Goal: Task Accomplishment & Management: Use online tool/utility

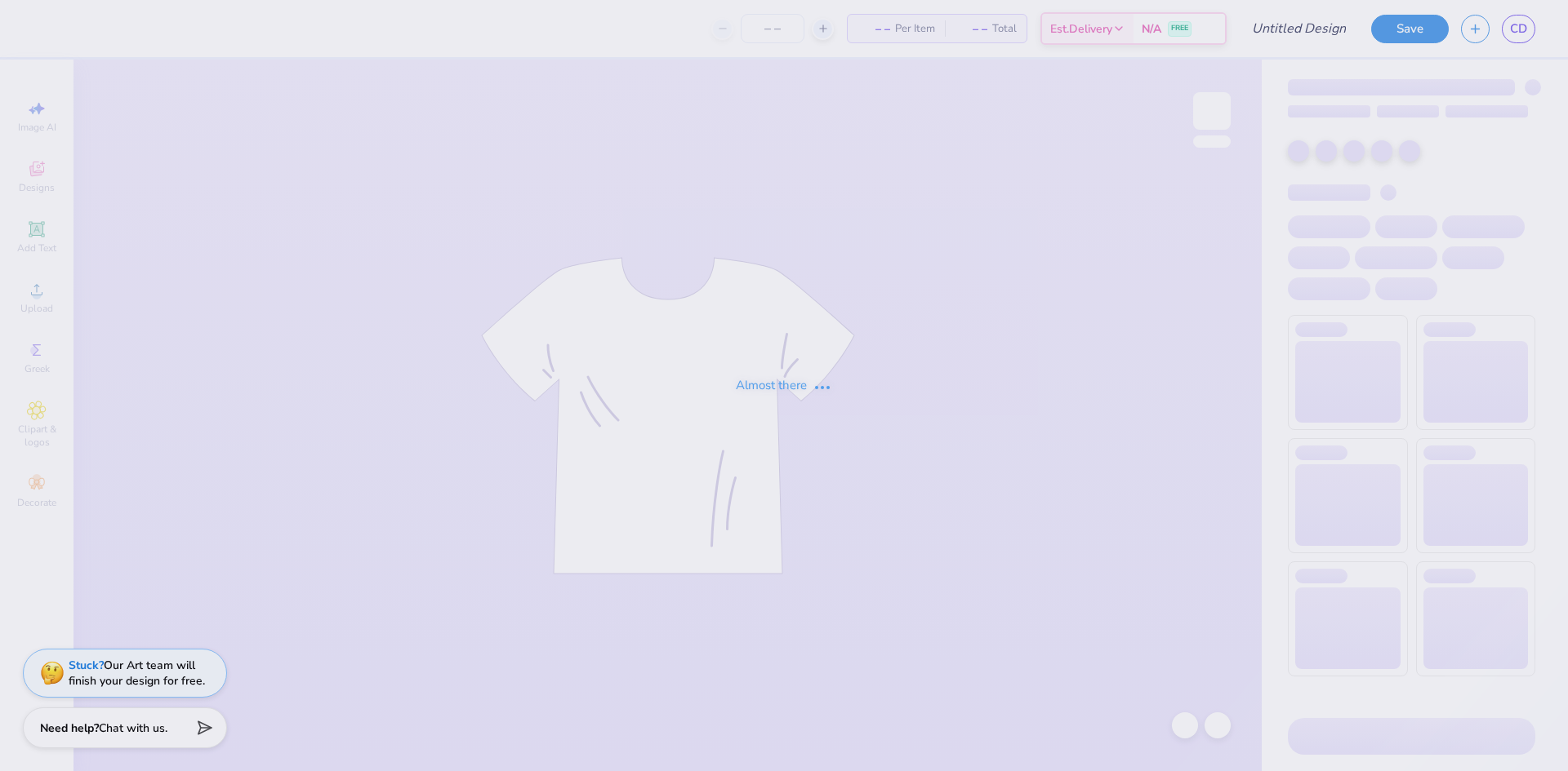
type input "MINIMAL TOTE PRISM"
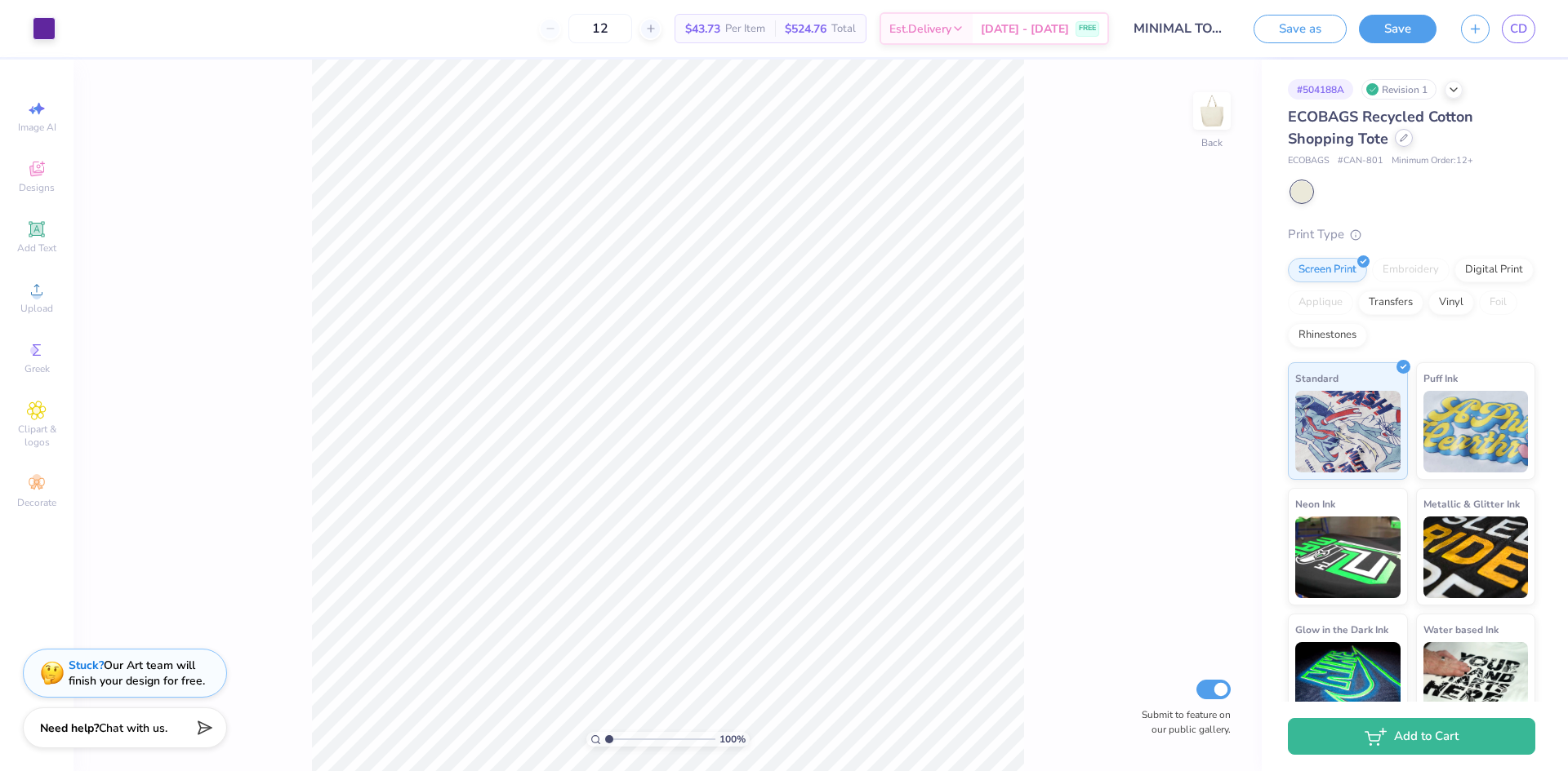
click at [1403, 142] on div at bounding box center [1403, 138] width 18 height 18
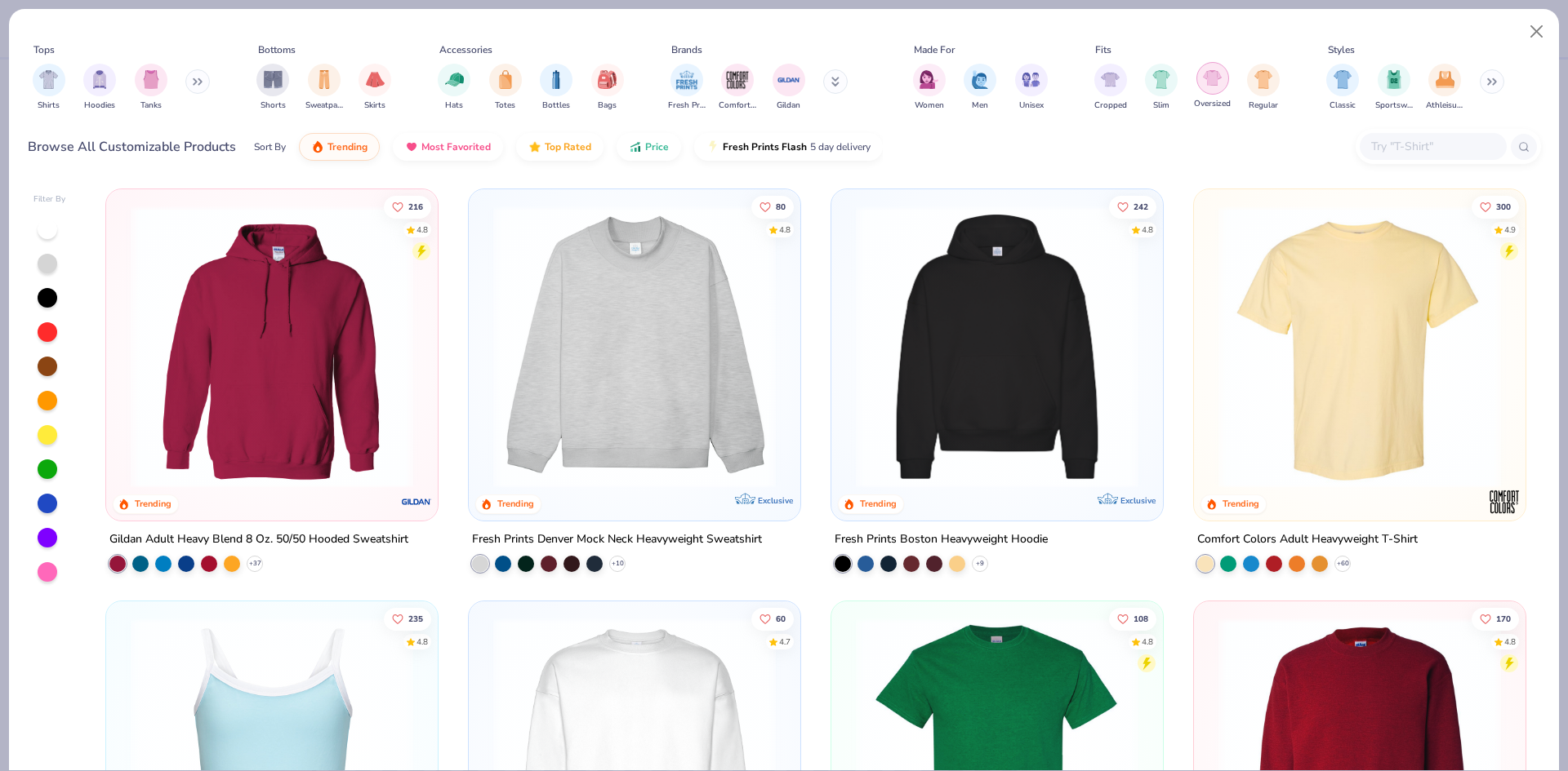
click at [1204, 80] on img "filter for Oversized" at bounding box center [1211, 78] width 18 height 18
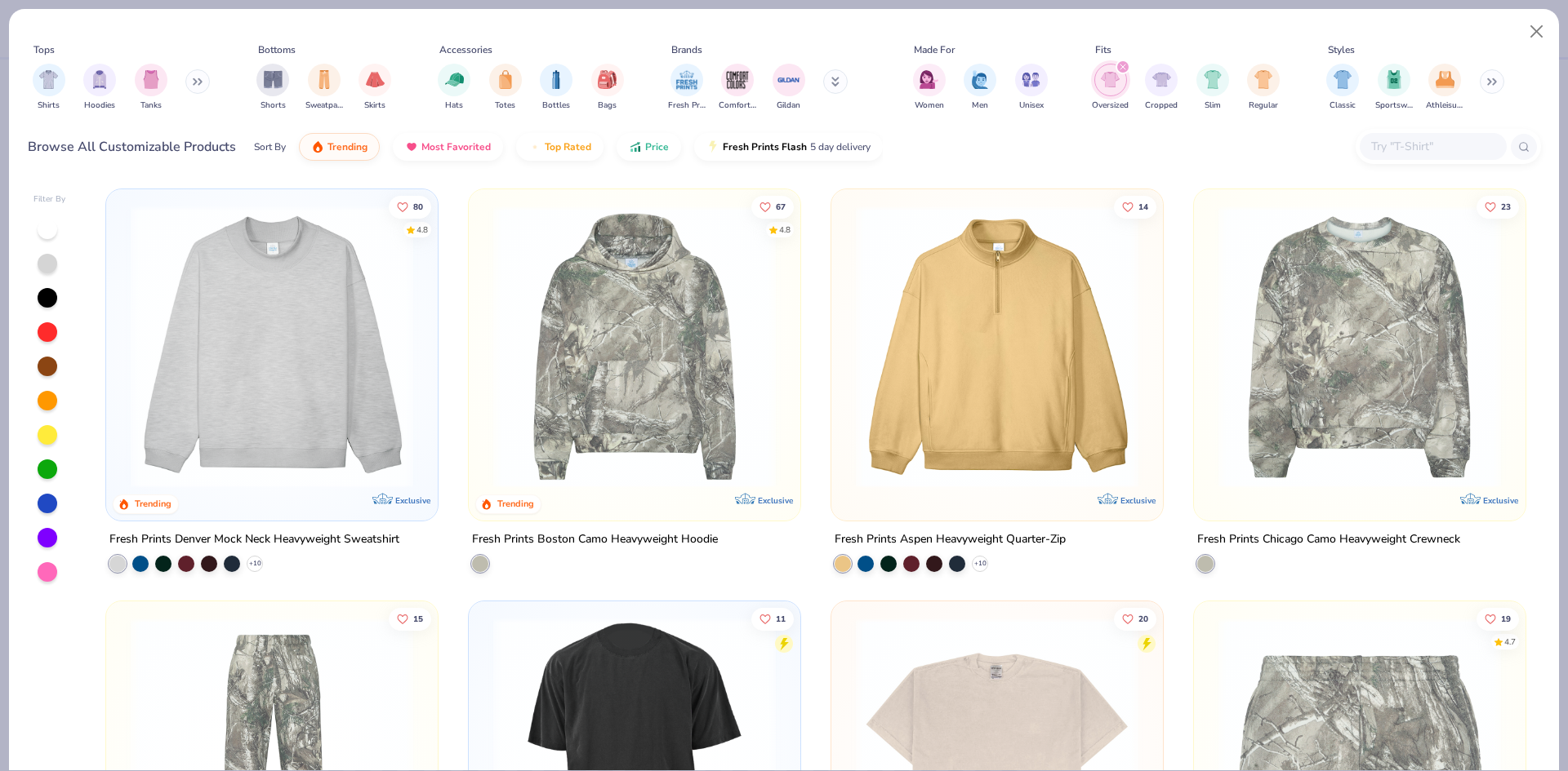
click at [1028, 352] on img at bounding box center [996, 346] width 299 height 282
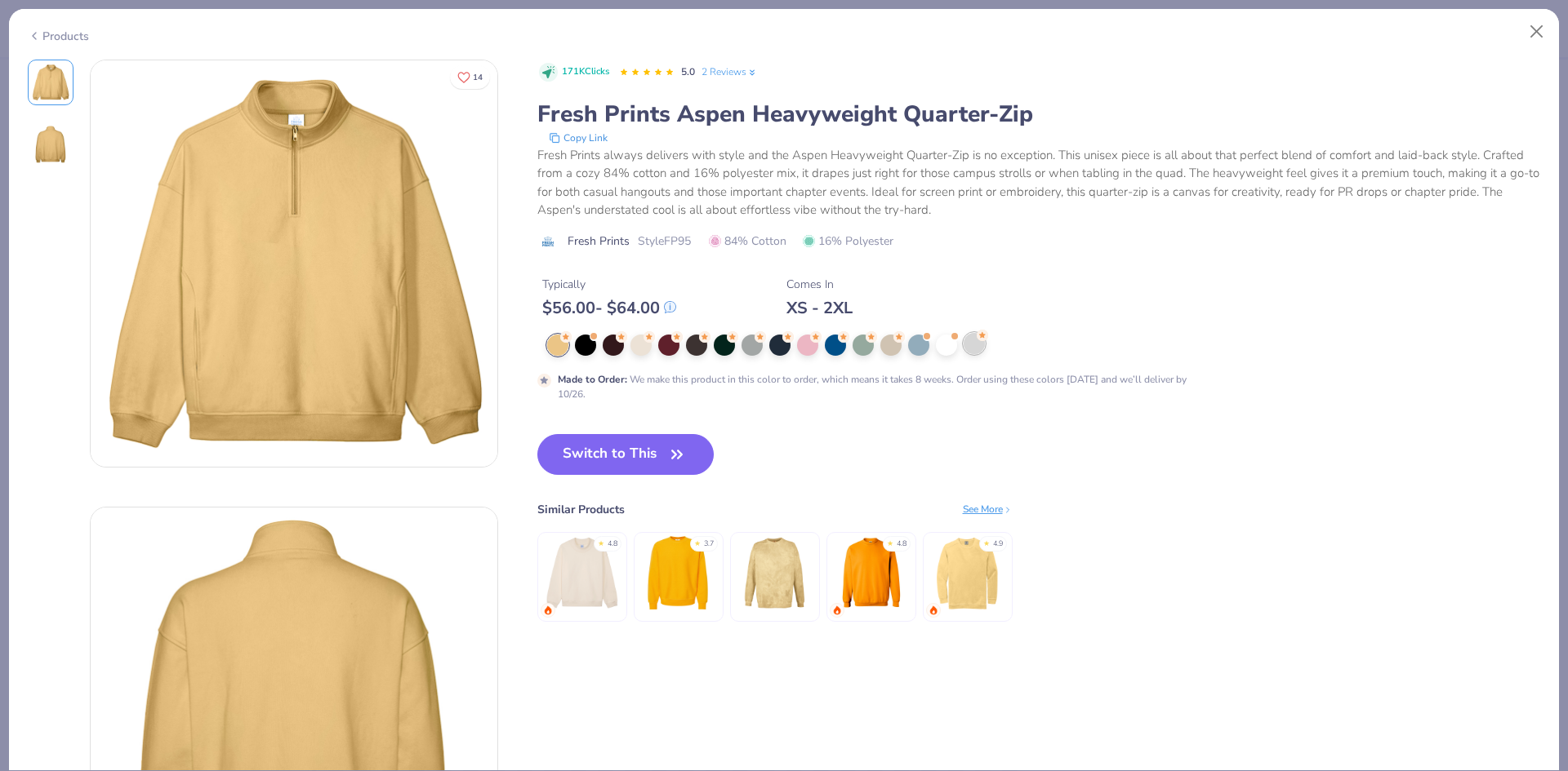
click at [965, 346] on div at bounding box center [974, 343] width 21 height 21
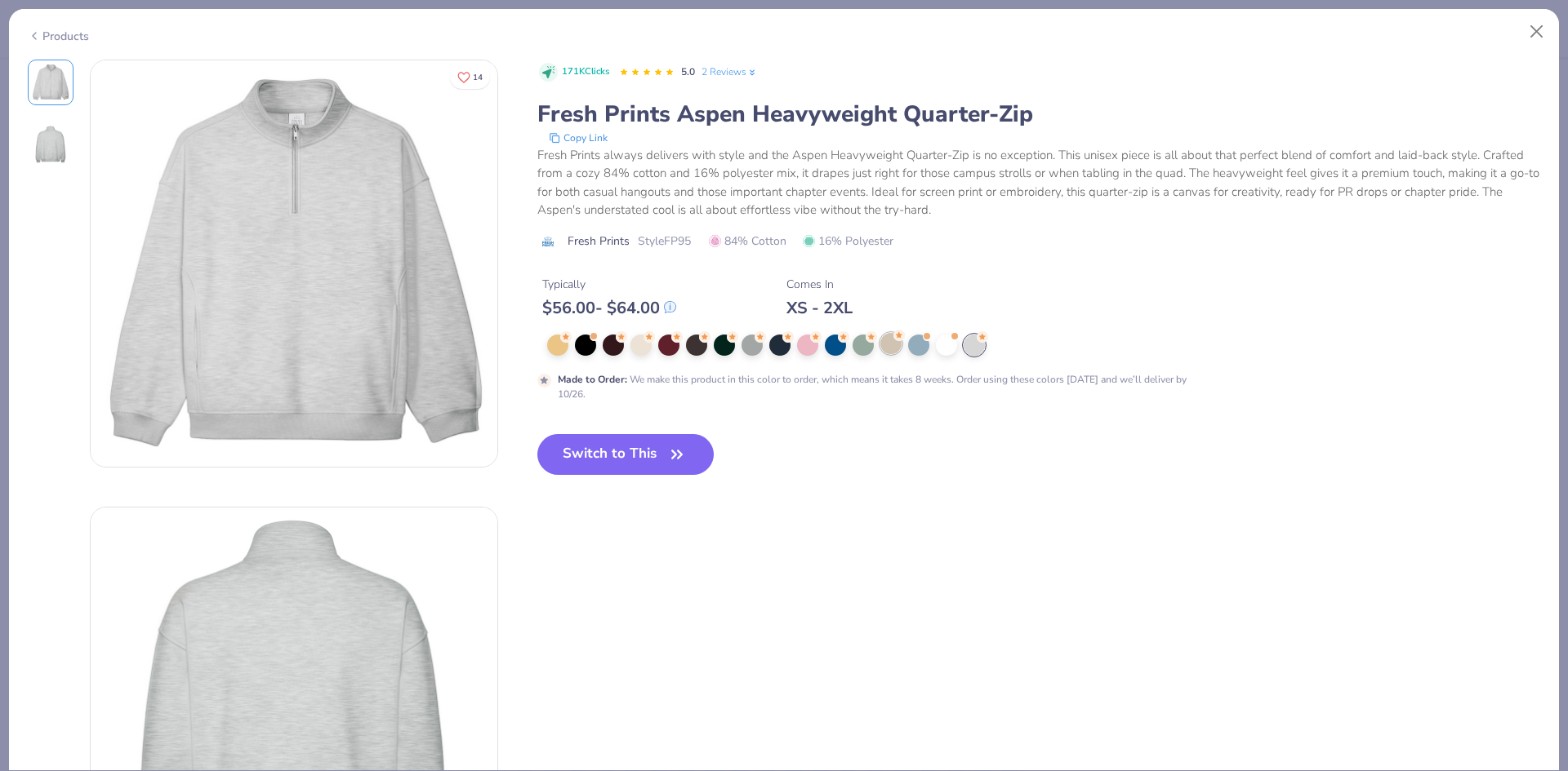
click at [895, 341] on div at bounding box center [891, 343] width 21 height 21
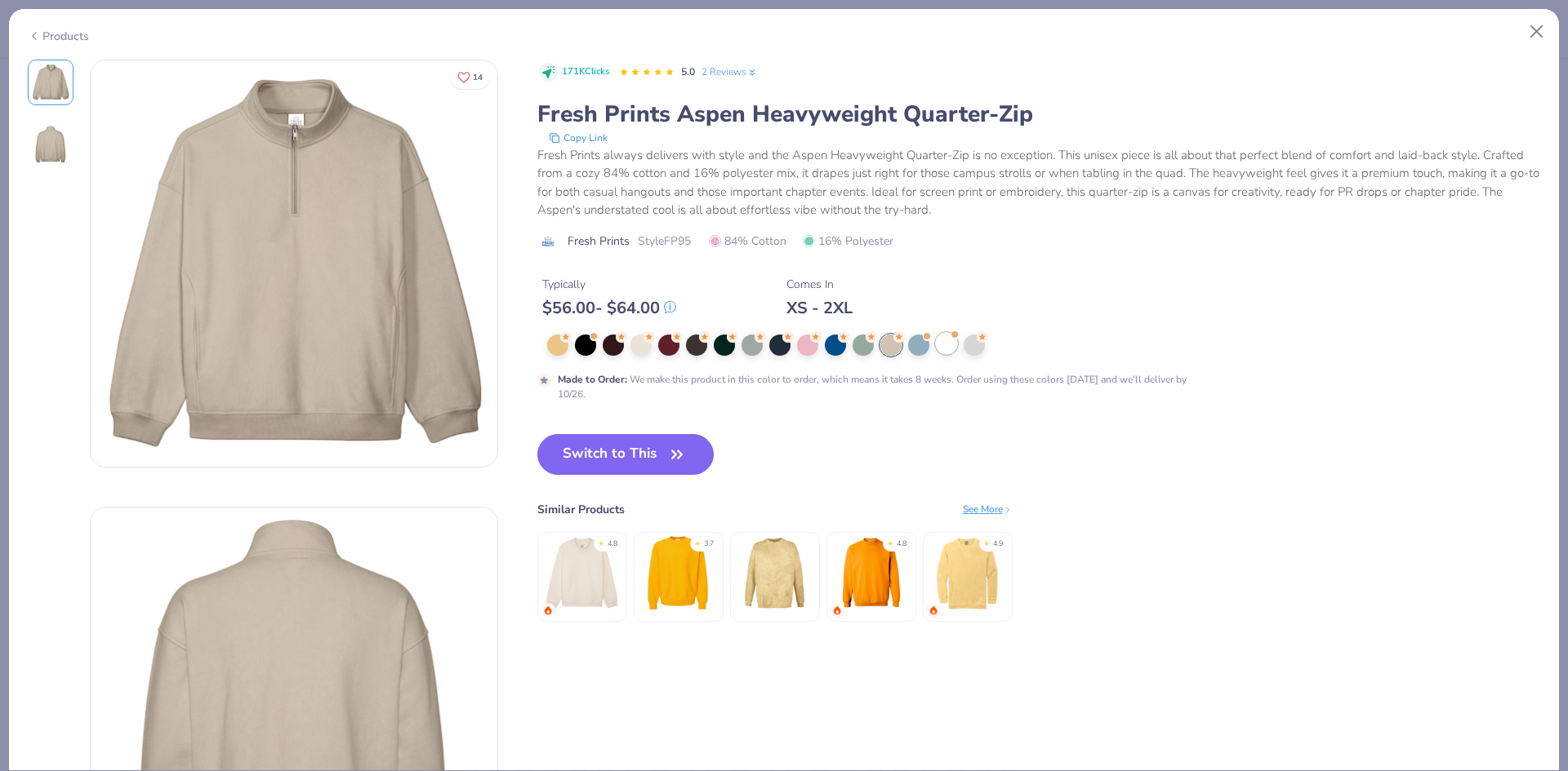
click at [945, 350] on div at bounding box center [946, 343] width 21 height 21
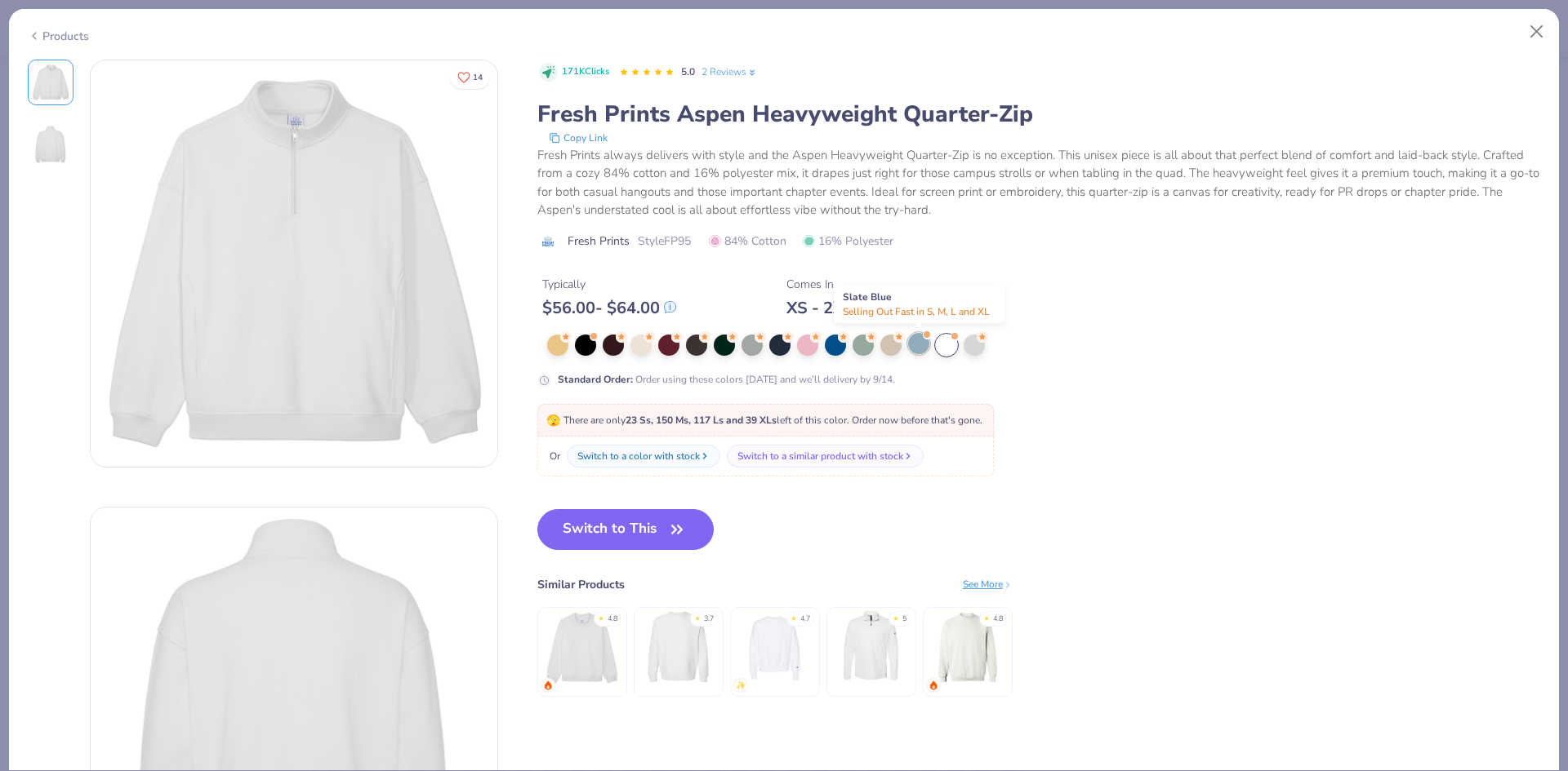
click at [915, 352] on div at bounding box center [919, 343] width 21 height 21
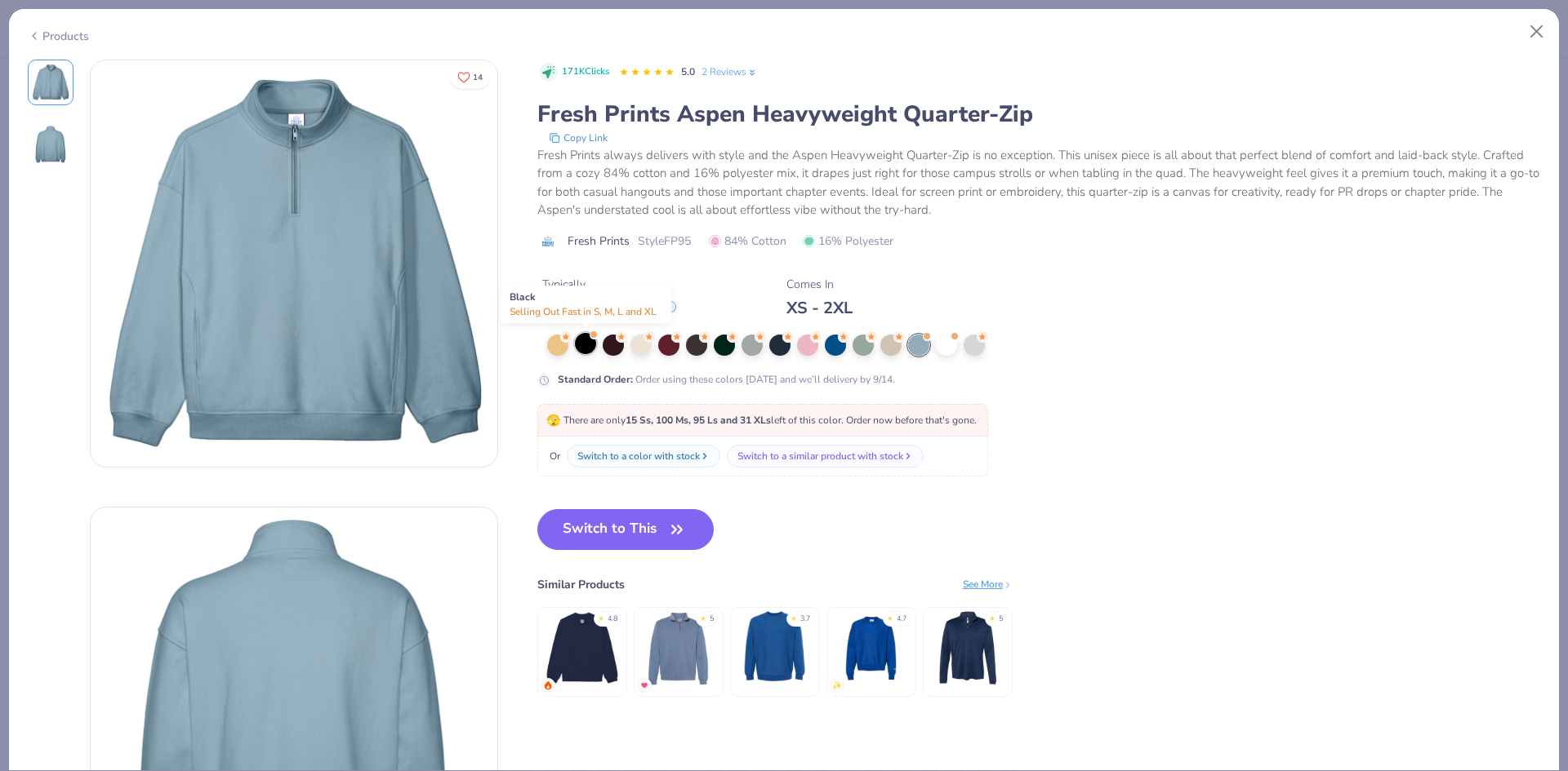
click at [593, 342] on div at bounding box center [585, 343] width 21 height 21
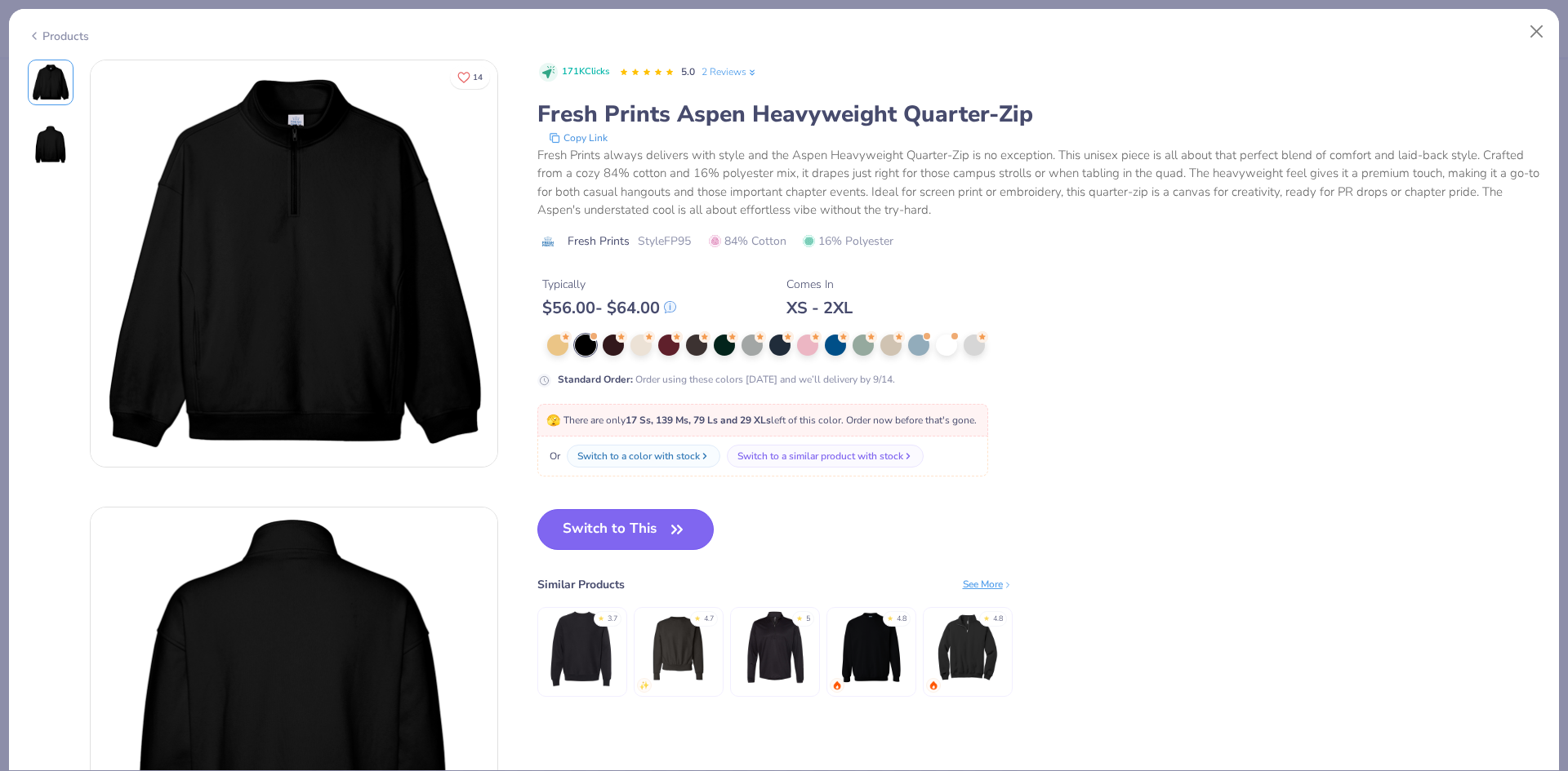
click at [607, 528] on button "Switch to This" at bounding box center [626, 530] width 178 height 41
type input "50"
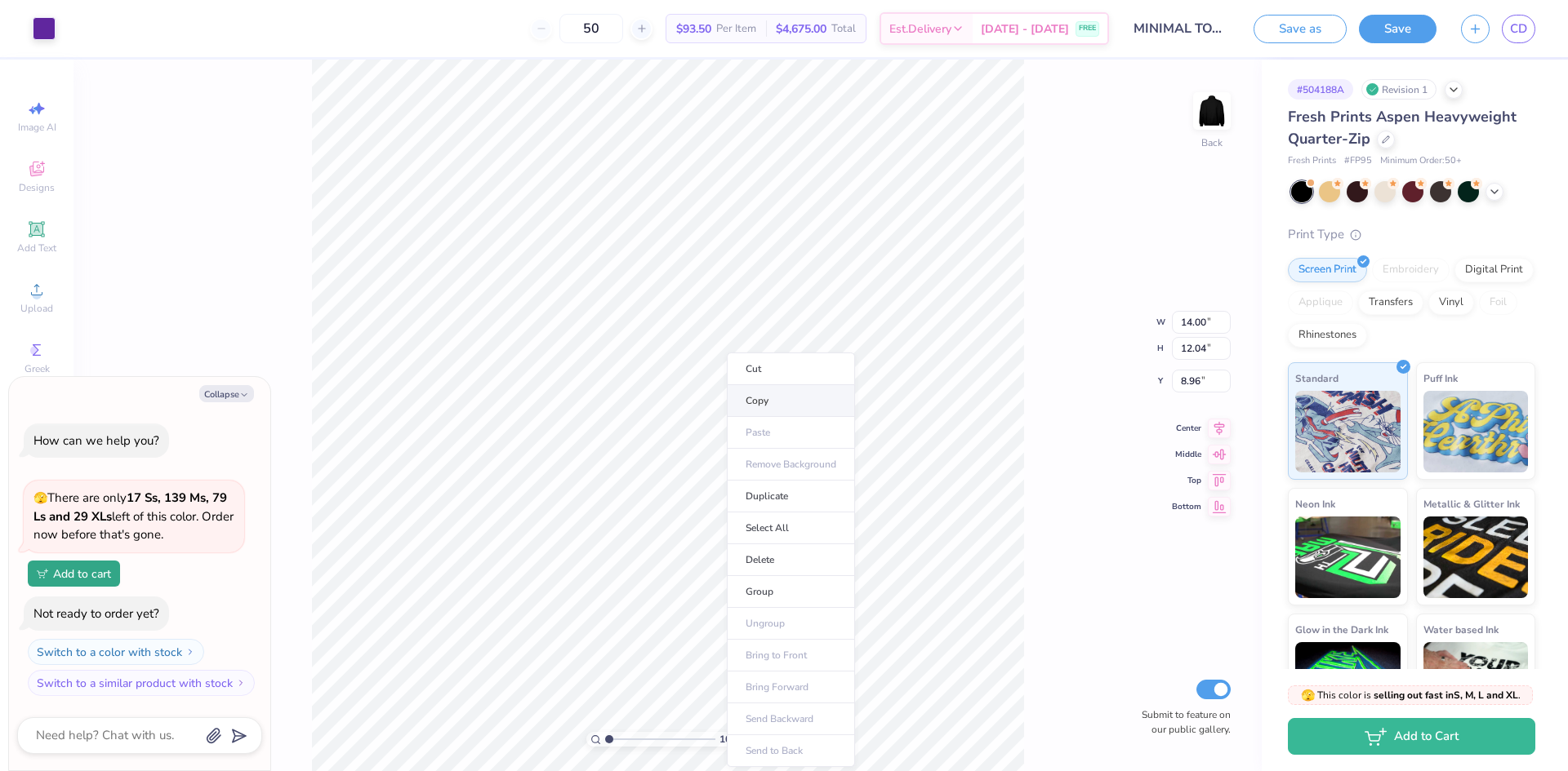
click at [753, 398] on li "Copy" at bounding box center [791, 401] width 128 height 32
click at [1189, 123] on div "100 % Back W 14.00 14.00 " H 12.04 12.04 " Y 8.96 8.96 " Center Middle Top Bott…" at bounding box center [668, 415] width 1188 height 712
click at [1207, 112] on img at bounding box center [1211, 111] width 65 height 65
click at [1210, 120] on img at bounding box center [1211, 111] width 65 height 65
click at [1210, 120] on img at bounding box center [1212, 112] width 33 height 33
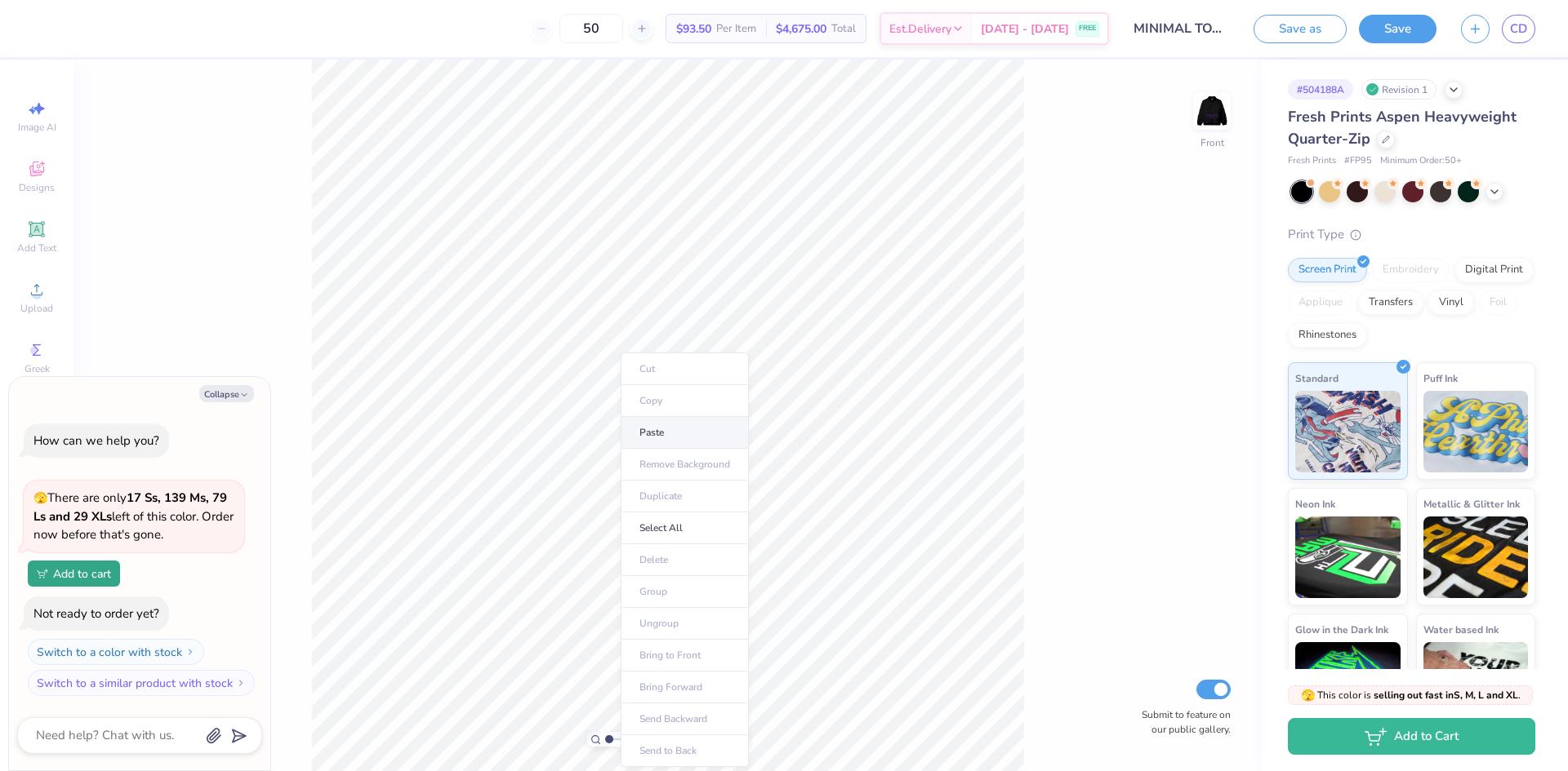
click at [672, 442] on li "Paste" at bounding box center [684, 433] width 128 height 32
type textarea "x"
type input "6.06"
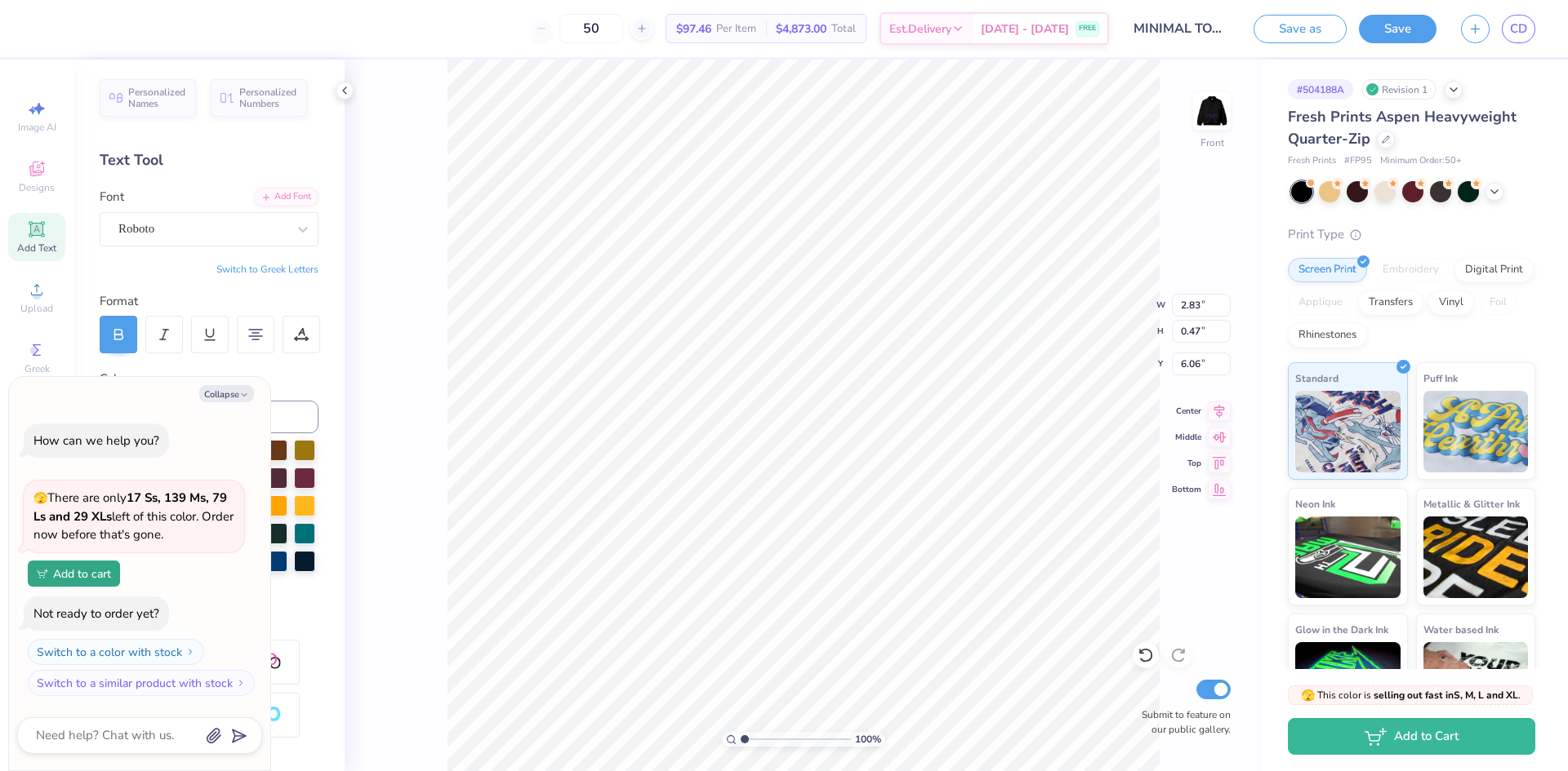
type textarea "x"
type input "4.87"
type textarea "x"
type input "8.18"
type textarea "x"
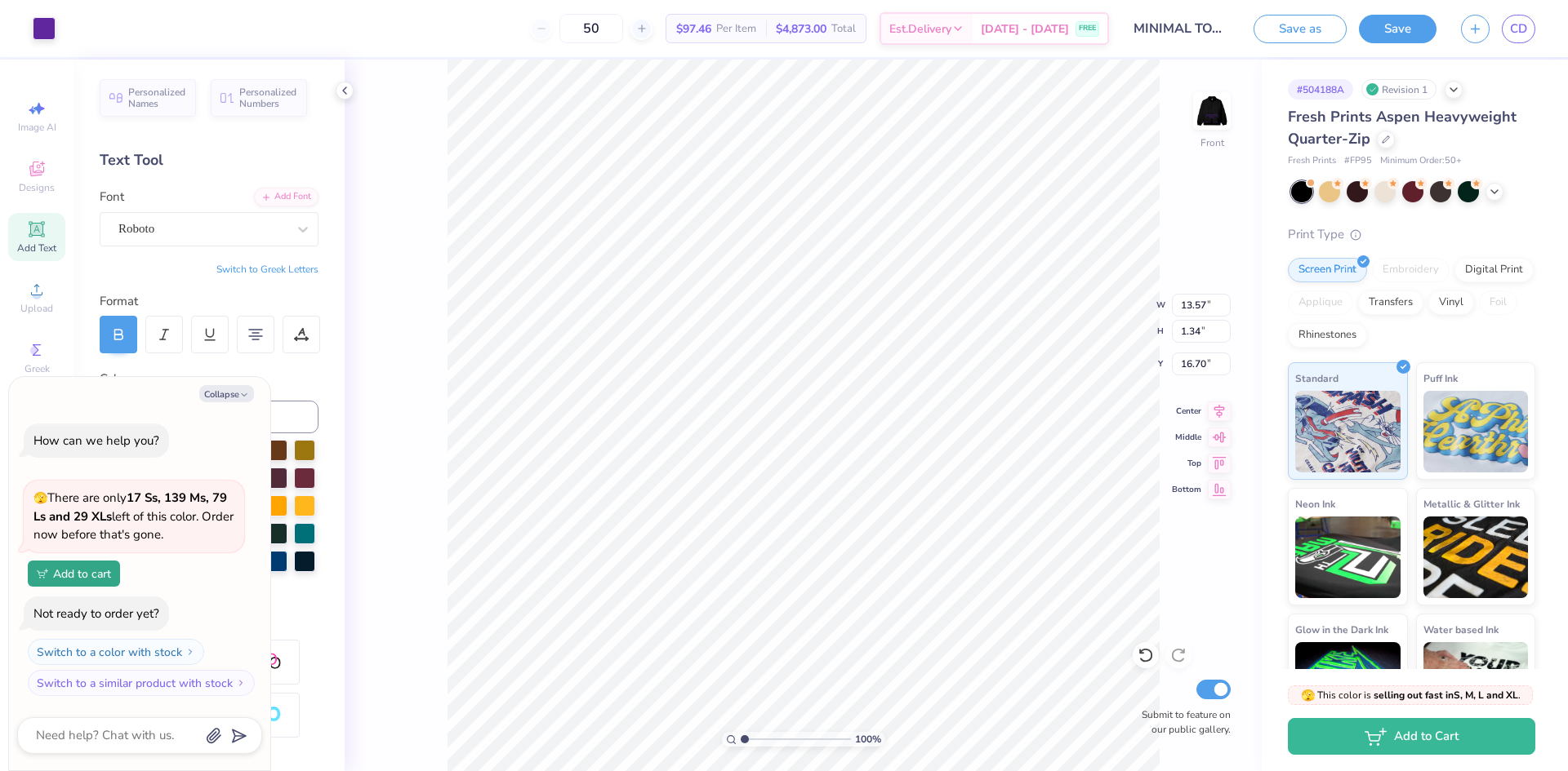
type input "14.76"
click at [1087, 322] on div "100 % Front W 13.57 13.57 " H 1.34 1.34 " Y 14.76 14.76 " Center Middle Top Bot…" at bounding box center [802, 415] width 917 height 712
type textarea "x"
type input "4.62"
click at [1220, 104] on img at bounding box center [1211, 111] width 65 height 65
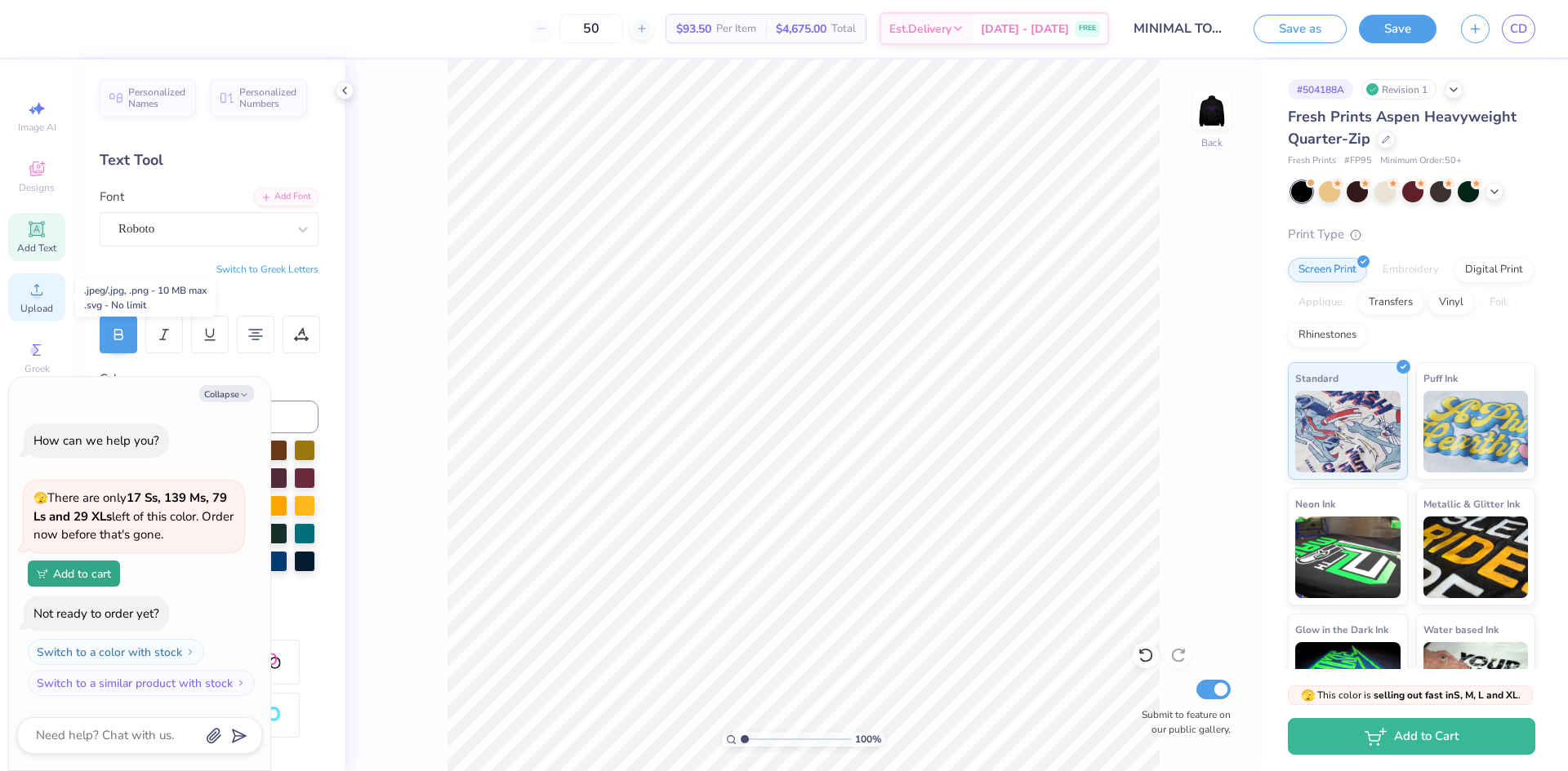
click at [37, 285] on icon at bounding box center [37, 290] width 12 height 12
click at [26, 291] on div "Upload" at bounding box center [36, 298] width 57 height 48
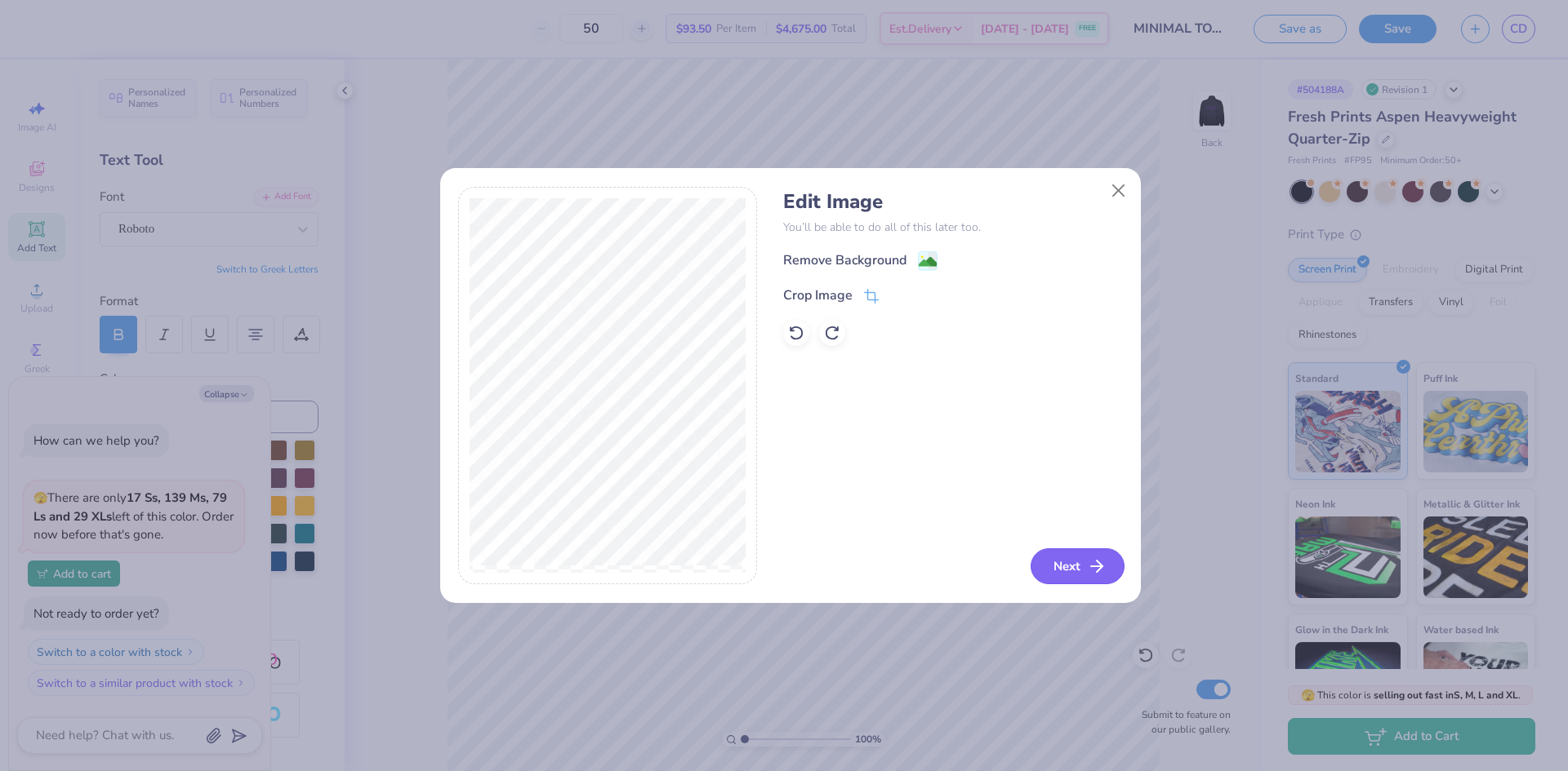
click at [1078, 563] on button "Next" at bounding box center [1077, 565] width 94 height 36
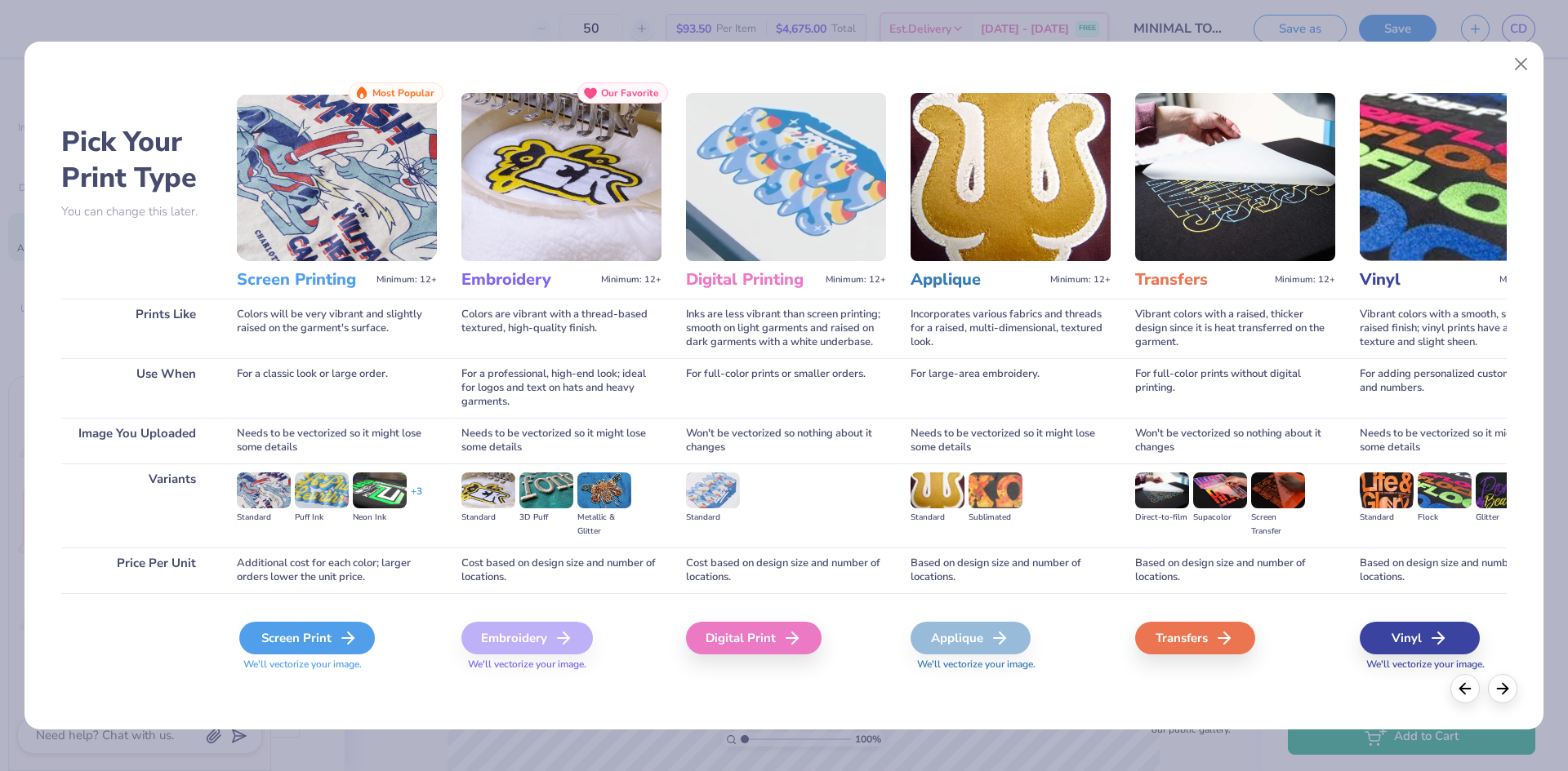
click at [316, 627] on div "Screen Print" at bounding box center [308, 638] width 136 height 33
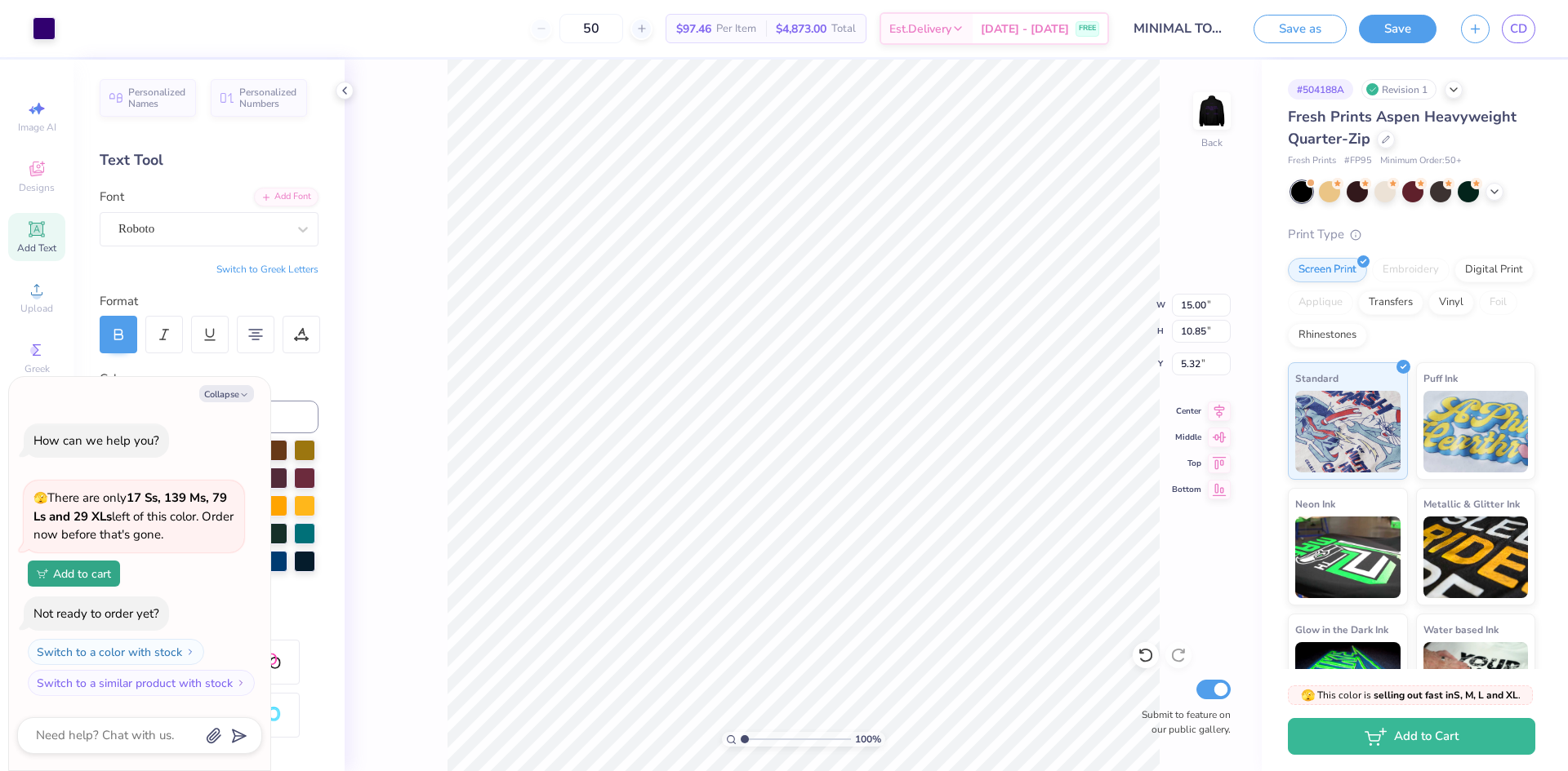
type textarea "x"
type input "0.50"
type textarea "x"
type input "5.75"
type input "4.16"
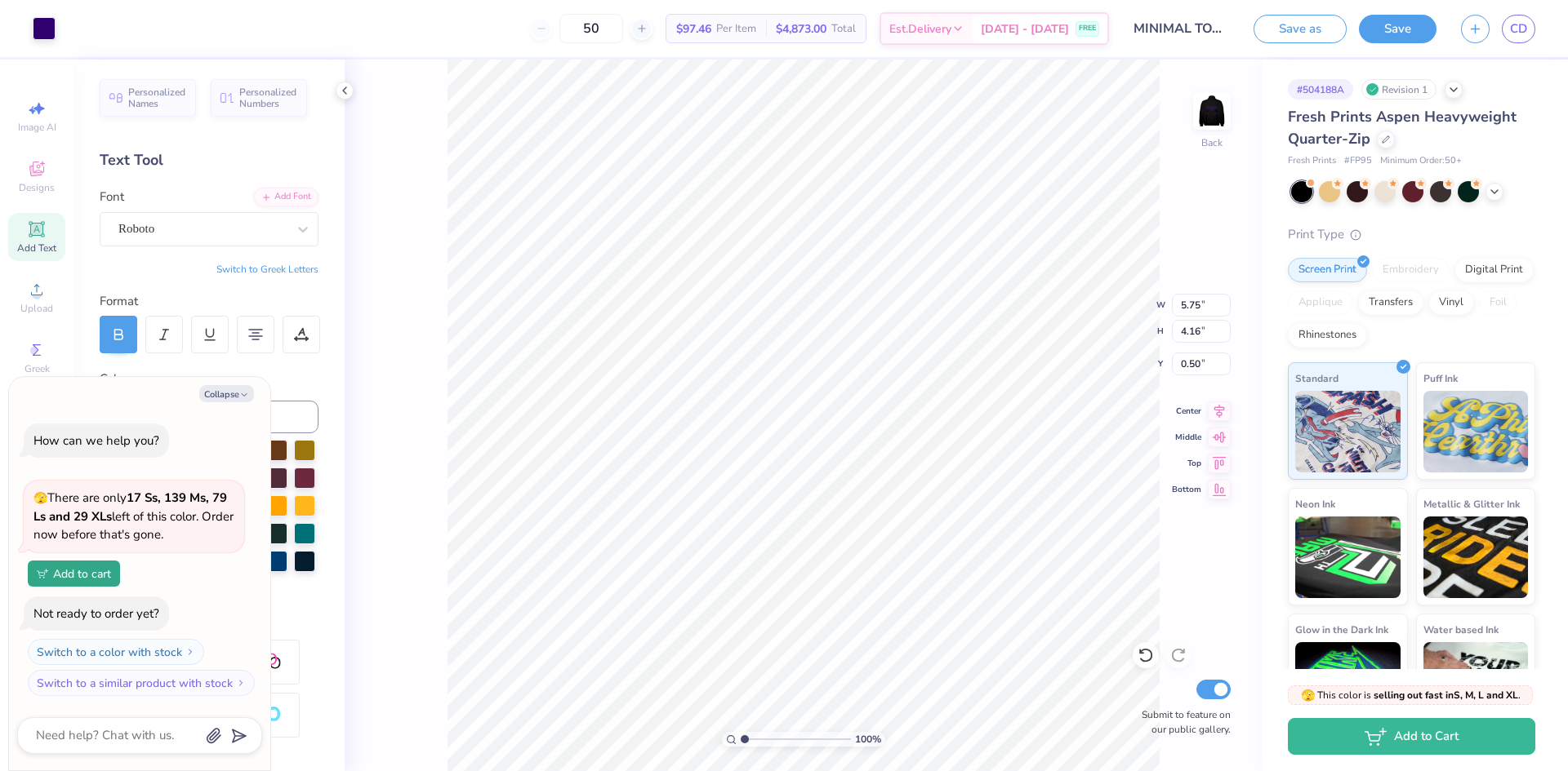
type textarea "x"
type input "3.00"
type textarea "x"
type input "3.20"
type input "2.32"
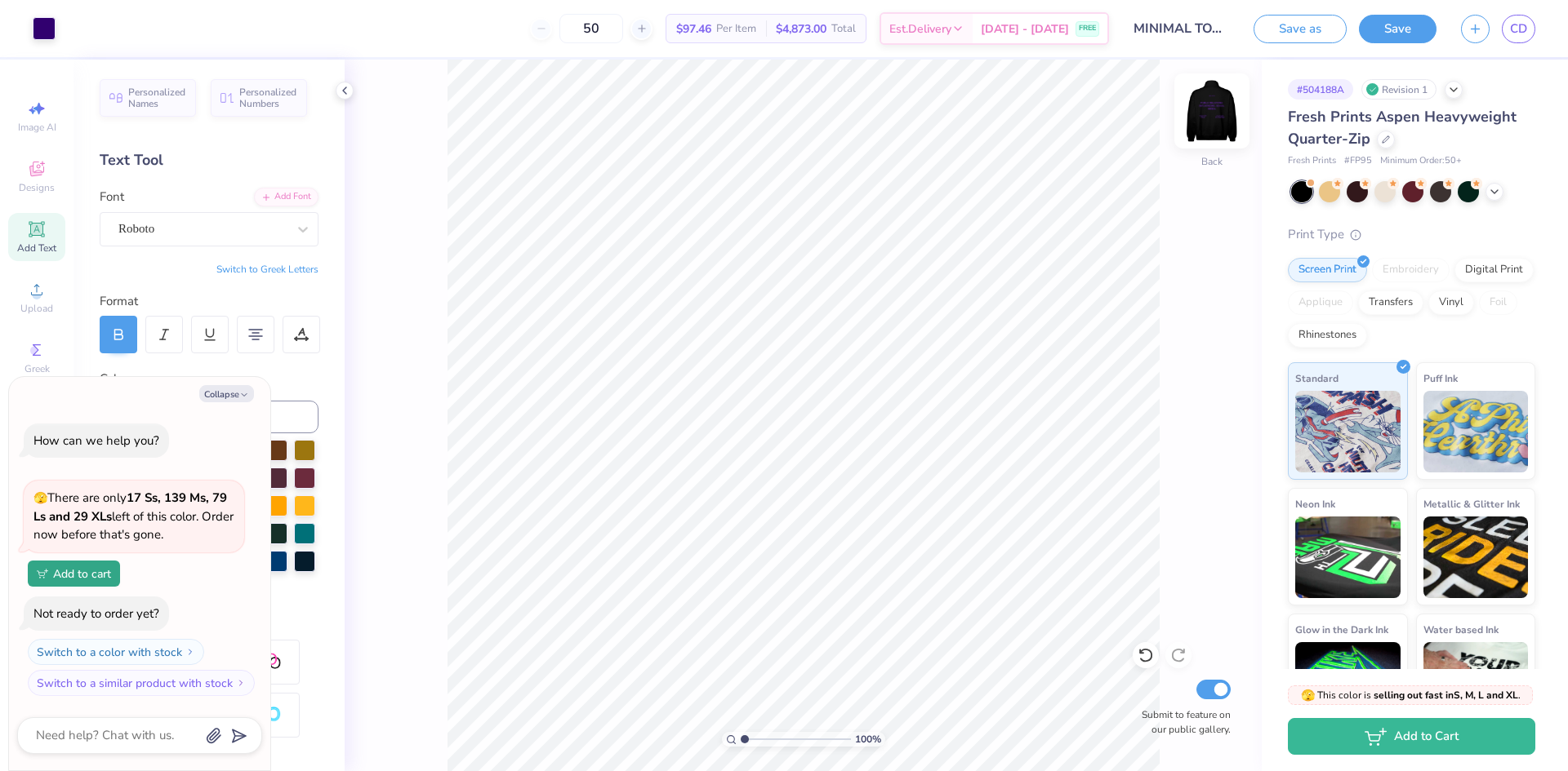
click at [1212, 105] on img at bounding box center [1211, 111] width 65 height 65
click at [1218, 110] on img at bounding box center [1211, 111] width 65 height 65
click at [1218, 110] on img at bounding box center [1212, 112] width 33 height 33
click at [1201, 32] on input "MINIMAL TOTE PRISM" at bounding box center [1160, 29] width 160 height 33
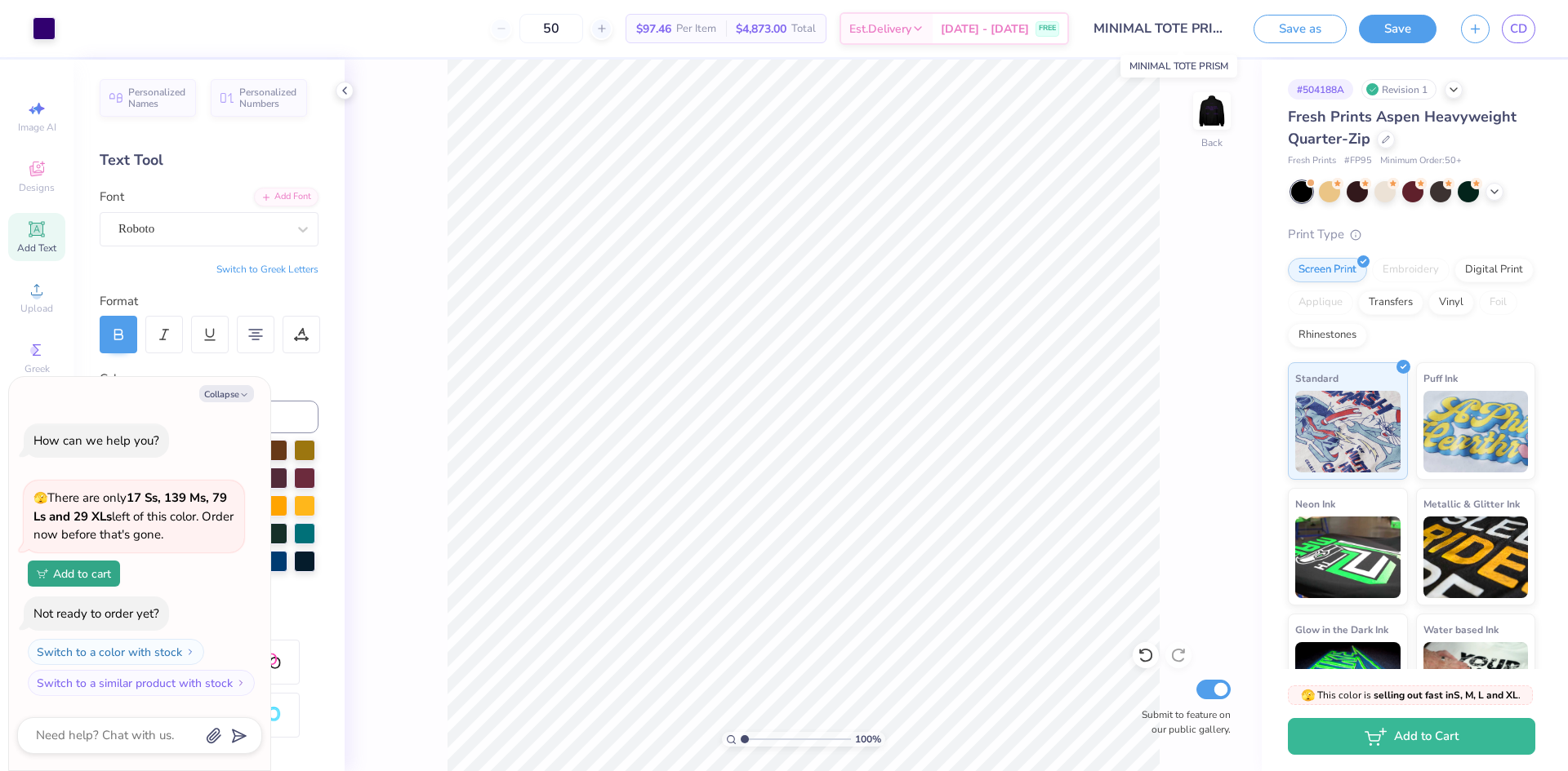
click at [1201, 32] on input "MINIMAL TOTE PRISM" at bounding box center [1160, 29] width 160 height 33
click at [1411, 29] on button "Save" at bounding box center [1397, 26] width 78 height 28
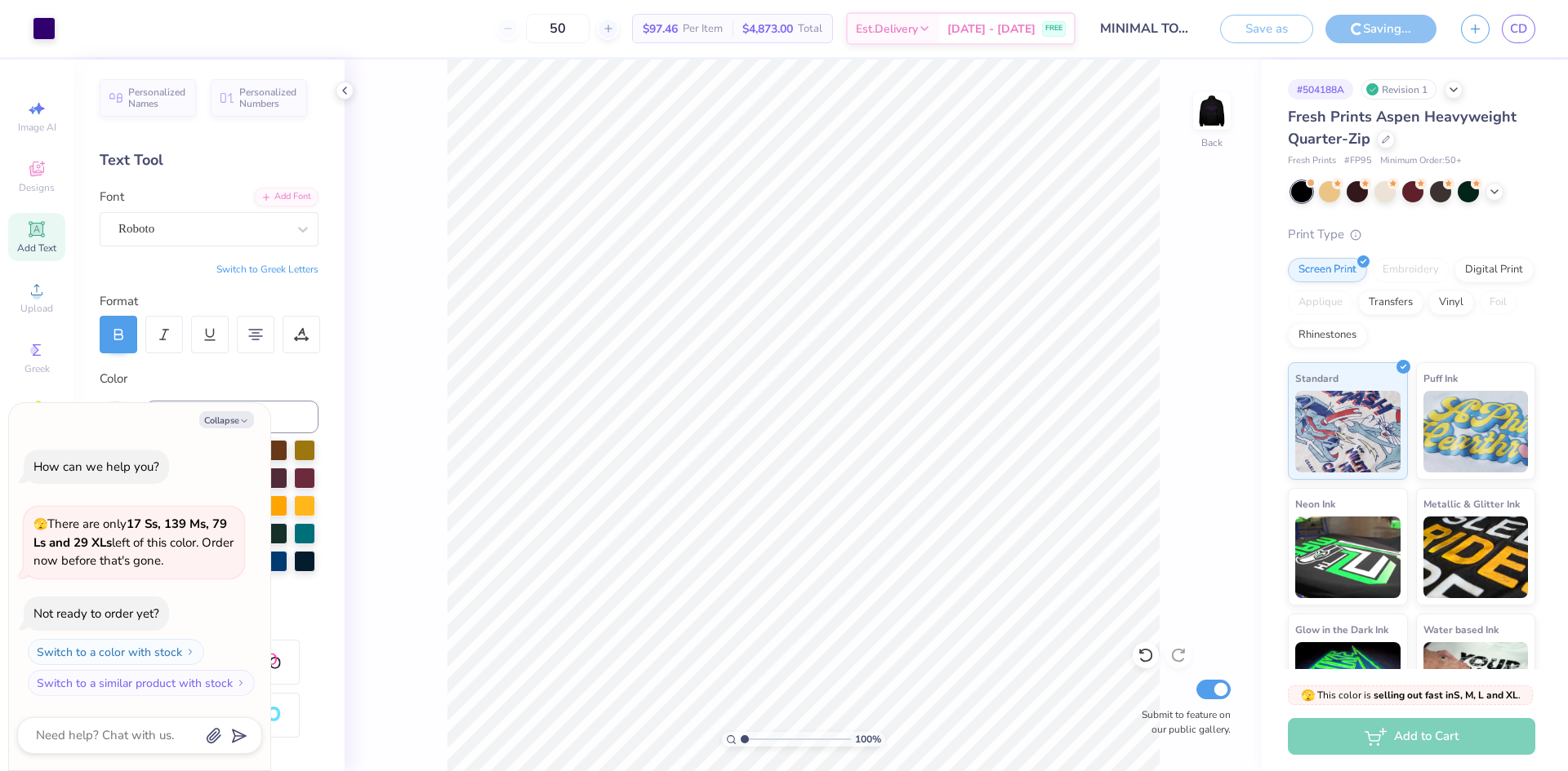
type textarea "x"
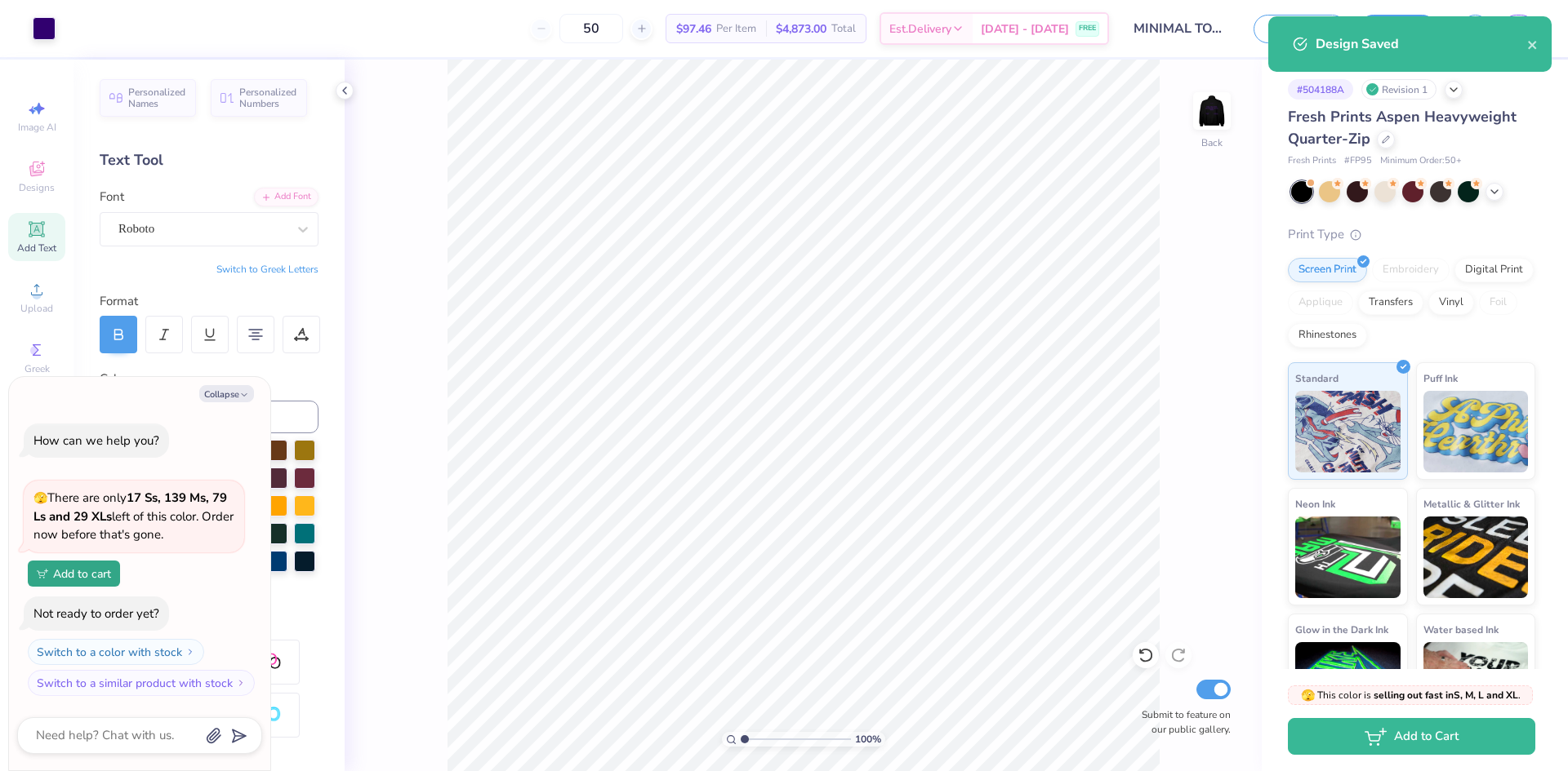
drag, startPoint x: 605, startPoint y: 28, endPoint x: 543, endPoint y: 30, distance: 62.0
click at [543, 30] on div "50 $97.46 Per Item $4,873.00 Total Est. Delivery Sep 11 - 14 FREE" at bounding box center [588, 28] width 1041 height 57
type input "50"
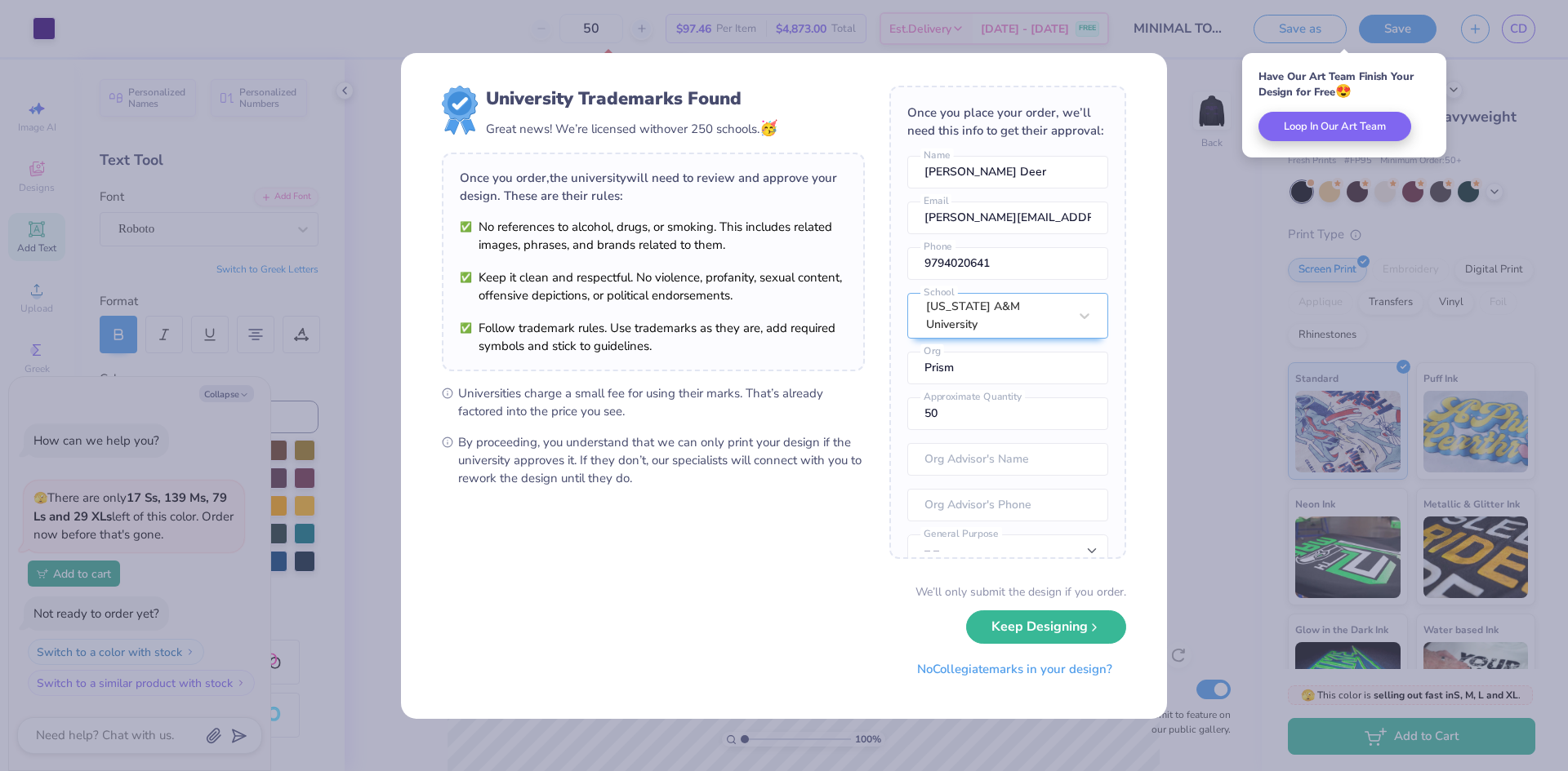
click at [1215, 450] on div "University Trademarks Found Great news! We’re licensed with over 250 schools. 🥳…" at bounding box center [784, 385] width 1568 height 771
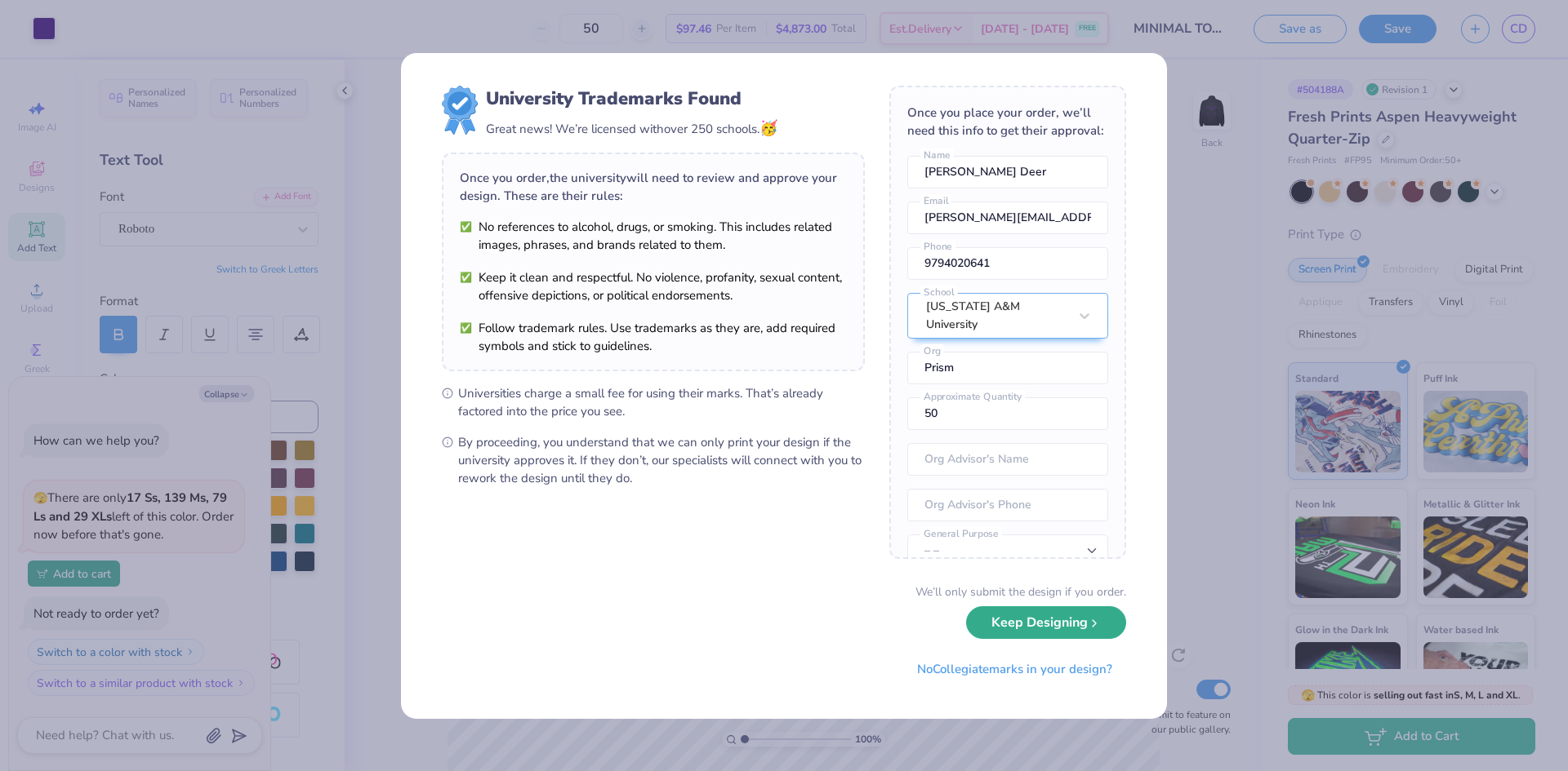
click at [1044, 627] on button "Keep Designing" at bounding box center [1045, 623] width 160 height 33
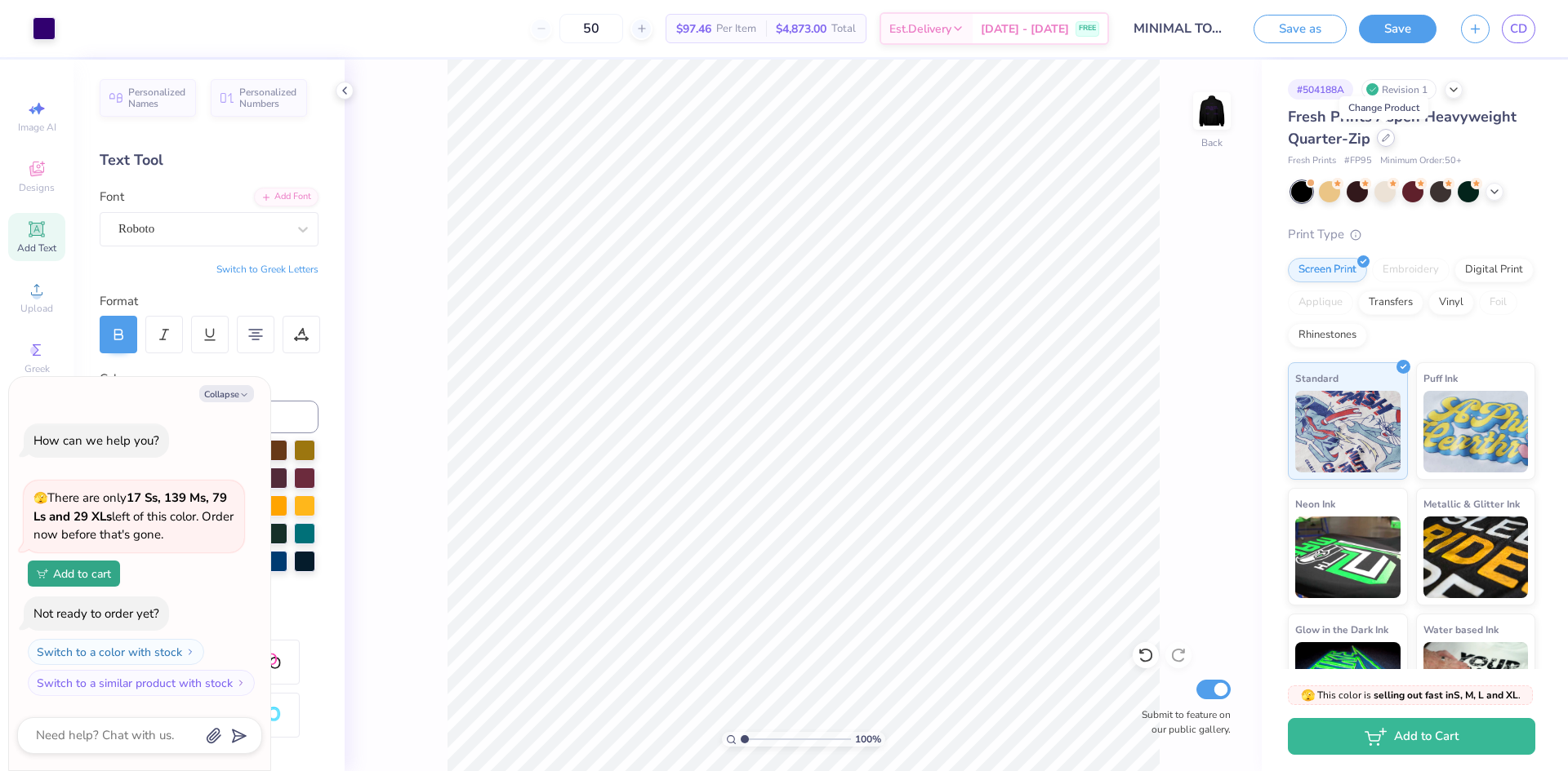
click at [1385, 142] on div at bounding box center [1386, 138] width 18 height 18
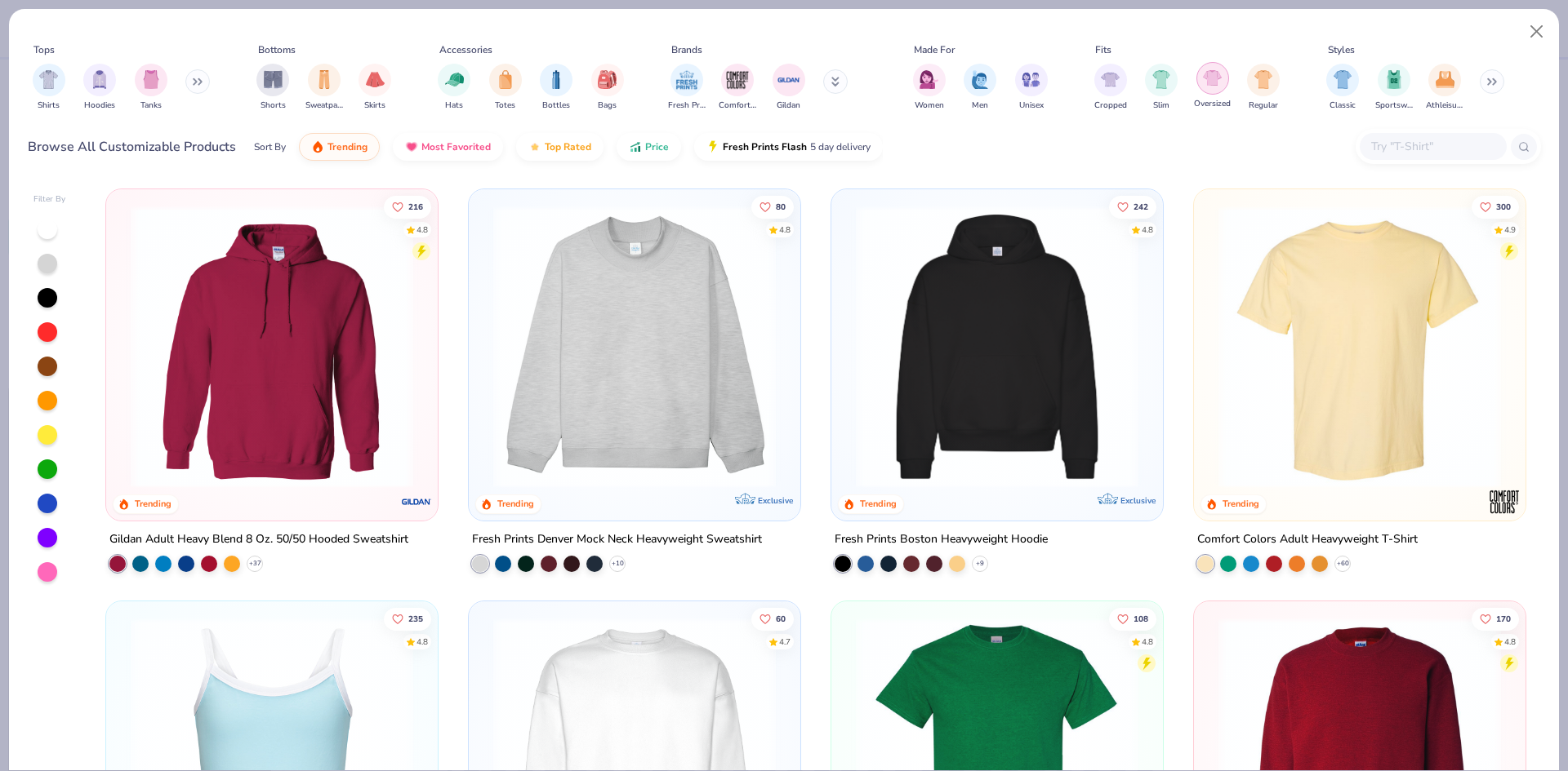
click at [1213, 80] on img "filter for Oversized" at bounding box center [1211, 78] width 18 height 18
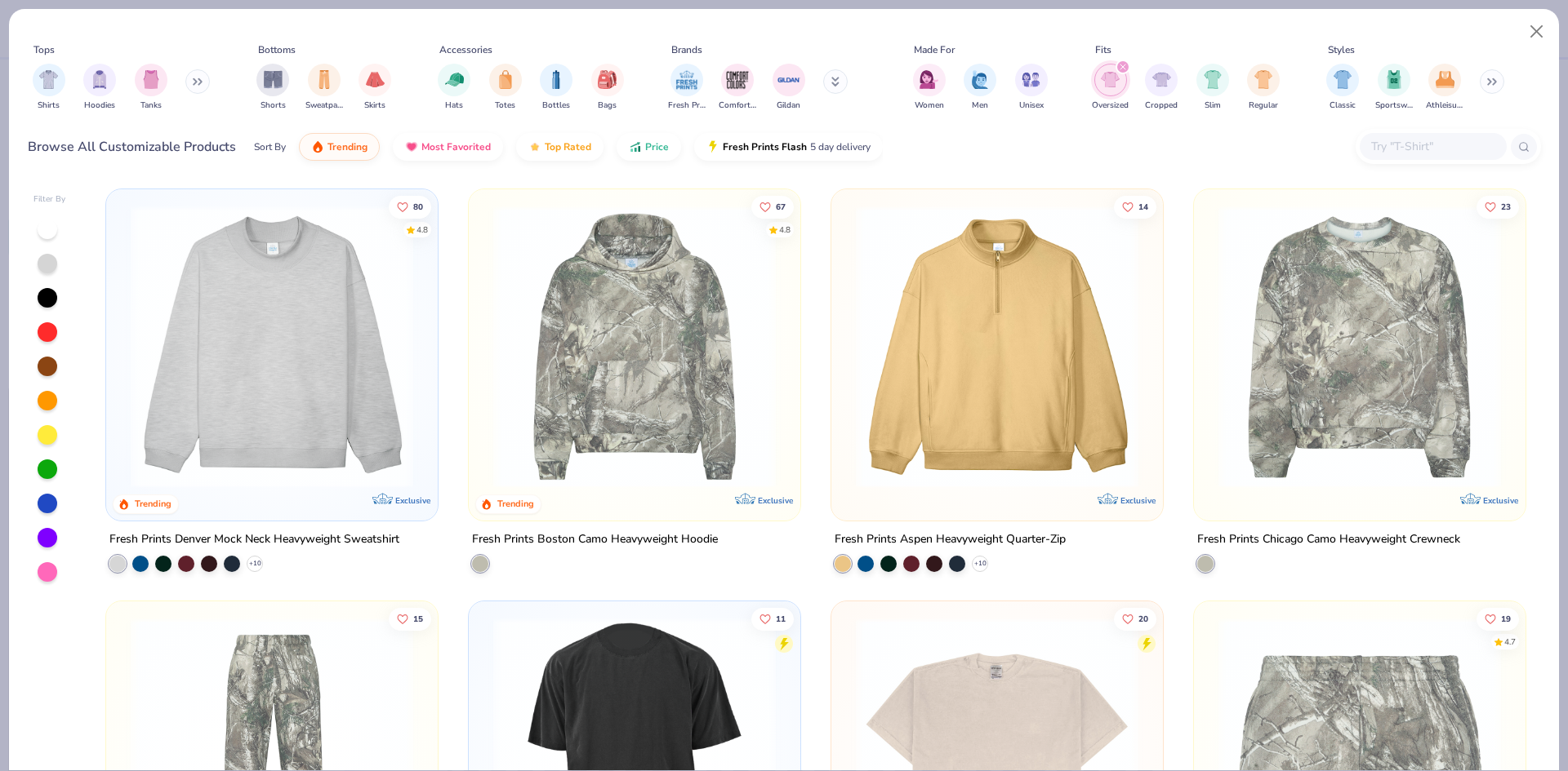
click at [311, 387] on img at bounding box center [272, 346] width 299 height 282
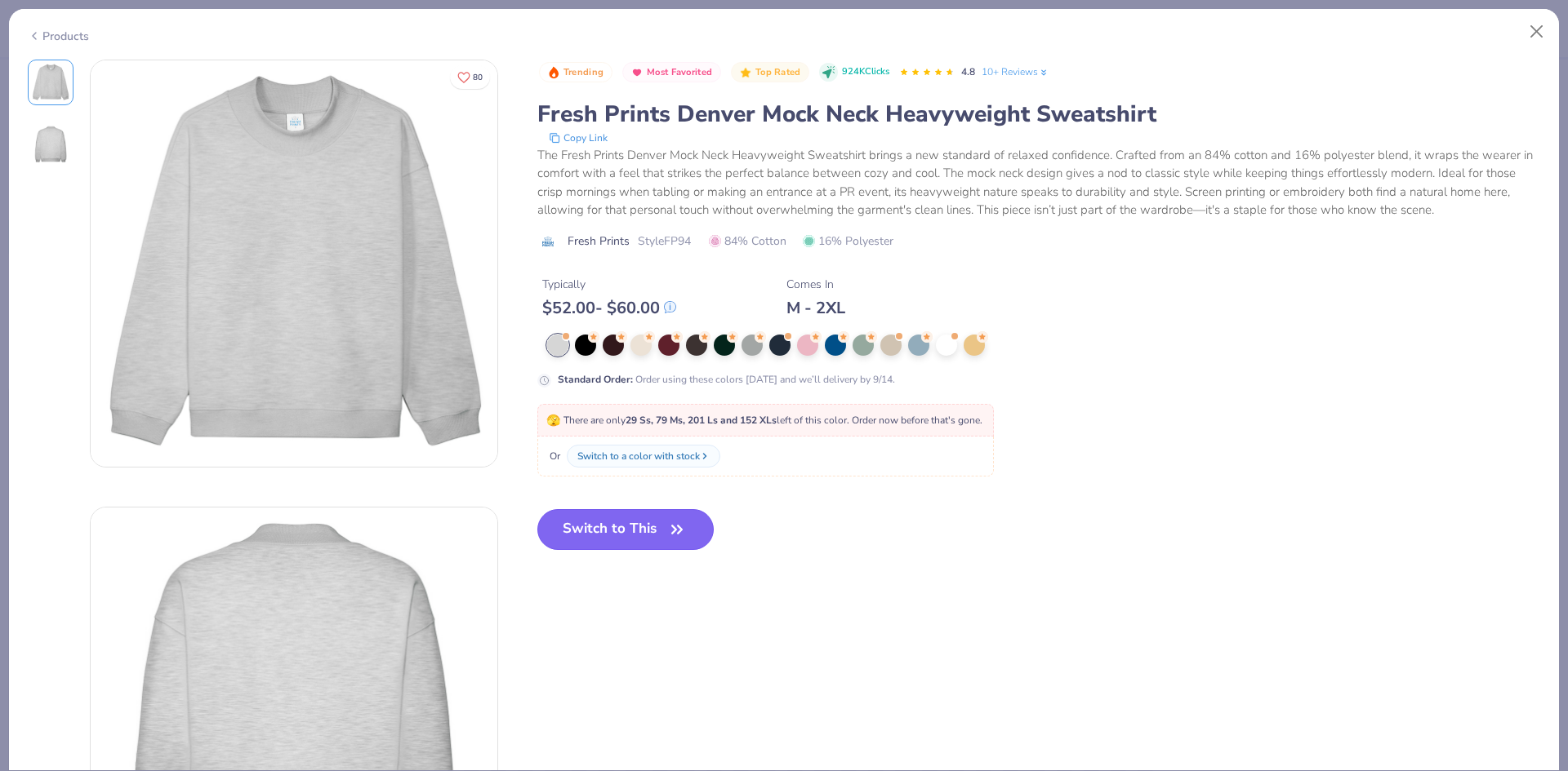
click at [661, 533] on button "Switch to This" at bounding box center [626, 530] width 178 height 41
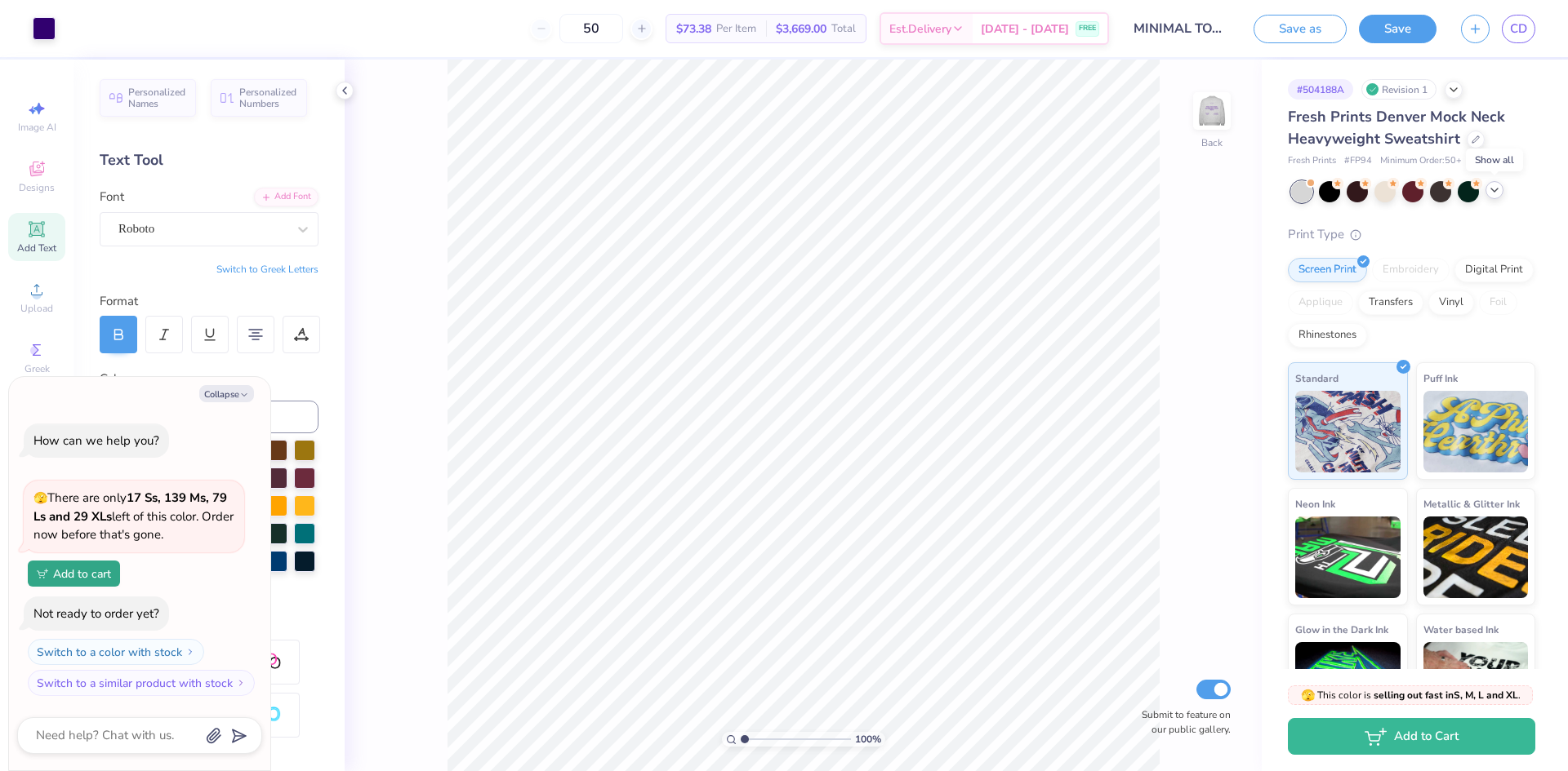
click at [1490, 197] on div at bounding box center [1494, 190] width 18 height 18
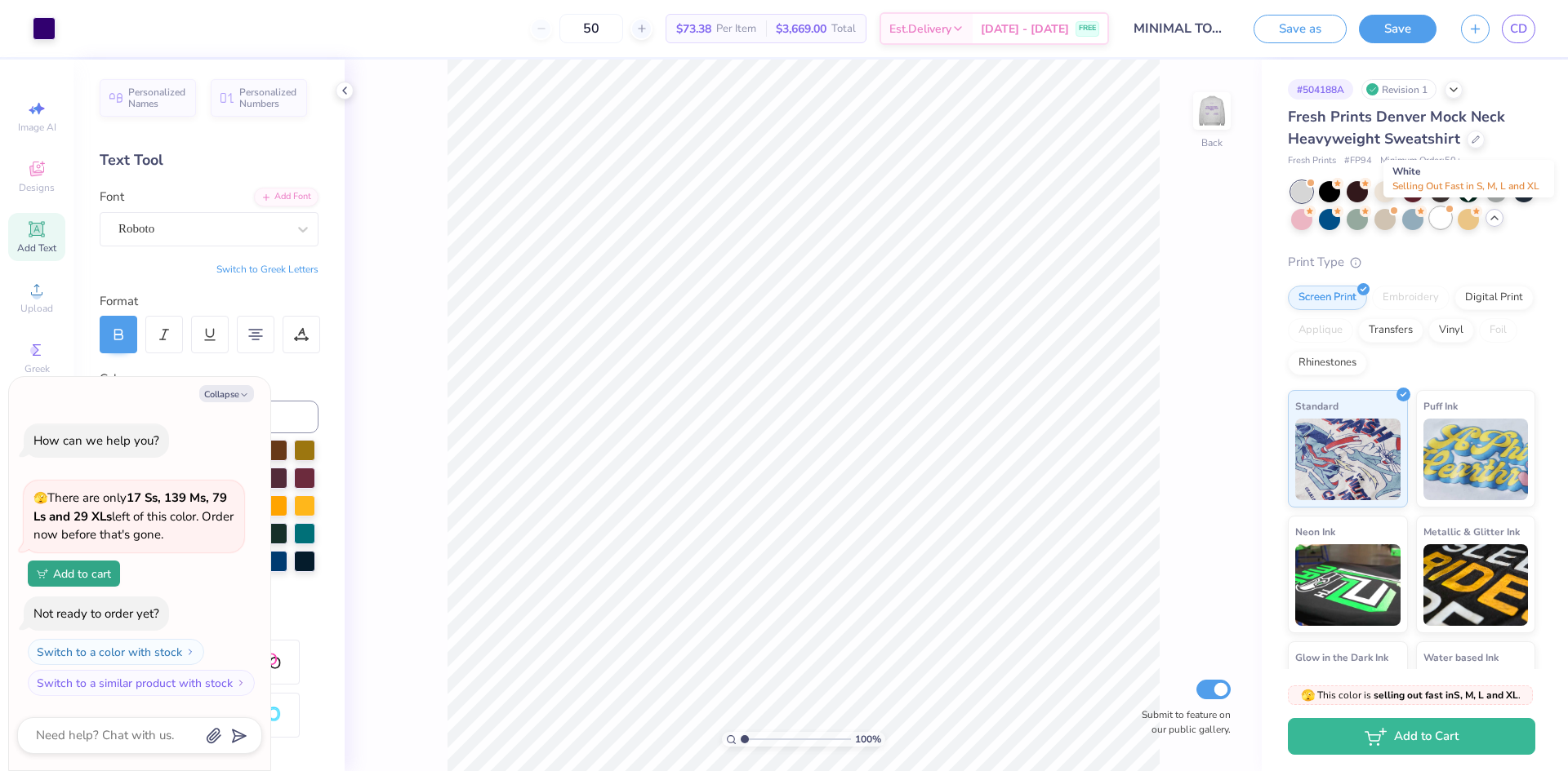
click at [1451, 224] on div at bounding box center [1440, 218] width 21 height 21
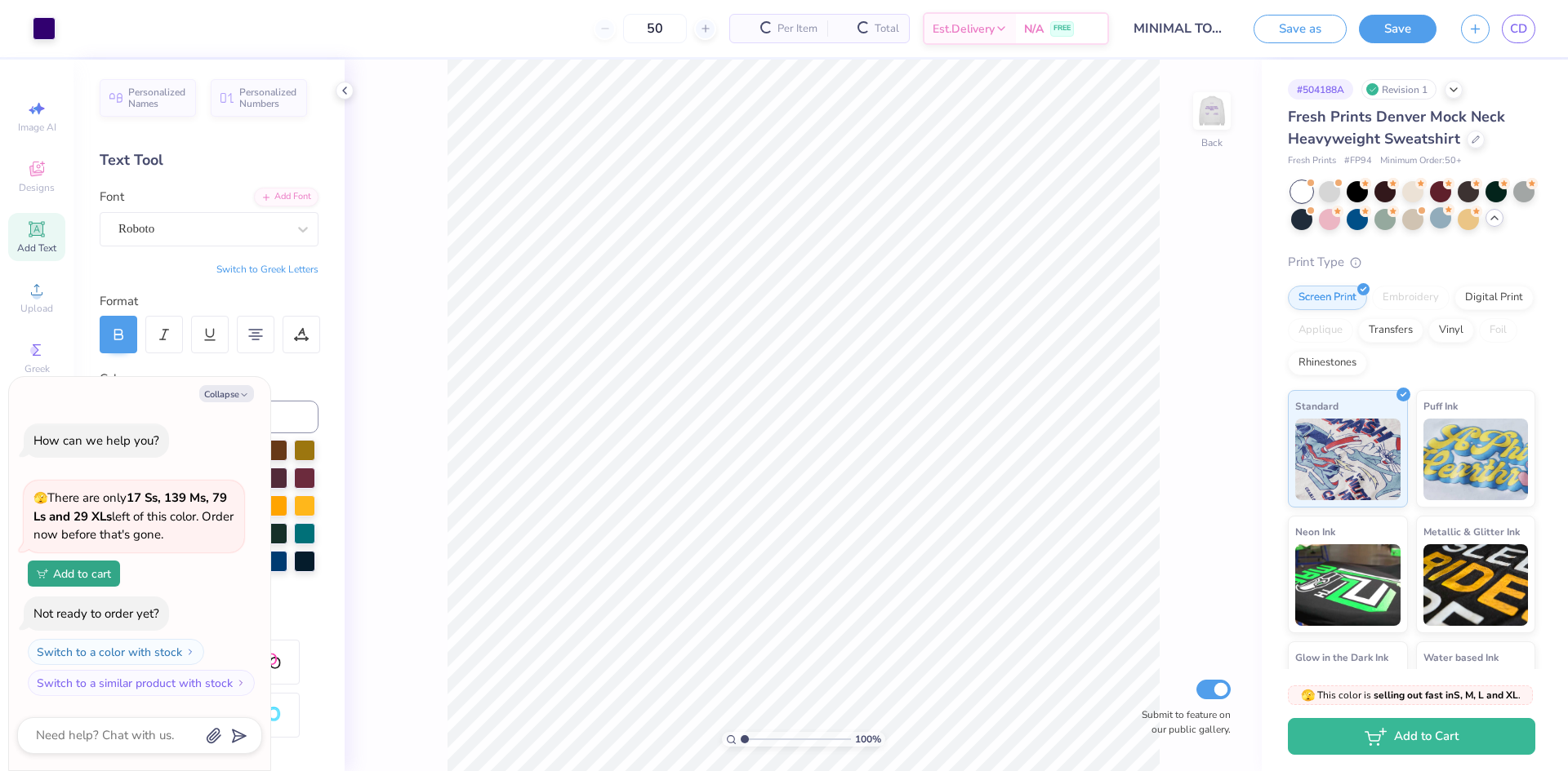
scroll to position [143, 0]
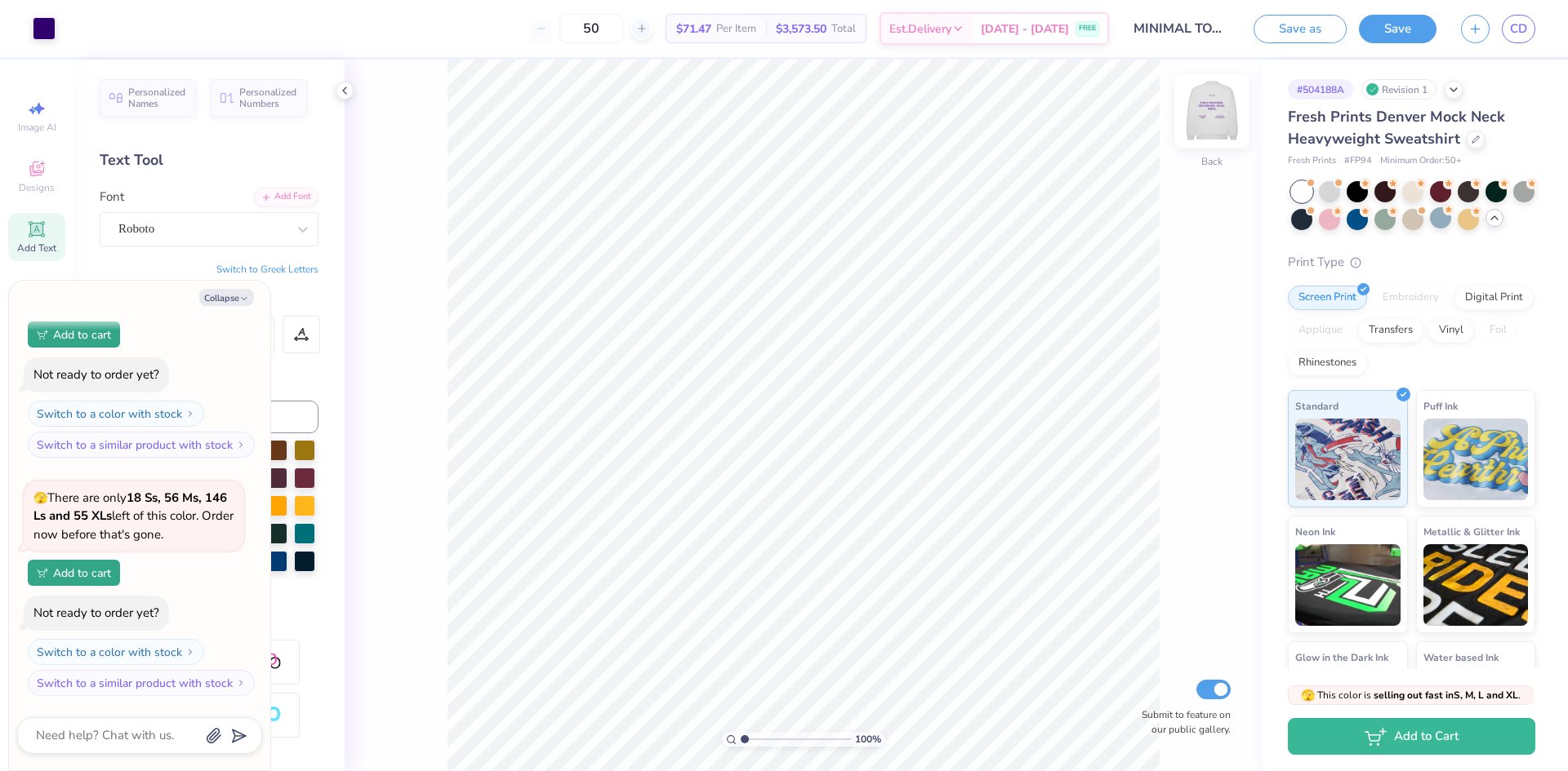
click at [1211, 112] on img at bounding box center [1211, 111] width 65 height 65
type textarea "x"
type input "8.41"
click at [1219, 101] on img at bounding box center [1211, 111] width 65 height 65
click at [1202, 114] on img at bounding box center [1211, 111] width 65 height 65
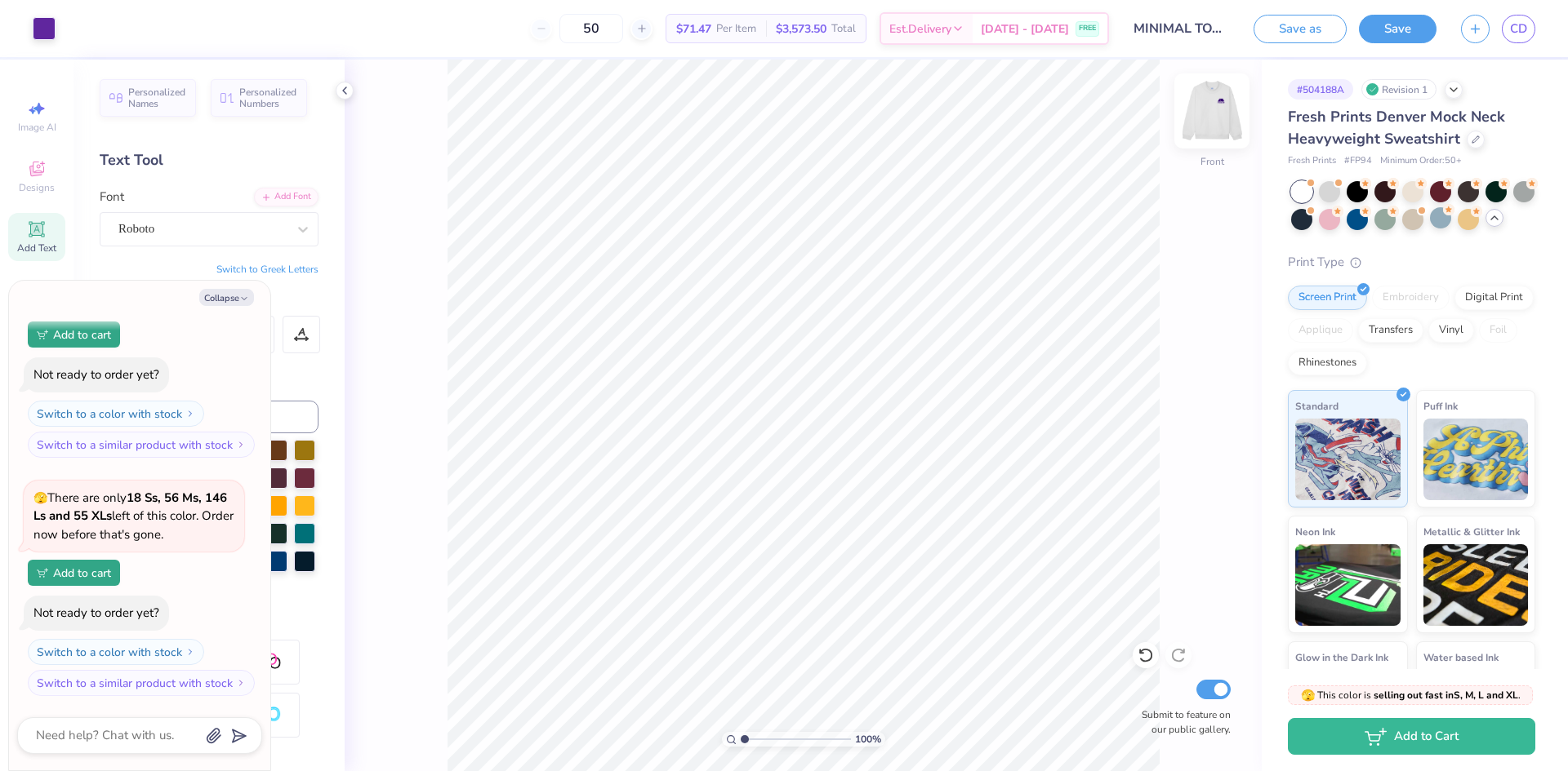
click at [1202, 115] on img at bounding box center [1211, 111] width 65 height 65
click at [1391, 31] on button "Save" at bounding box center [1397, 26] width 78 height 28
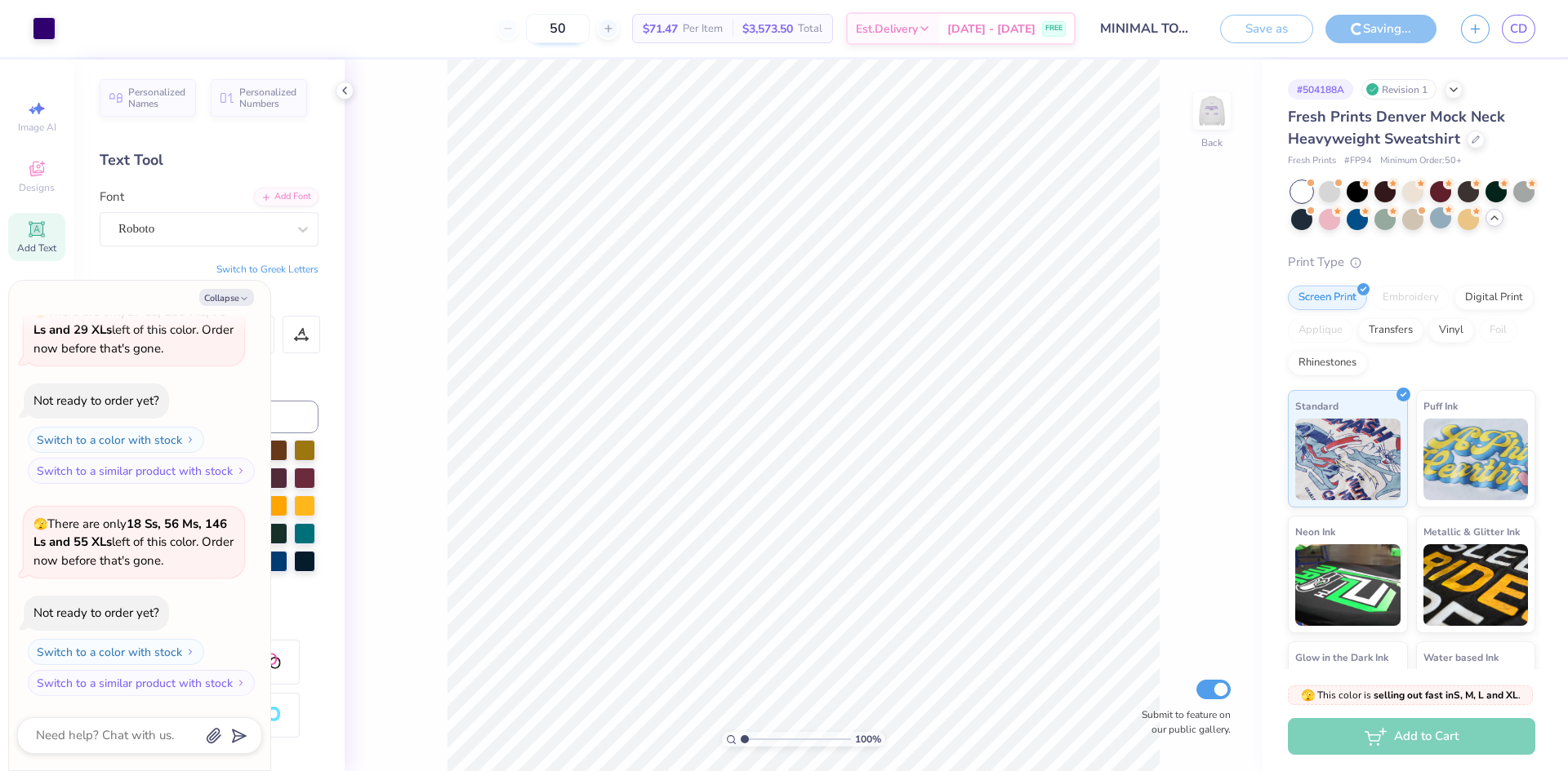
type textarea "x"
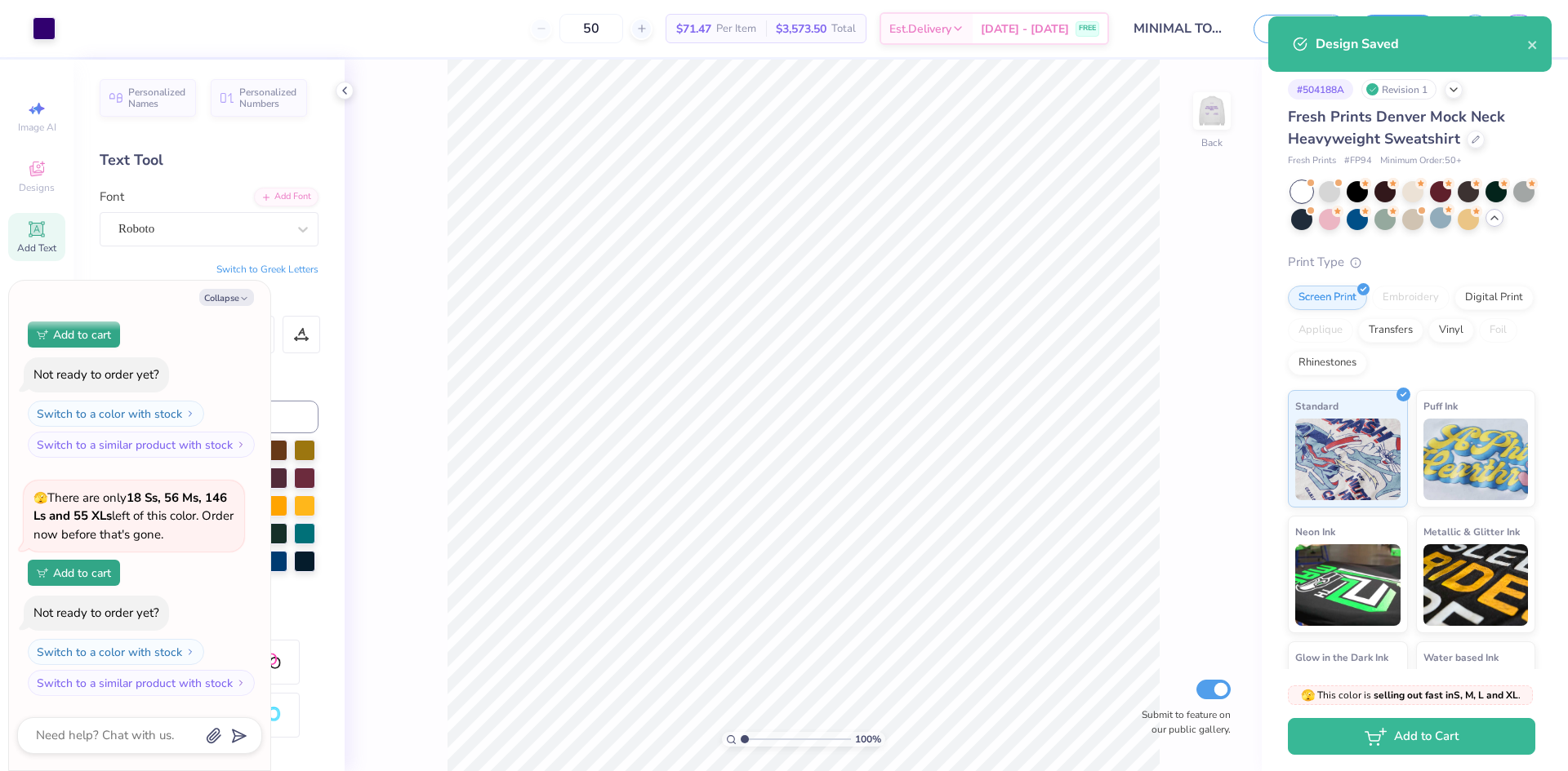
drag, startPoint x: 618, startPoint y: 30, endPoint x: 568, endPoint y: 23, distance: 50.5
click at [568, 23] on div "50" at bounding box center [591, 28] width 122 height 29
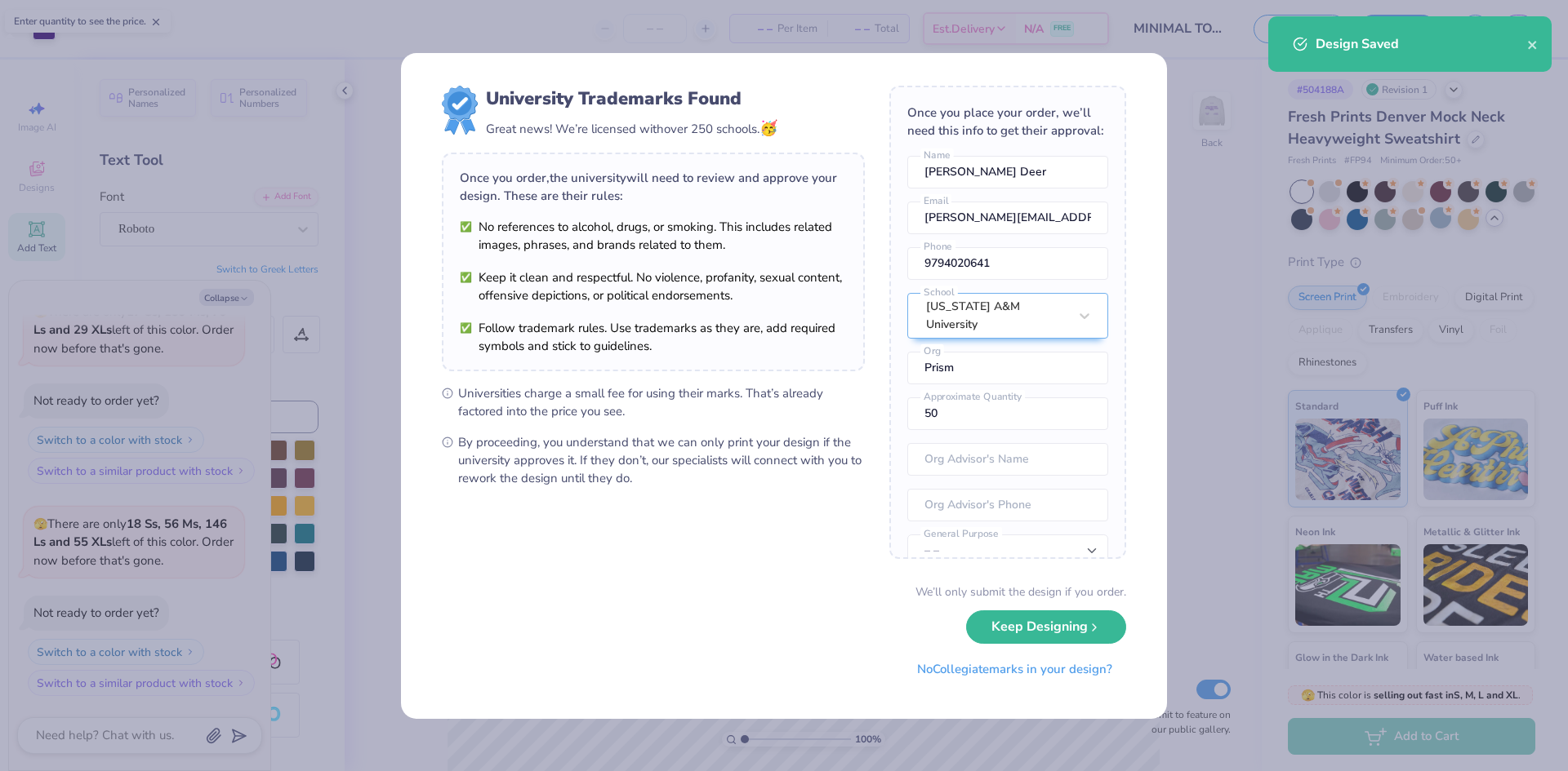
scroll to position [90, 0]
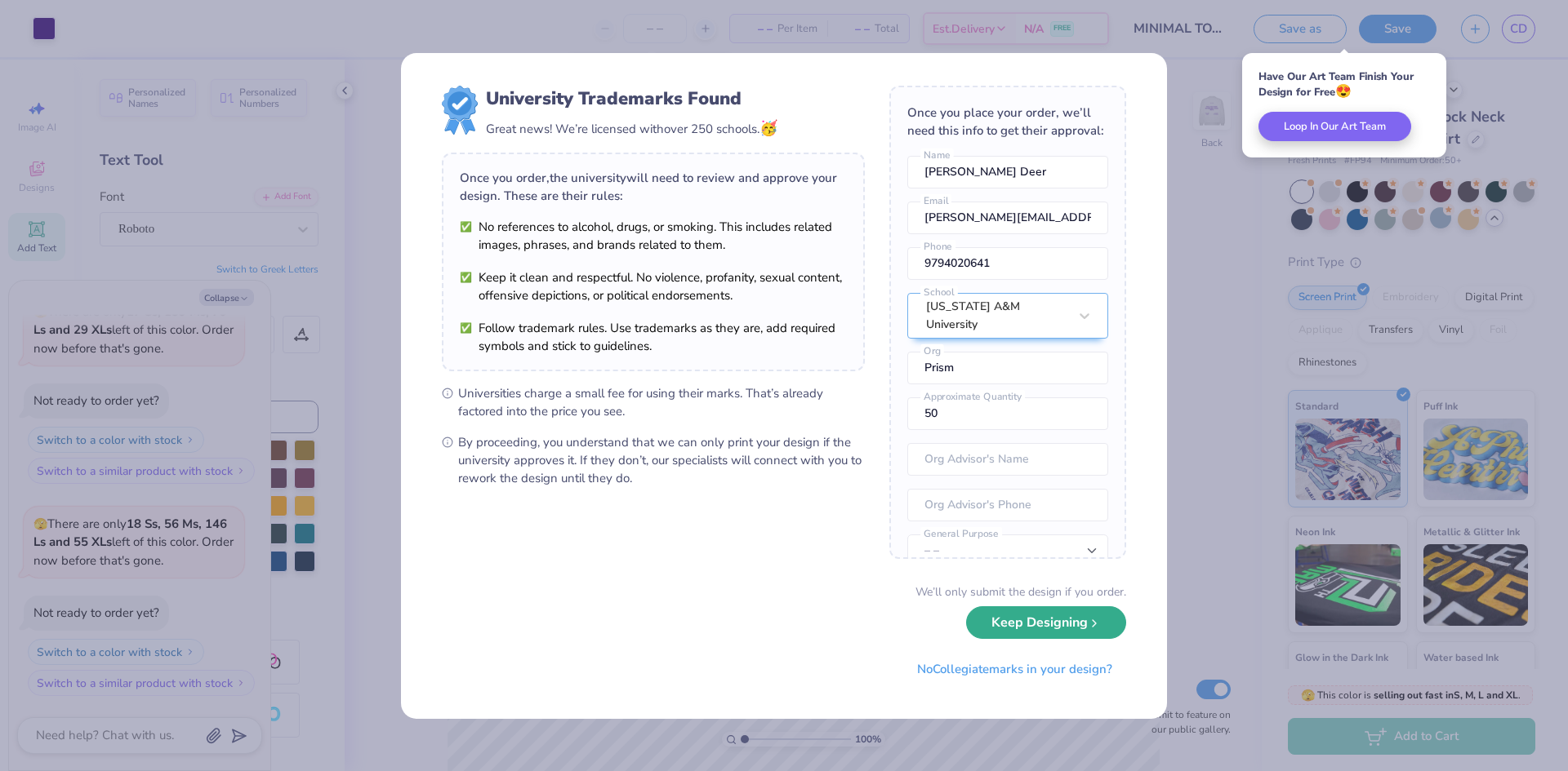
click at [1008, 628] on button "Keep Designing" at bounding box center [1045, 623] width 160 height 33
type textarea "x"
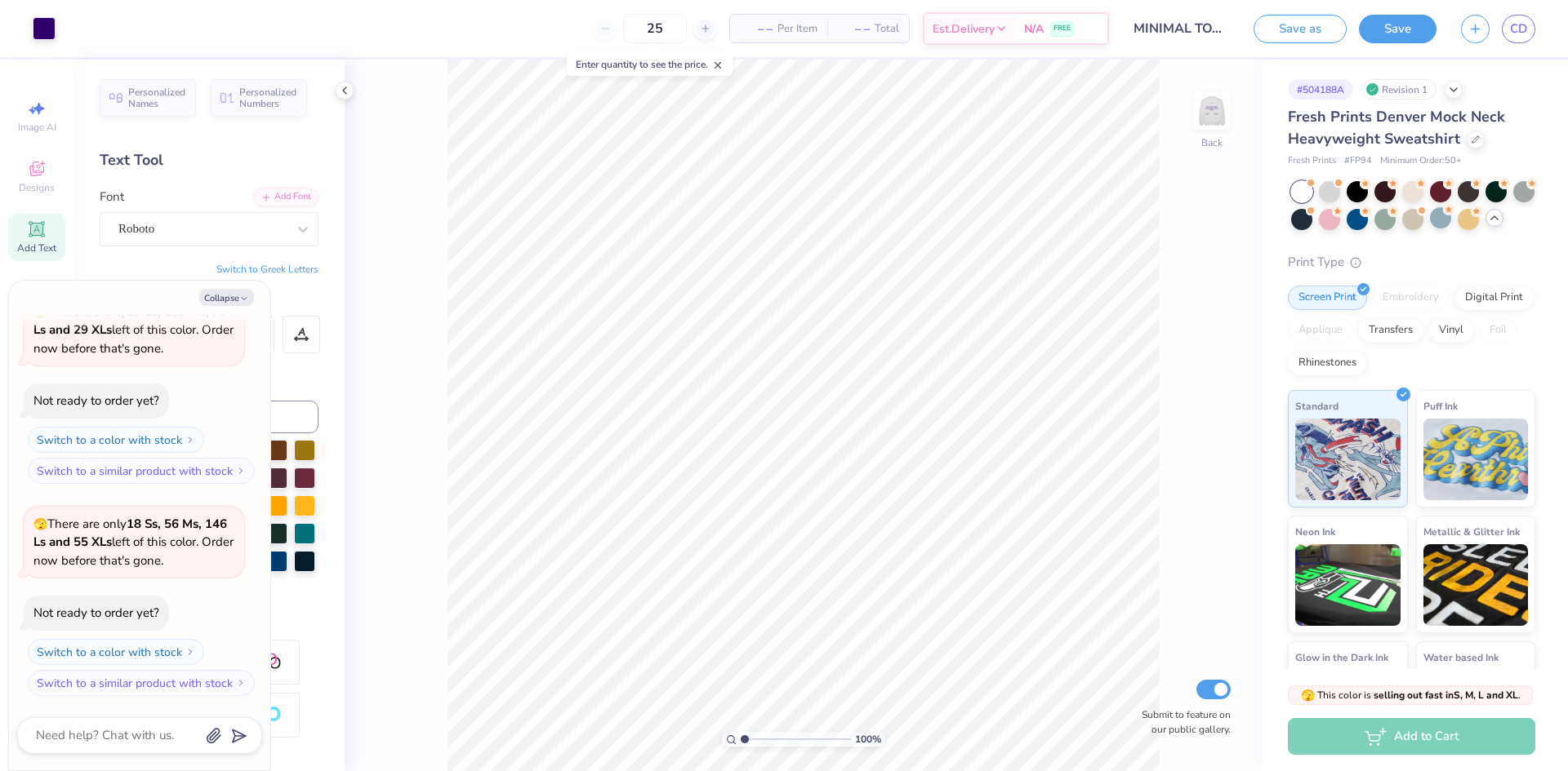
type input "50"
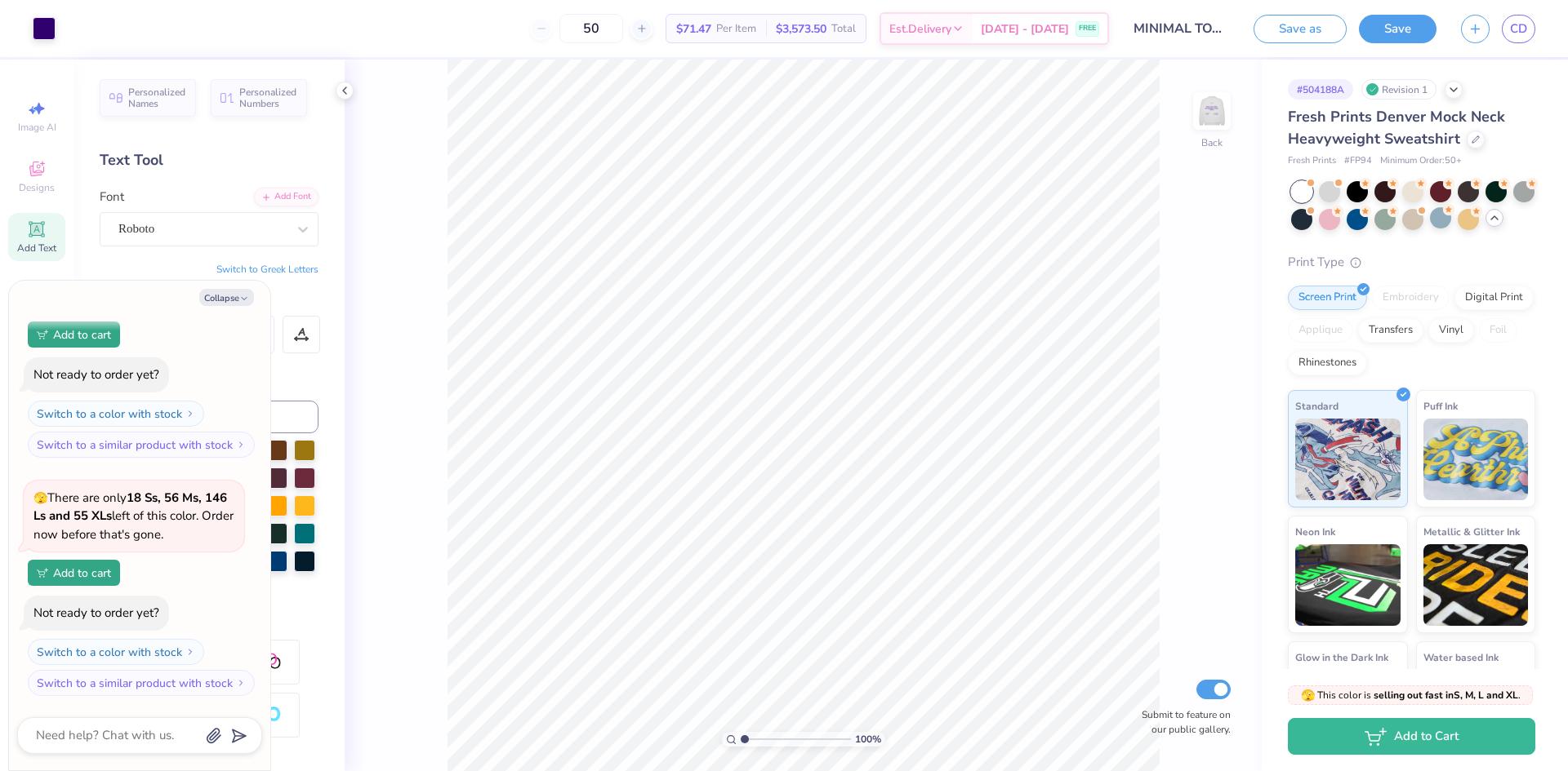
drag, startPoint x: 619, startPoint y: 33, endPoint x: 548, endPoint y: 33, distance: 71.0
click at [548, 33] on div "50" at bounding box center [591, 28] width 122 height 29
click at [1207, 113] on img at bounding box center [1211, 111] width 65 height 65
click at [1207, 113] on img at bounding box center [1212, 112] width 33 height 33
click at [1471, 139] on icon at bounding box center [1475, 138] width 8 height 8
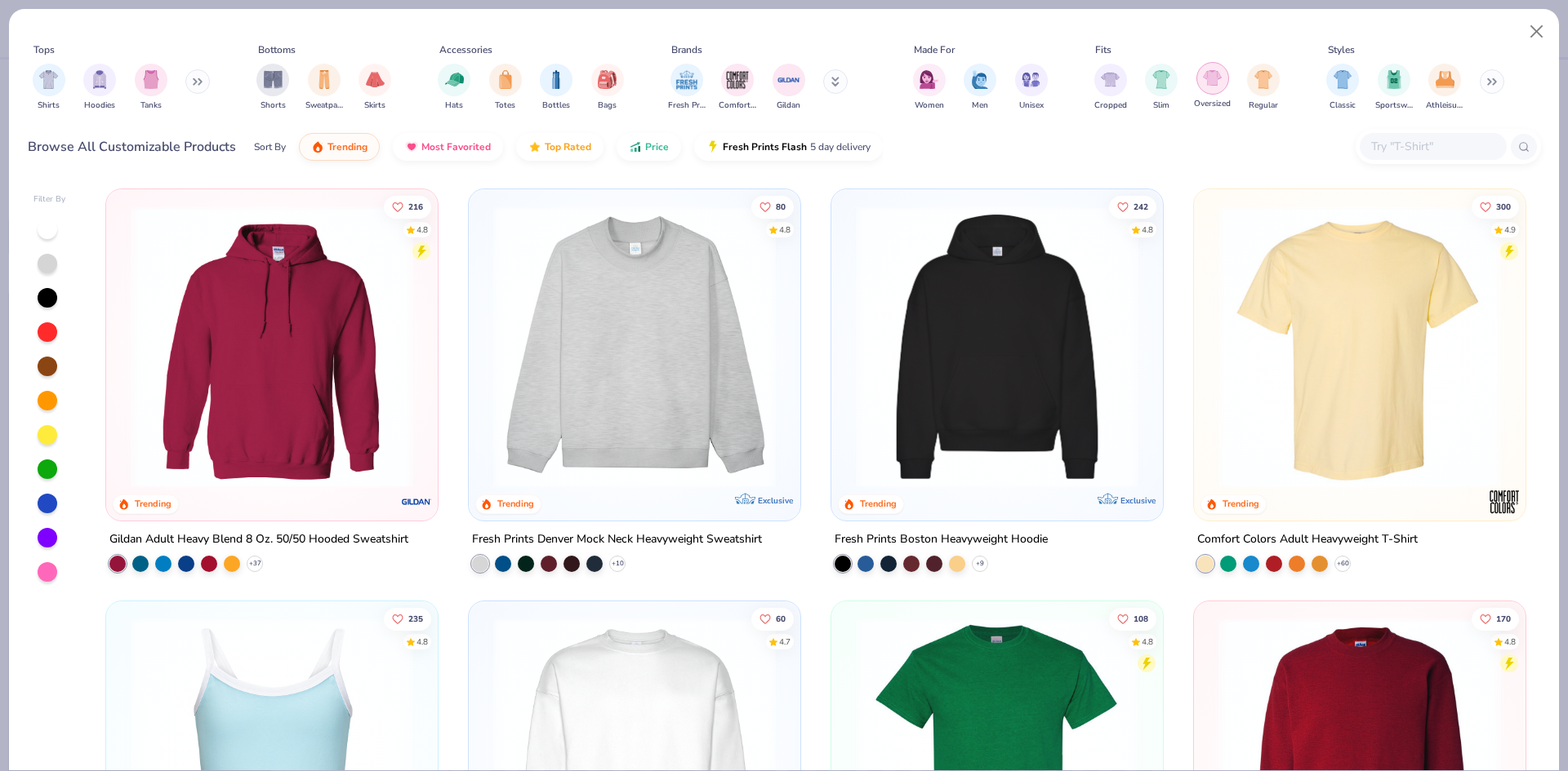
click at [1213, 90] on div "filter for Oversized" at bounding box center [1213, 79] width 33 height 33
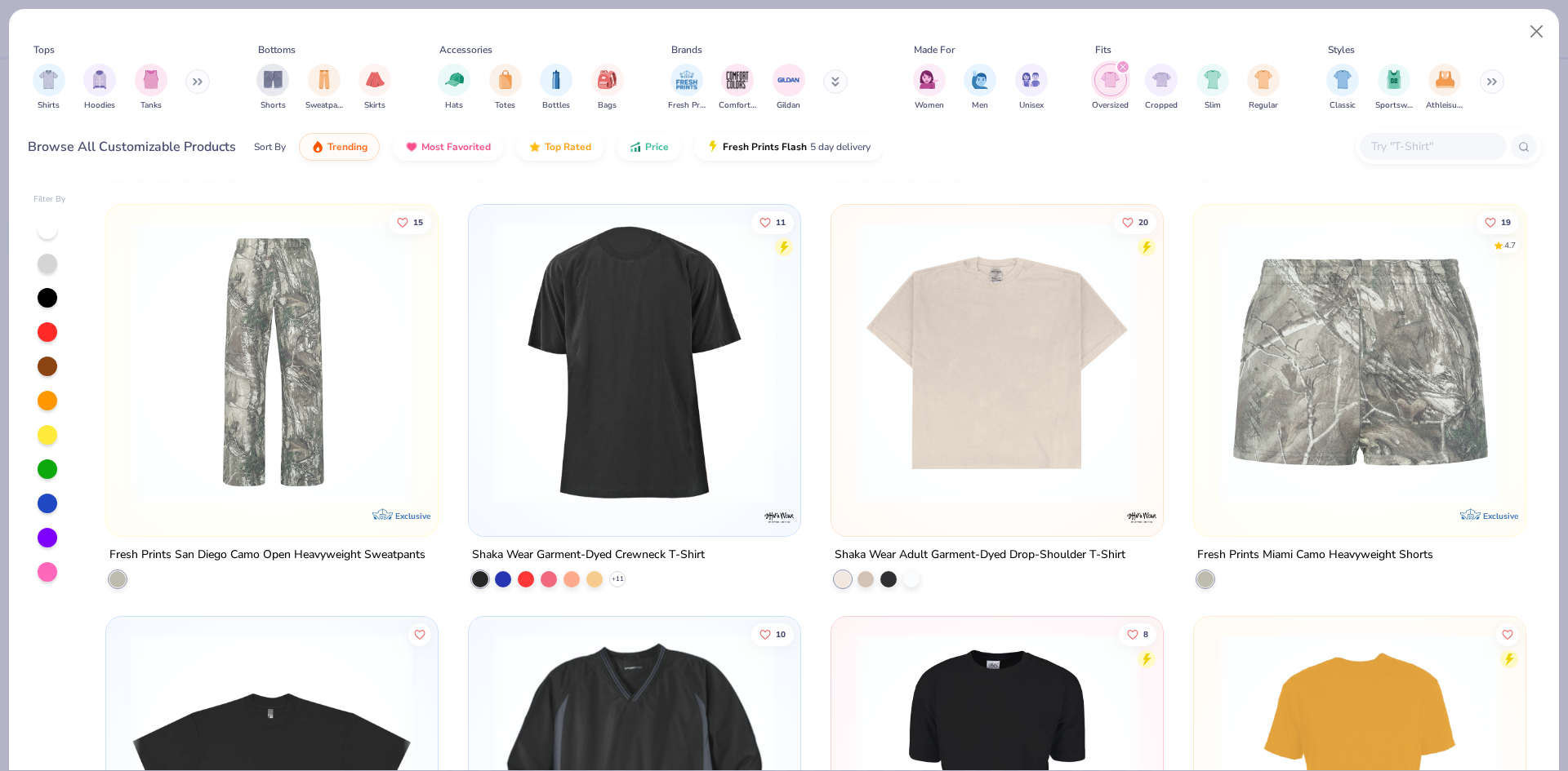
scroll to position [408, 0]
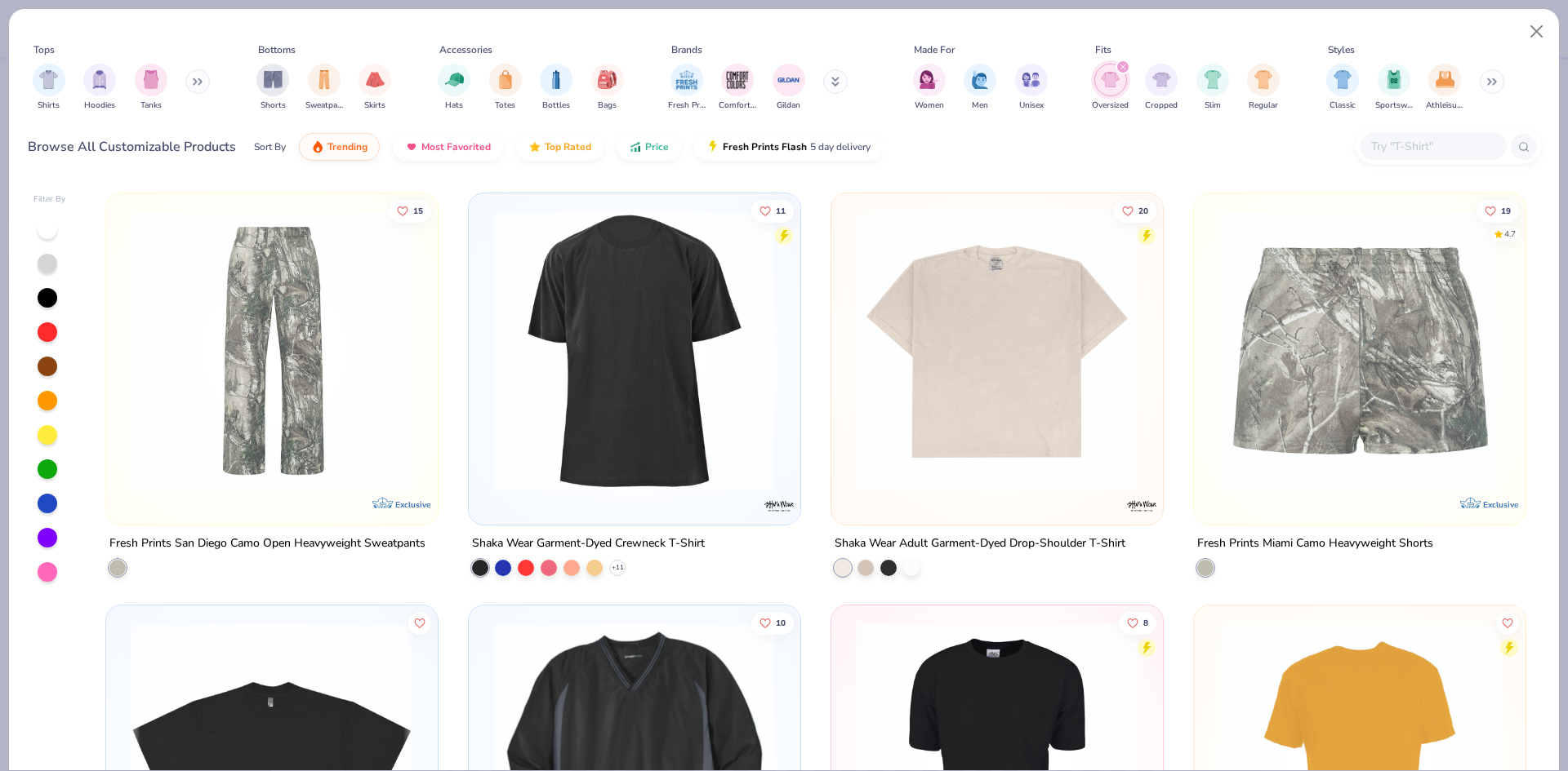
click at [996, 337] on img at bounding box center [996, 350] width 299 height 282
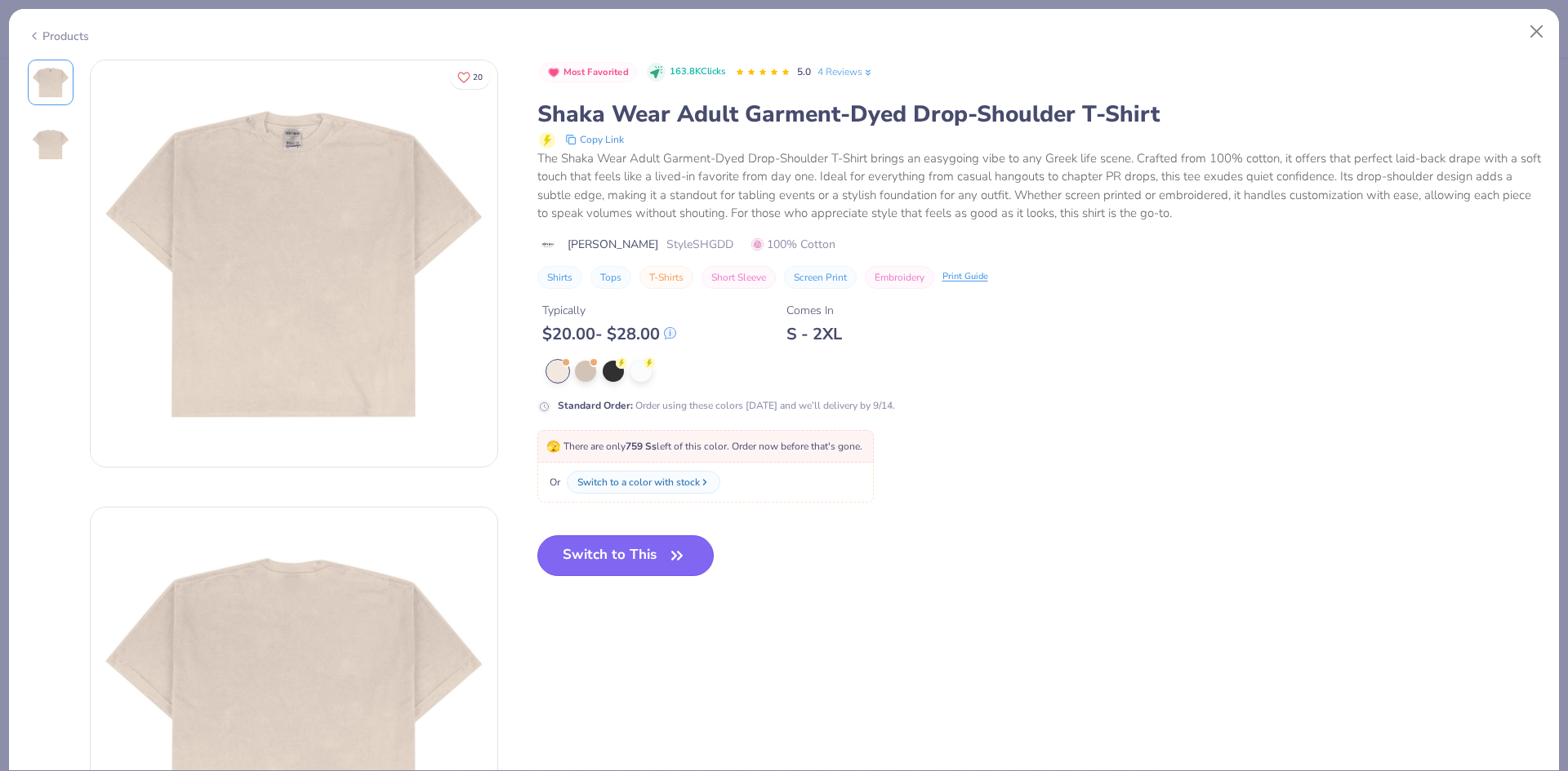
click at [609, 547] on button "Switch to This" at bounding box center [626, 556] width 178 height 41
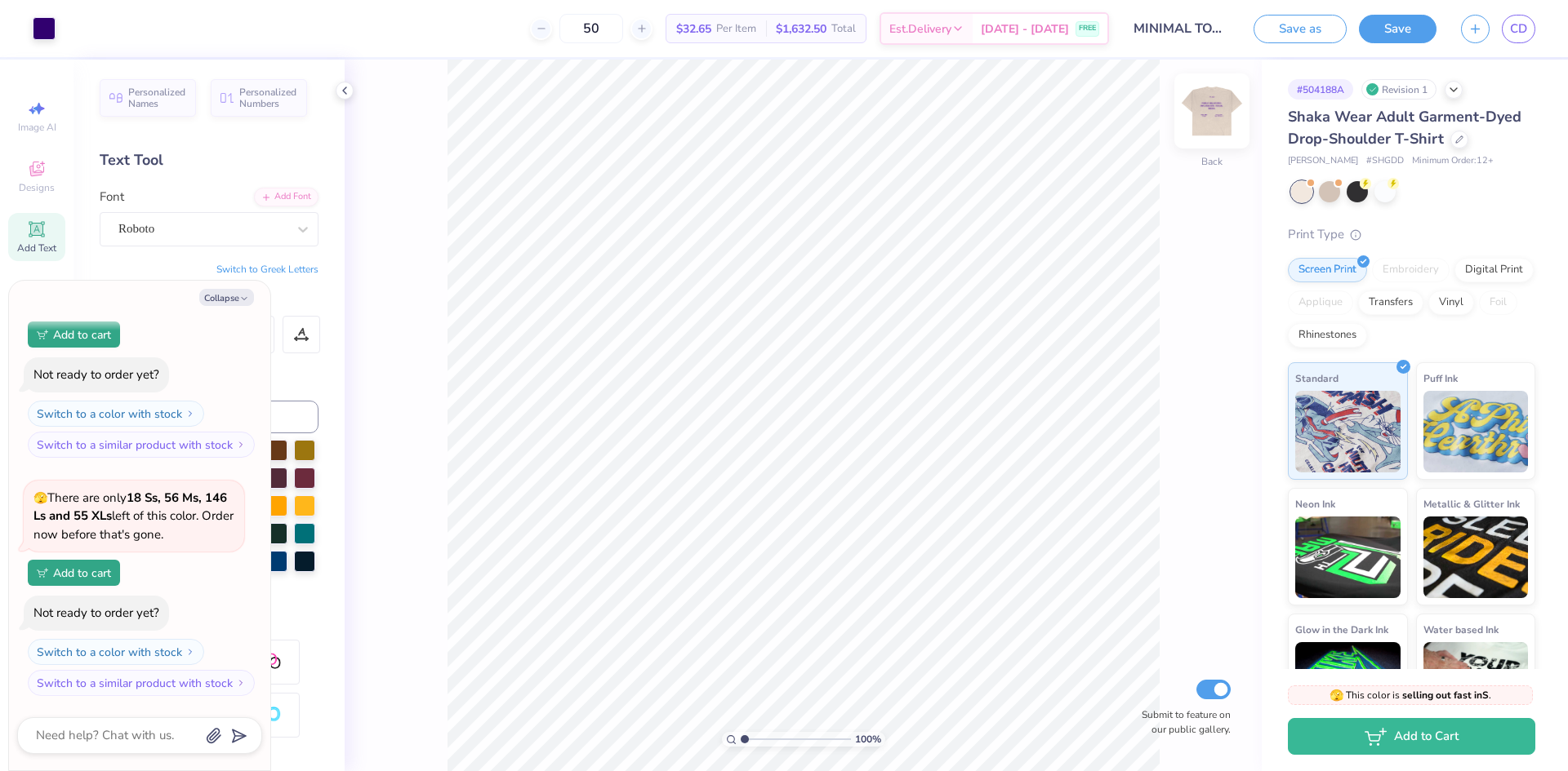
click at [1221, 113] on img at bounding box center [1211, 111] width 65 height 65
click at [1215, 107] on img at bounding box center [1211, 111] width 65 height 65
type textarea "x"
drag, startPoint x: 626, startPoint y: 26, endPoint x: 474, endPoint y: 30, distance: 152.1
click at [474, 30] on div "50 $32.65 Per Item $1,632.50 Total Est. Delivery Sep 11 - 14 FREE" at bounding box center [588, 28] width 1041 height 57
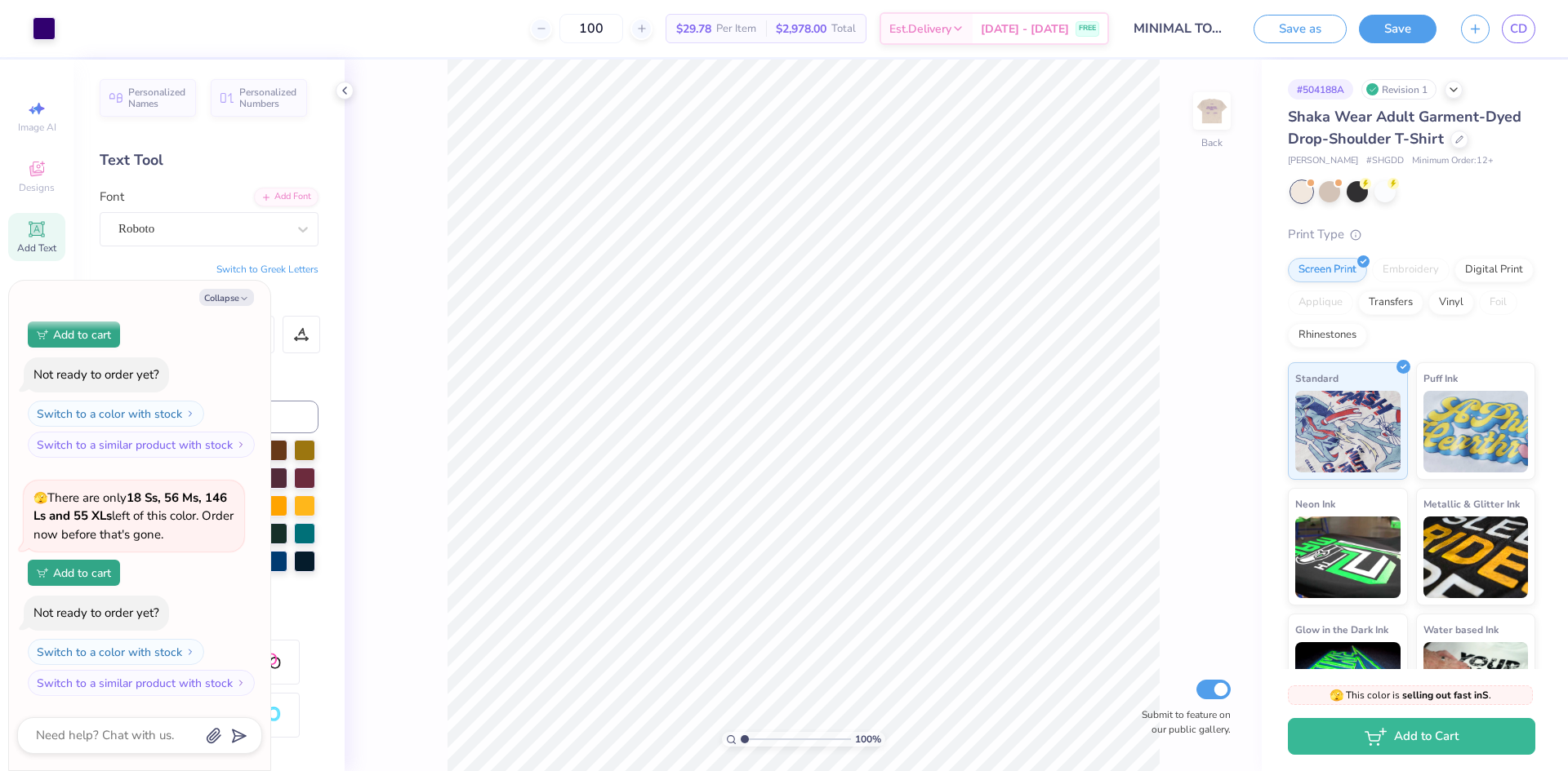
type input "100"
click at [1327, 192] on div at bounding box center [1329, 190] width 21 height 21
click at [1353, 188] on div at bounding box center [1357, 190] width 21 height 21
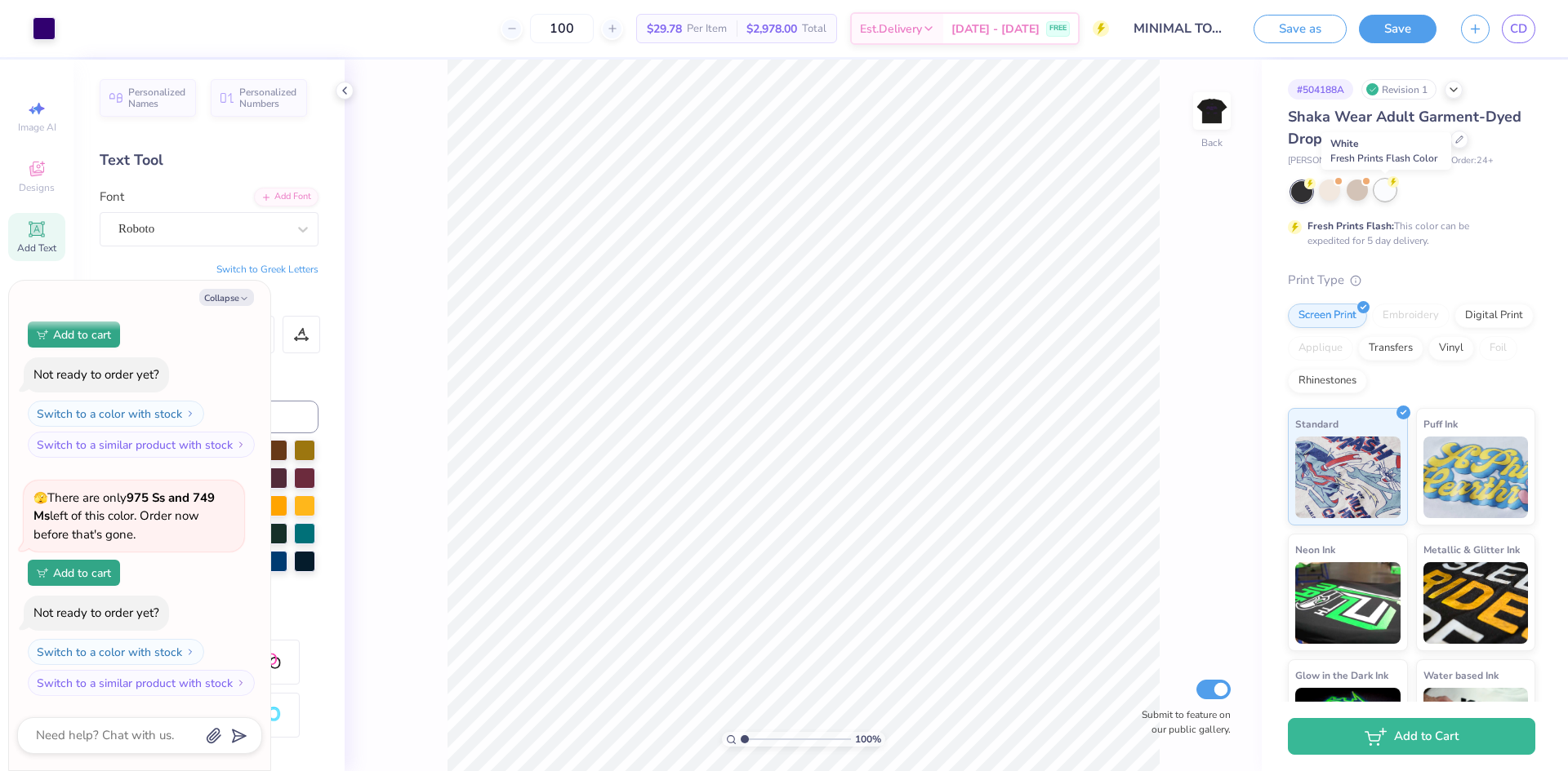
click at [1388, 190] on div at bounding box center [1385, 190] width 21 height 21
click at [1198, 106] on img at bounding box center [1211, 111] width 65 height 65
click at [1328, 192] on div at bounding box center [1329, 190] width 21 height 21
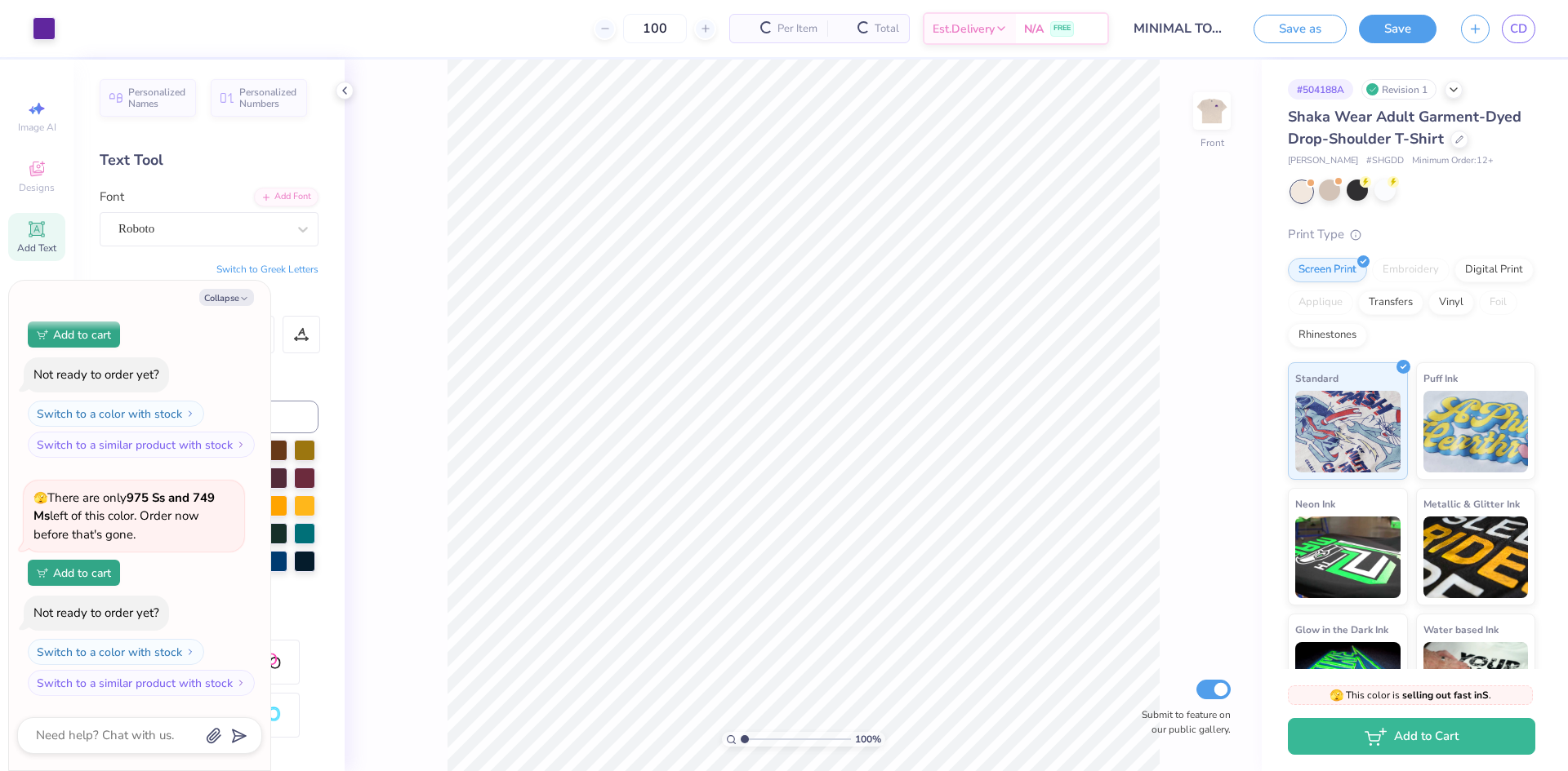
scroll to position [600, 0]
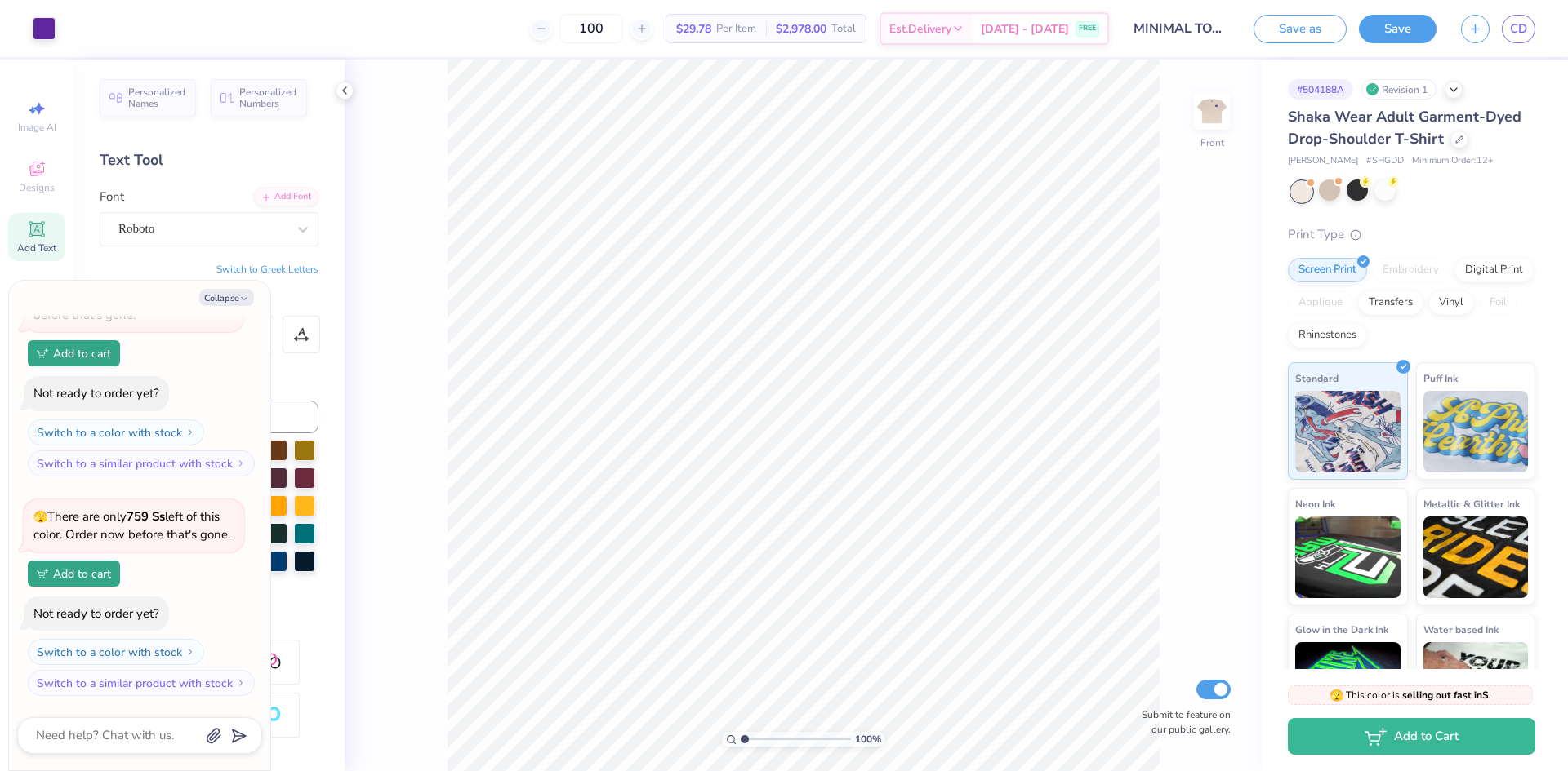
click at [1295, 193] on div at bounding box center [1301, 192] width 21 height 21
click at [1307, 196] on div at bounding box center [1301, 192] width 21 height 21
click at [1388, 195] on div at bounding box center [1385, 190] width 21 height 21
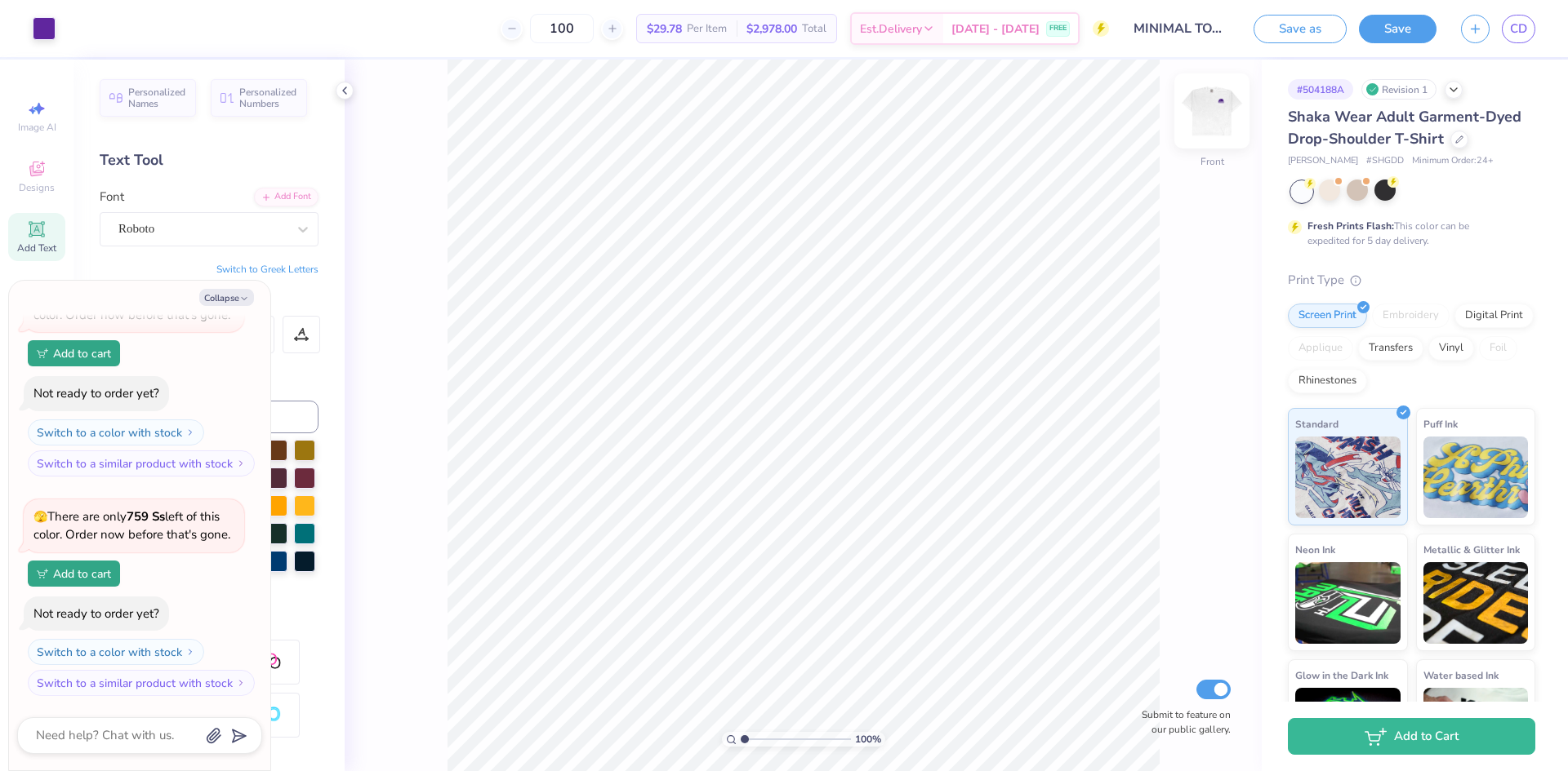
click at [1204, 118] on img at bounding box center [1211, 111] width 65 height 65
click at [1410, 25] on button "Save" at bounding box center [1397, 26] width 78 height 28
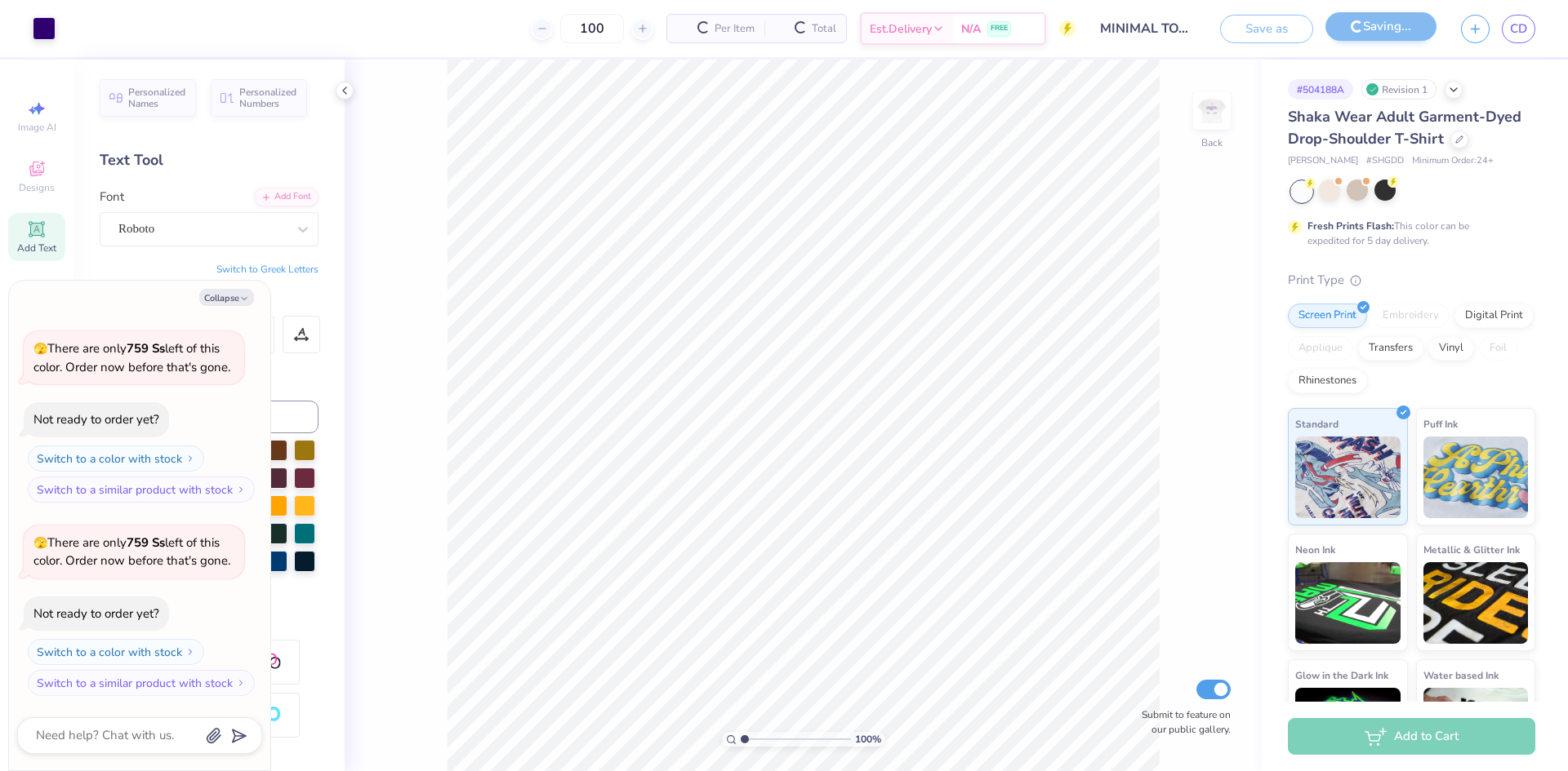
scroll to position [883, 0]
click at [1516, 29] on span "CD" at bounding box center [1519, 28] width 17 height 18
type textarea "x"
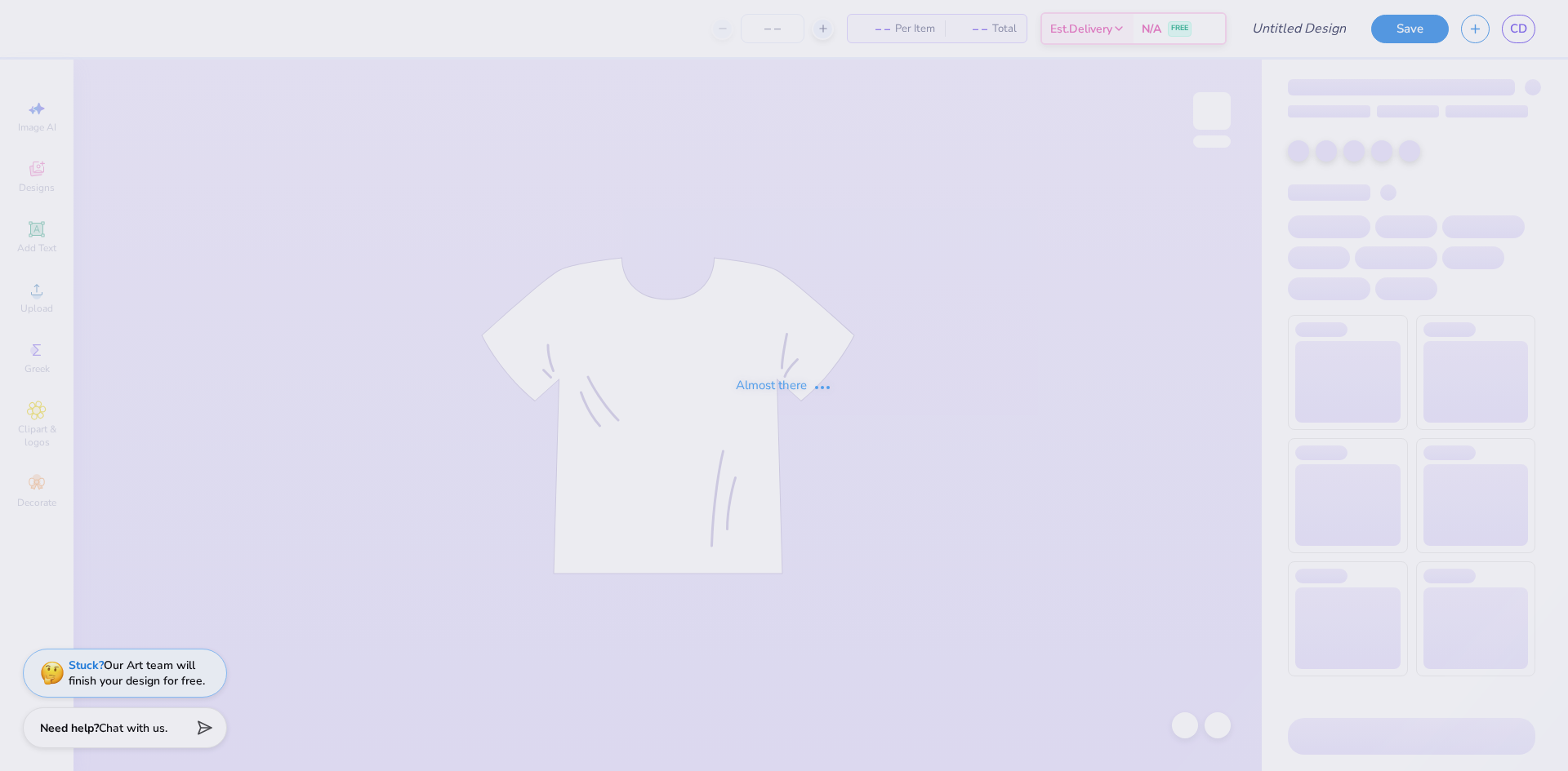
type input "MINIMAL TOTE PRISM"
type input "50"
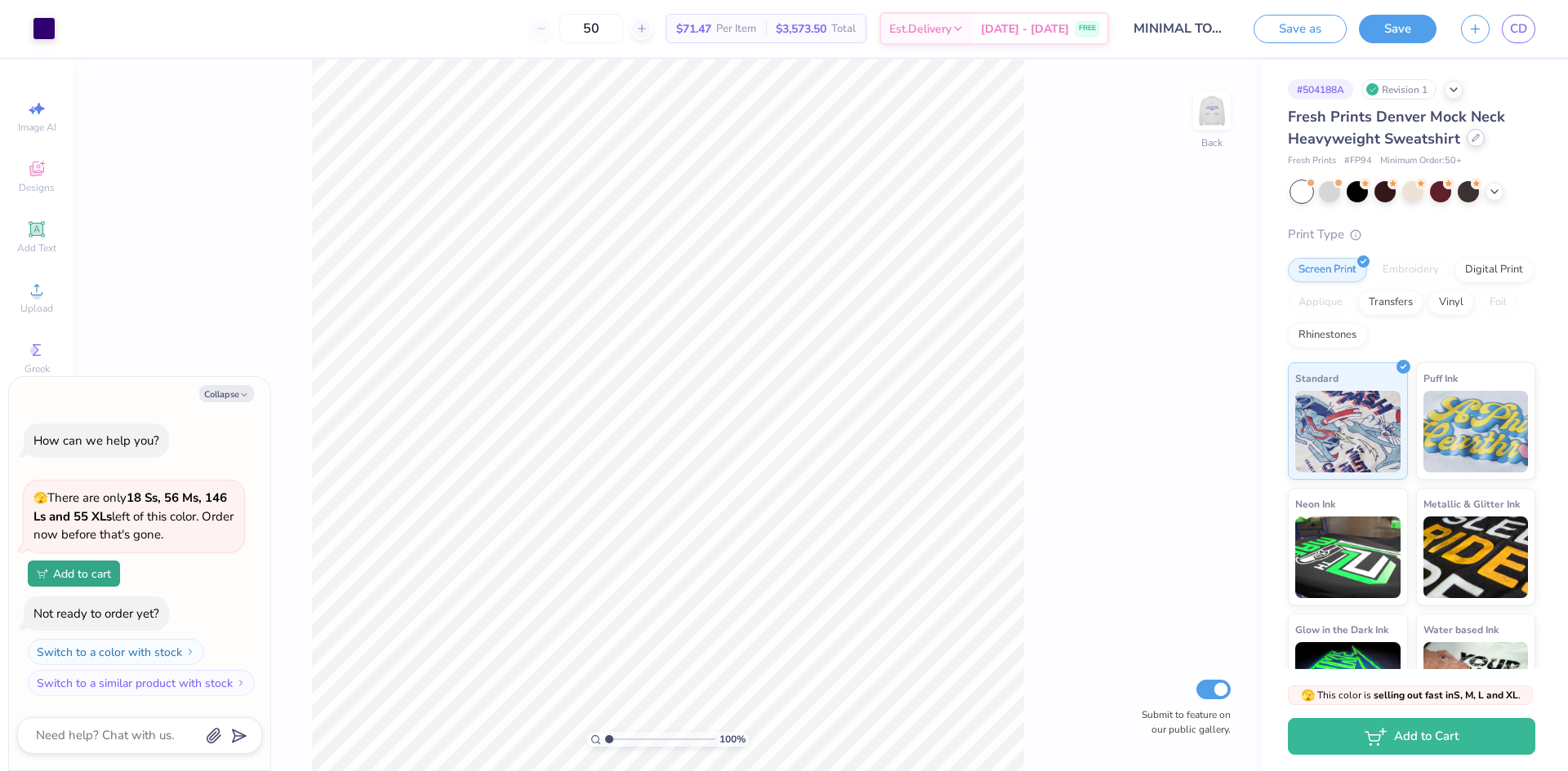
click at [1474, 141] on icon at bounding box center [1475, 138] width 8 height 8
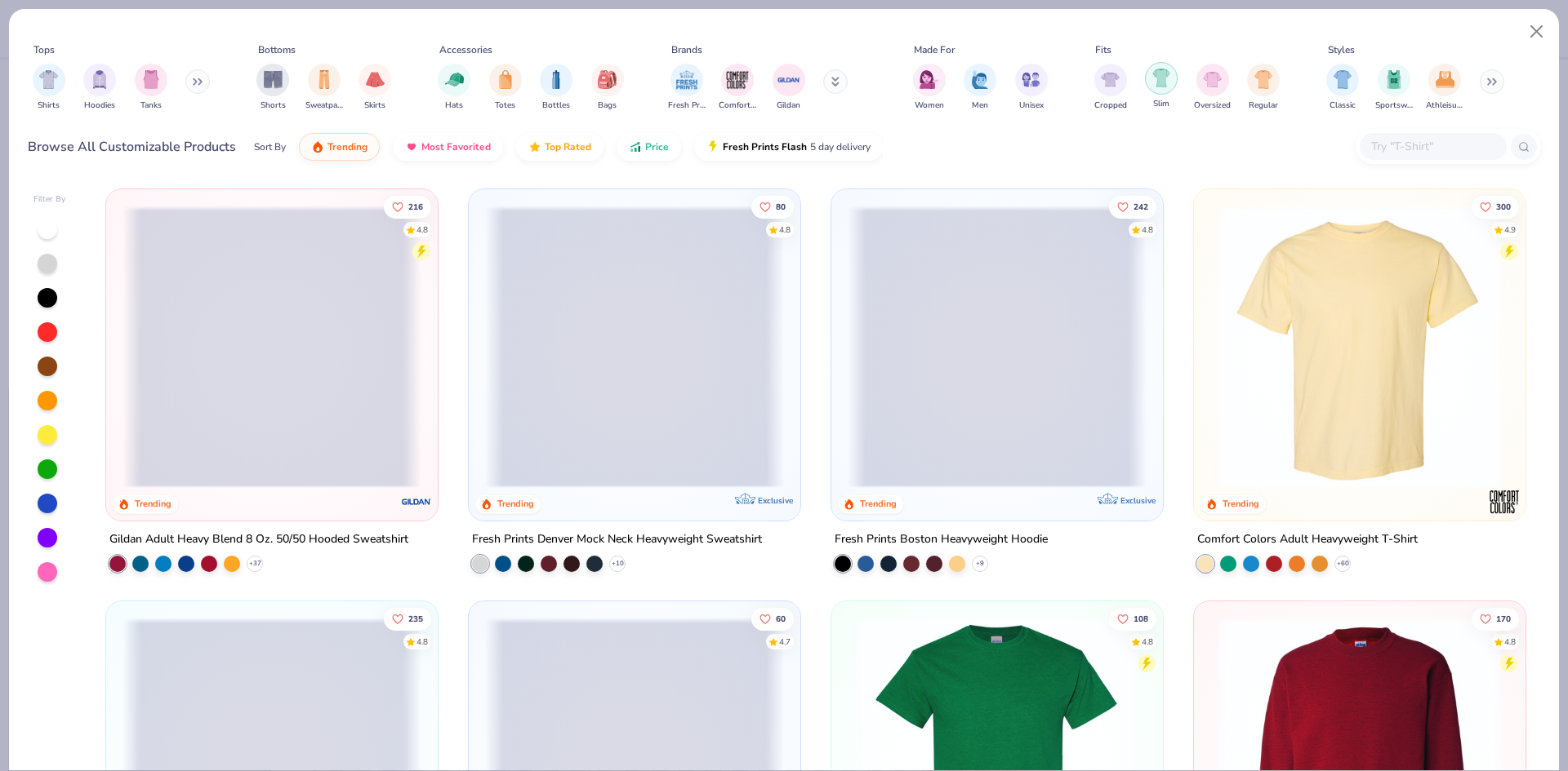
click at [1218, 85] on img "filter for Oversized" at bounding box center [1211, 79] width 18 height 18
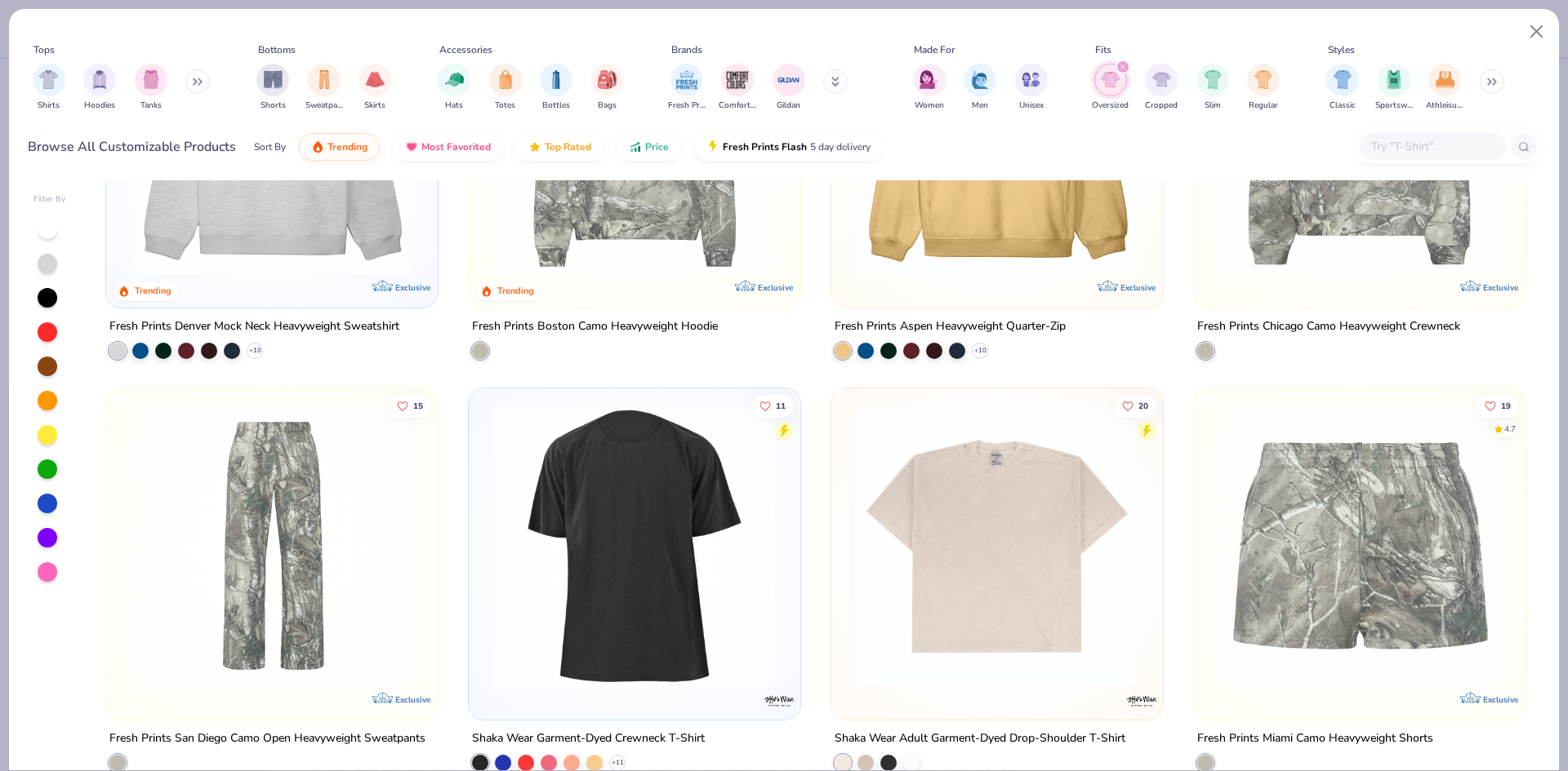
scroll to position [244, 0]
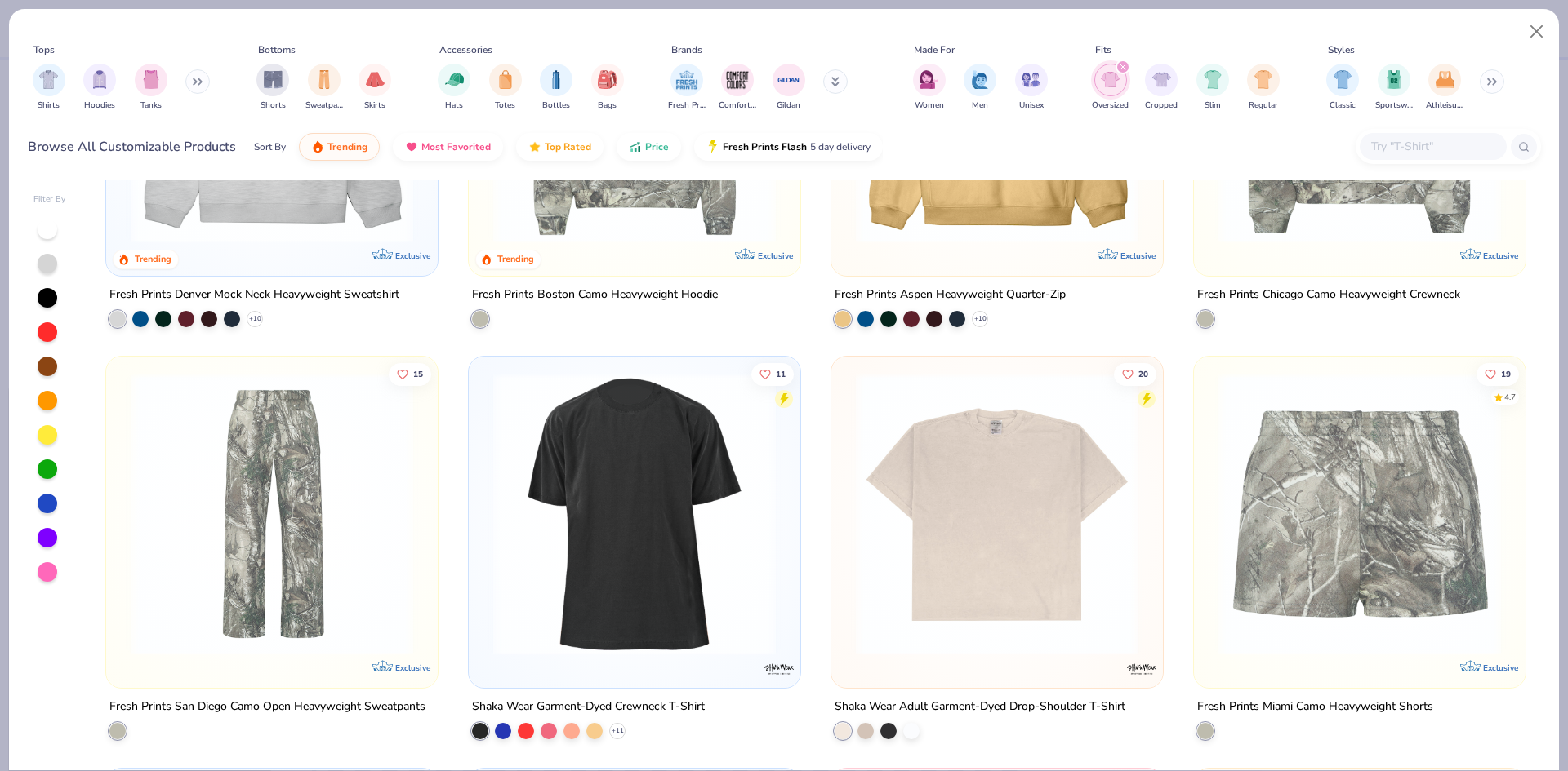
click at [1010, 447] on img at bounding box center [996, 514] width 299 height 282
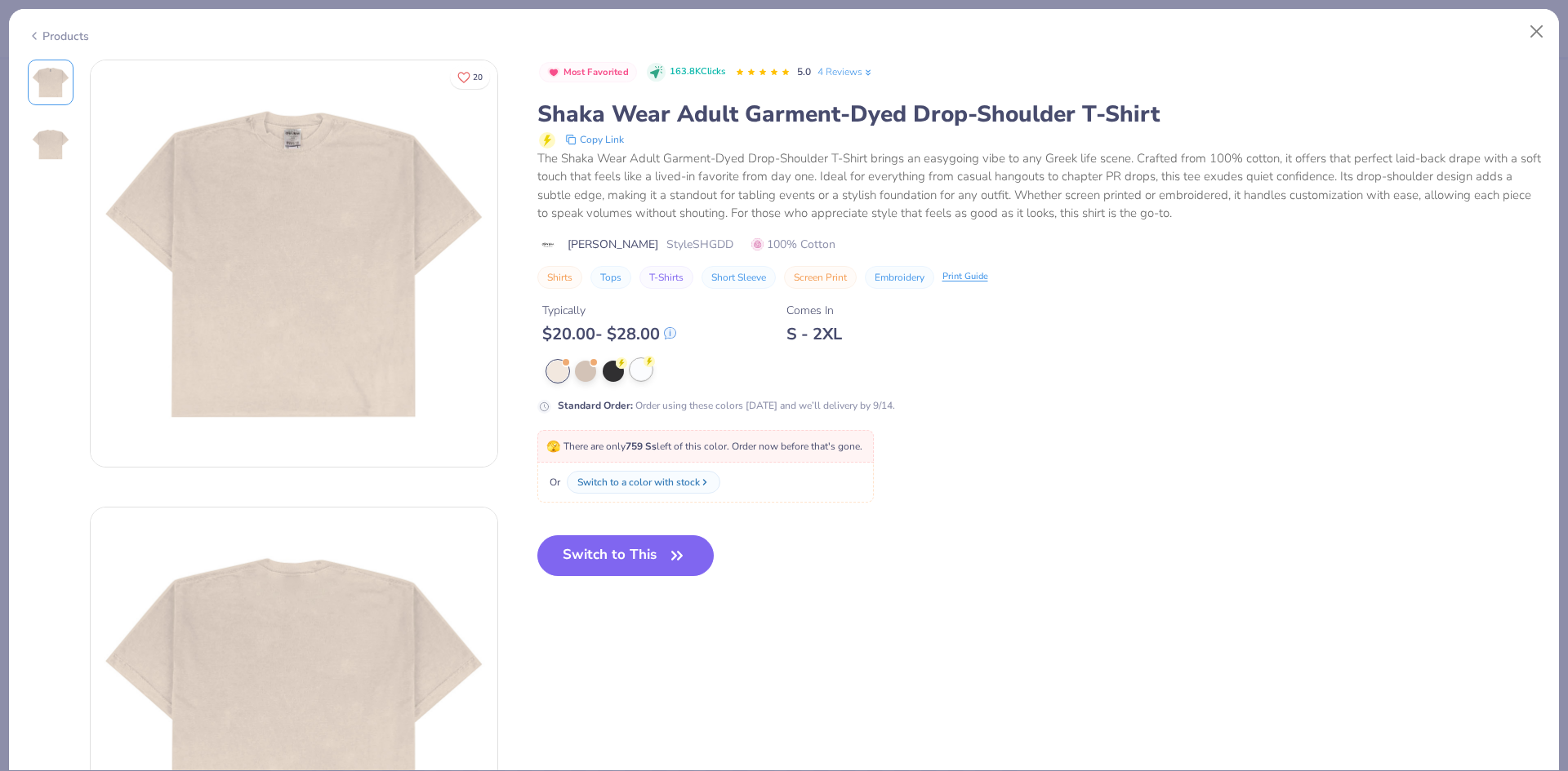
click at [646, 373] on div at bounding box center [641, 369] width 21 height 21
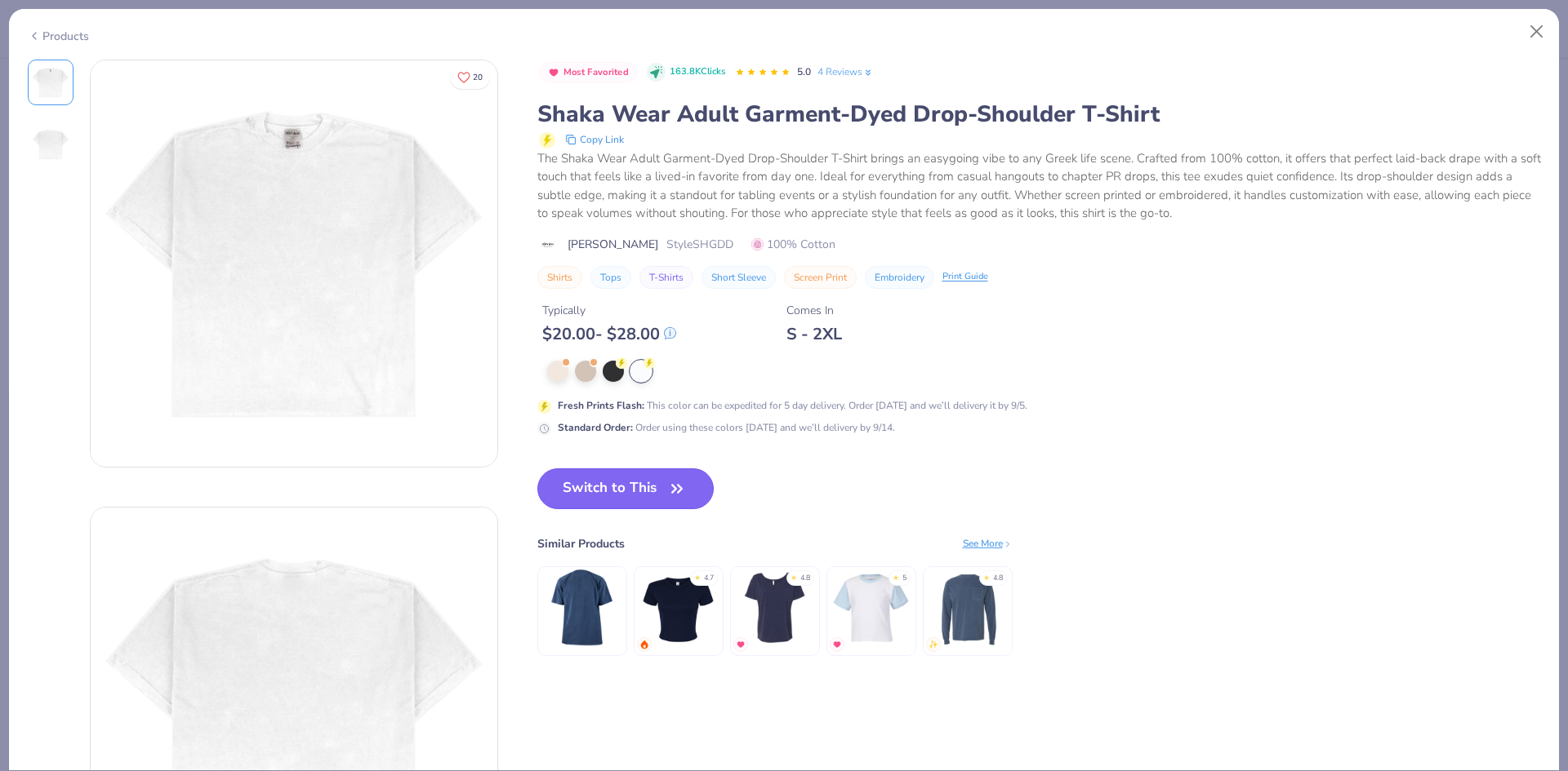
click at [651, 492] on button "Switch to This" at bounding box center [626, 489] width 178 height 41
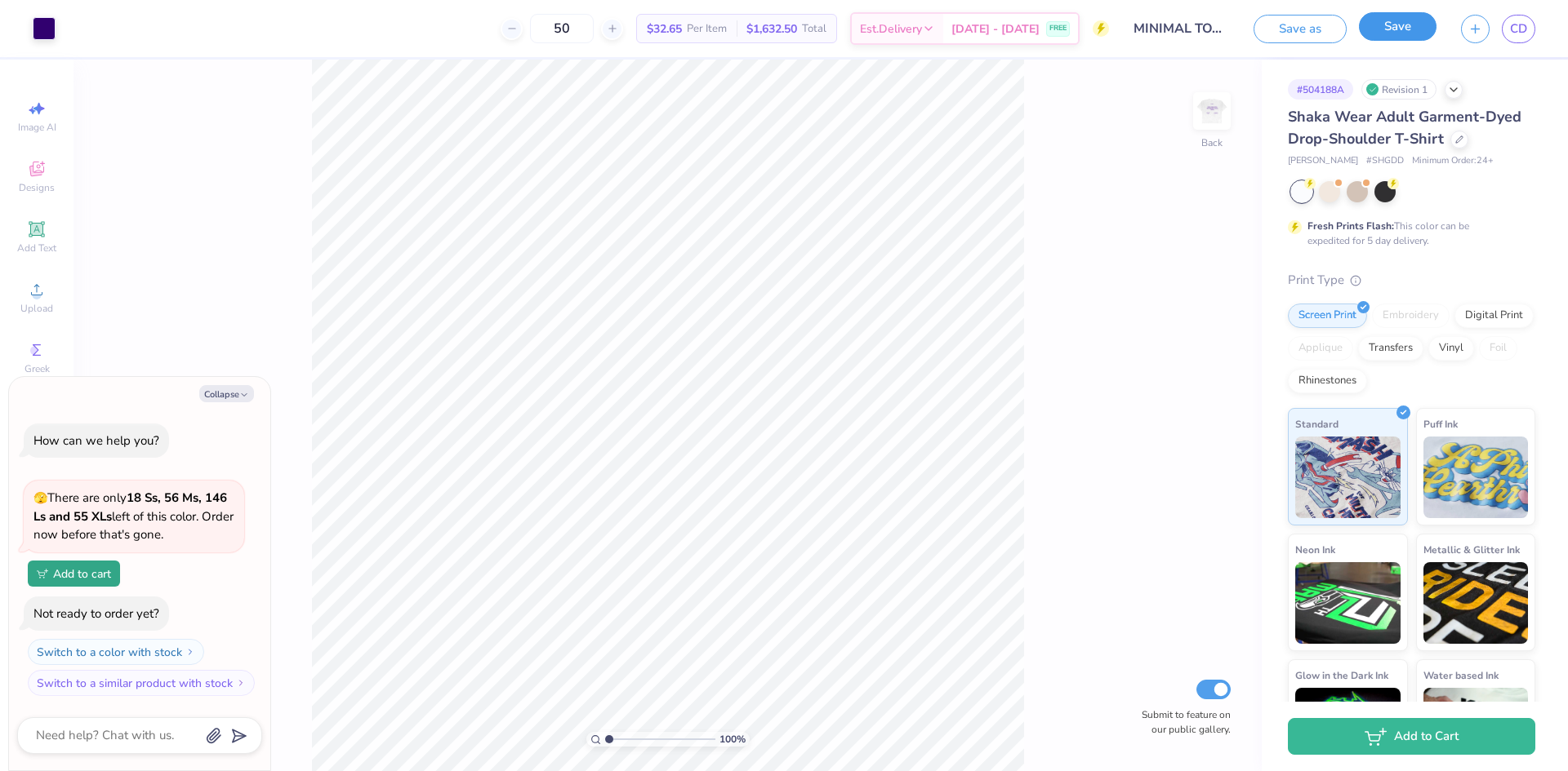
click at [1416, 30] on button "Save" at bounding box center [1397, 26] width 78 height 28
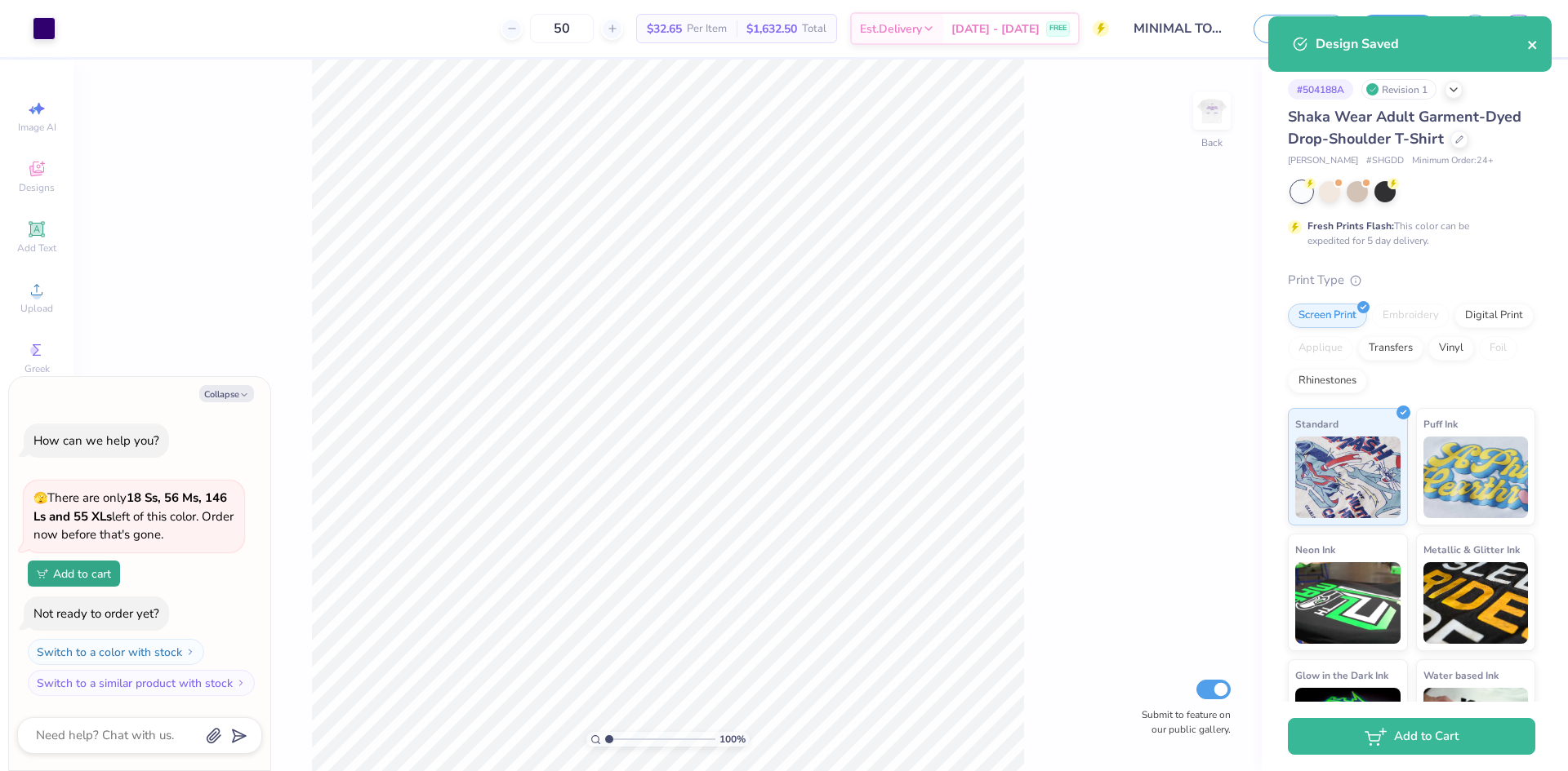
click at [1531, 47] on icon "close" at bounding box center [1531, 45] width 8 height 8
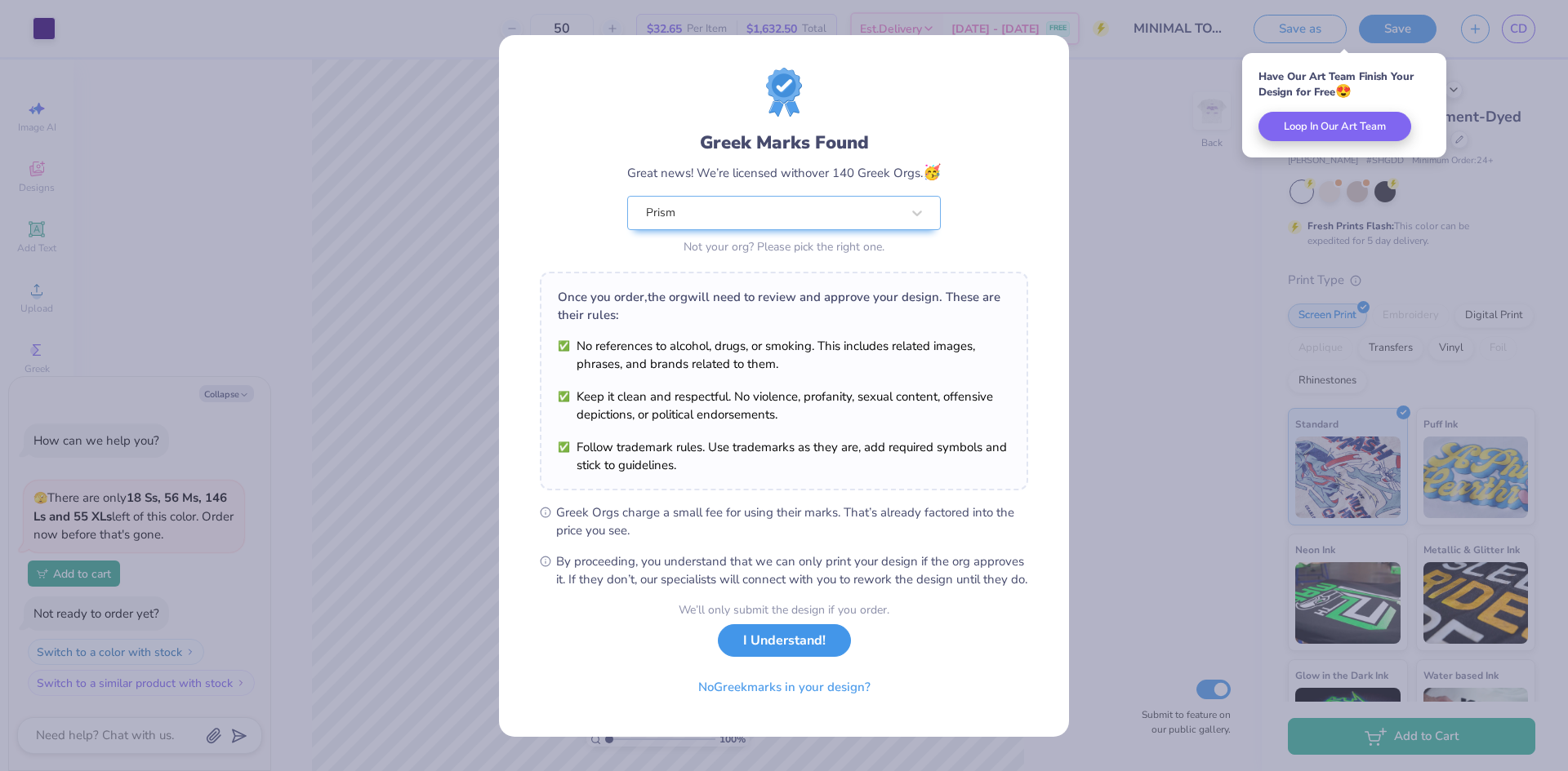
click at [777, 651] on button "I Understand!" at bounding box center [784, 641] width 133 height 33
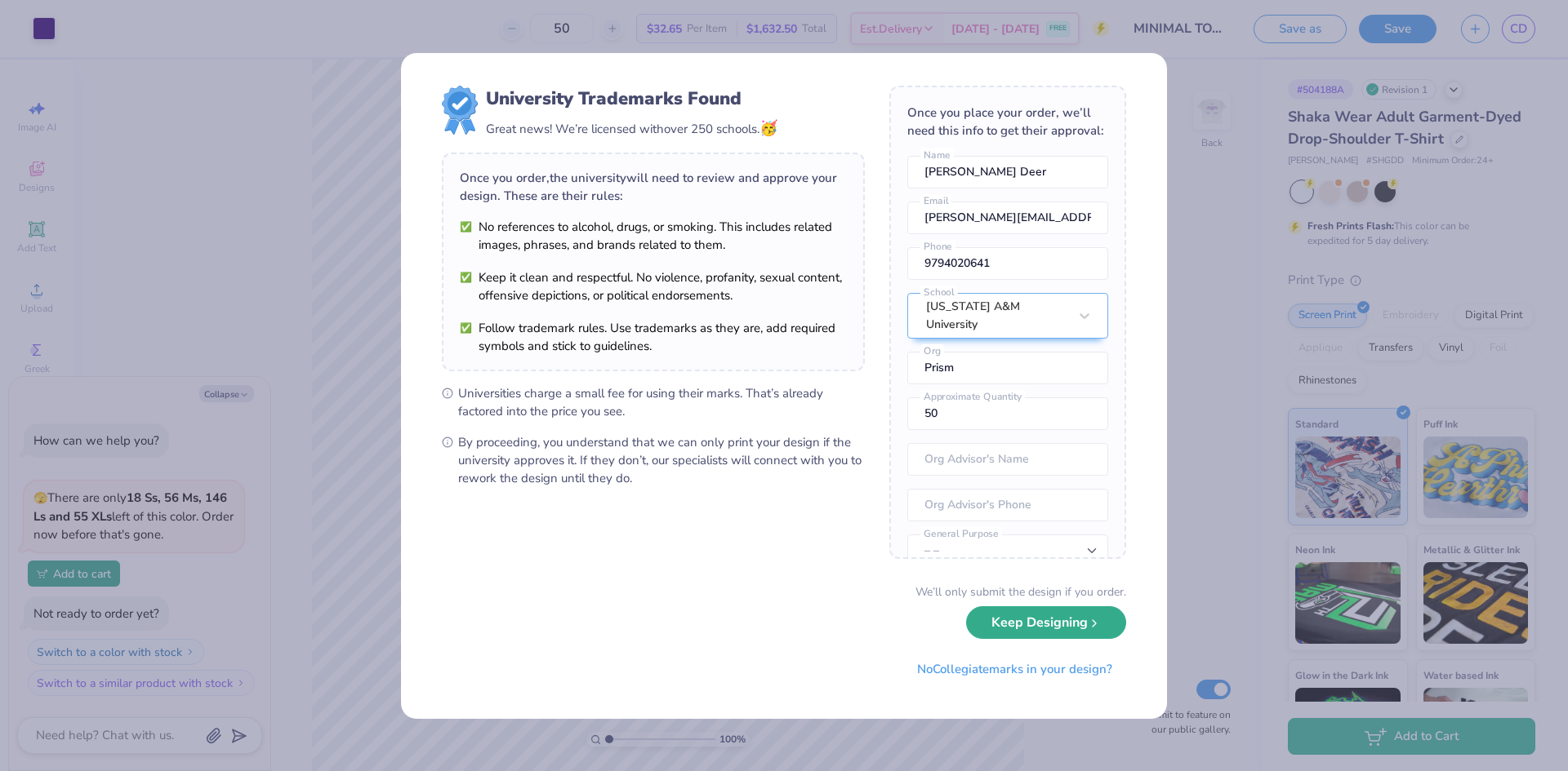
click at [1068, 627] on button "Keep Designing" at bounding box center [1045, 623] width 160 height 33
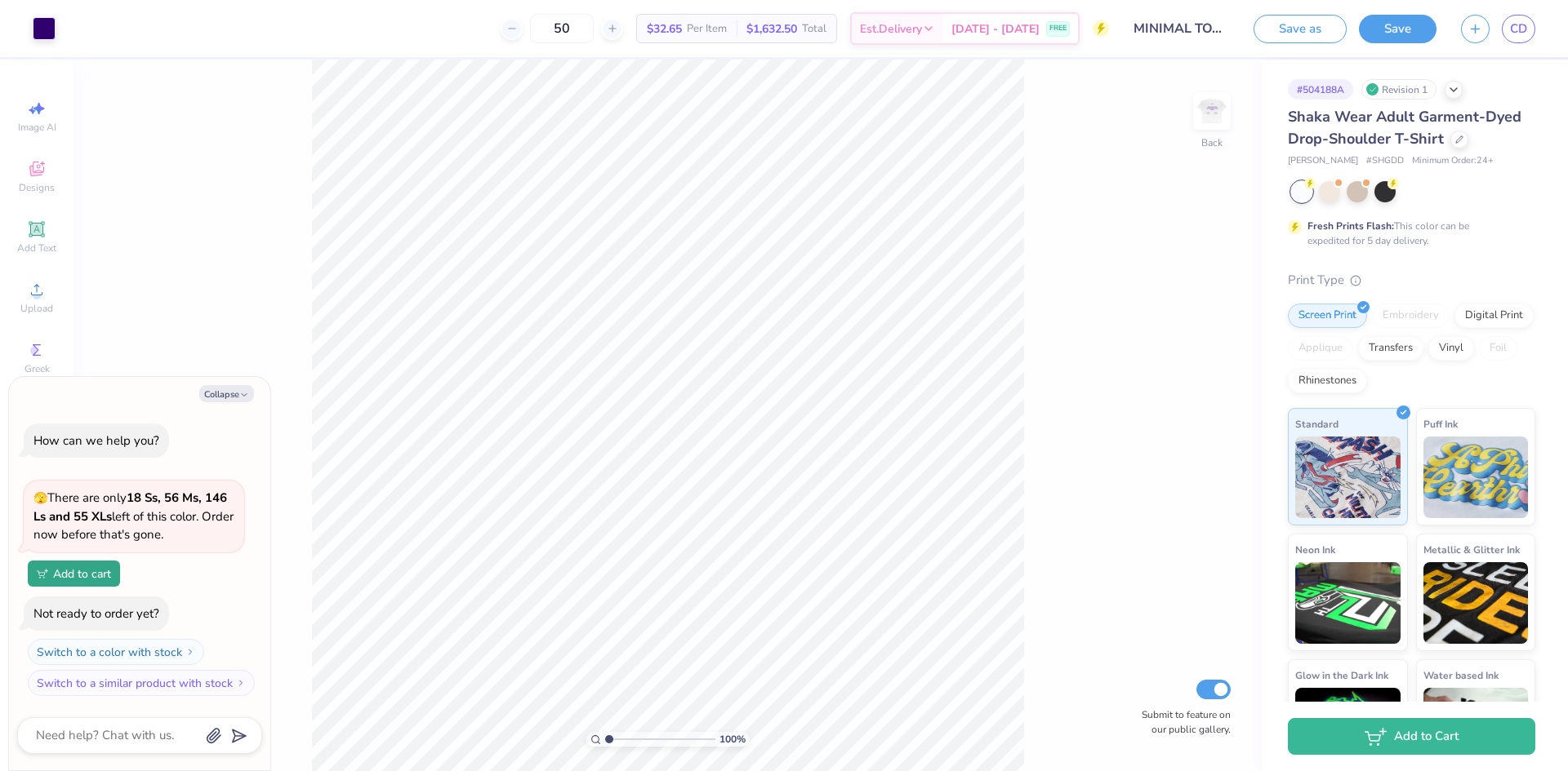
type textarea "x"
click at [1530, 37] on link "CD" at bounding box center [1518, 28] width 33 height 28
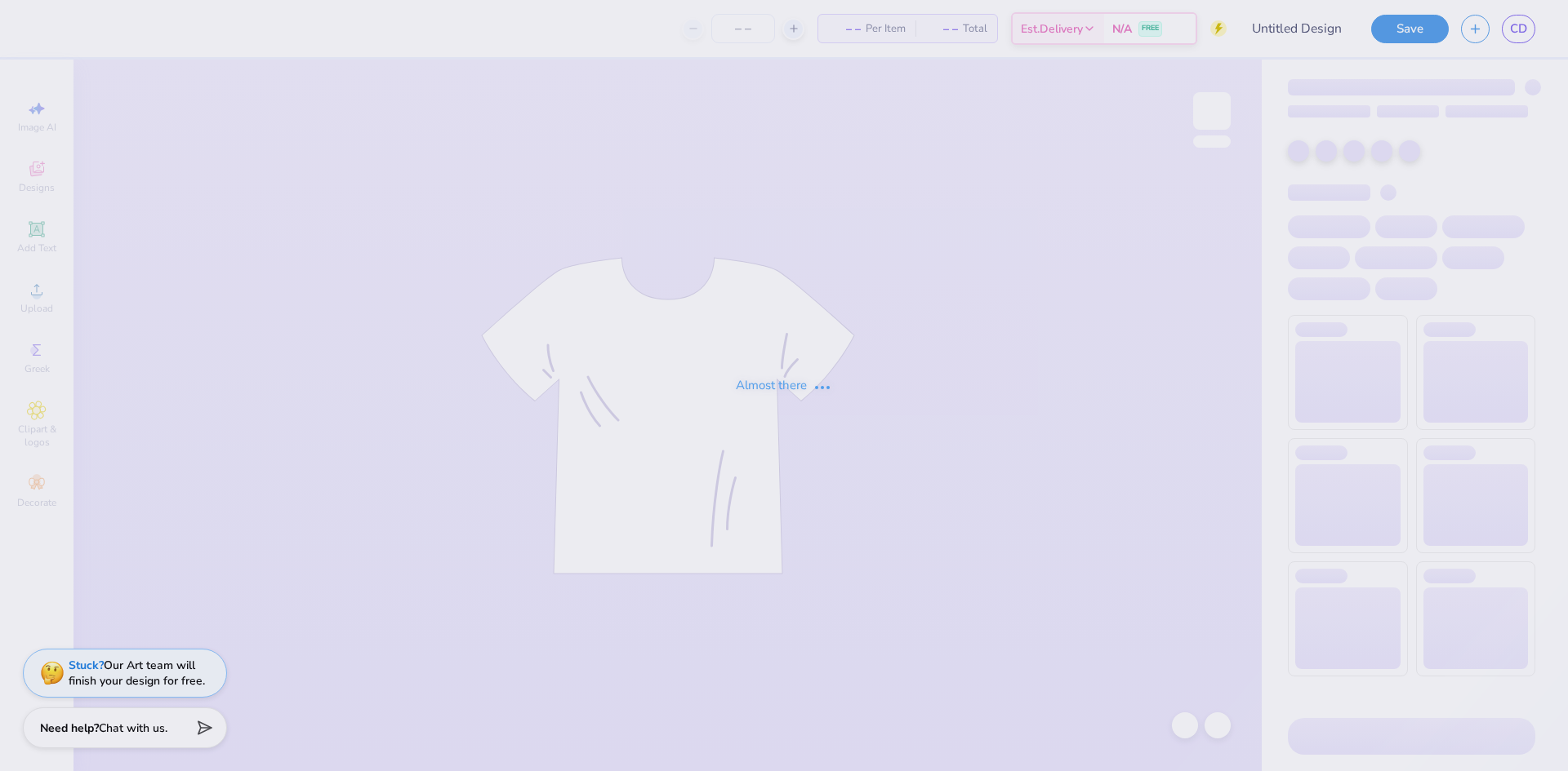
type input "MINIMAL TOTE PRISM"
type input "25"
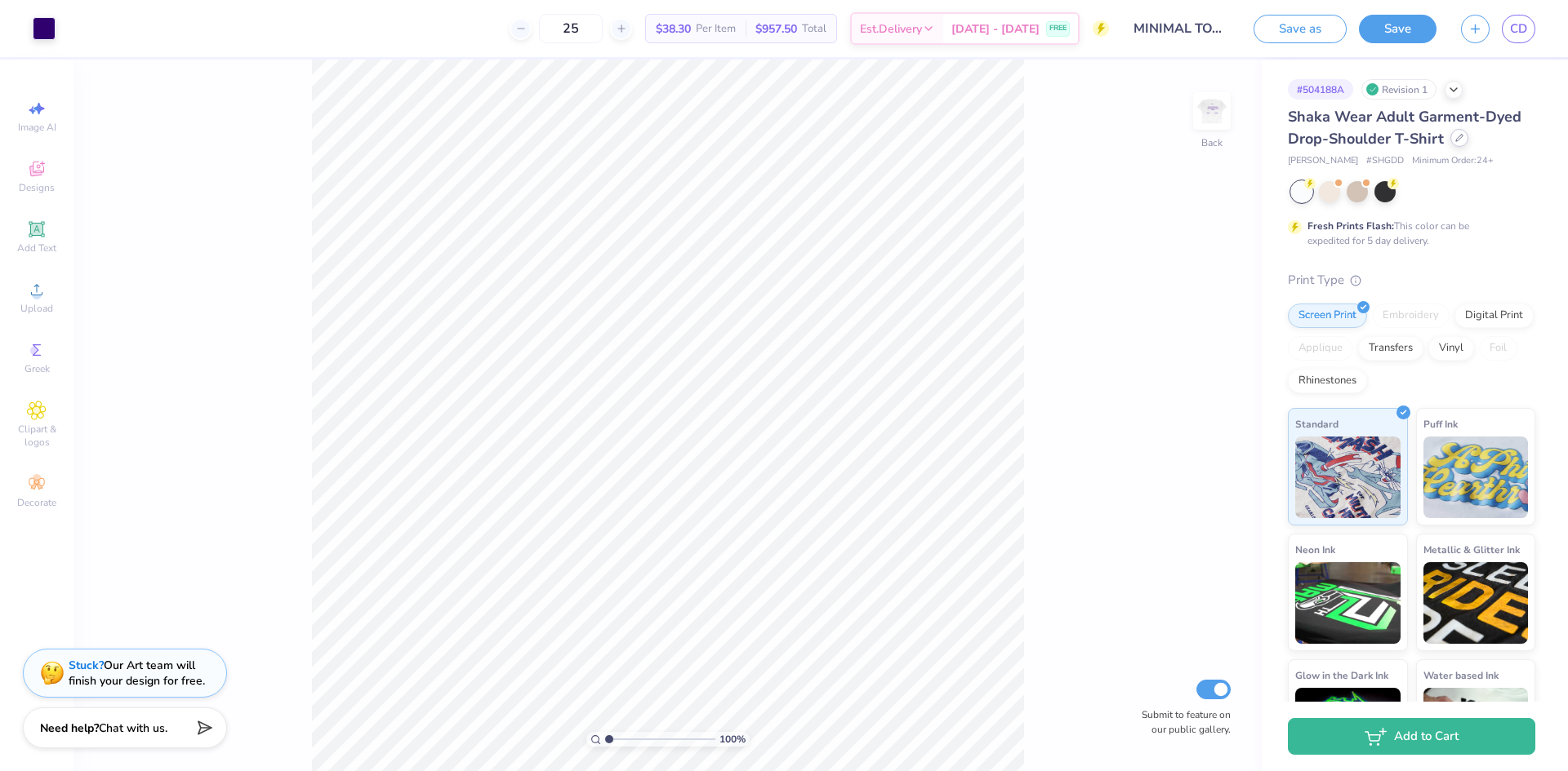
click at [1454, 137] on icon at bounding box center [1458, 138] width 8 height 8
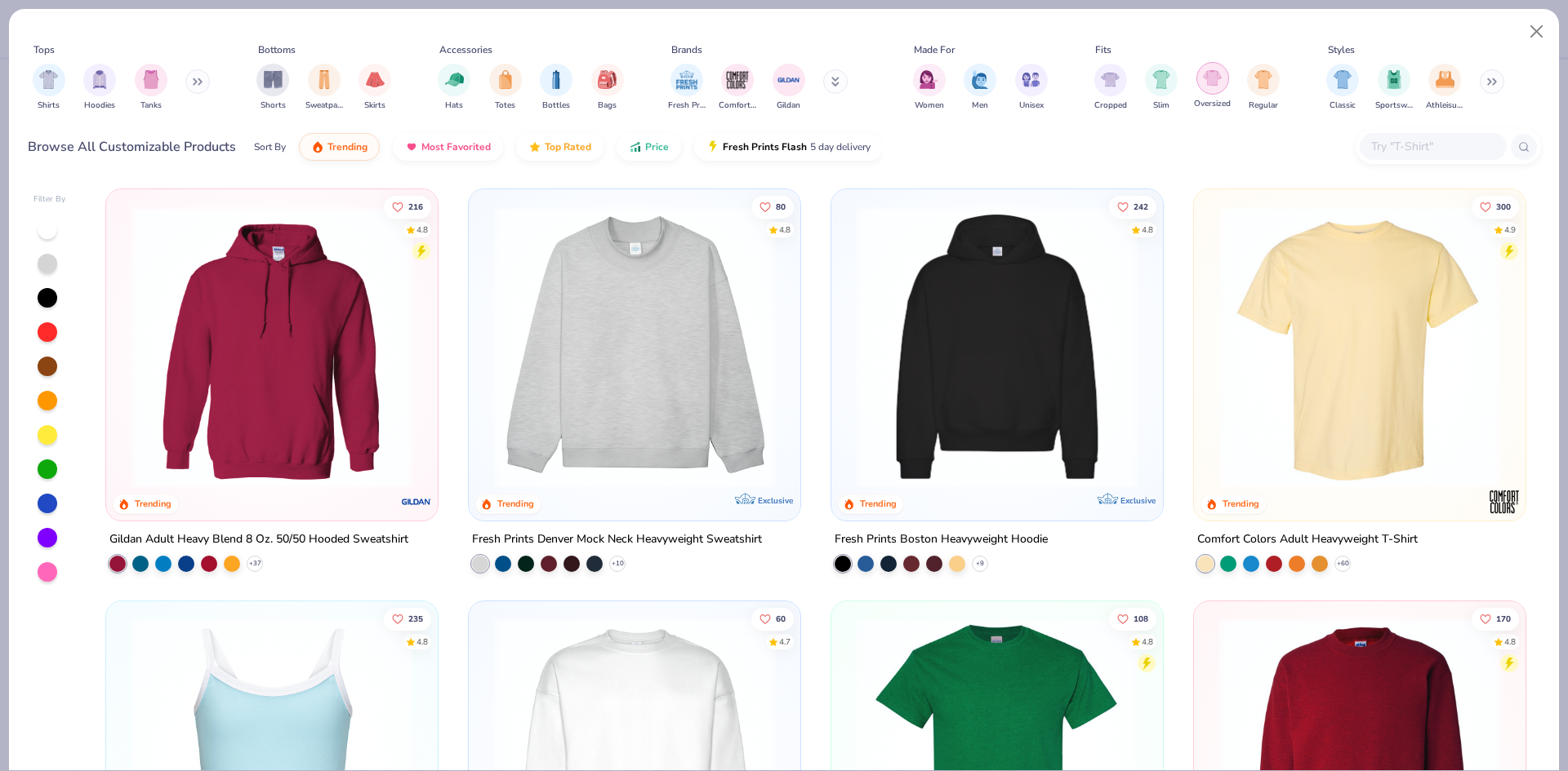
click at [1213, 90] on div "filter for Oversized" at bounding box center [1213, 79] width 33 height 33
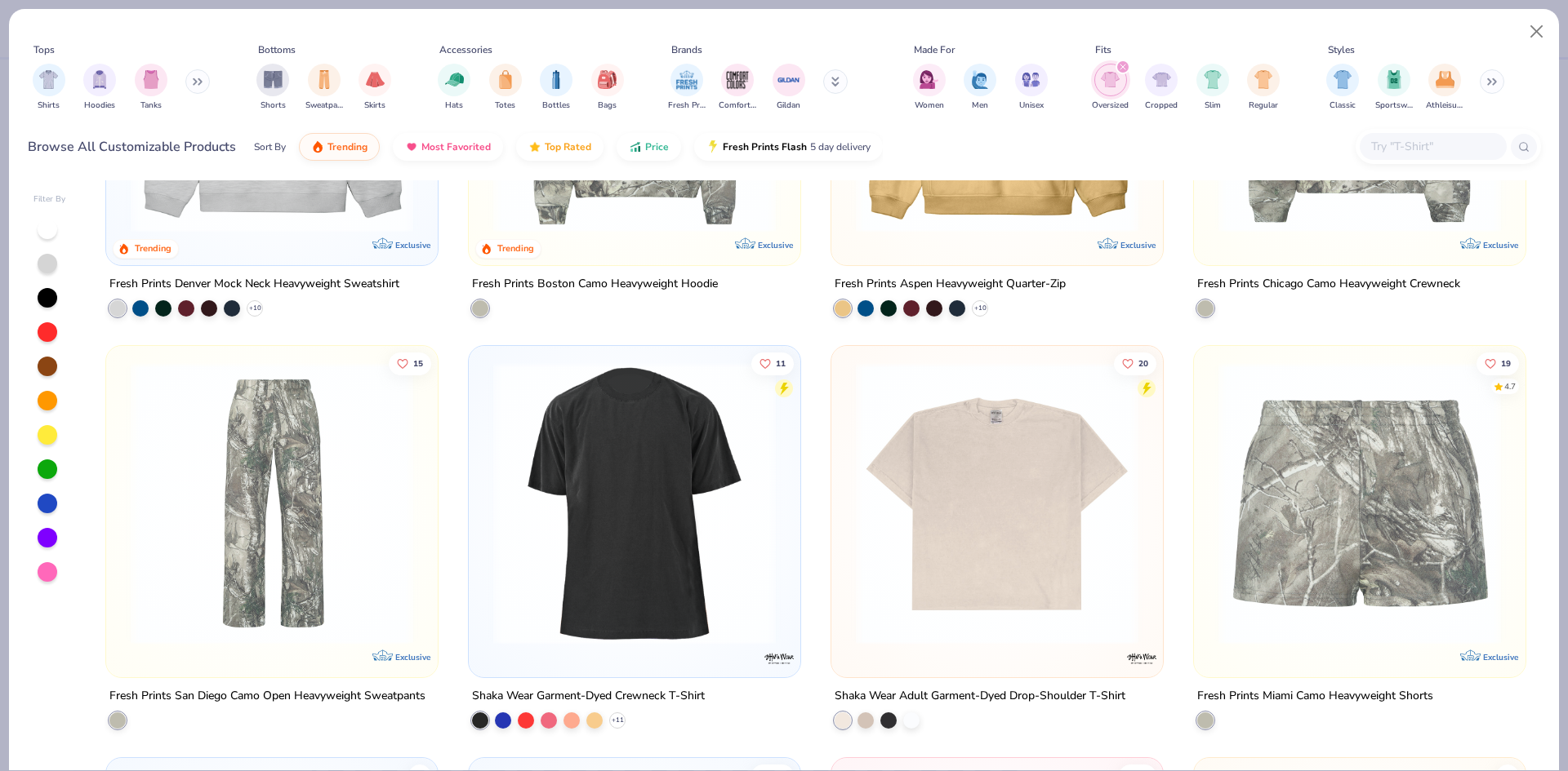
scroll to position [249, 0]
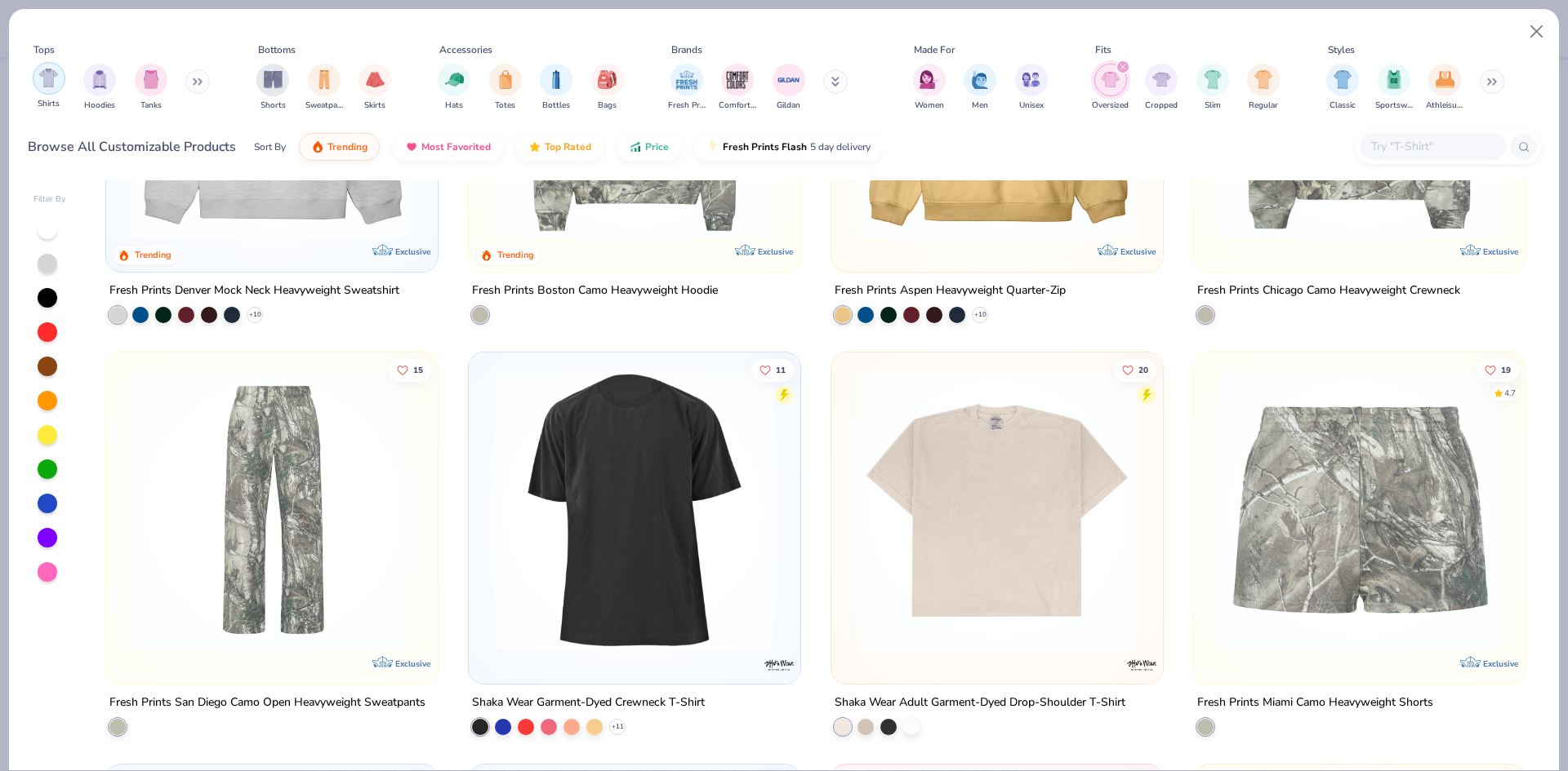
click at [43, 86] on img "filter for Shirts" at bounding box center [48, 78] width 18 height 18
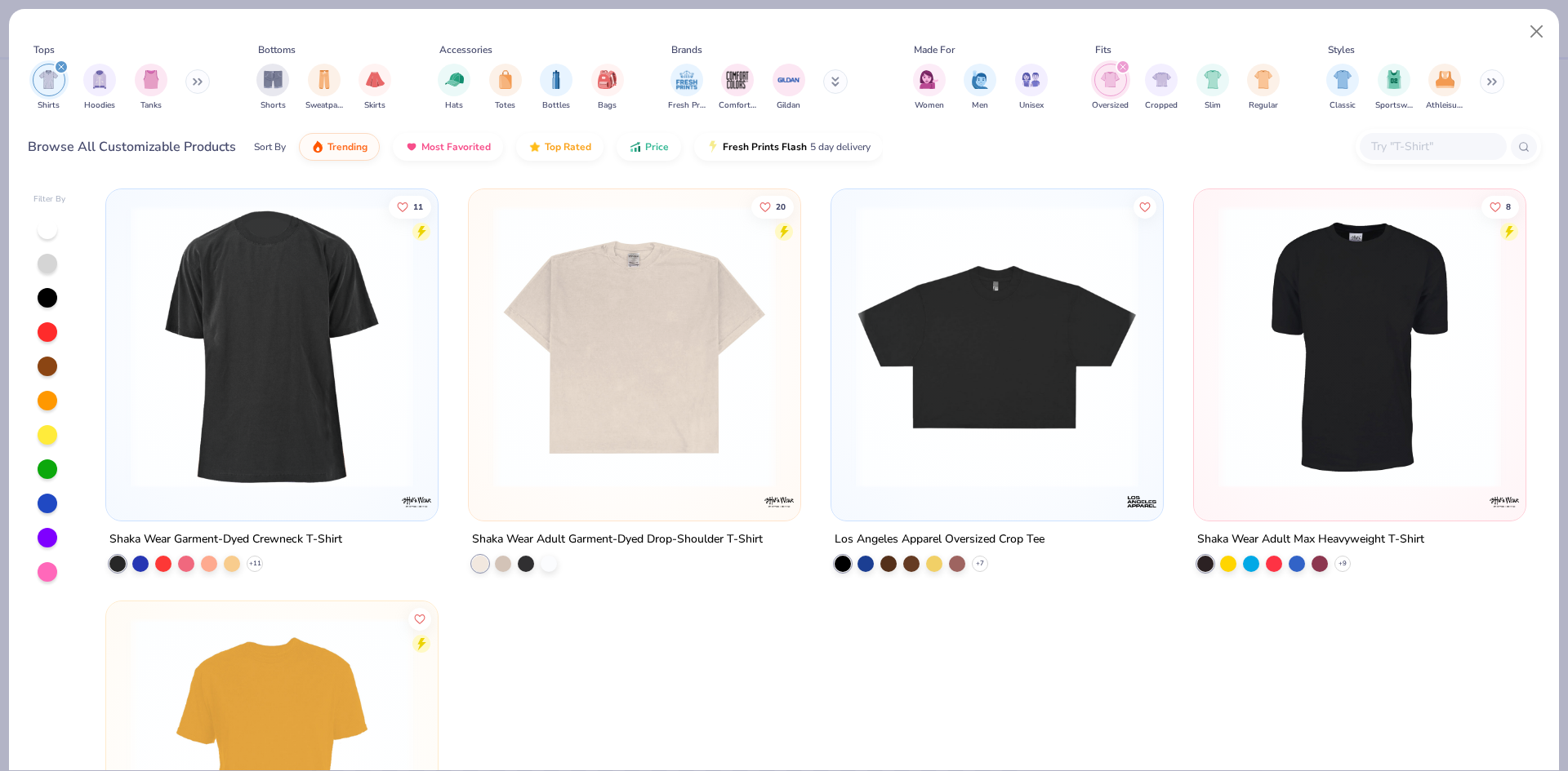
click at [1122, 64] on icon "filter for Oversized" at bounding box center [1123, 67] width 7 height 7
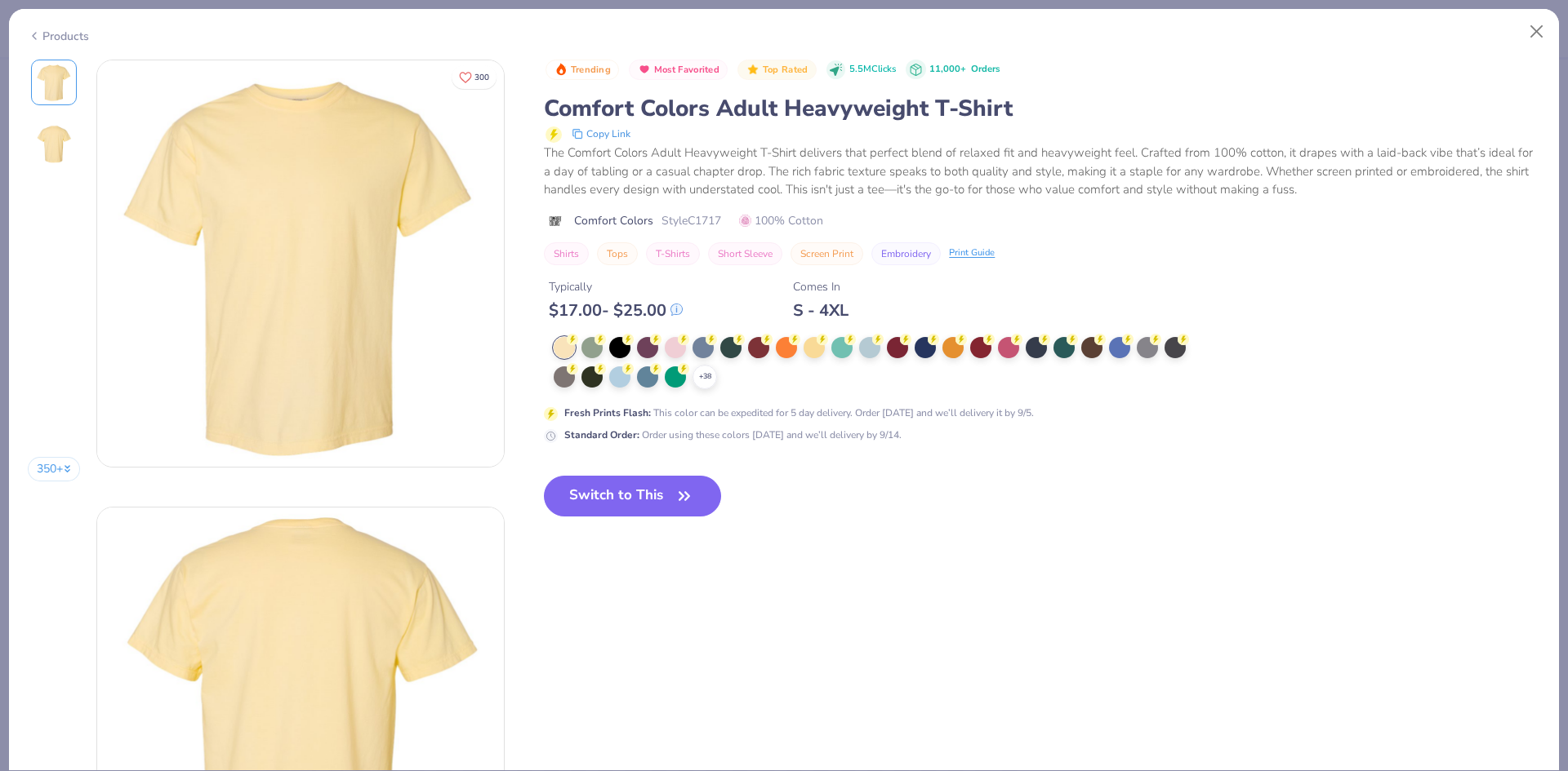
click at [265, 407] on img at bounding box center [300, 263] width 407 height 406
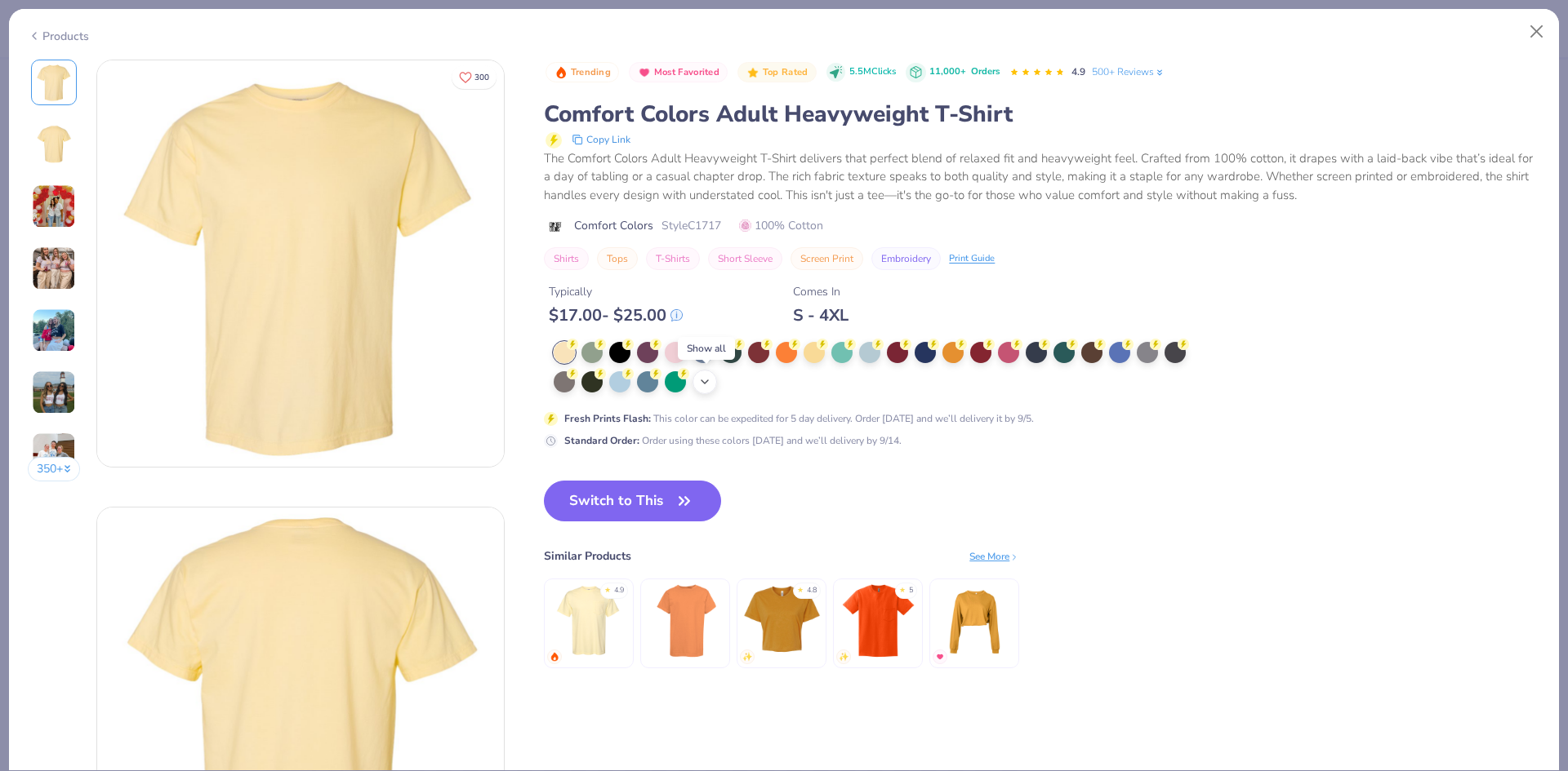
click at [707, 378] on icon at bounding box center [703, 381] width 13 height 13
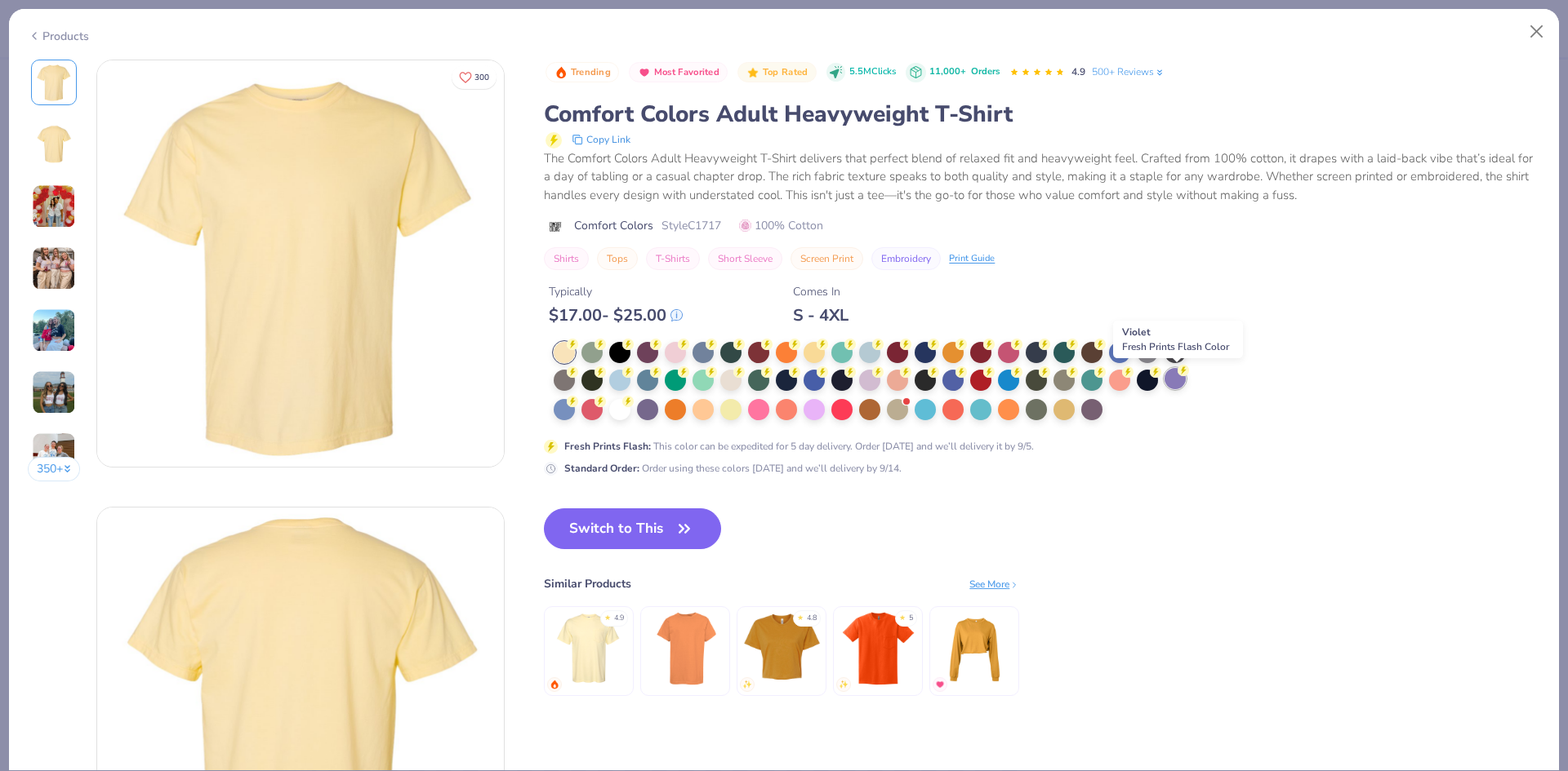
click at [1180, 377] on div at bounding box center [1175, 378] width 21 height 21
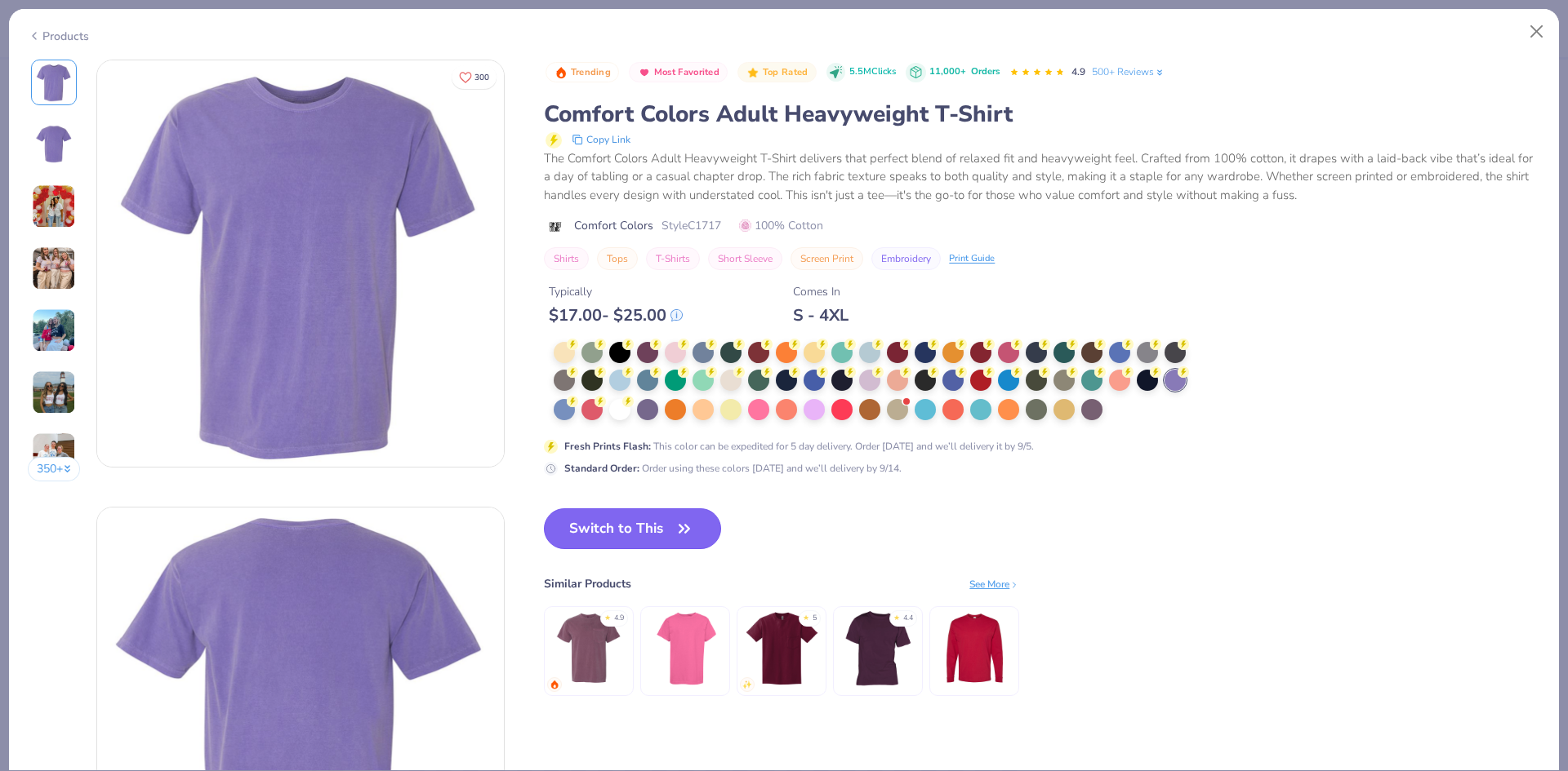
click at [626, 530] on button "Switch to This" at bounding box center [632, 529] width 178 height 41
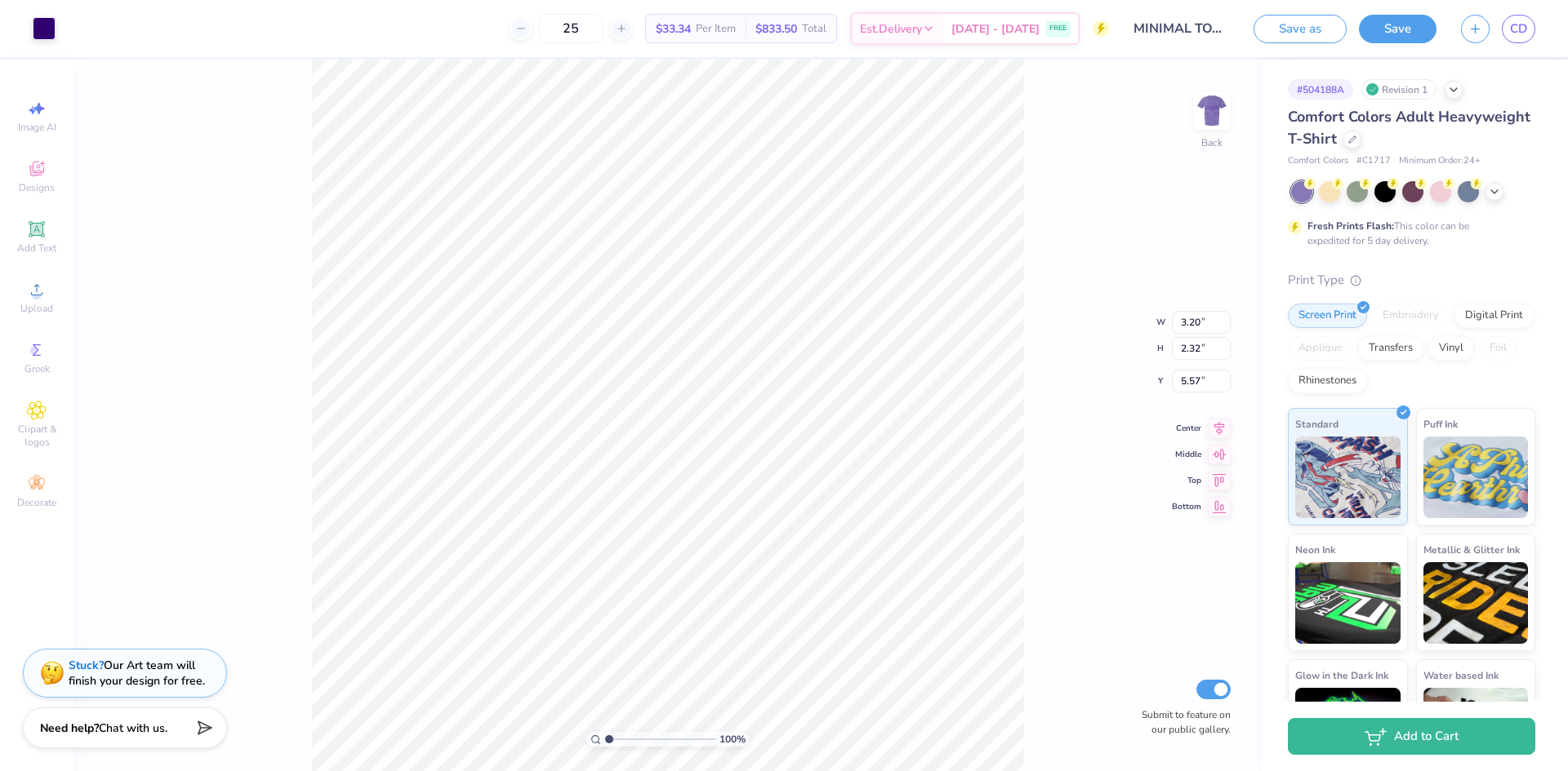
type input "3.52"
click at [1058, 265] on div "100 % Back W 3.20 3.20 " H 2.32 2.32 " Y 3.52 3.52 " Center Middle Top Bottom S…" at bounding box center [668, 415] width 1188 height 712
type input "3.00"
click at [1203, 115] on img at bounding box center [1211, 111] width 65 height 65
type input "10.51"
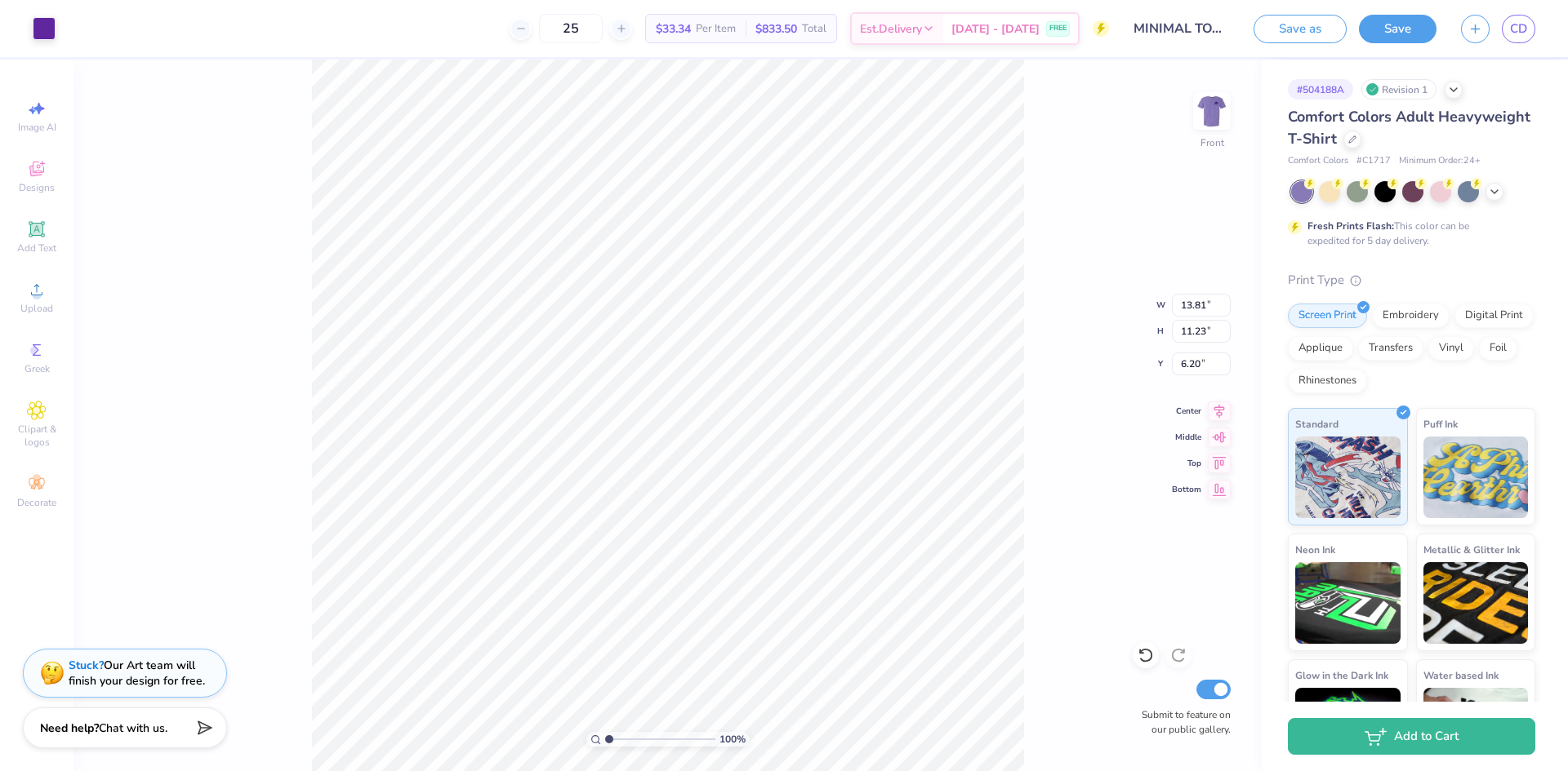
type input "8.54"
type input "3.00"
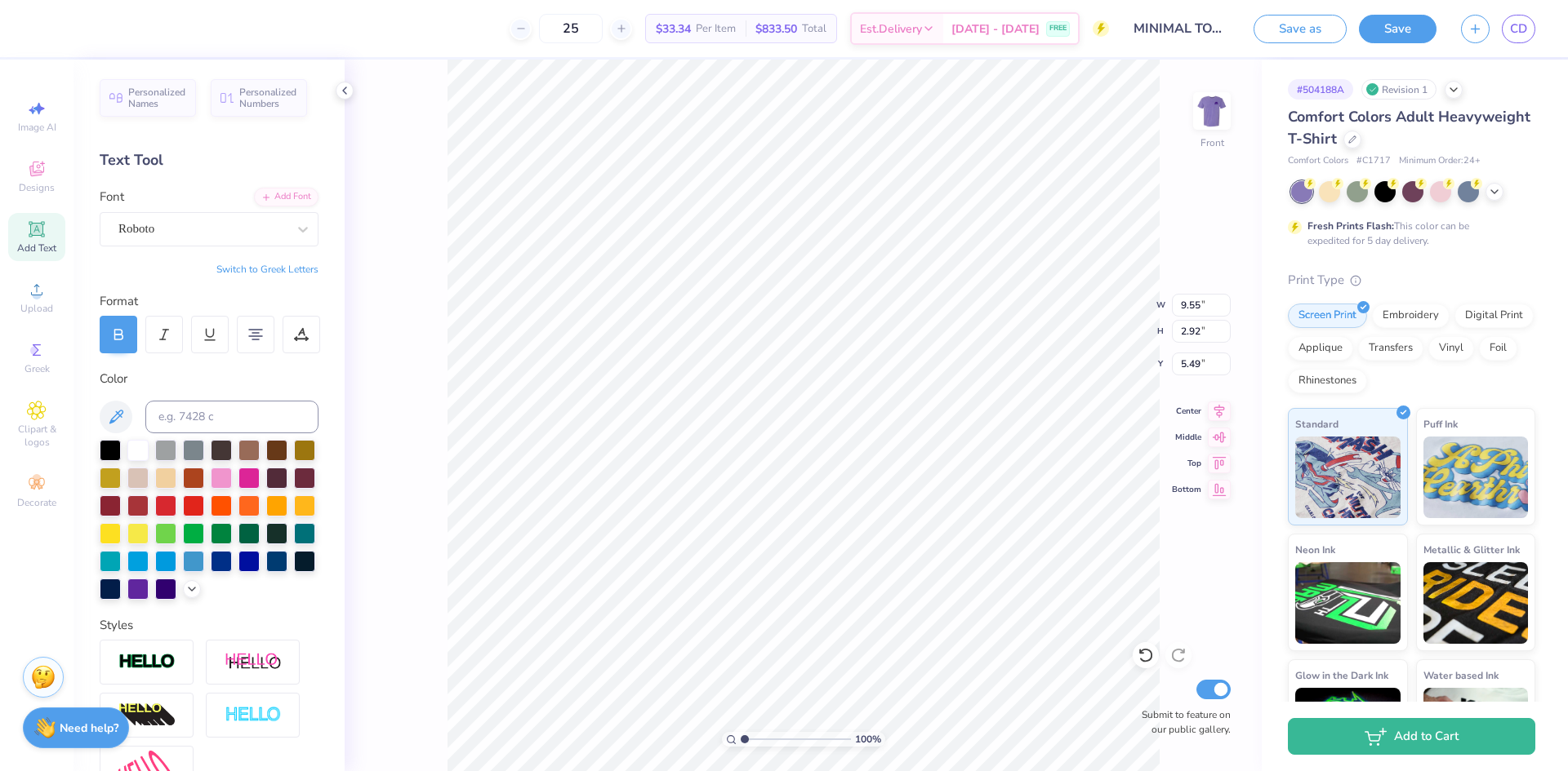
type input "9.55"
type input "2.92"
type input "5.56"
type input "2.64"
type input "0.95"
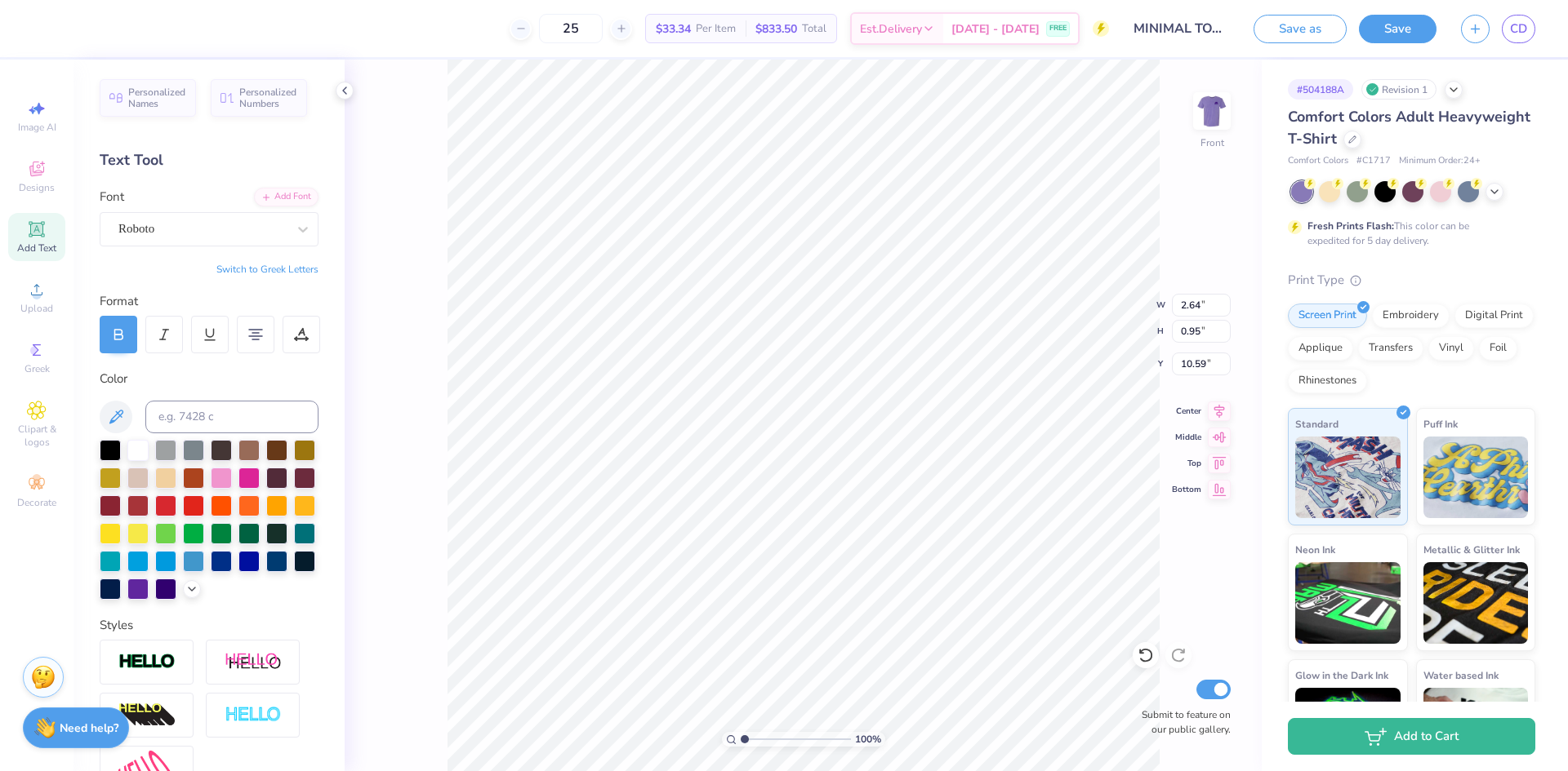
type input "12.01"
type input "3.00"
type input "9.55"
type input "2.92"
type input "5.89"
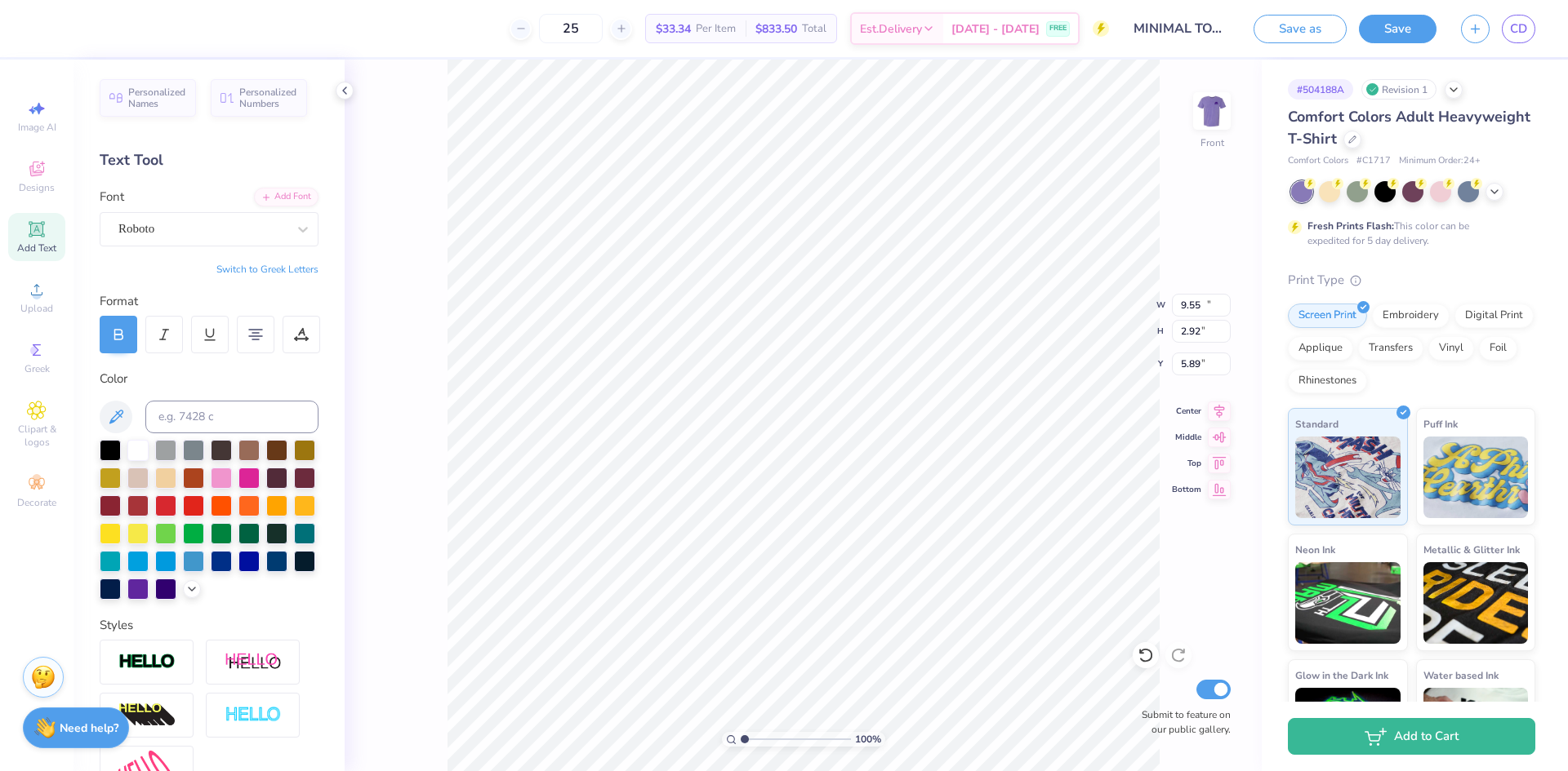
type input "11.46"
type input "3.50"
type input "6.56"
type input "2.15"
type input "0.36"
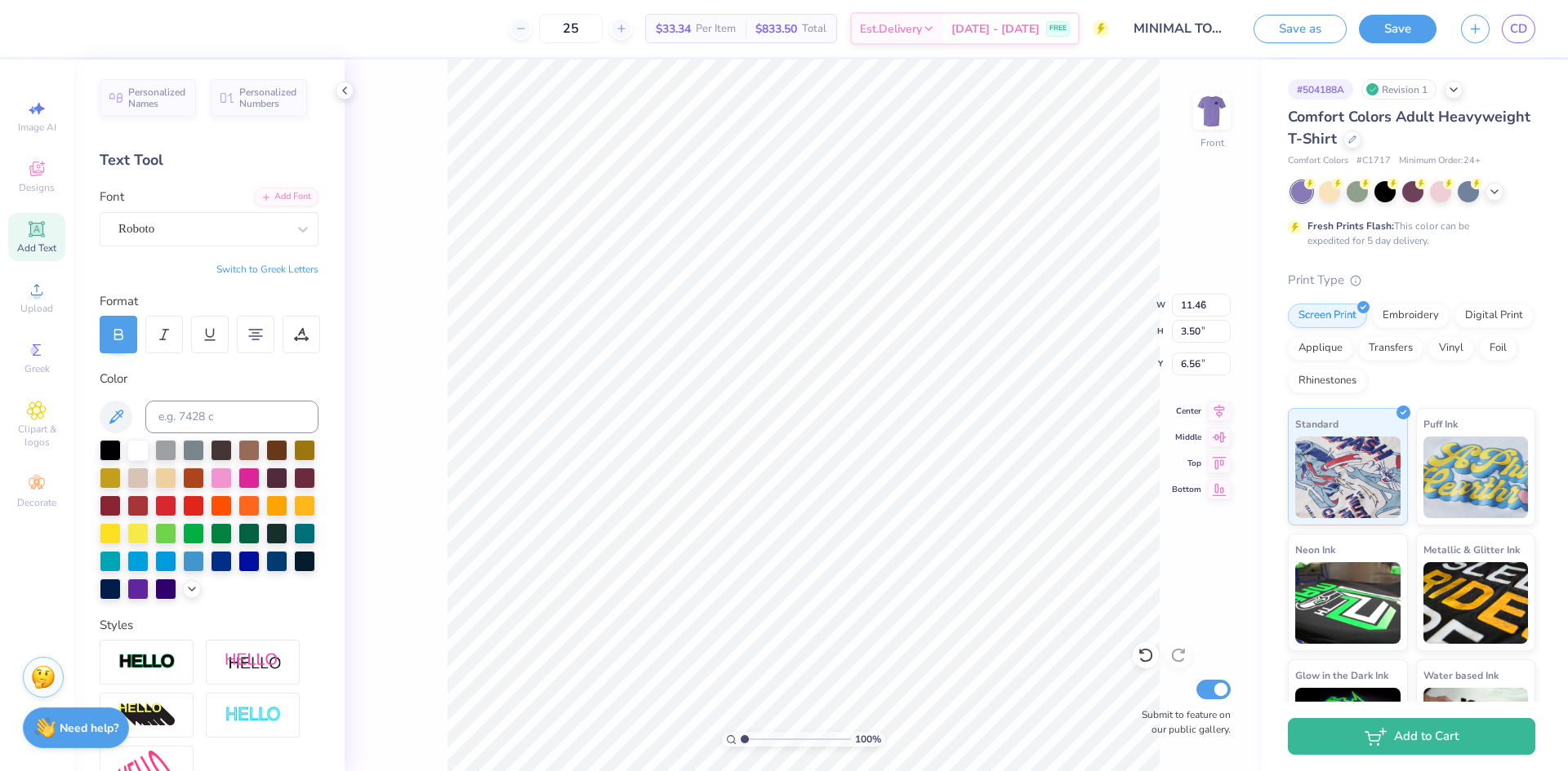
type input "3.00"
type input "11.46"
type input "3.50"
type input "5.64"
type input "2.64"
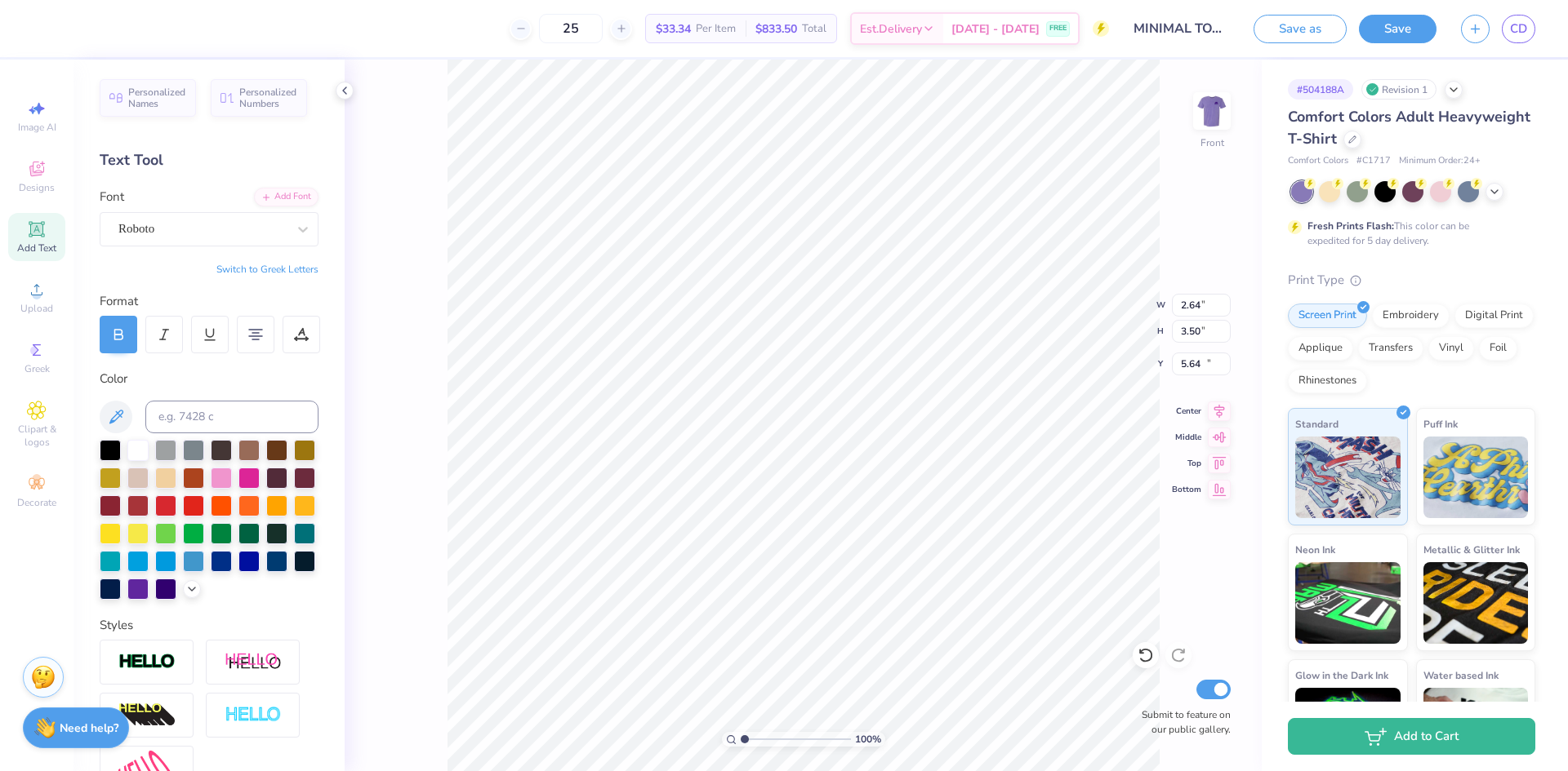
type input "0.95"
type input "10.74"
type input "0.64"
type input "0.68"
type input "13.18"
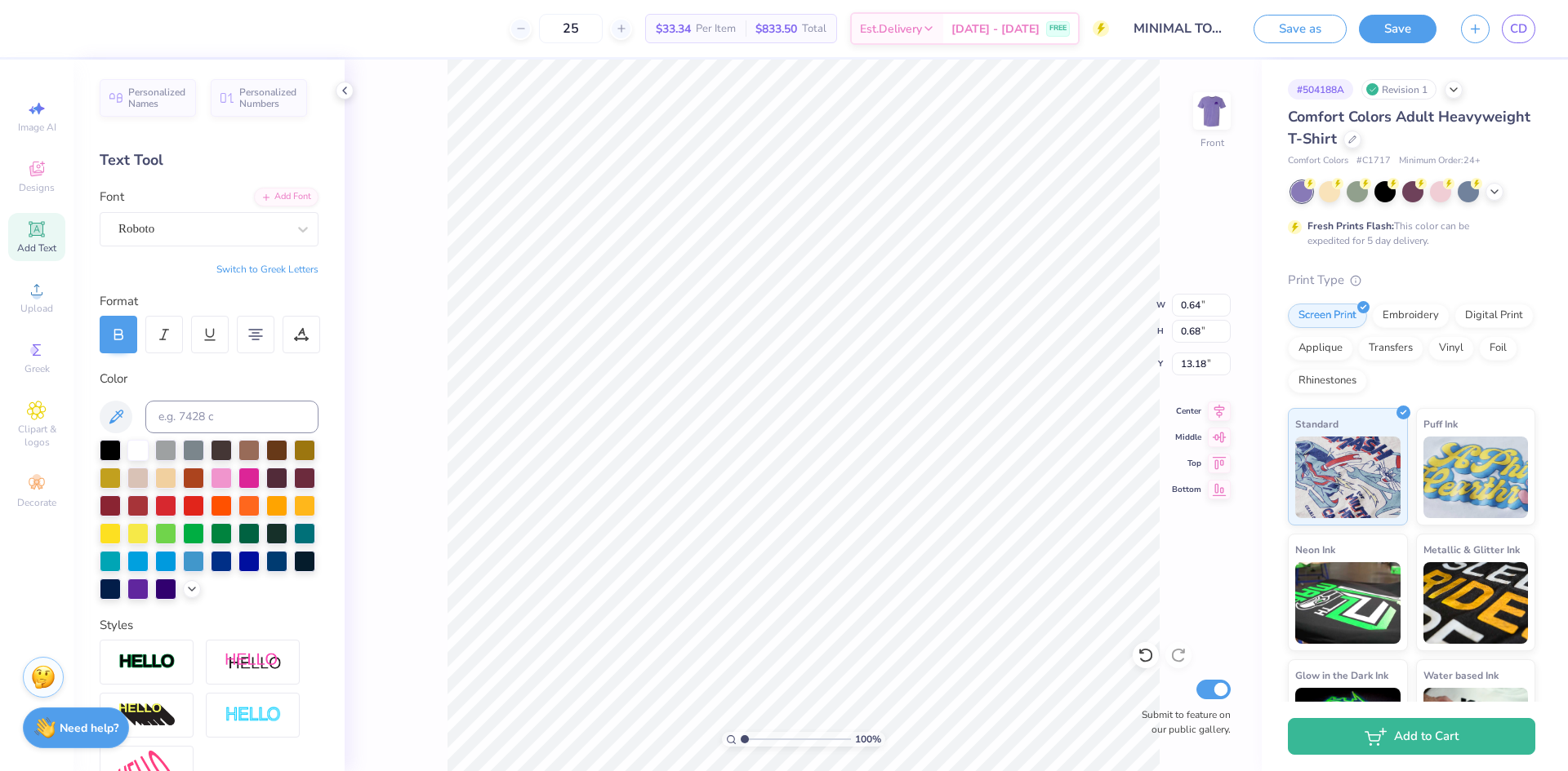
type input "3.52"
type input "0.95"
type input "10.74"
drag, startPoint x: 746, startPoint y: 737, endPoint x: 760, endPoint y: 731, distance: 15.2
type input "2.38"
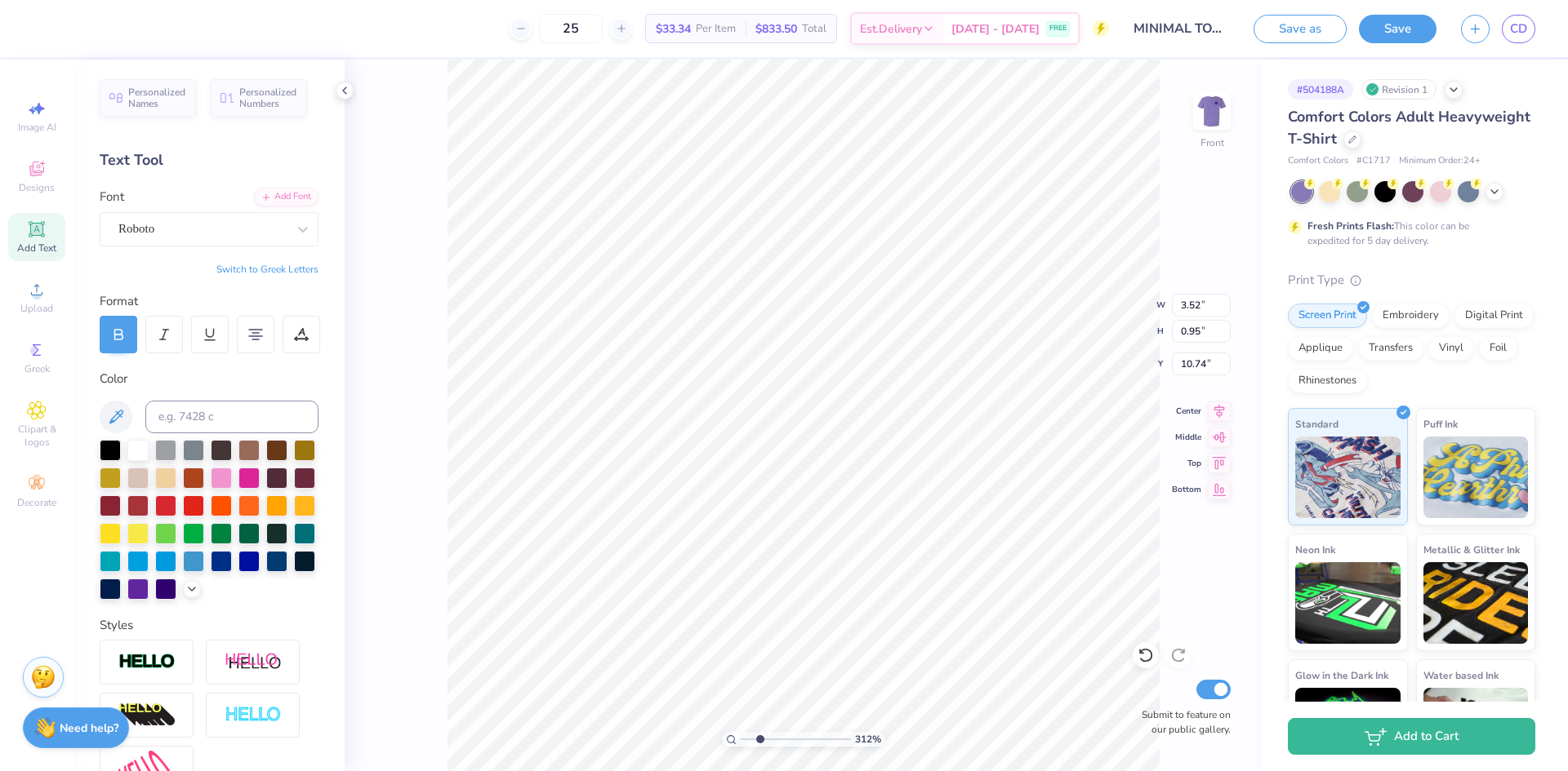
click at [760, 732] on input "range" at bounding box center [796, 739] width 111 height 15
type input "0.64"
type input "0.68"
type input "10.40"
type input "0.31"
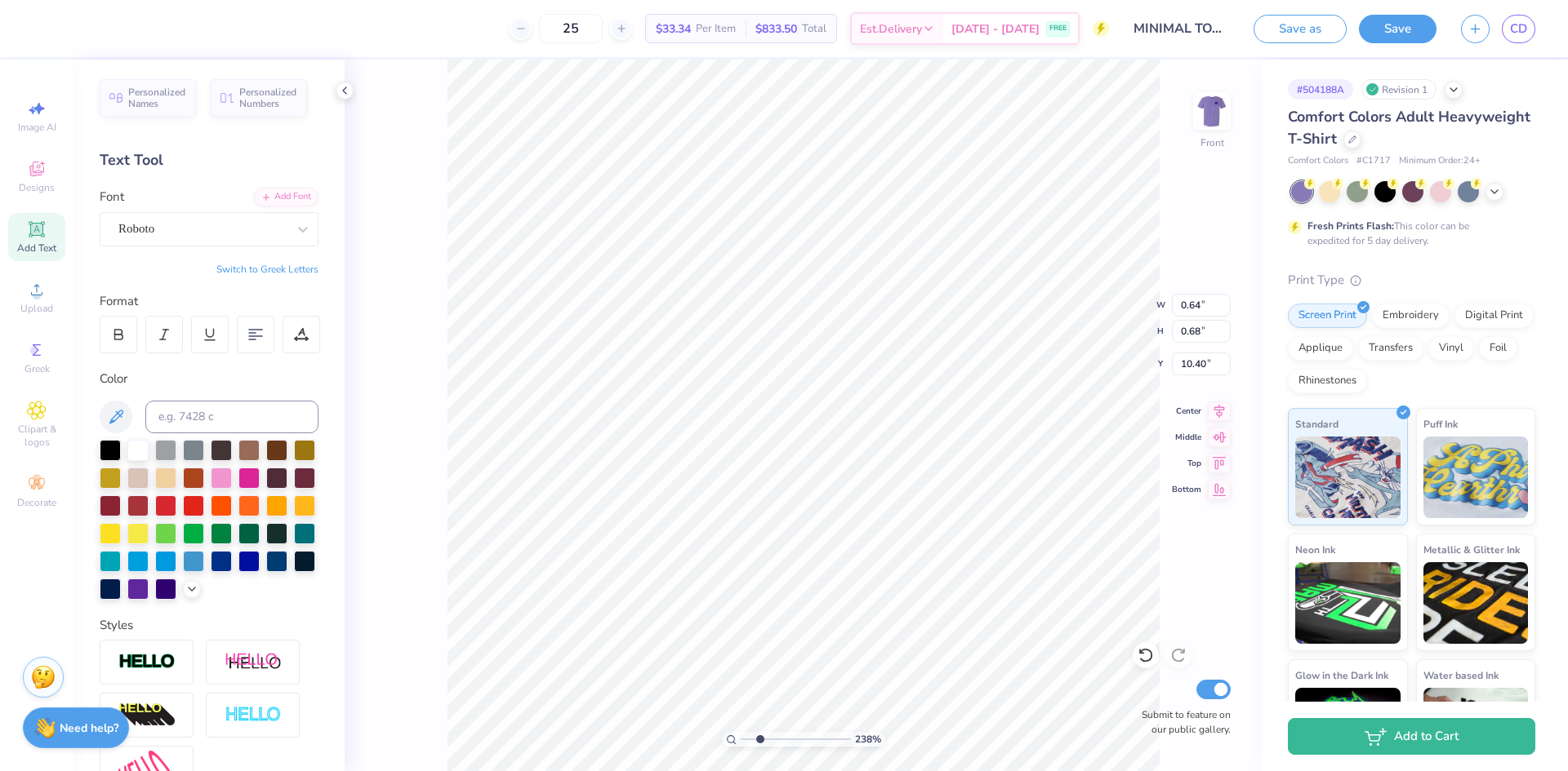
type input "0.32"
type input "10.74"
type input "0.18"
type input "0.19"
drag, startPoint x: 763, startPoint y: 738, endPoint x: 741, endPoint y: 747, distance: 23.8
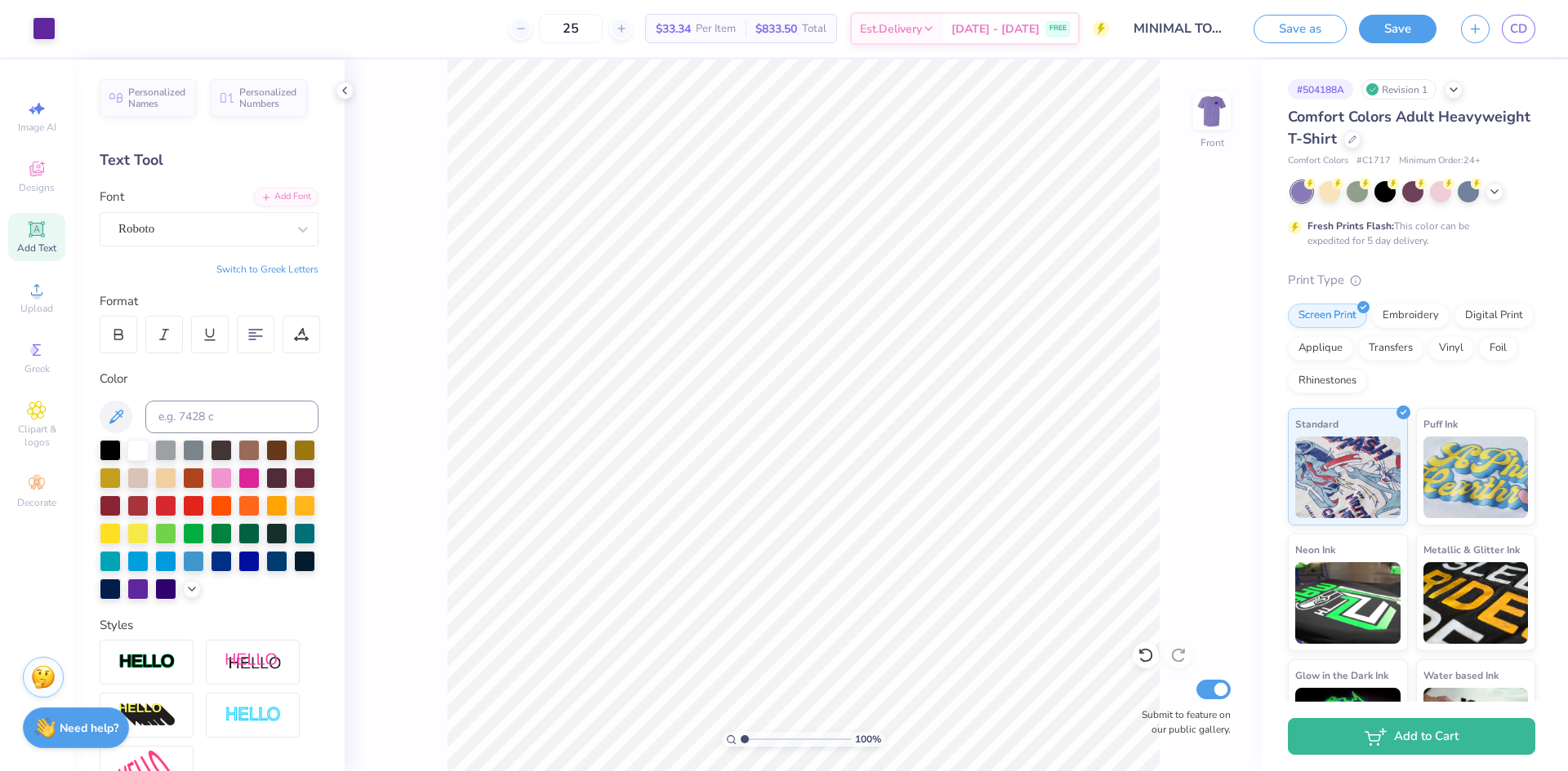
type input "1"
click at [741, 747] on input "range" at bounding box center [796, 739] width 111 height 15
click at [1205, 115] on img at bounding box center [1211, 111] width 65 height 65
type input "2.48"
type input "1.80"
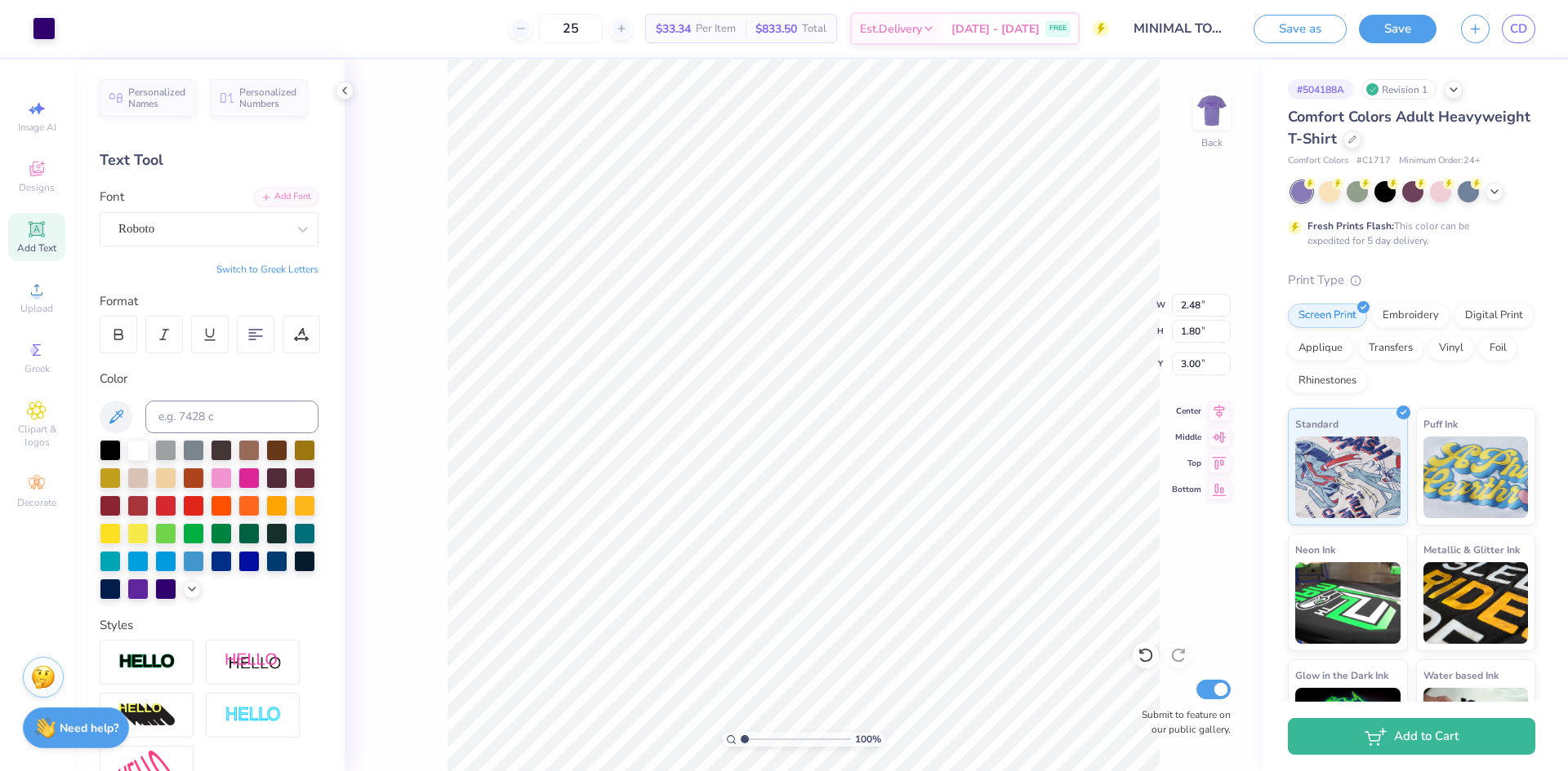
type input "2.24"
type input "1.62"
click at [1208, 110] on img at bounding box center [1211, 111] width 65 height 65
click at [1410, 26] on button "Save" at bounding box center [1397, 26] width 78 height 28
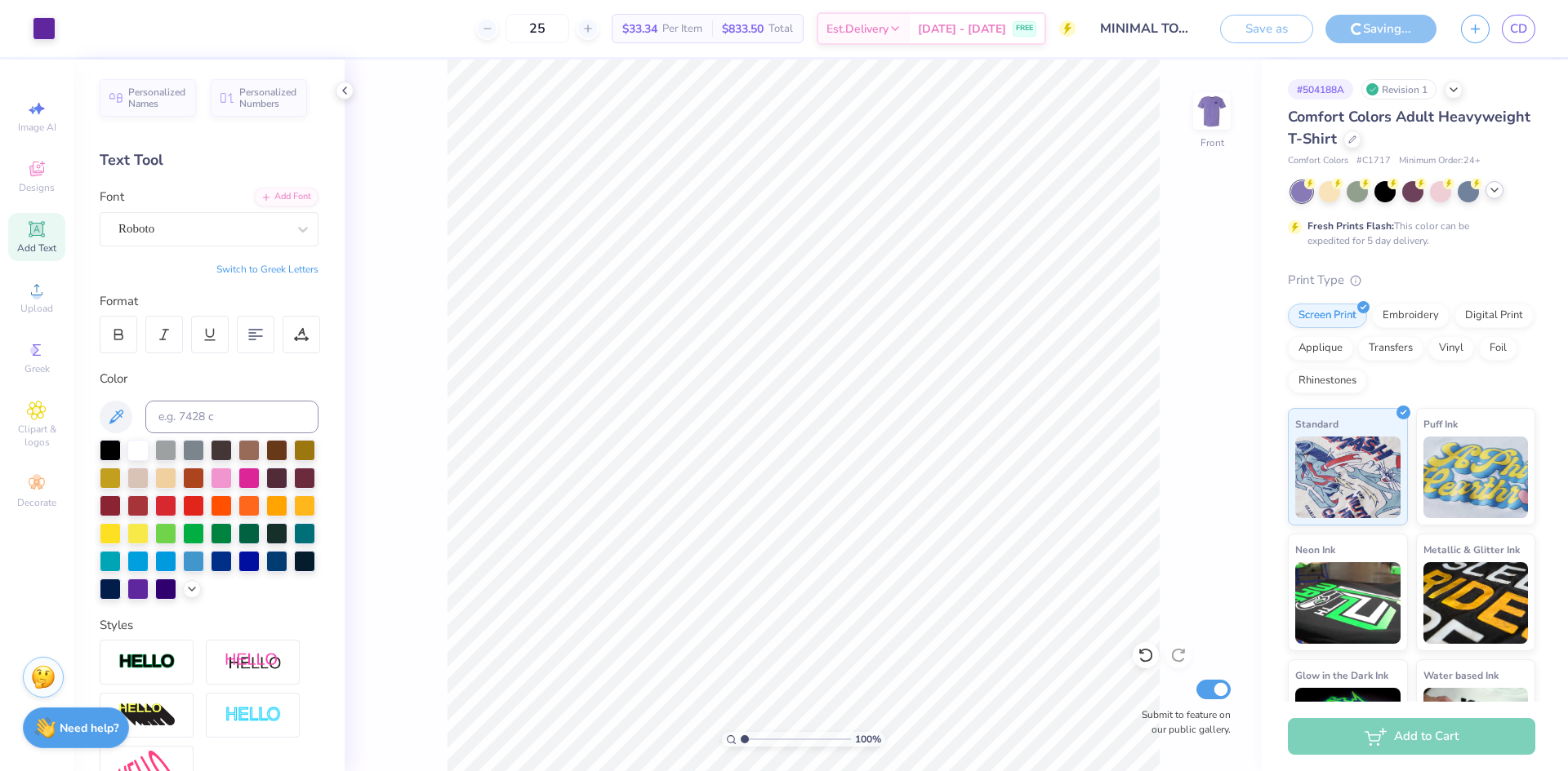
click at [1494, 190] on icon at bounding box center [1493, 189] width 13 height 13
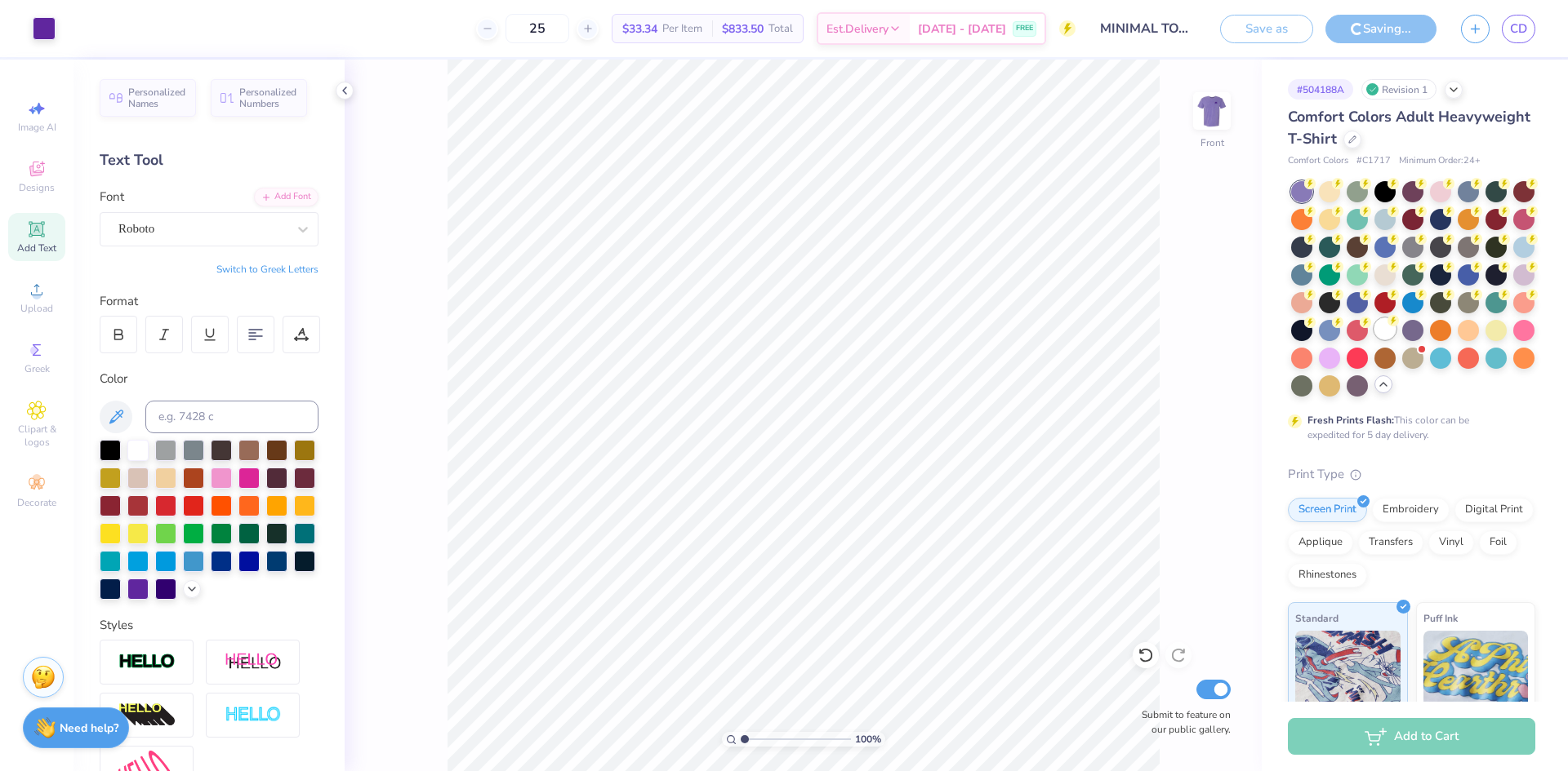
click at [1374, 339] on div at bounding box center [1385, 329] width 21 height 21
click at [1198, 116] on img at bounding box center [1211, 111] width 65 height 65
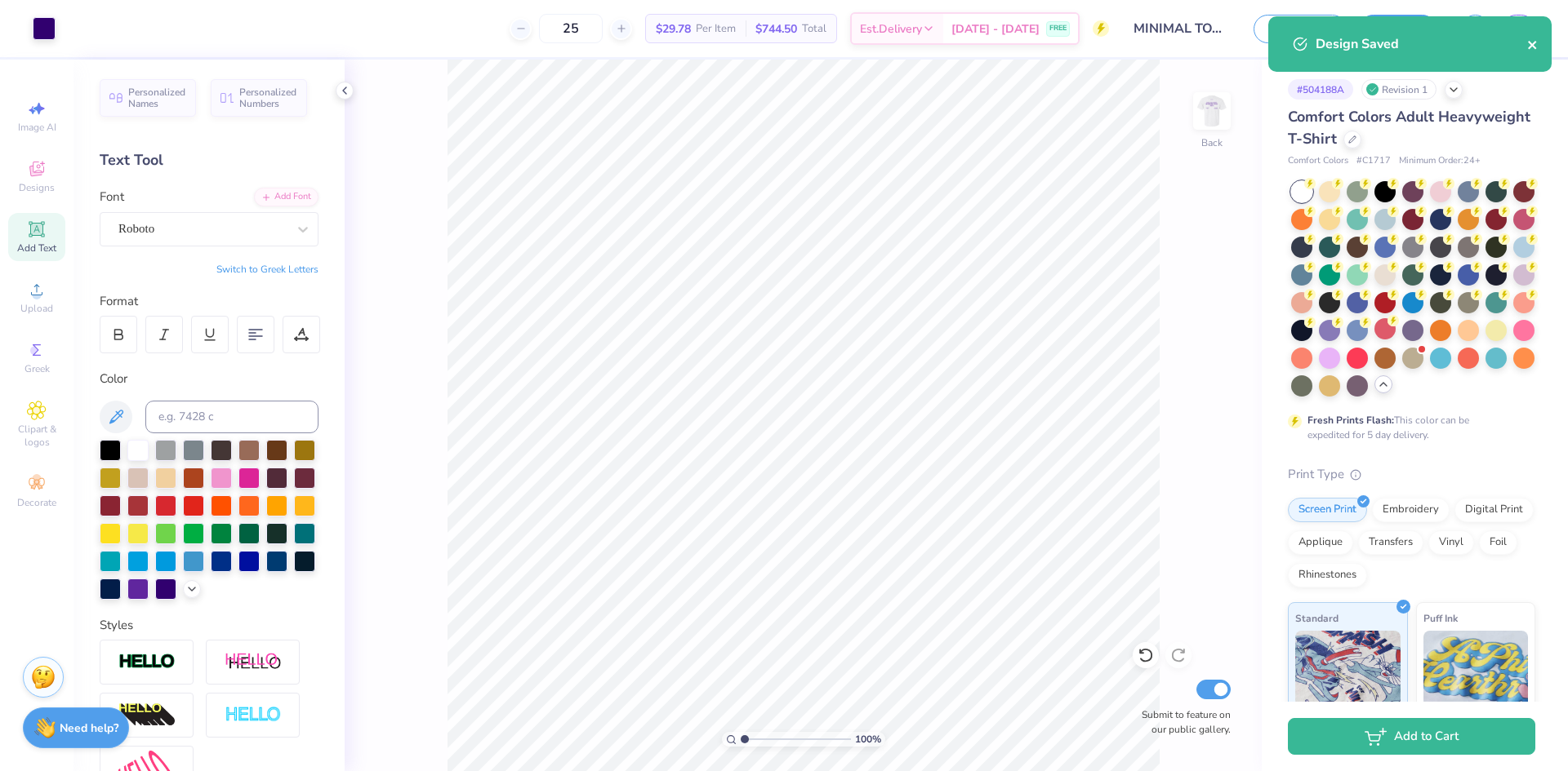
click at [1528, 44] on icon "close" at bounding box center [1532, 45] width 12 height 13
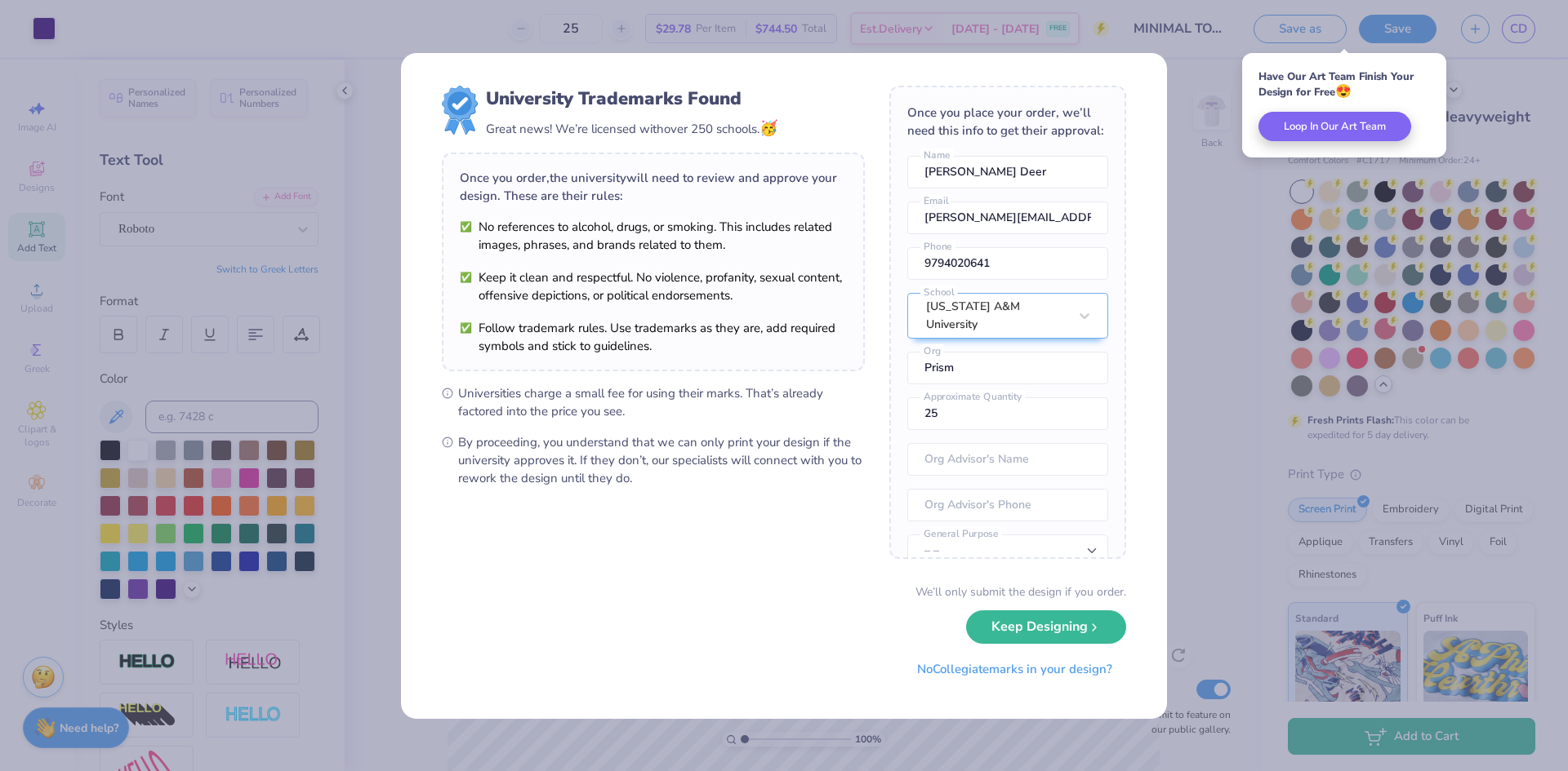
click at [1053, 627] on button "Keep Designing" at bounding box center [1045, 626] width 160 height 33
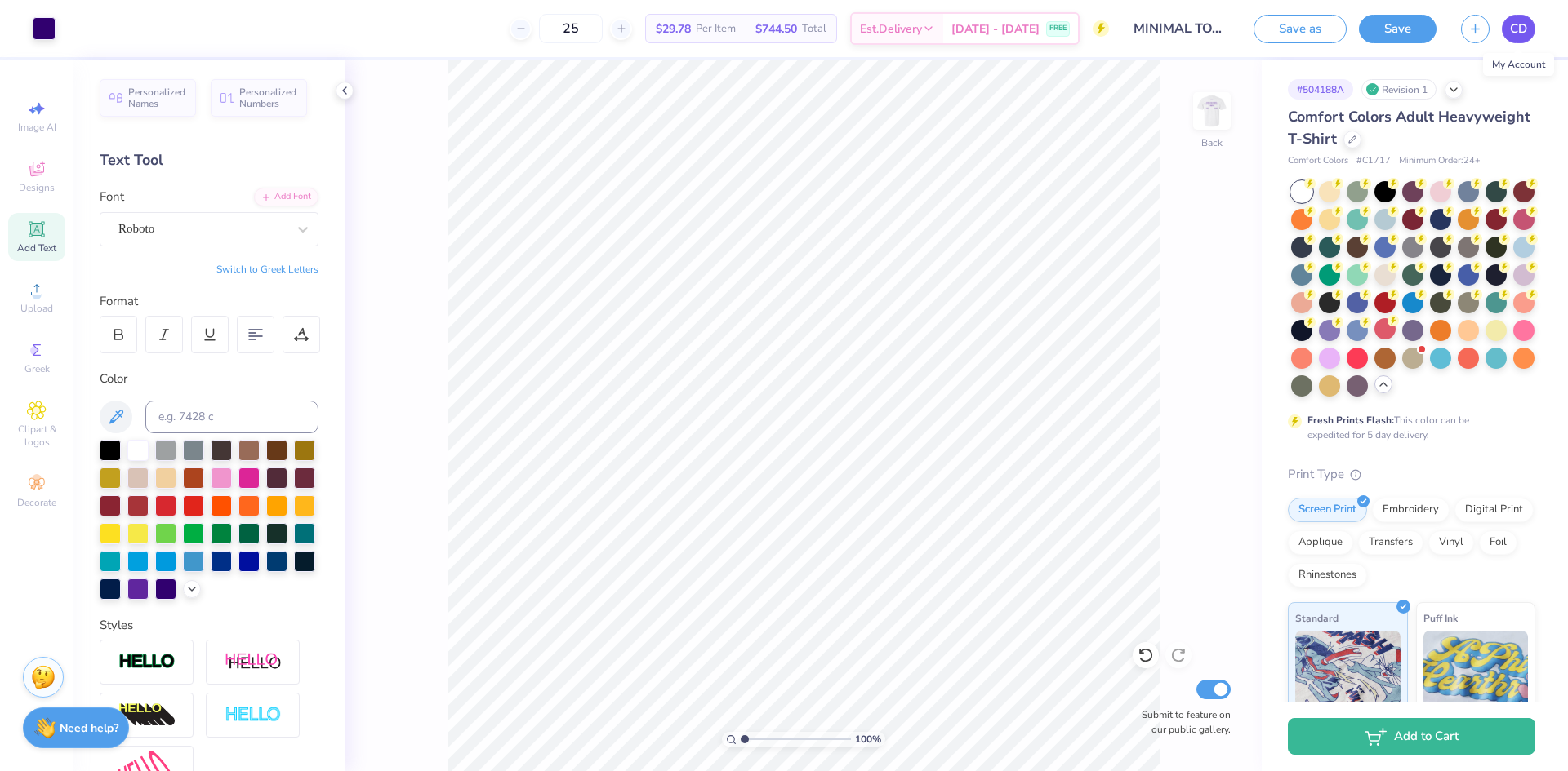
click at [1525, 31] on span "CD" at bounding box center [1519, 28] width 17 height 18
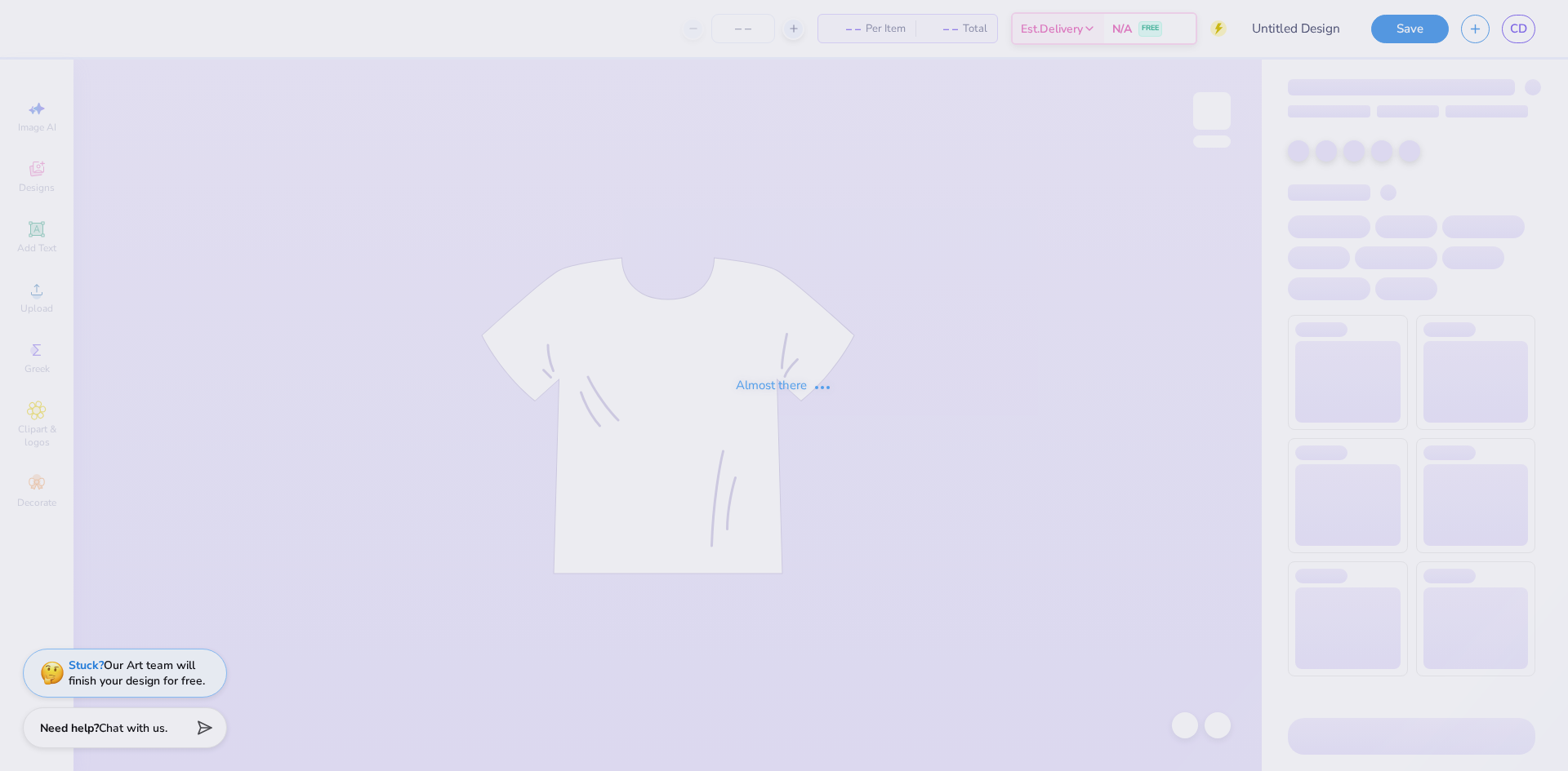
type input "MINIMAL TOTE PRISM"
type input "100"
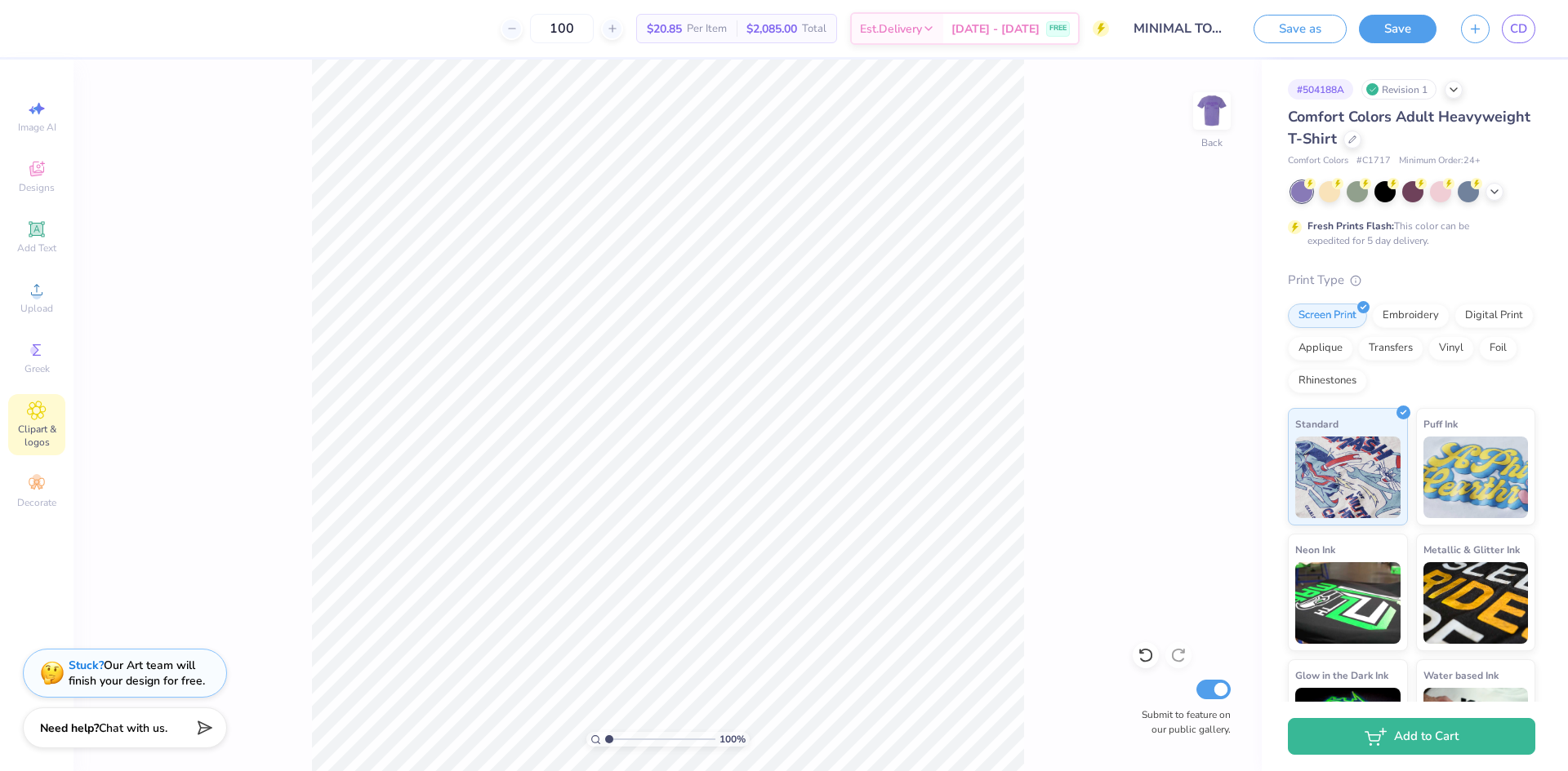
click at [46, 400] on div "Clipart & logos" at bounding box center [36, 424] width 57 height 61
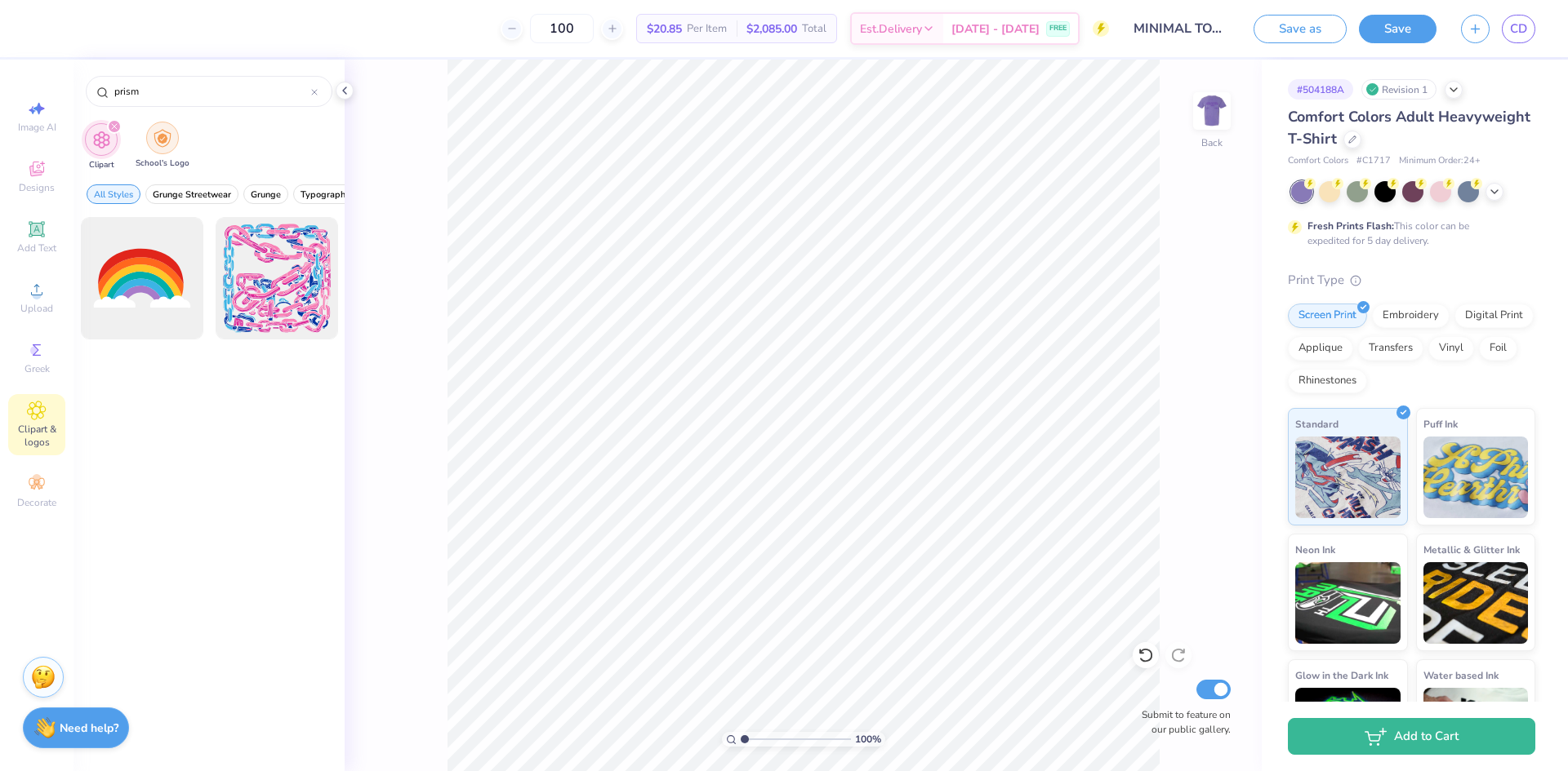
type input "prism"
click at [162, 132] on img "filter for School's Logo" at bounding box center [162, 138] width 18 height 18
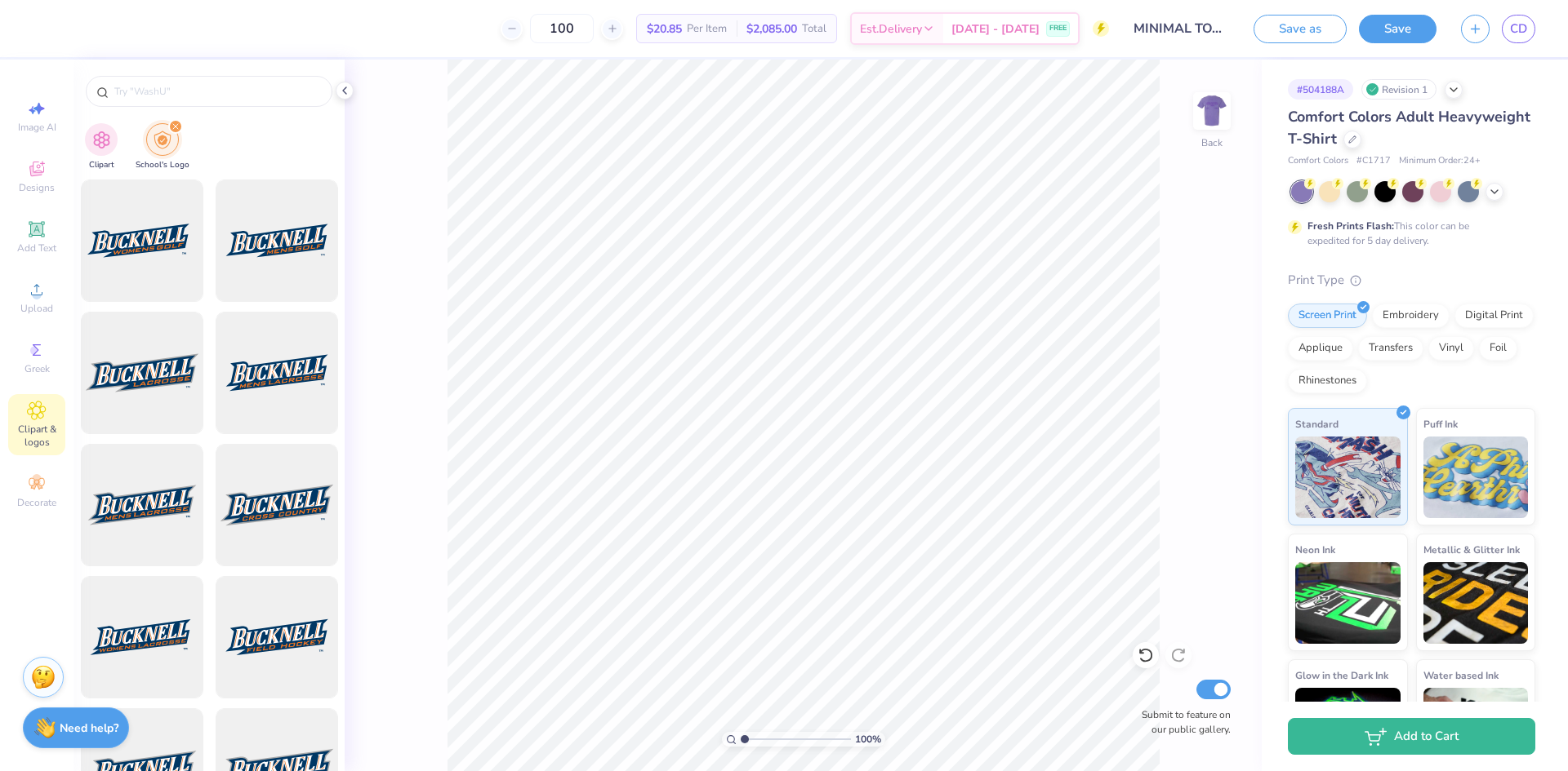
click at [173, 121] on div "filter for School's Logo" at bounding box center [175, 126] width 15 height 15
click at [34, 492] on icon at bounding box center [37, 484] width 19 height 19
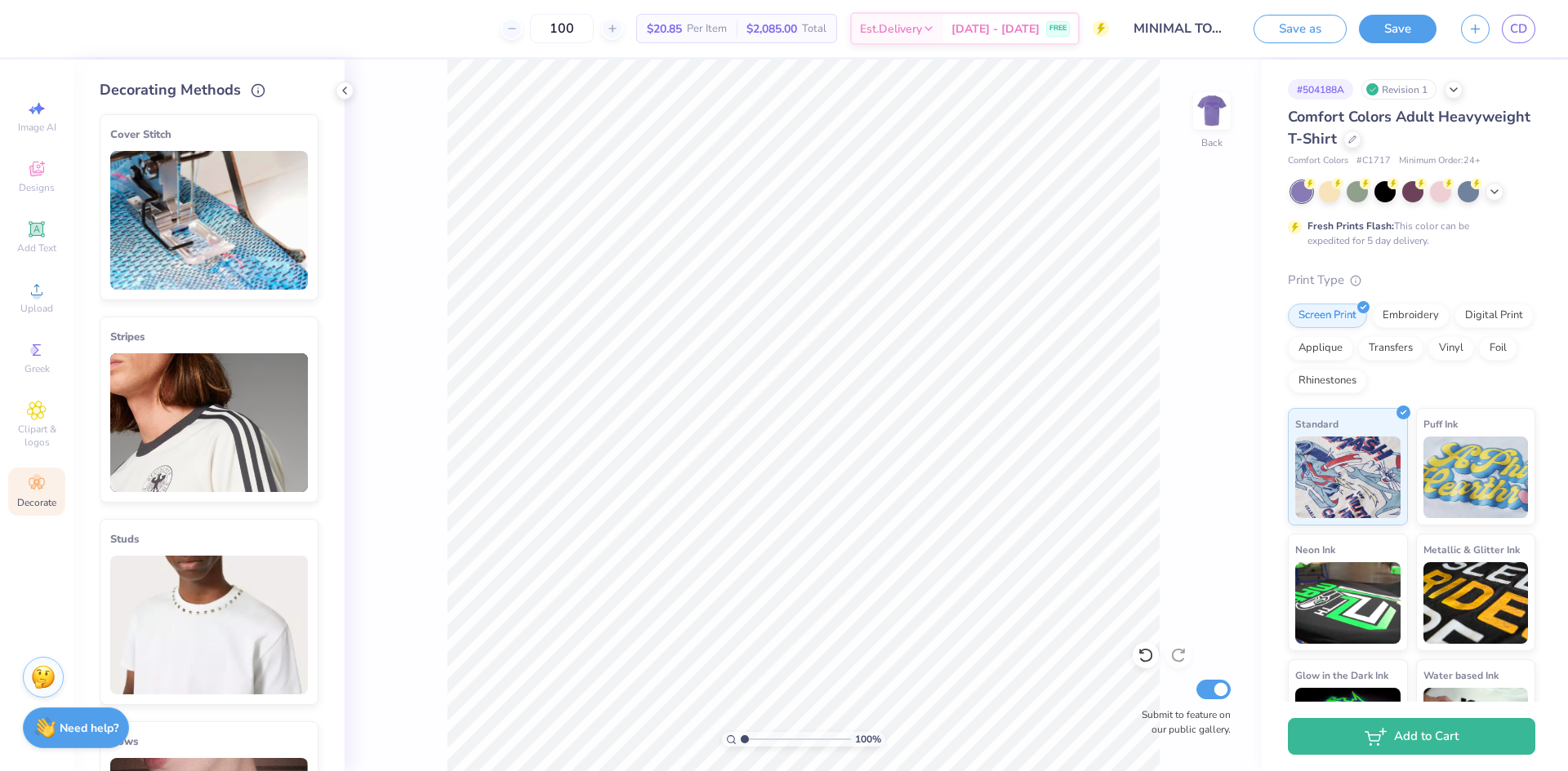
click at [180, 234] on img at bounding box center [210, 220] width 198 height 139
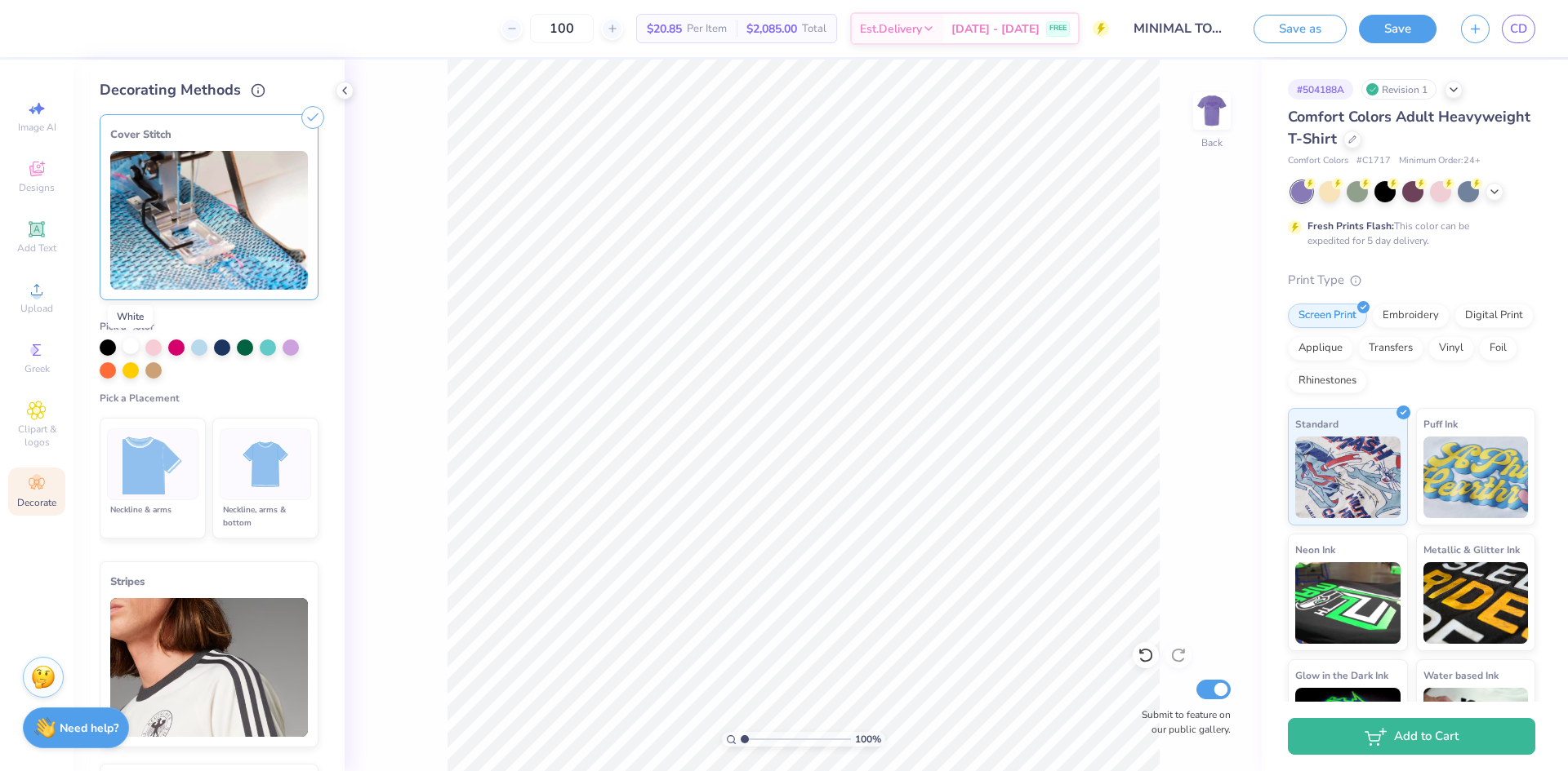
click at [131, 345] on div at bounding box center [130, 345] width 16 height 16
click at [274, 457] on img at bounding box center [265, 465] width 61 height 61
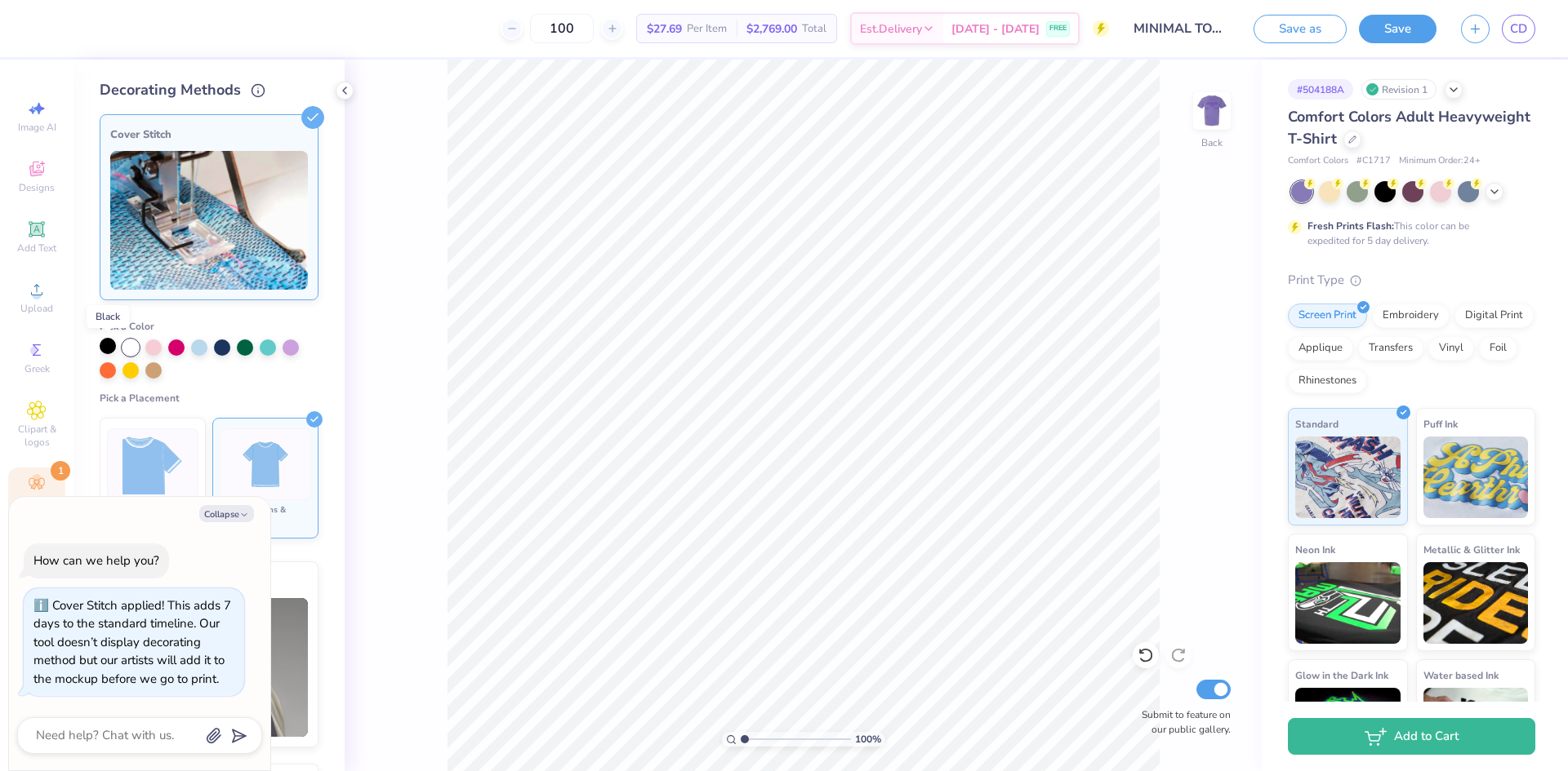
click at [107, 345] on div at bounding box center [108, 345] width 16 height 16
click at [307, 418] on icon at bounding box center [314, 419] width 16 height 16
click at [301, 121] on icon at bounding box center [312, 117] width 23 height 23
click at [241, 510] on icon "button" at bounding box center [245, 515] width 10 height 10
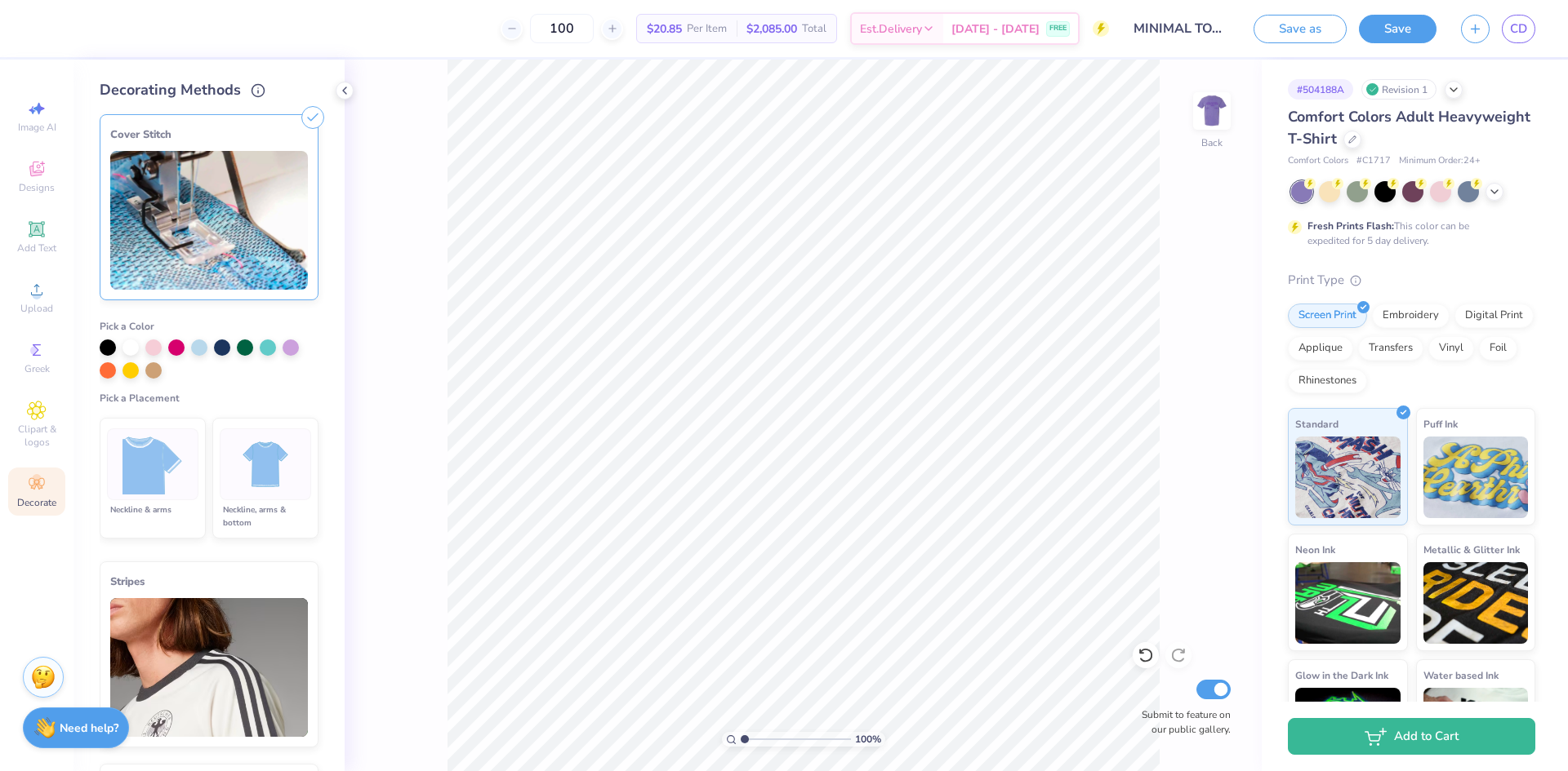
click at [301, 121] on icon at bounding box center [312, 117] width 23 height 23
click at [347, 93] on icon at bounding box center [343, 90] width 13 height 13
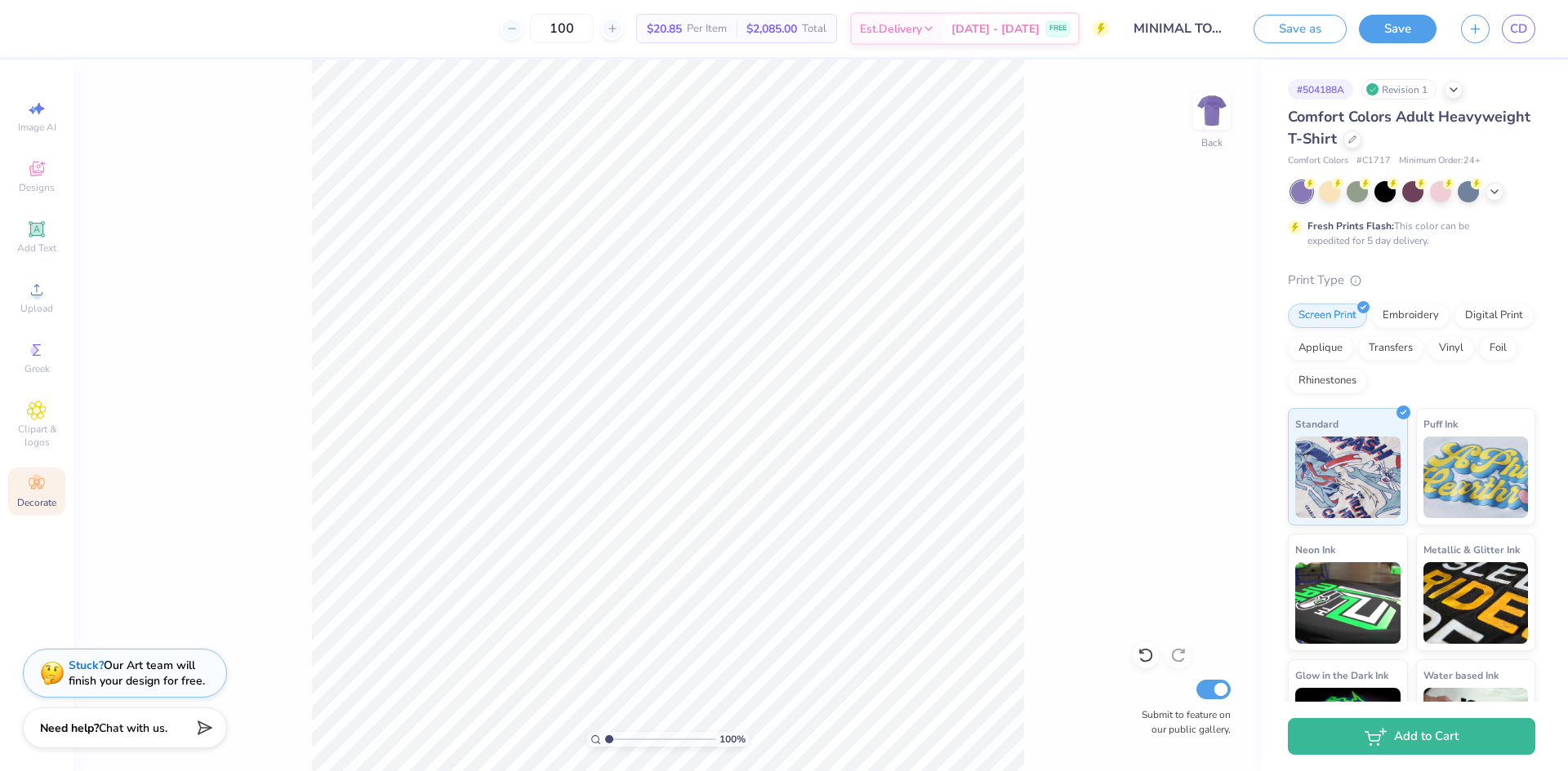
click at [50, 485] on div "Decorate" at bounding box center [36, 492] width 57 height 48
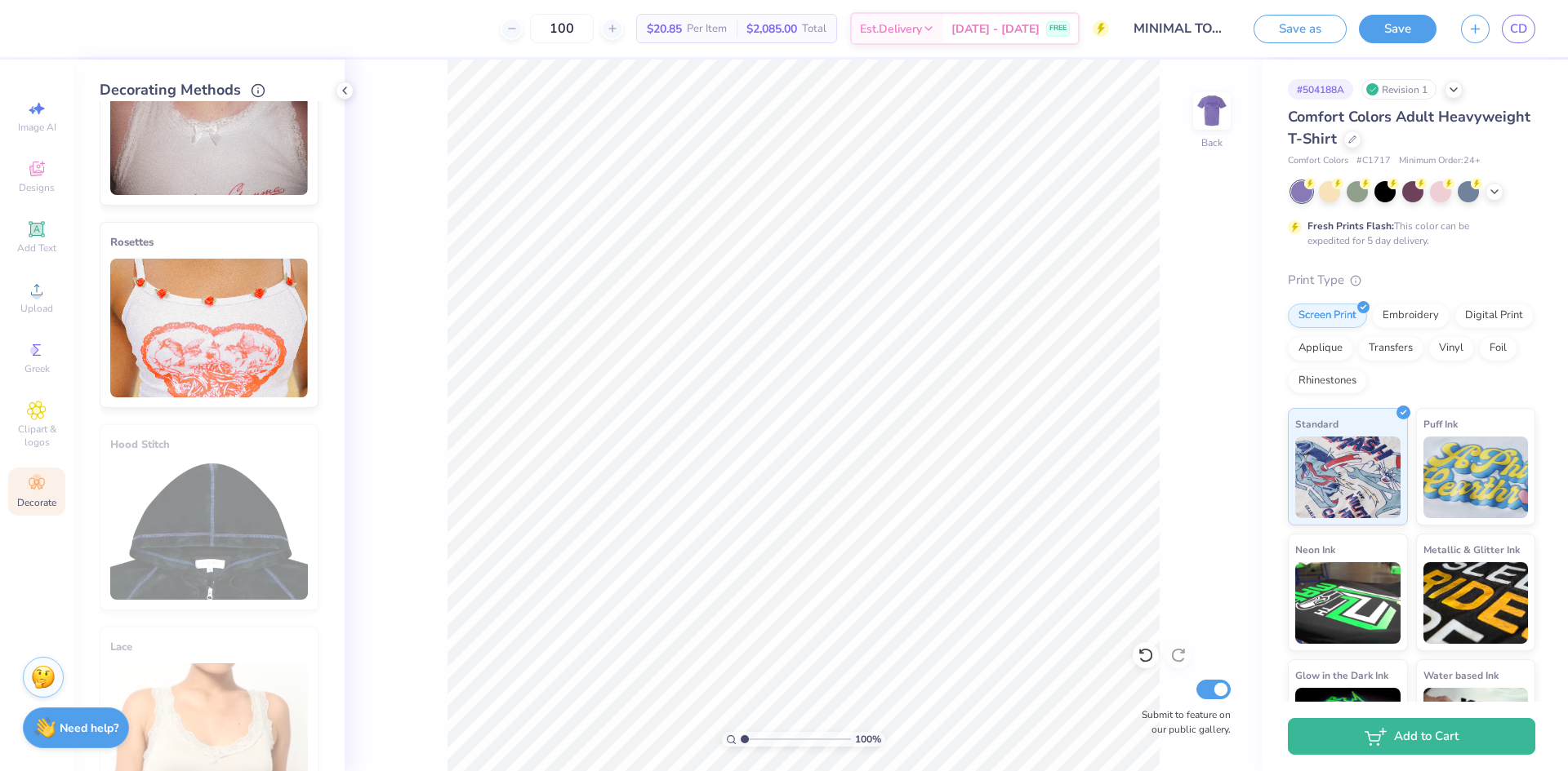
scroll to position [1005, 0]
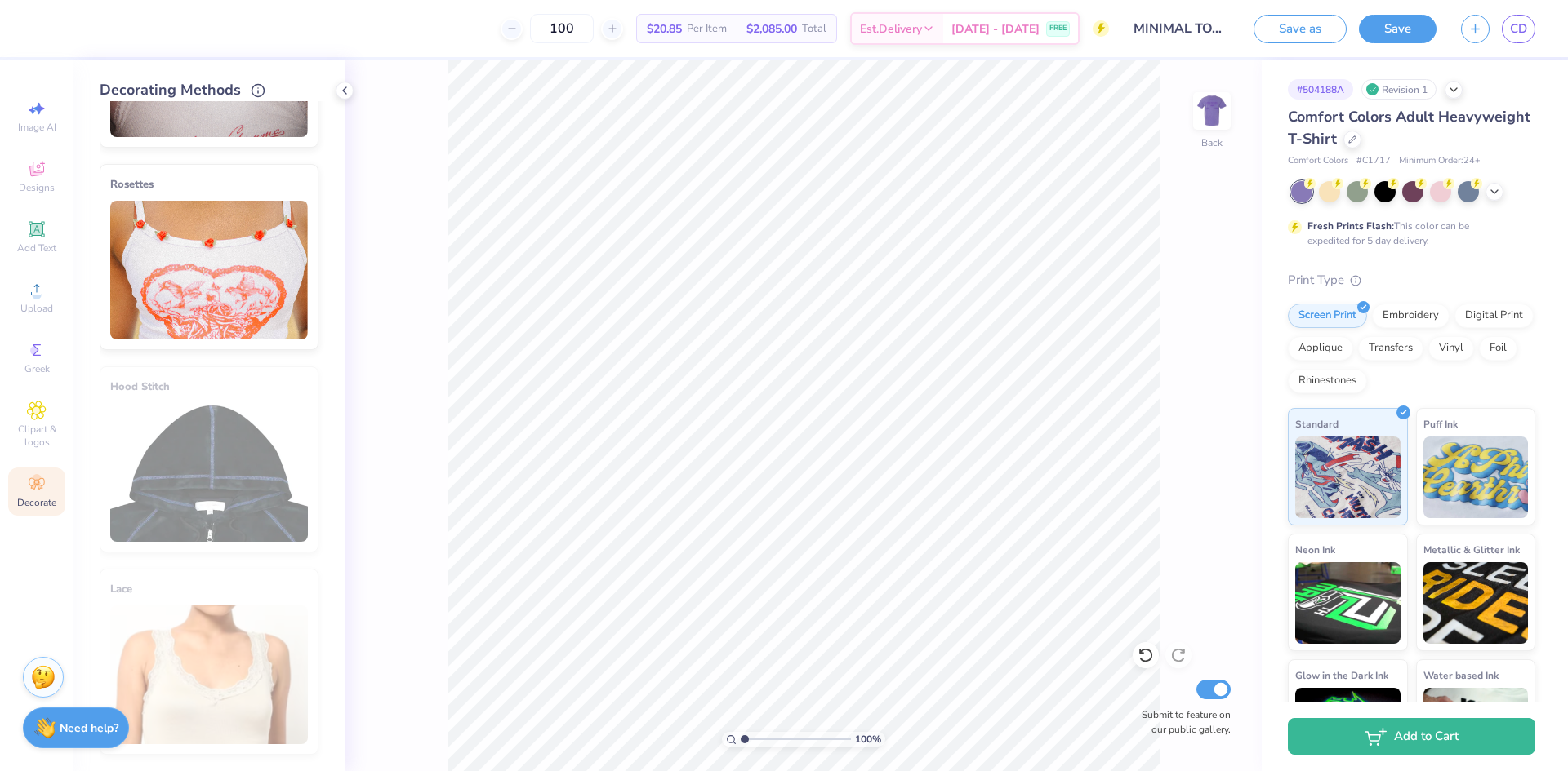
click at [170, 578] on div "Lace" at bounding box center [210, 661] width 219 height 186
click at [173, 609] on div "Lace" at bounding box center [210, 661] width 219 height 186
click at [165, 291] on img at bounding box center [210, 270] width 198 height 139
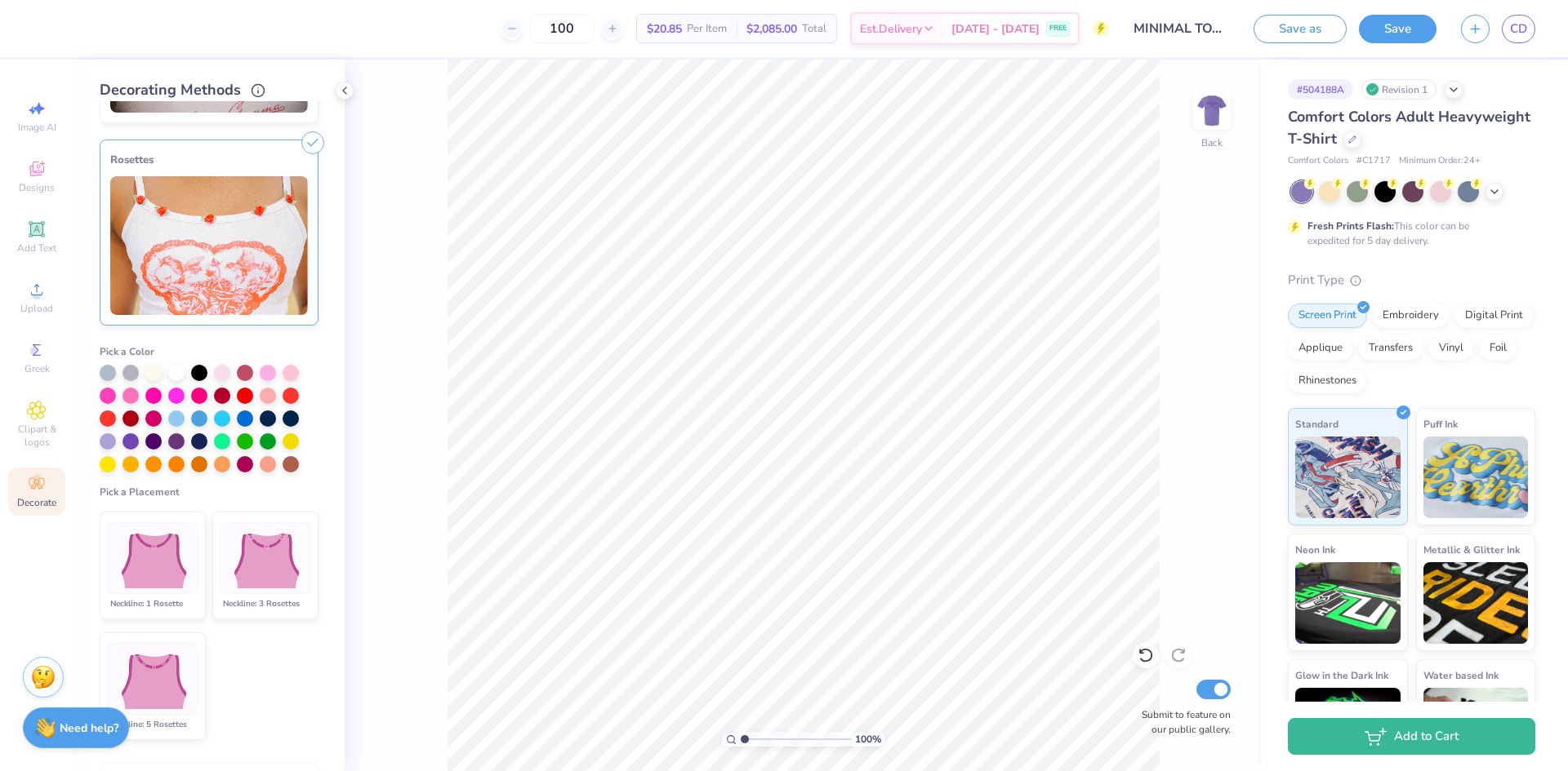
scroll to position [528, 0]
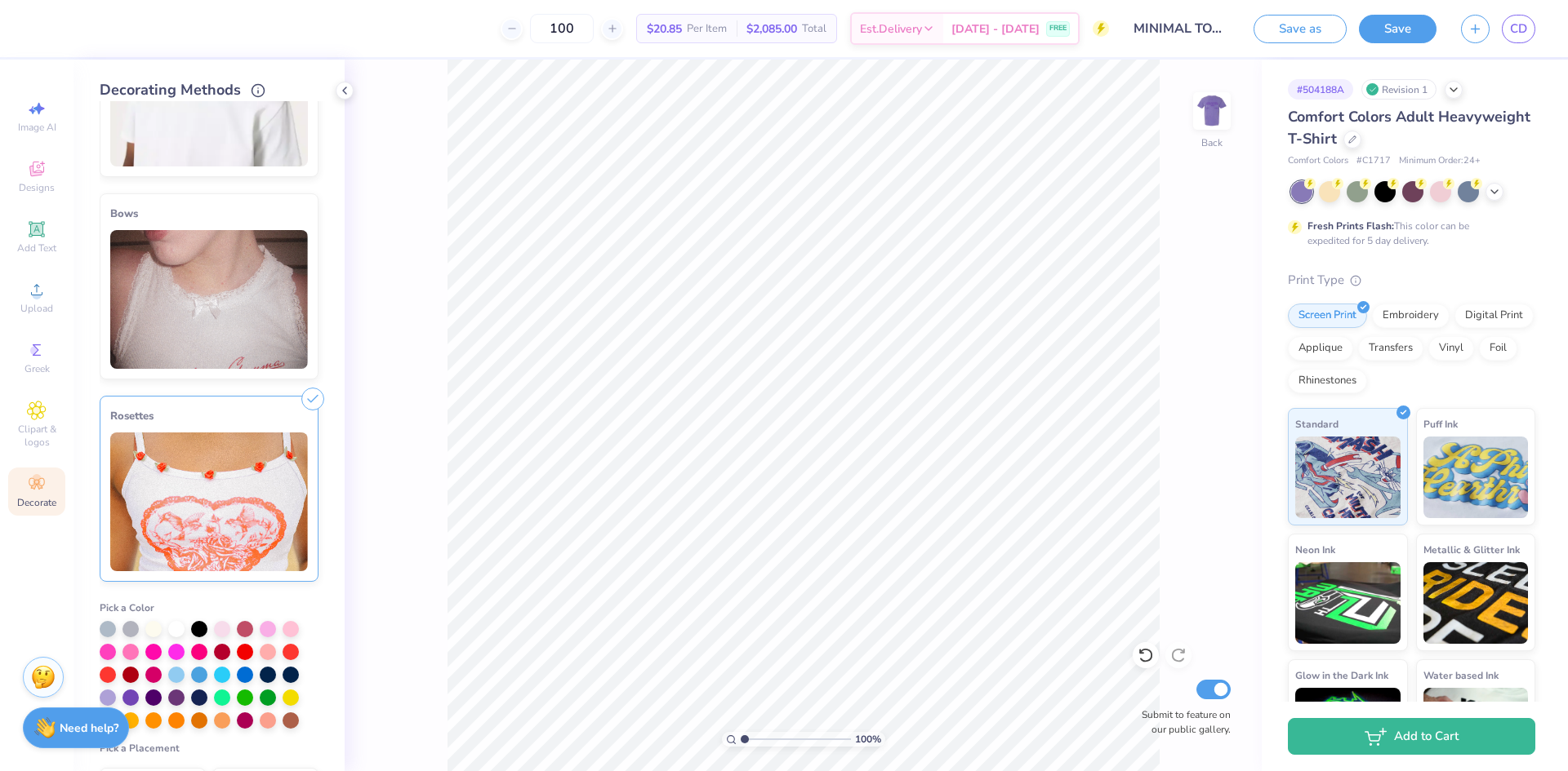
click at [301, 394] on icon at bounding box center [312, 400] width 23 height 23
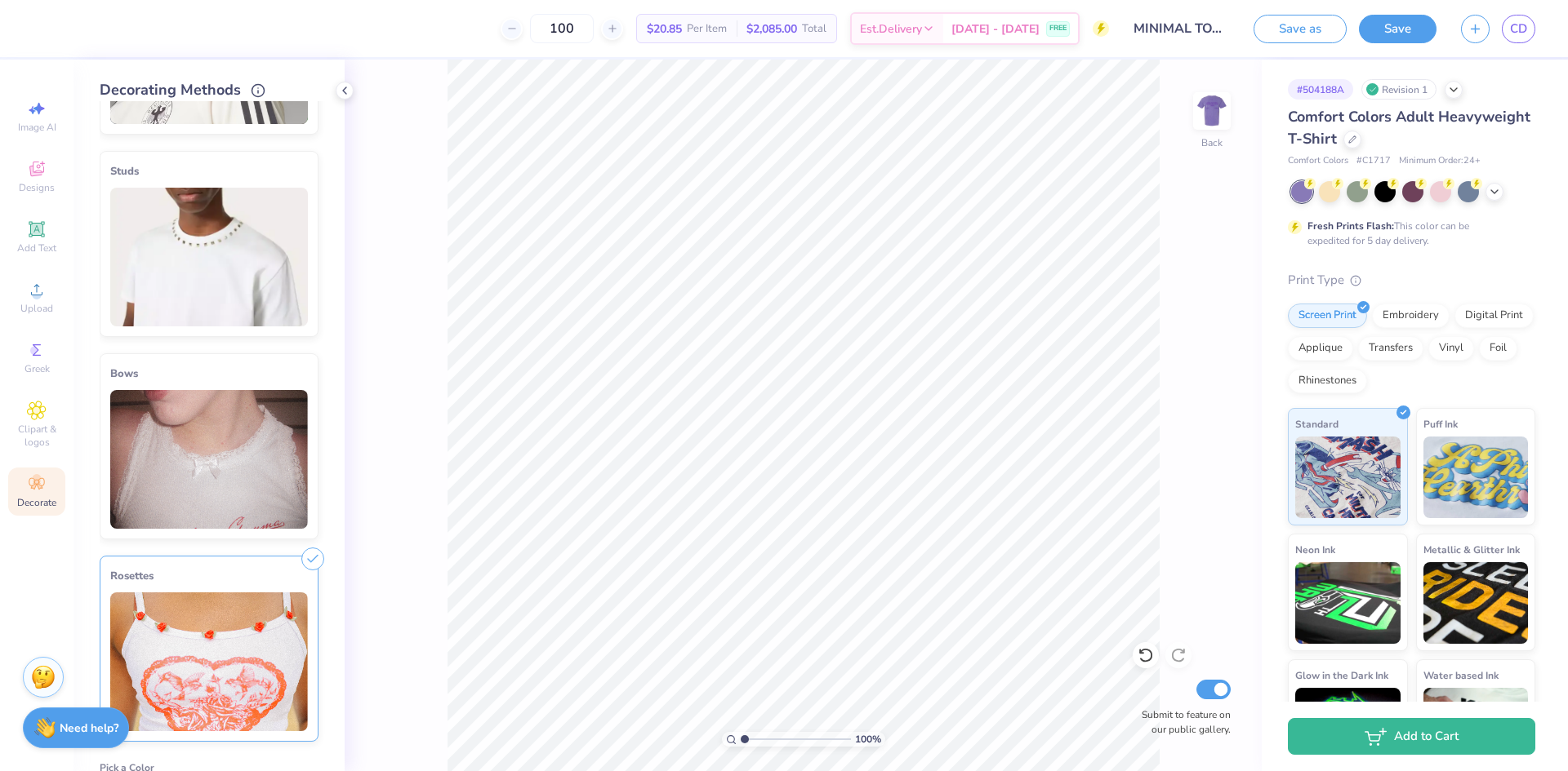
scroll to position [365, 0]
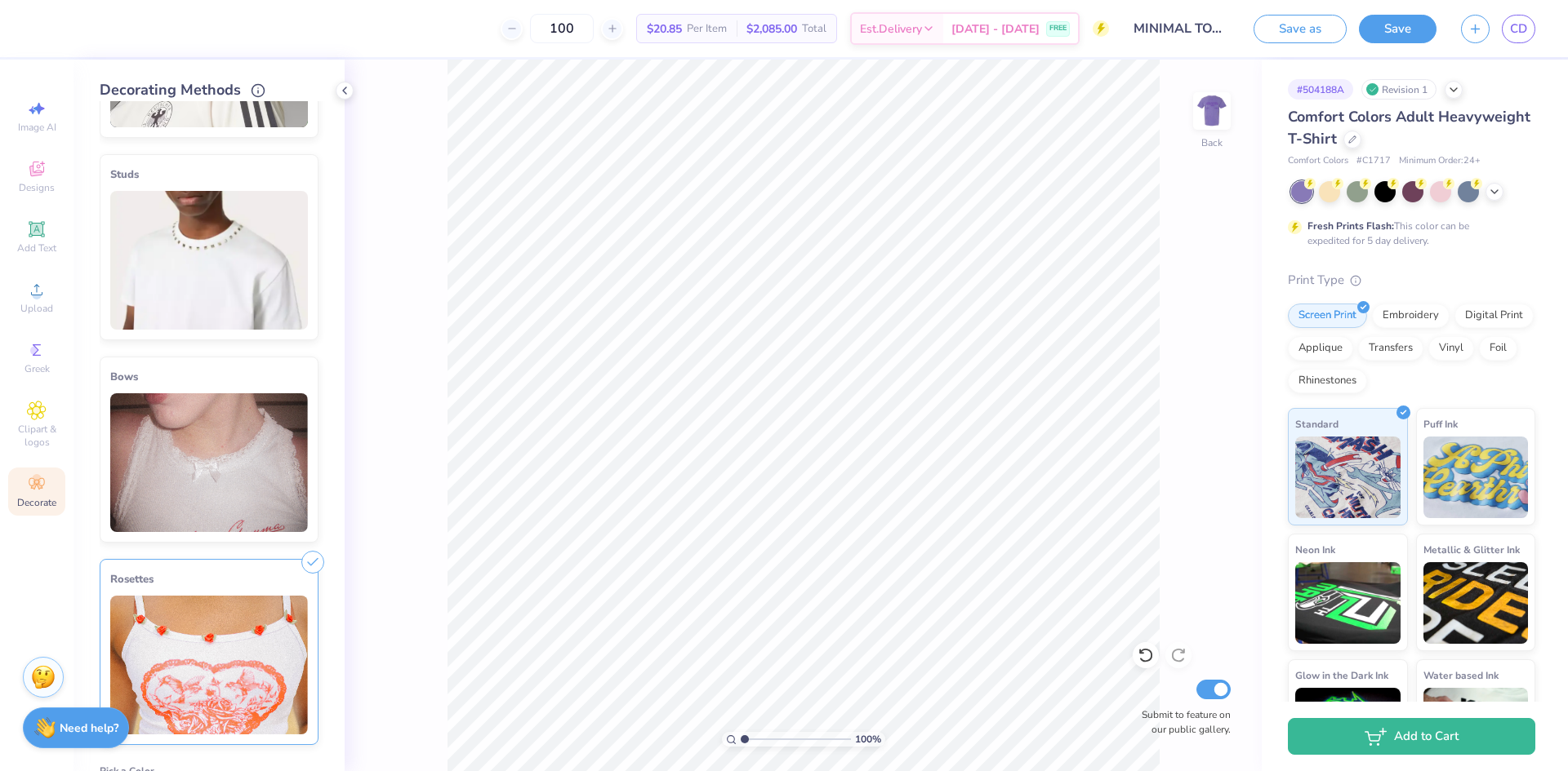
click at [235, 426] on img at bounding box center [210, 463] width 198 height 139
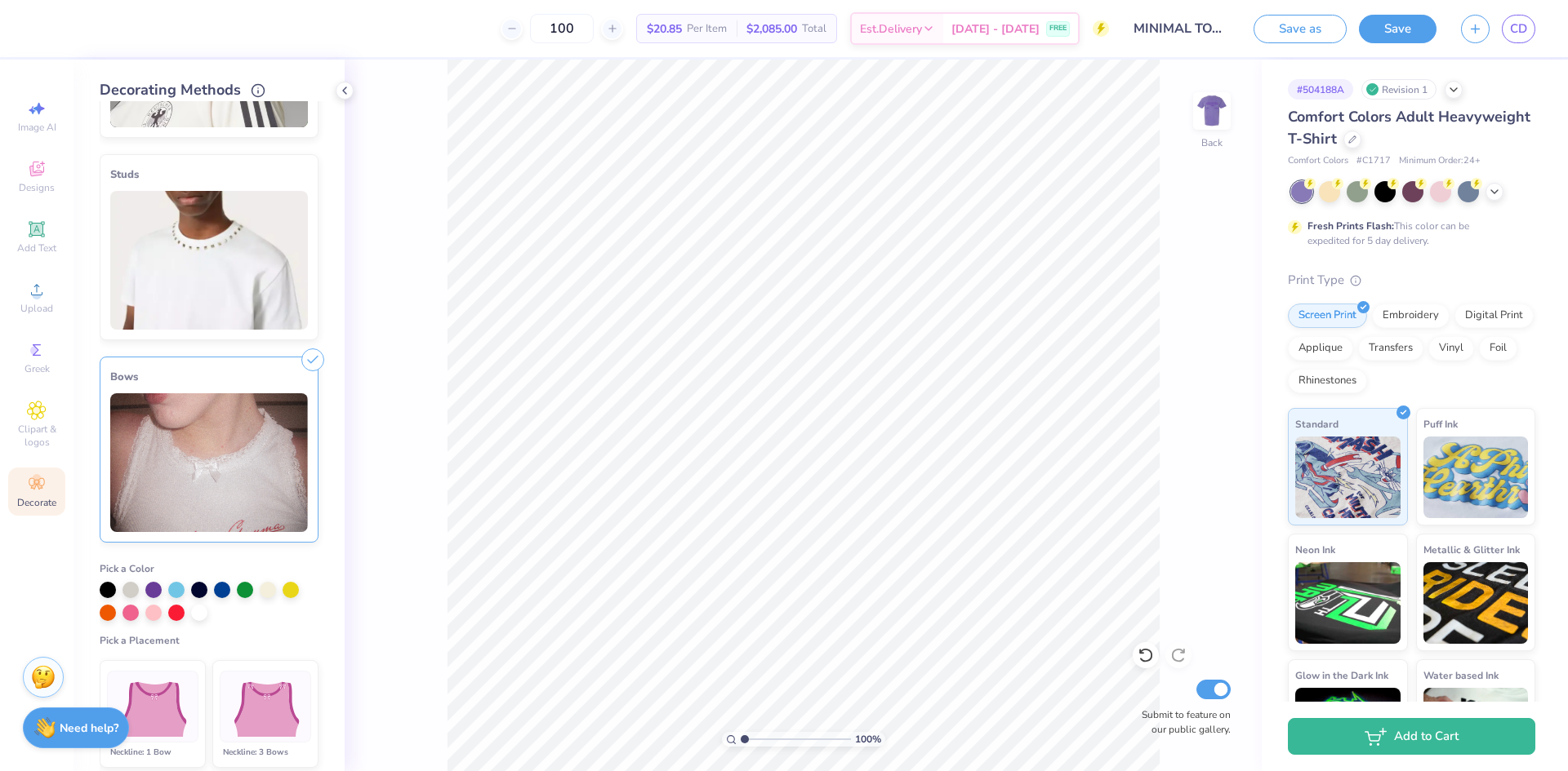
click at [249, 271] on img at bounding box center [210, 260] width 198 height 139
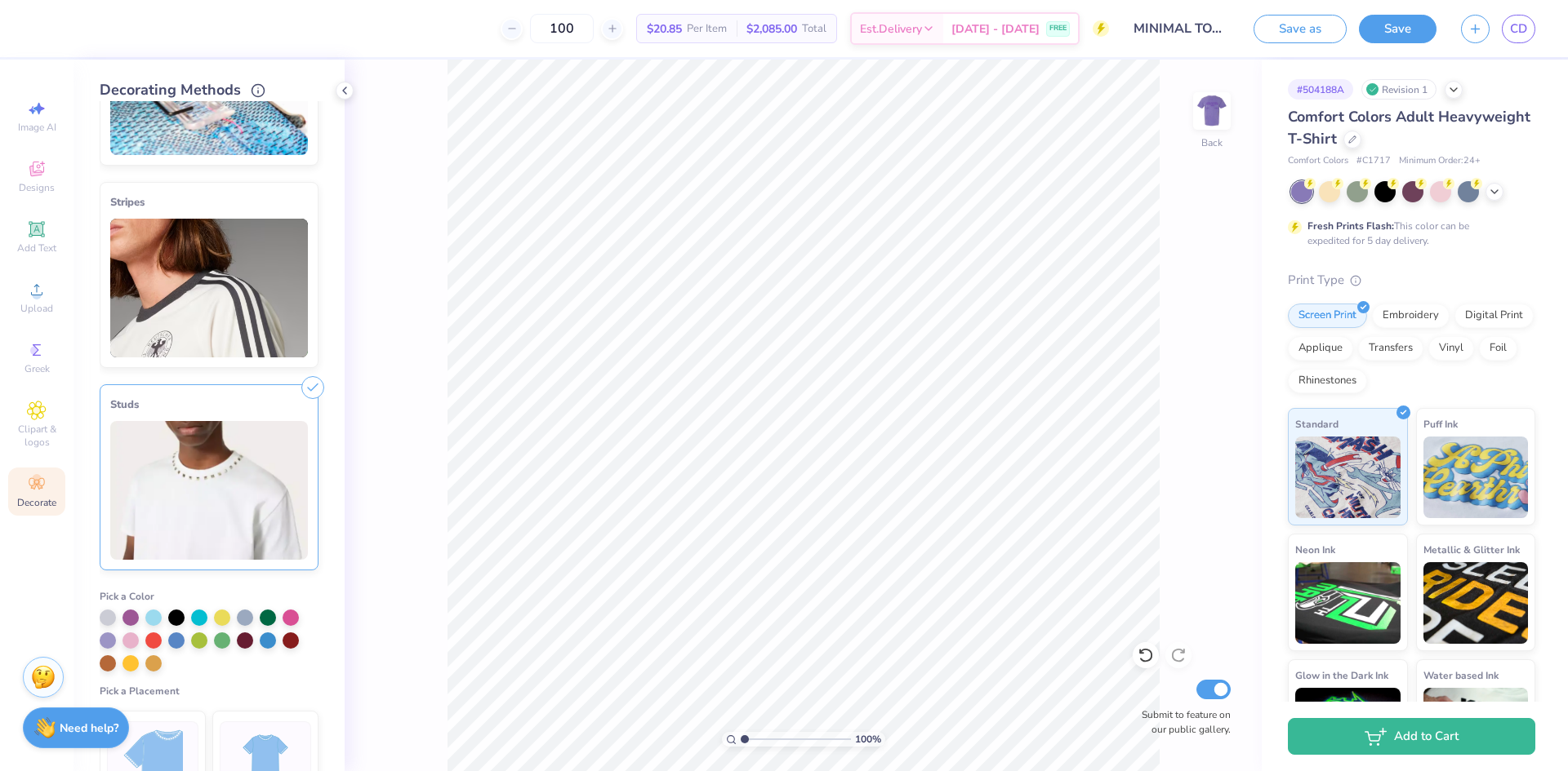
scroll to position [120, 0]
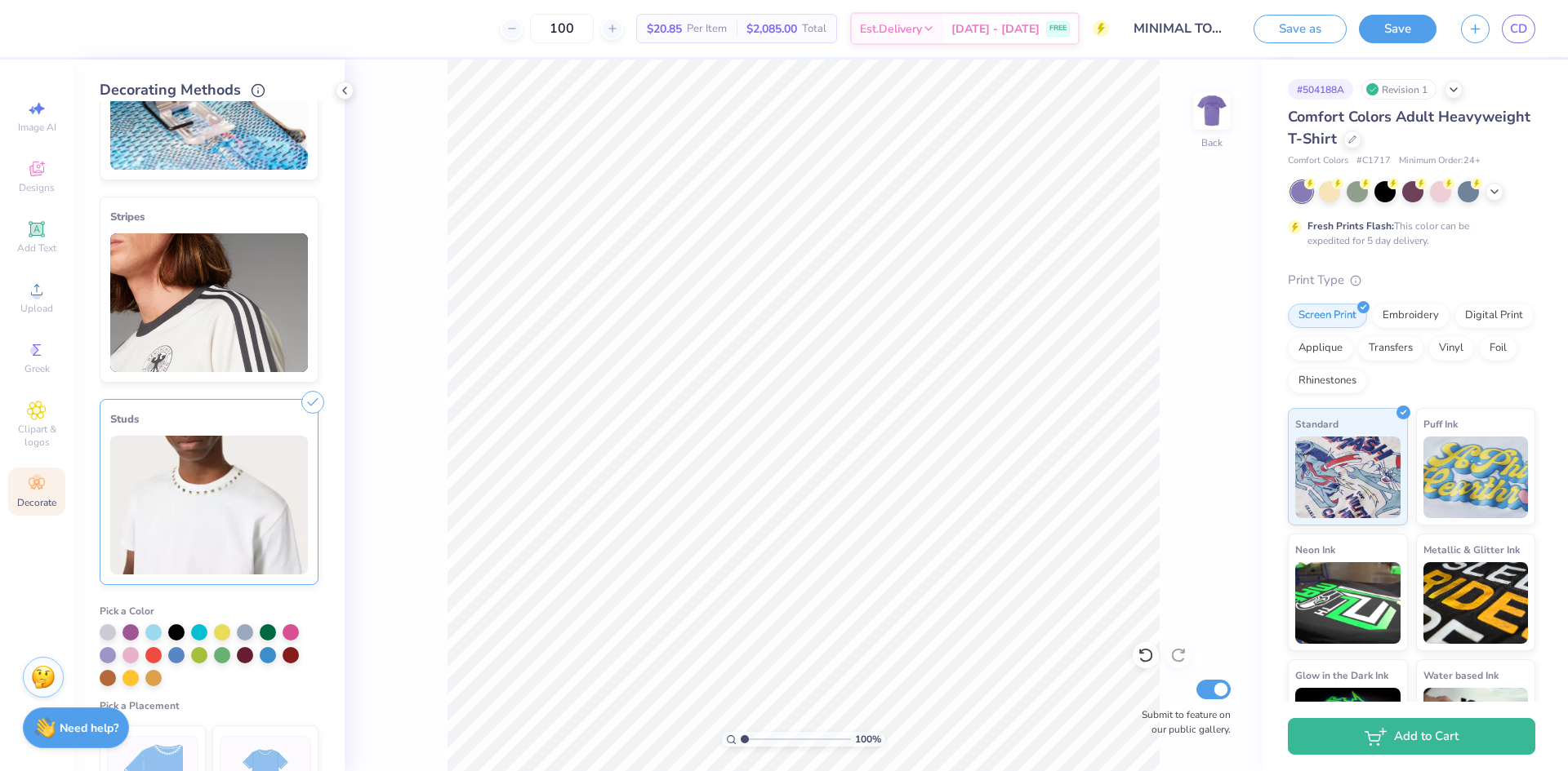
click at [265, 283] on img at bounding box center [210, 303] width 198 height 139
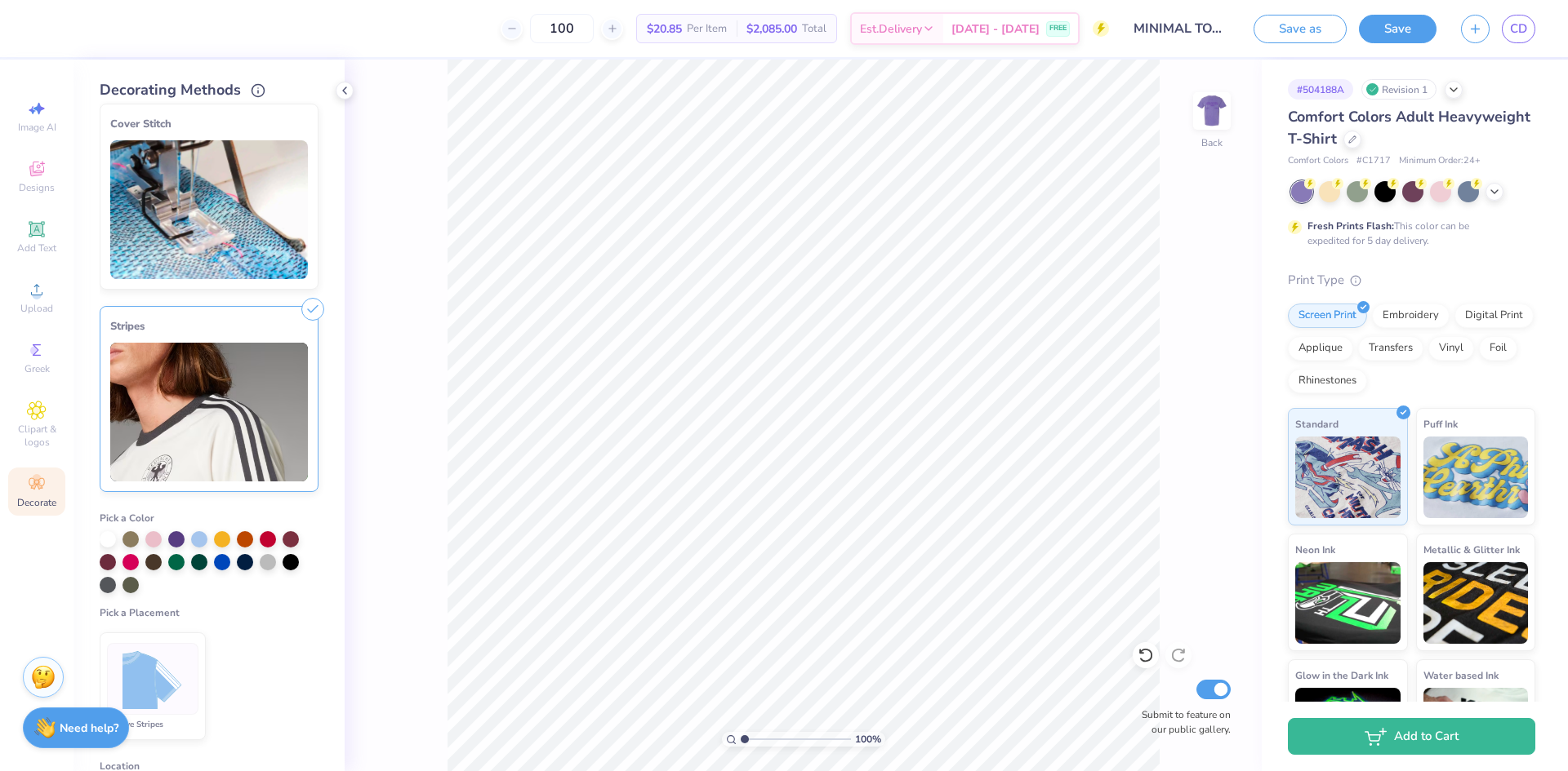
scroll to position [0, 0]
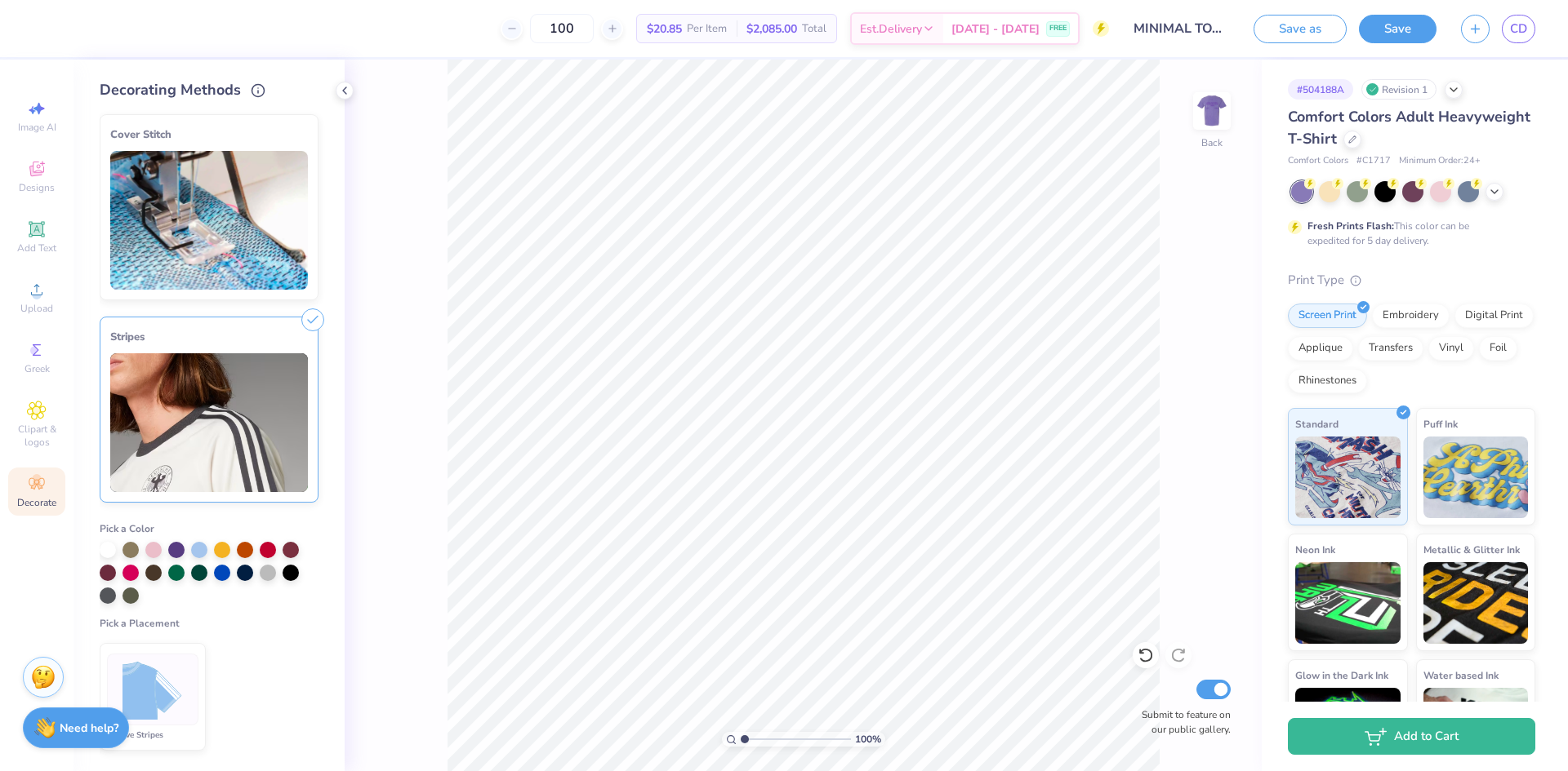
click at [250, 264] on img at bounding box center [210, 220] width 198 height 139
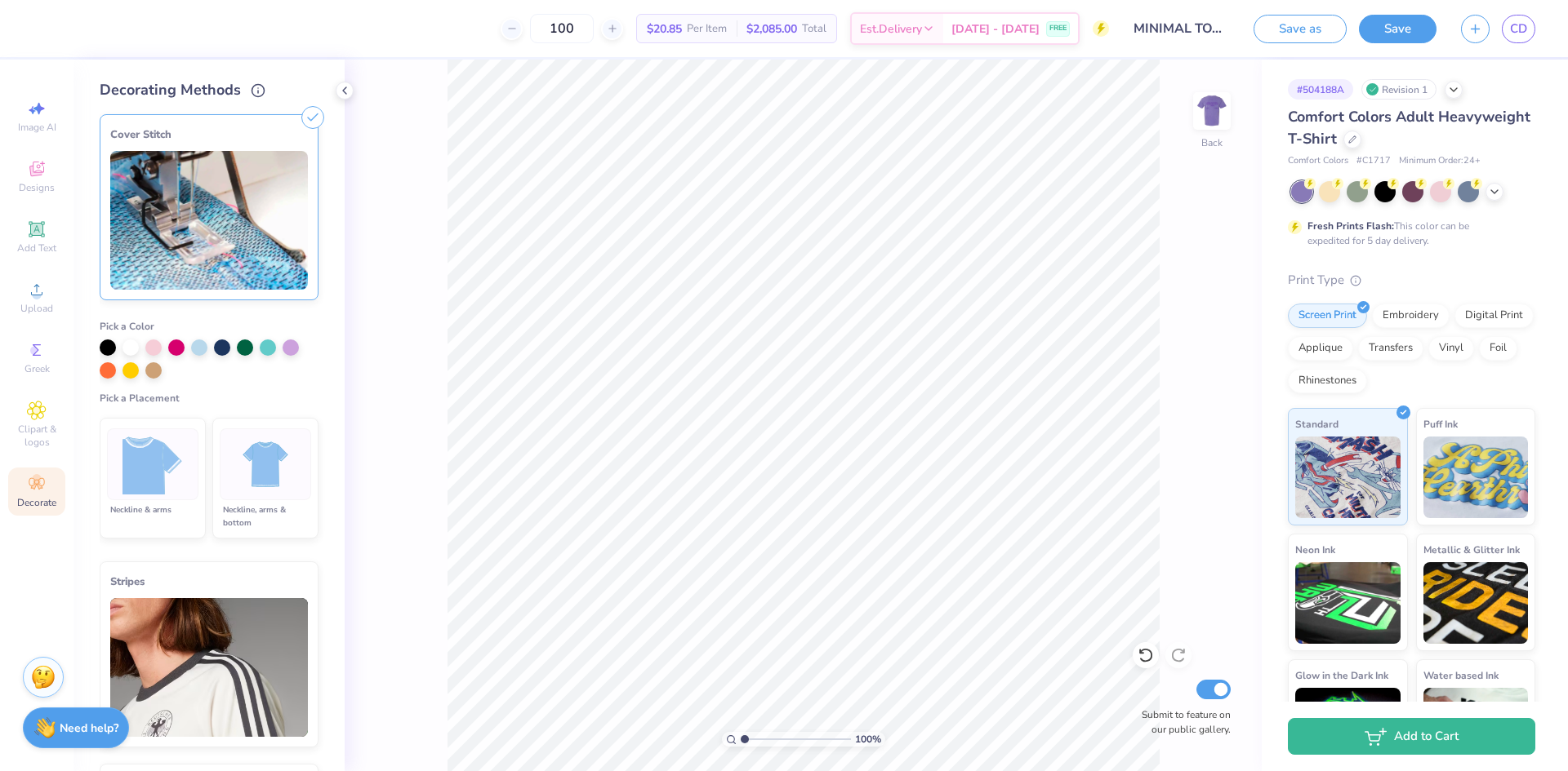
click at [327, 249] on div "Cover Stitch Pick a Color Pick a Placement Neckline & arms Neckline, arms & bot…" at bounding box center [222, 435] width 245 height 670
click at [69, 727] on strong "Need help?" at bounding box center [88, 725] width 59 height 16
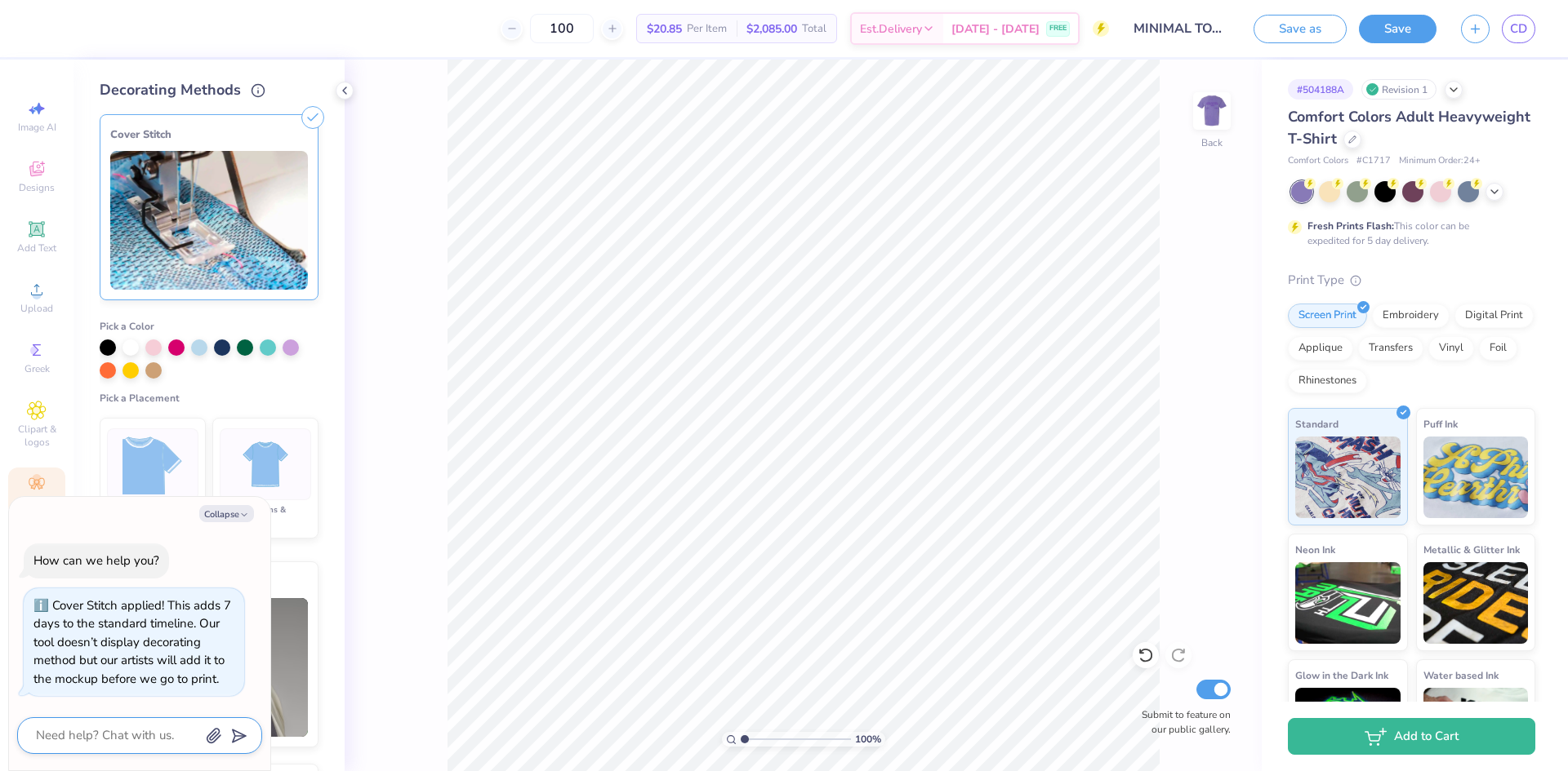
click at [83, 733] on textarea at bounding box center [116, 735] width 166 height 22
type textarea "x"
type textarea "d"
type textarea "x"
type textarea "do"
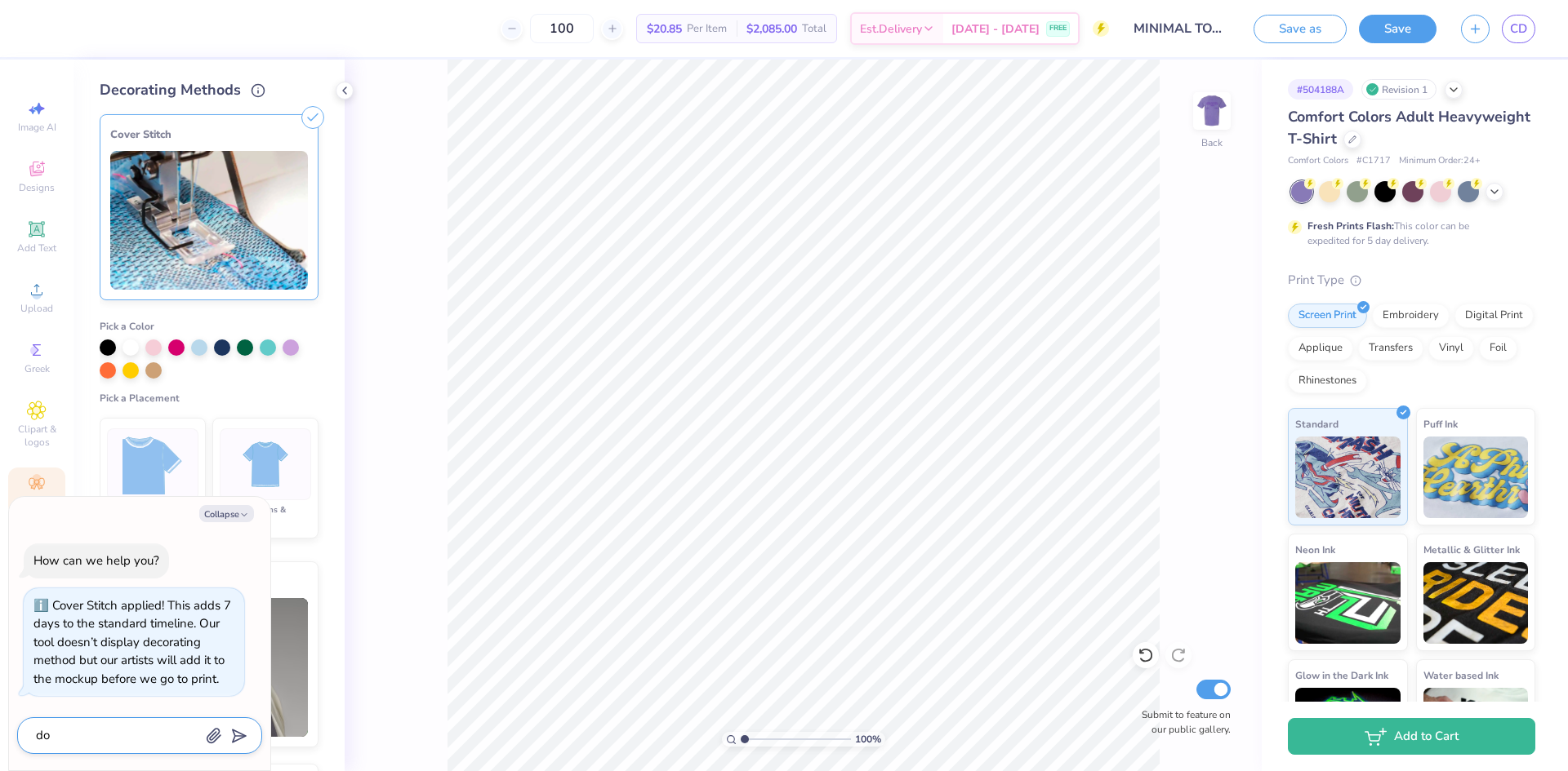
type textarea "x"
type textarea "don"
type textarea "x"
type textarea "dont"
type textarea "x"
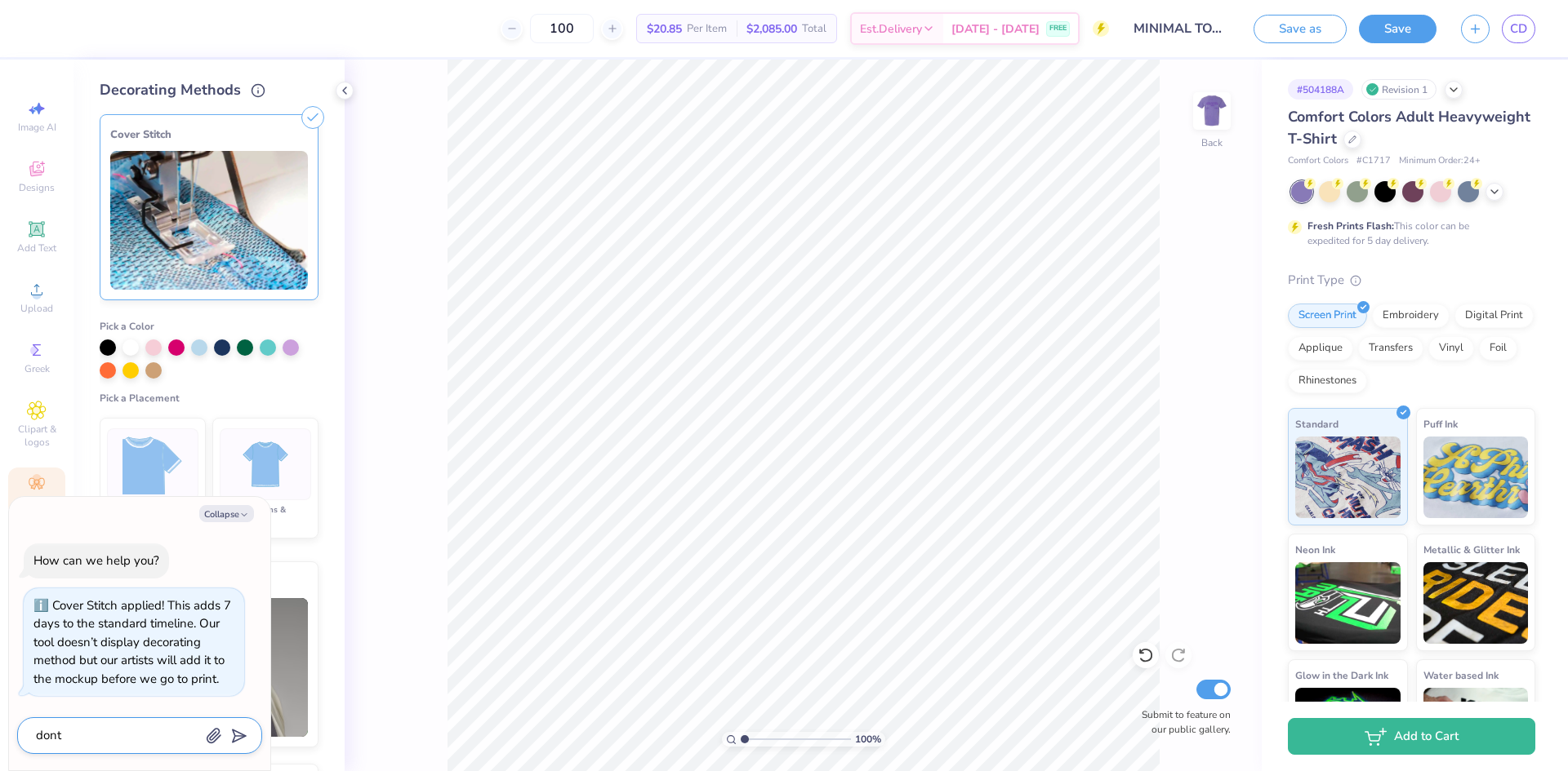
type textarea "dont'"
type textarea "x"
type textarea "dont"
type textarea "x"
type textarea "don"
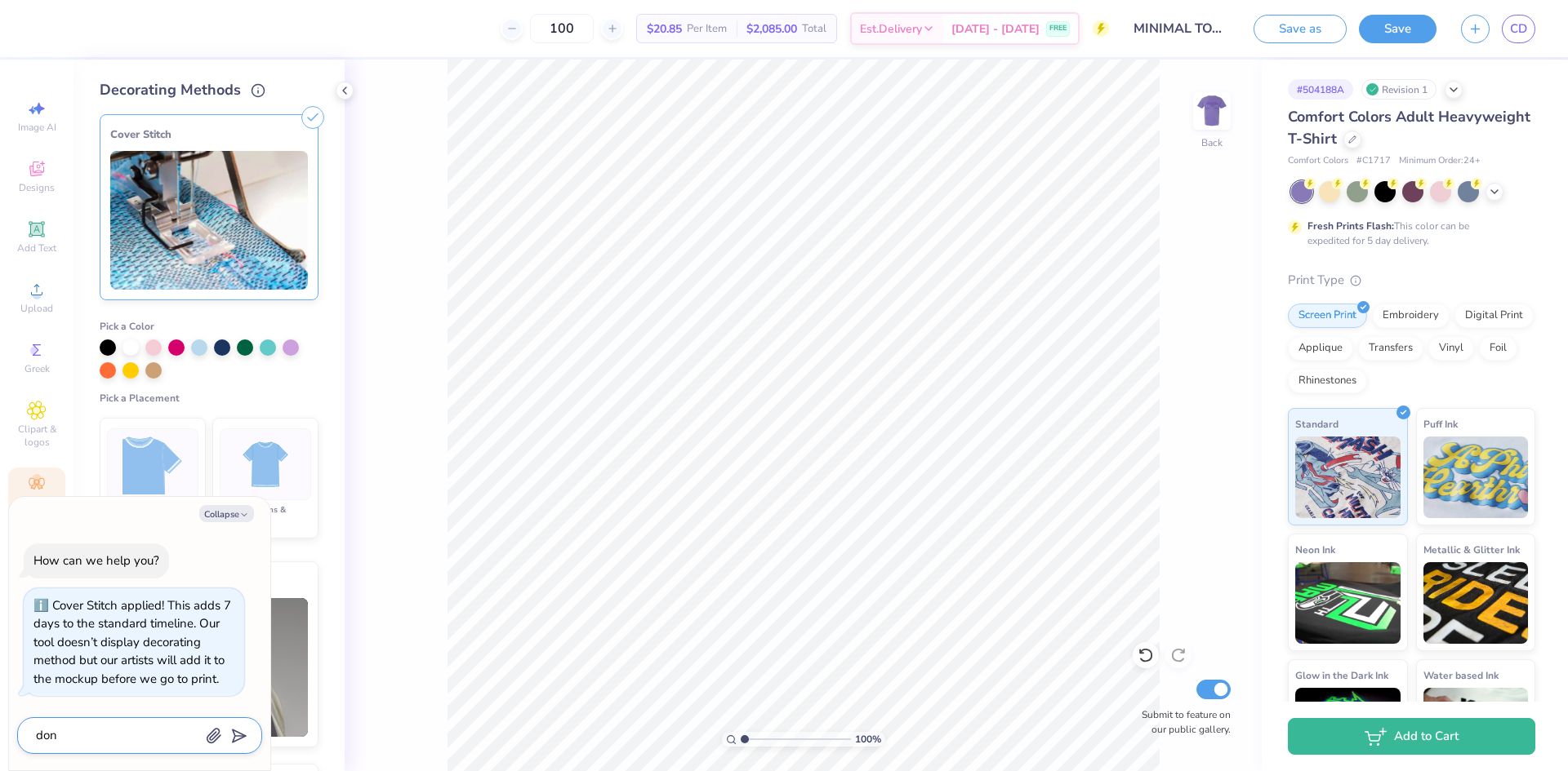
type textarea "x"
type textarea "don'"
type textarea "x"
type textarea "don't"
type textarea "x"
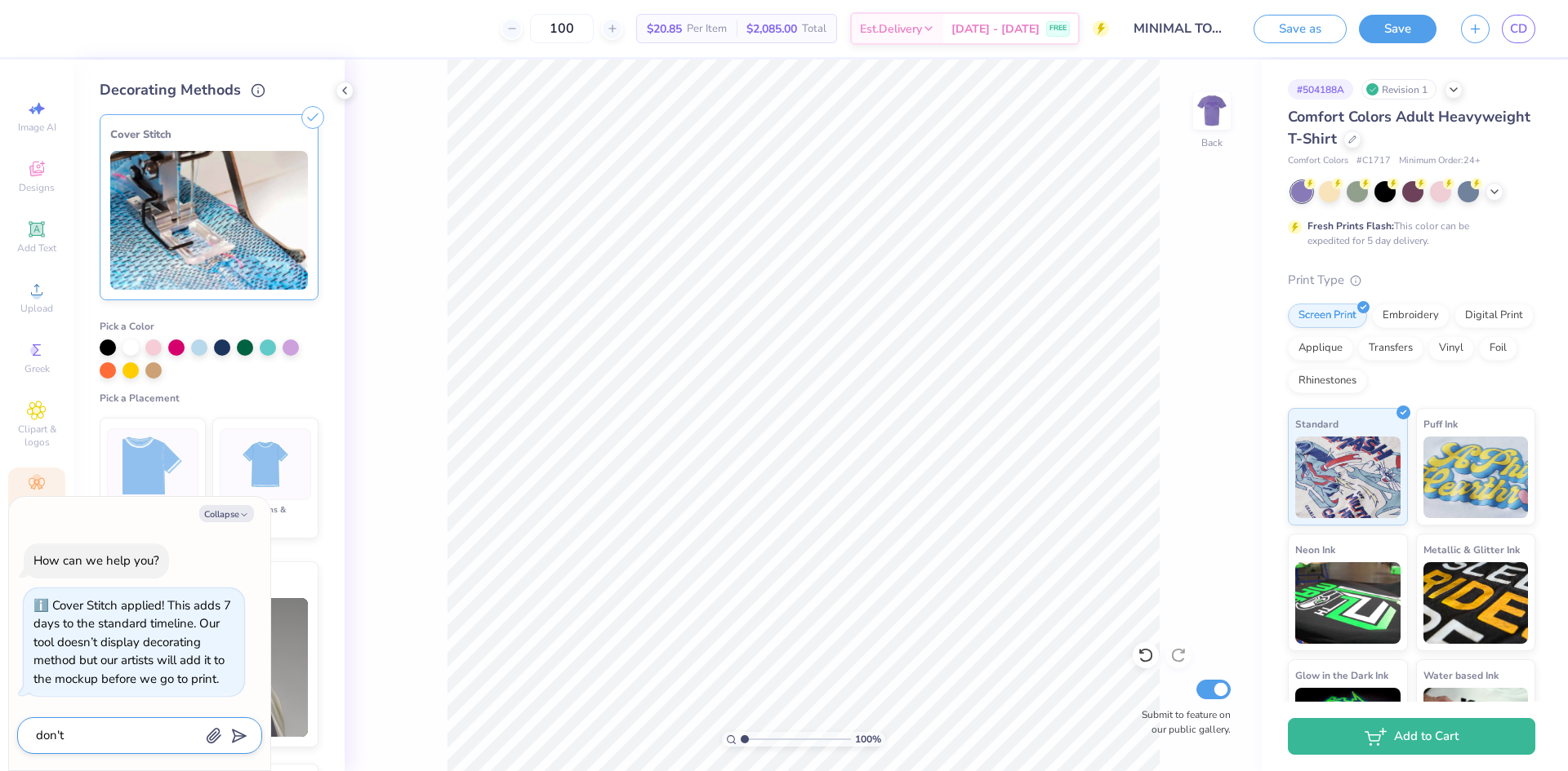
type textarea "don't"
type textarea "x"
type textarea "don't a"
type textarea "x"
type textarea "don't ap"
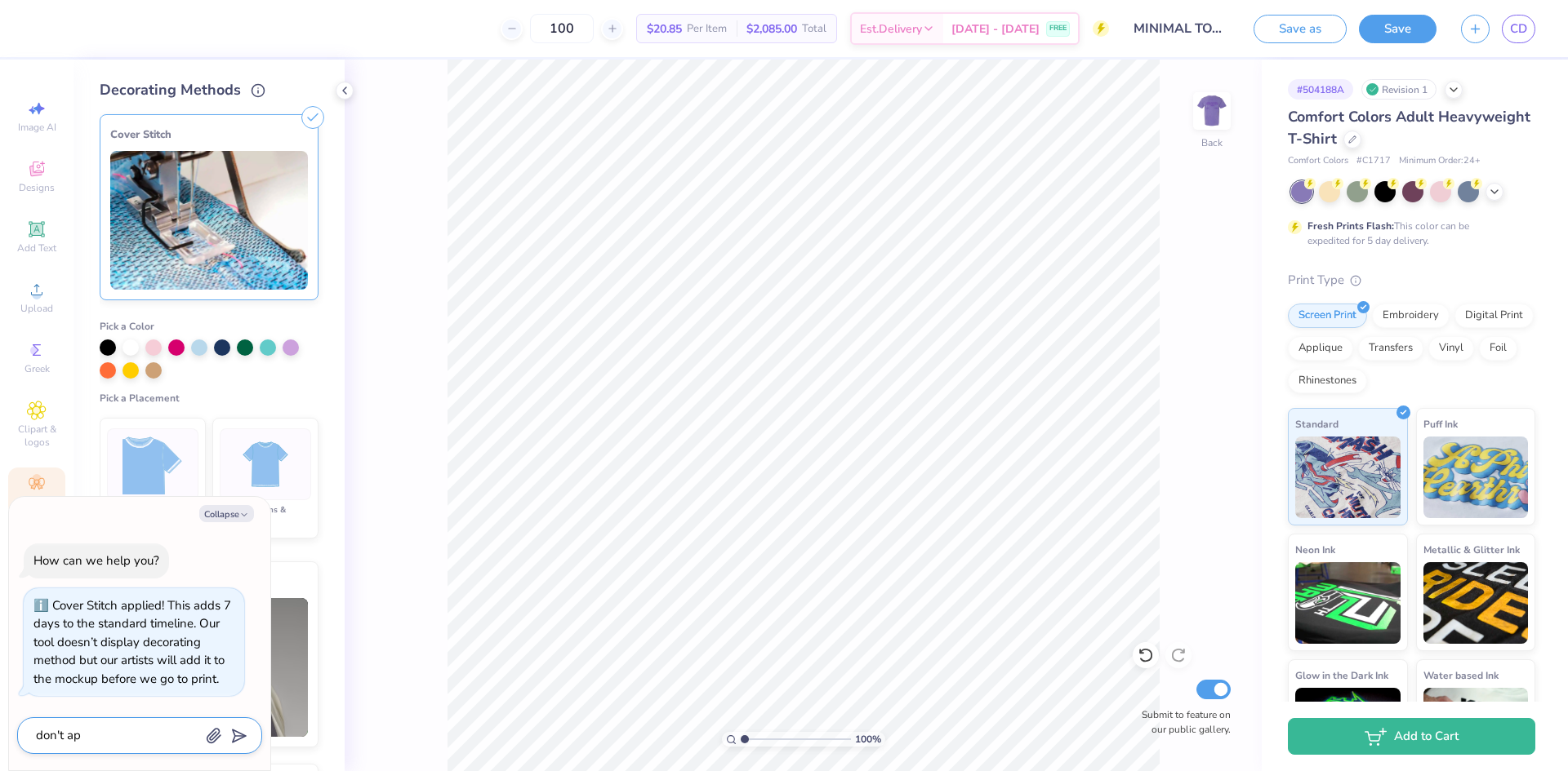
type textarea "x"
type textarea "don't app"
type textarea "x"
type textarea "don't appl"
type textarea "x"
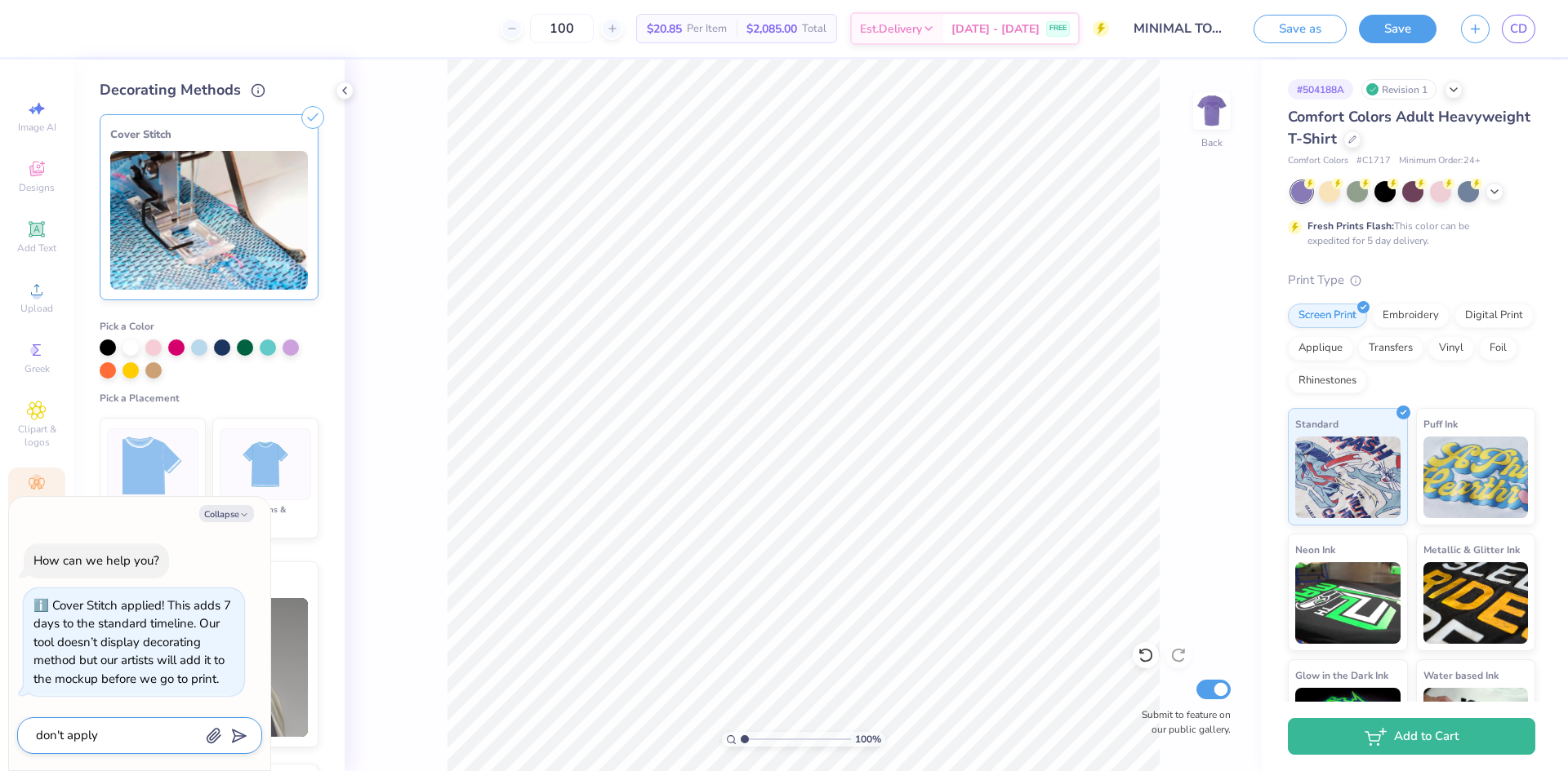
type textarea "don't apply"
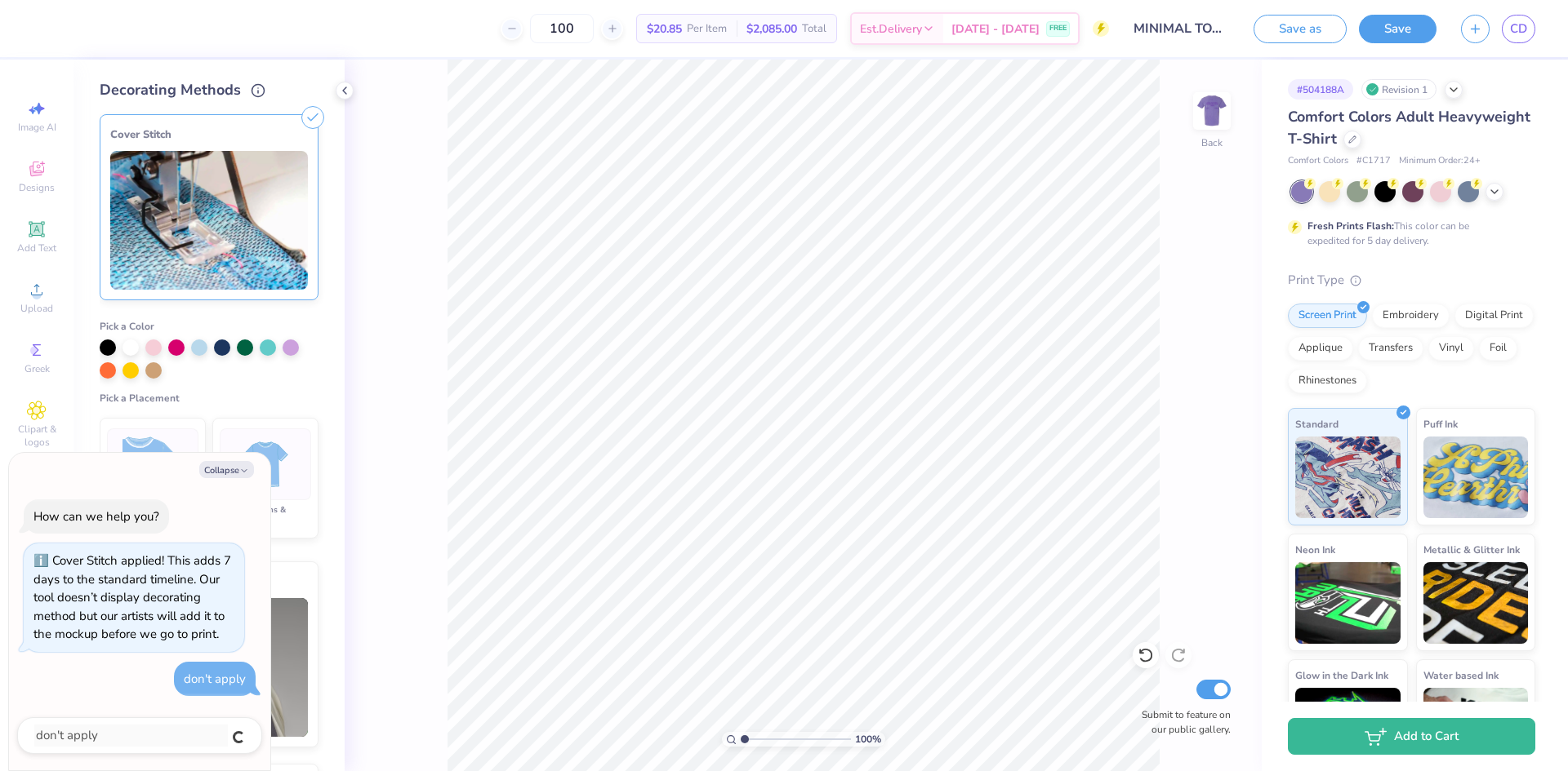
type textarea "x"
click at [232, 476] on button "Collapse" at bounding box center [226, 469] width 54 height 17
type textarea "x"
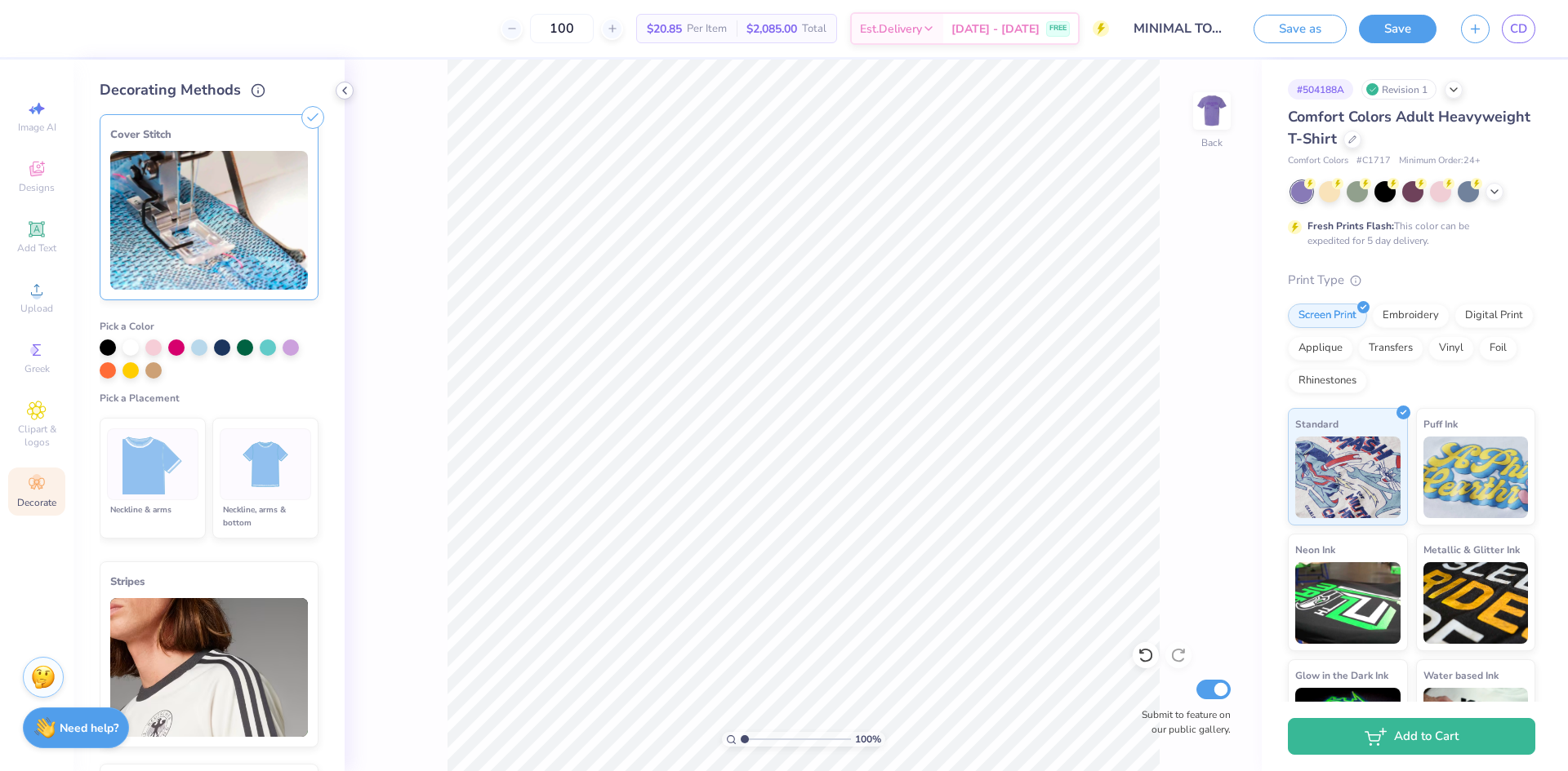
click at [340, 85] on icon at bounding box center [343, 90] width 13 height 13
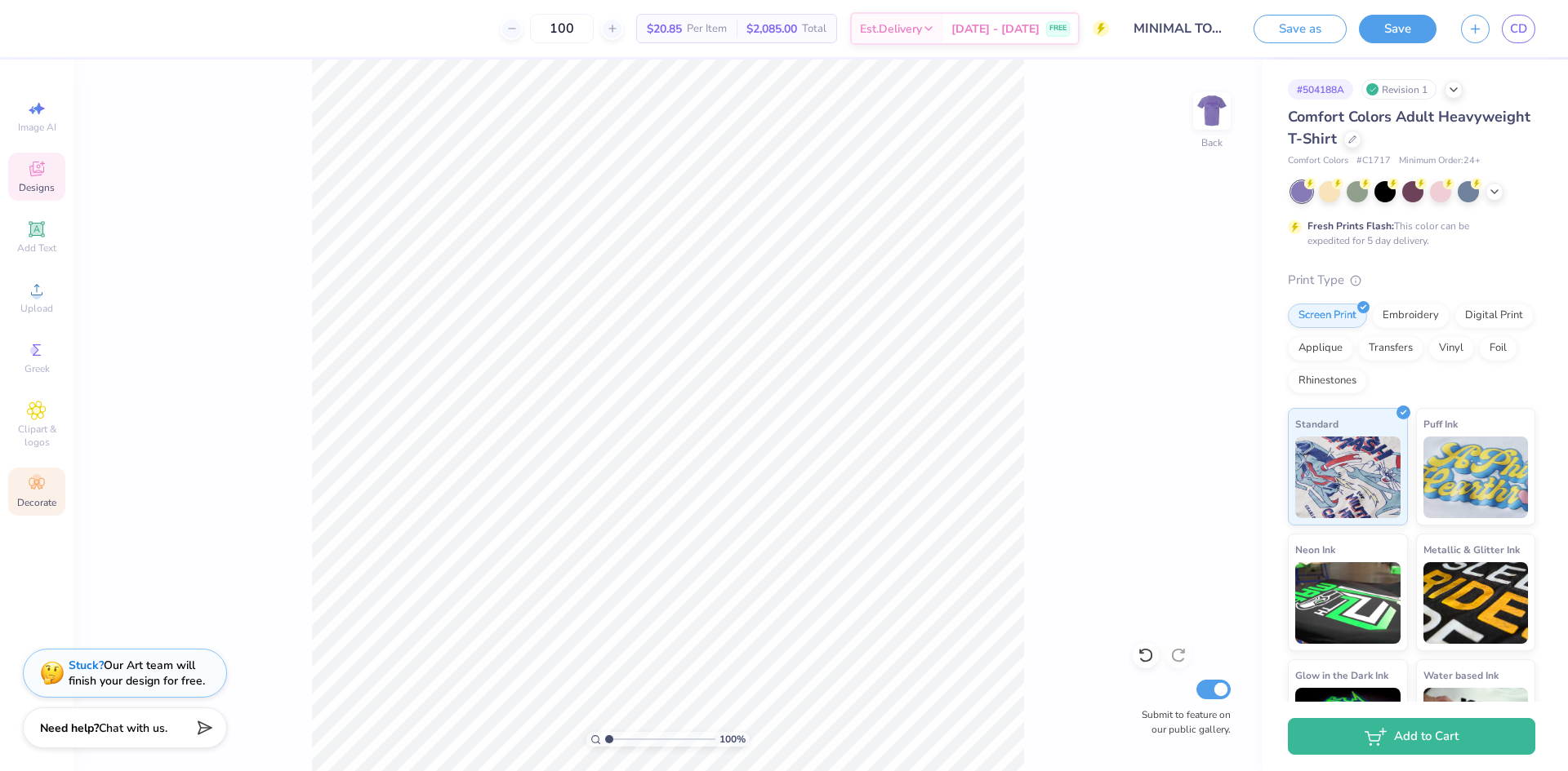
click at [36, 168] on icon at bounding box center [37, 169] width 19 height 19
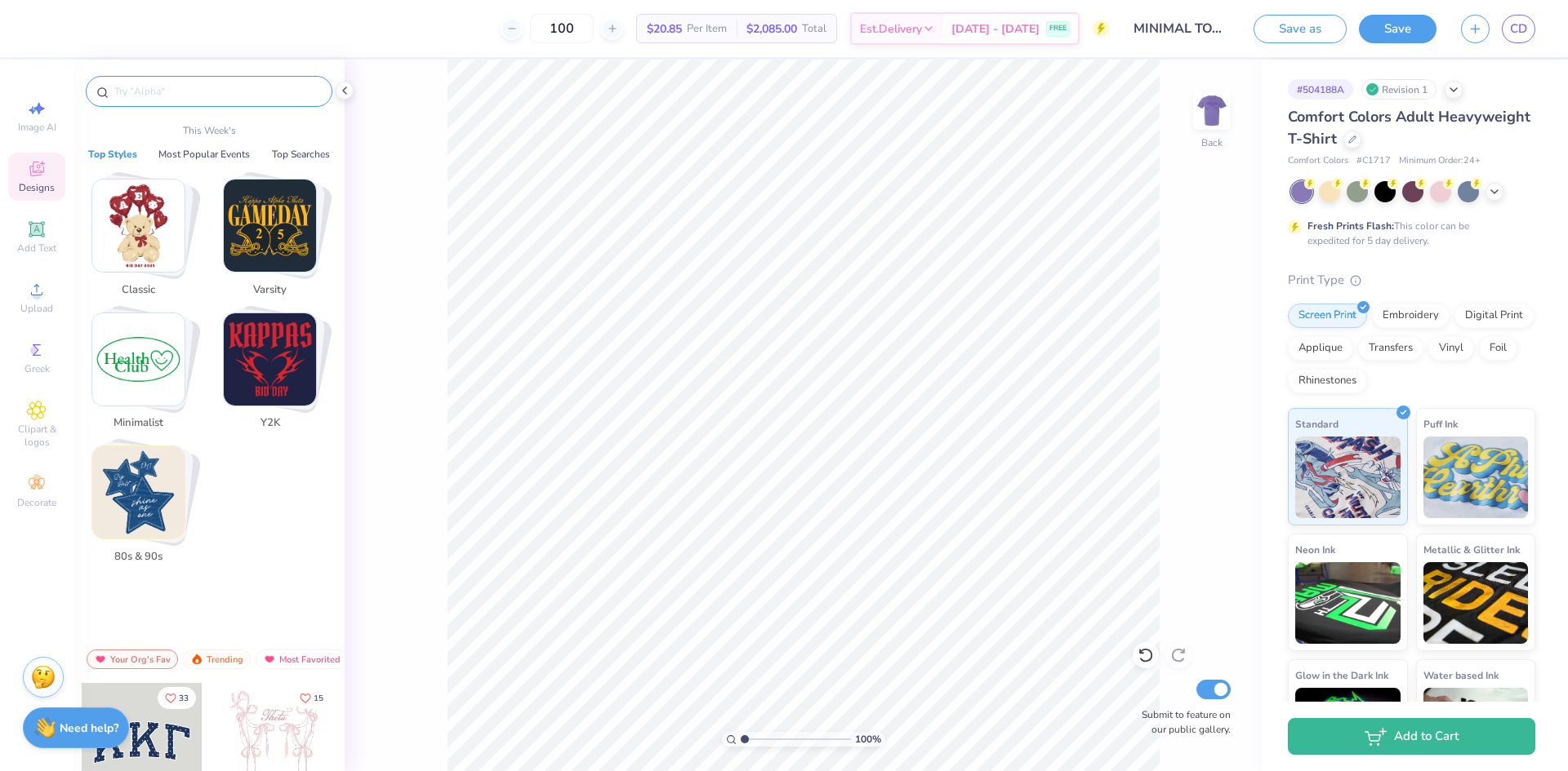
click at [279, 92] on input "text" at bounding box center [216, 91] width 209 height 16
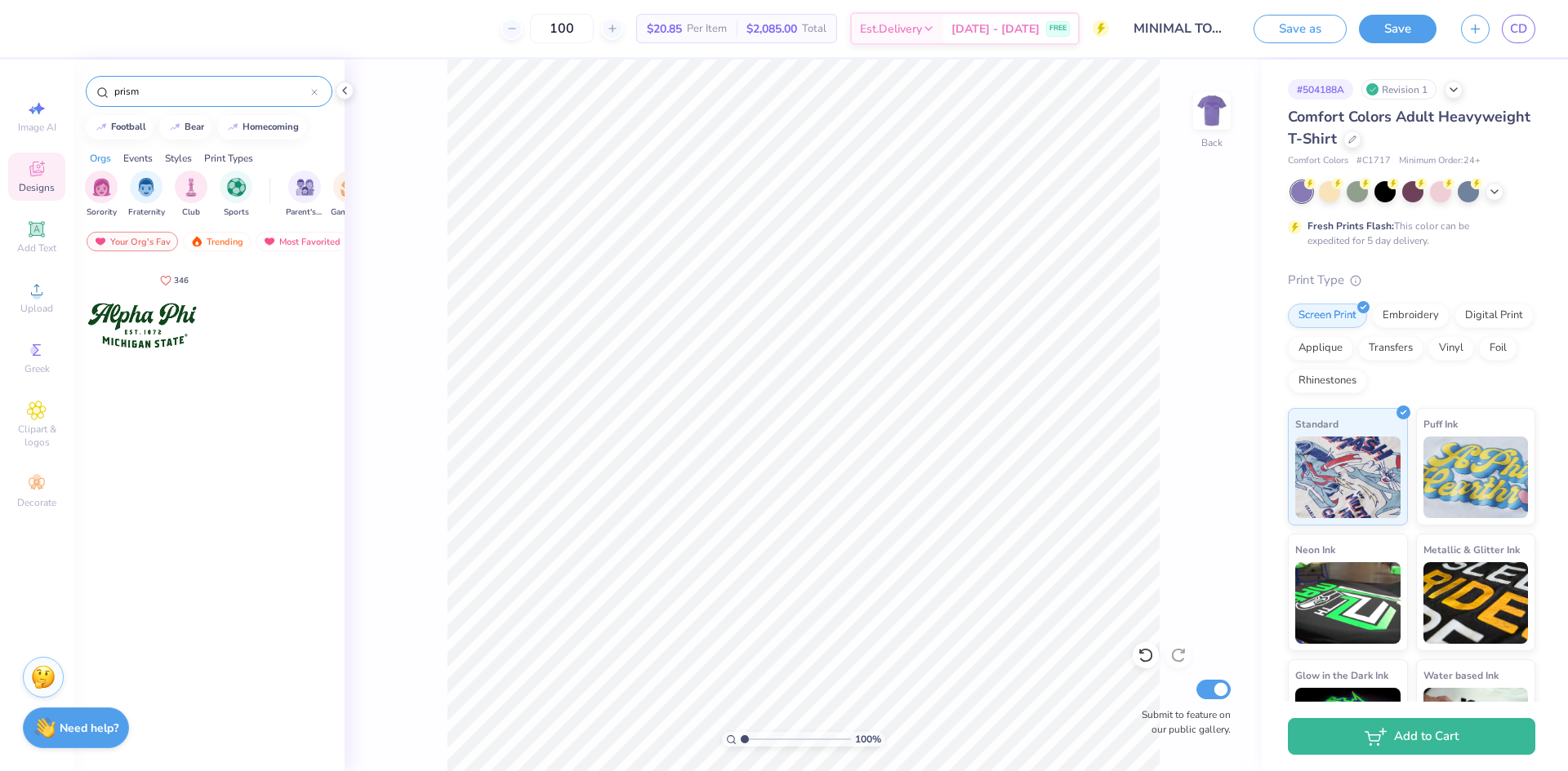
type input "prism"
click at [317, 92] on div "prism" at bounding box center [209, 91] width 246 height 31
click at [316, 90] on icon at bounding box center [314, 92] width 7 height 7
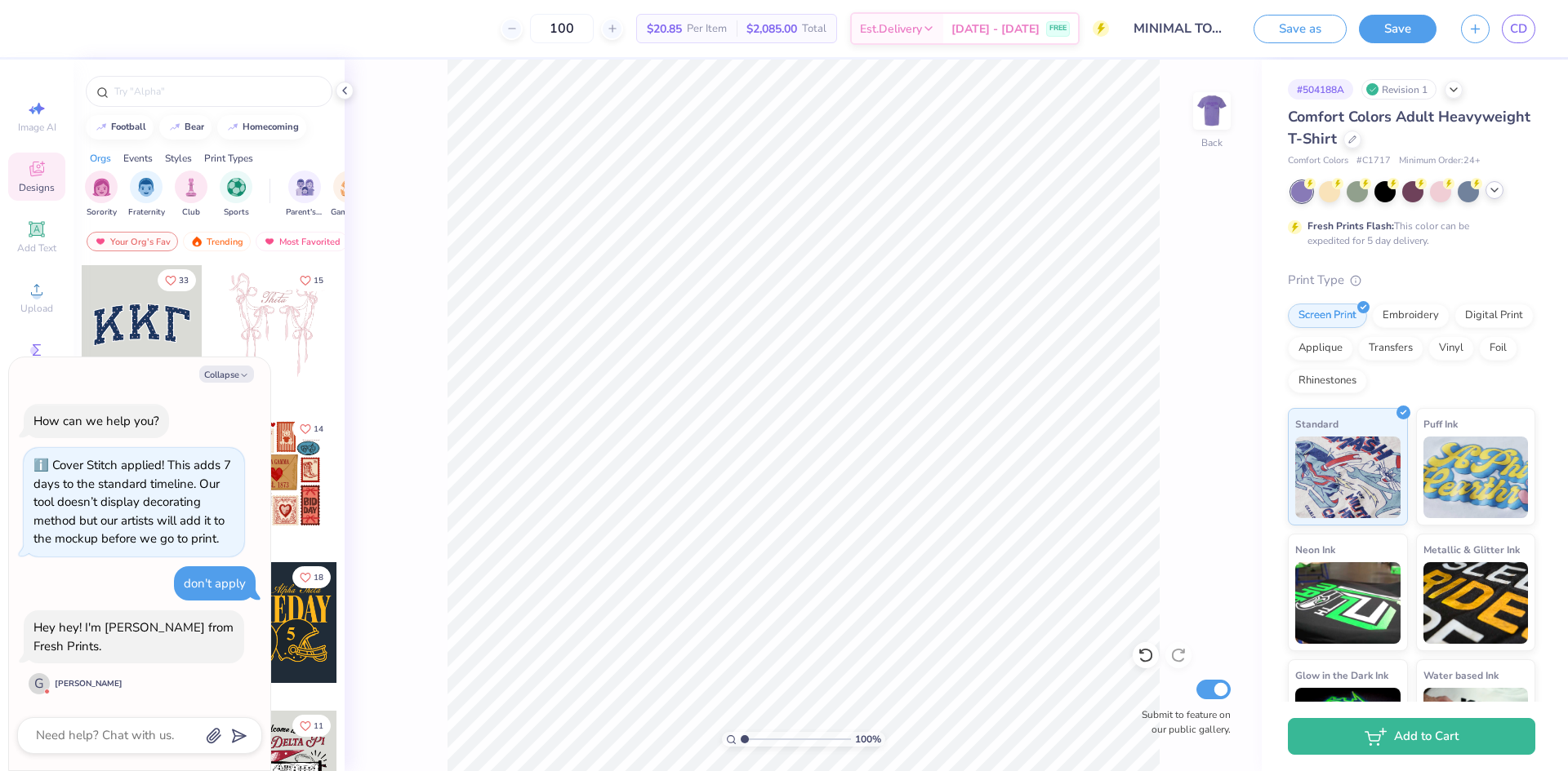
click at [1492, 188] on icon at bounding box center [1493, 189] width 13 height 13
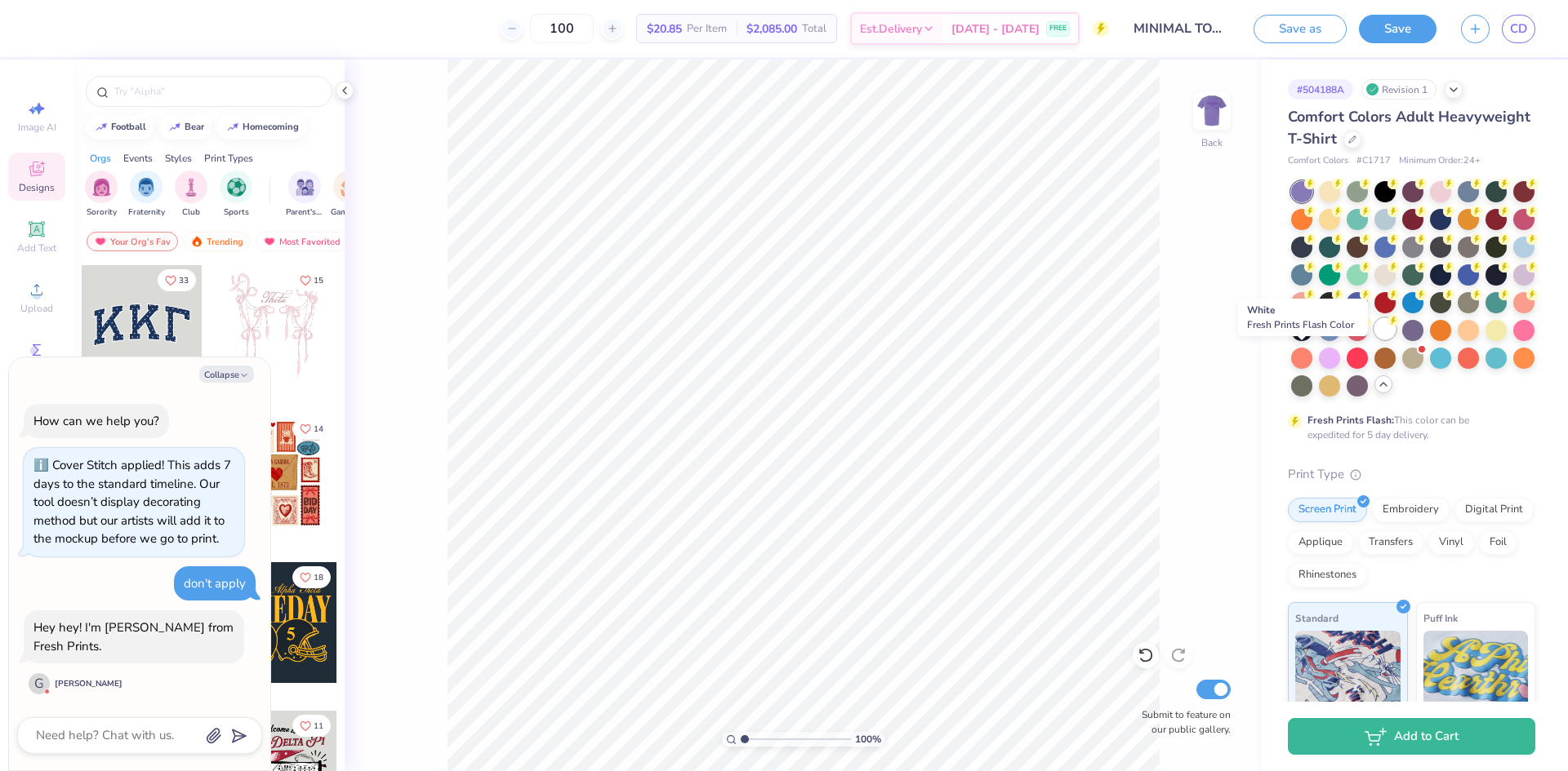
click at [1374, 339] on div at bounding box center [1385, 329] width 21 height 21
click at [1206, 117] on img at bounding box center [1211, 111] width 65 height 65
click at [1402, 339] on div at bounding box center [1413, 329] width 21 height 21
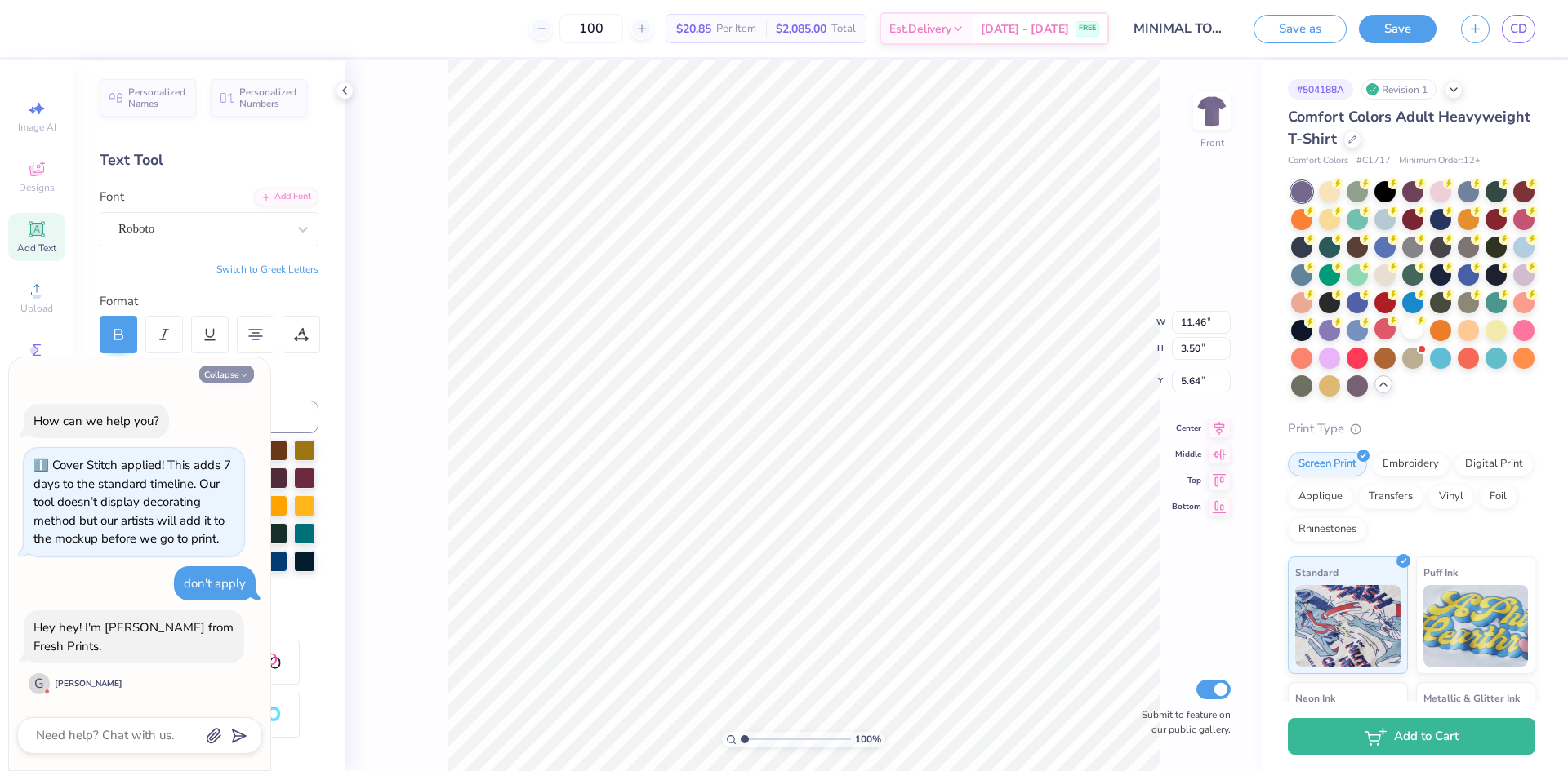
click at [241, 373] on icon "button" at bounding box center [245, 375] width 10 height 10
type textarea "x"
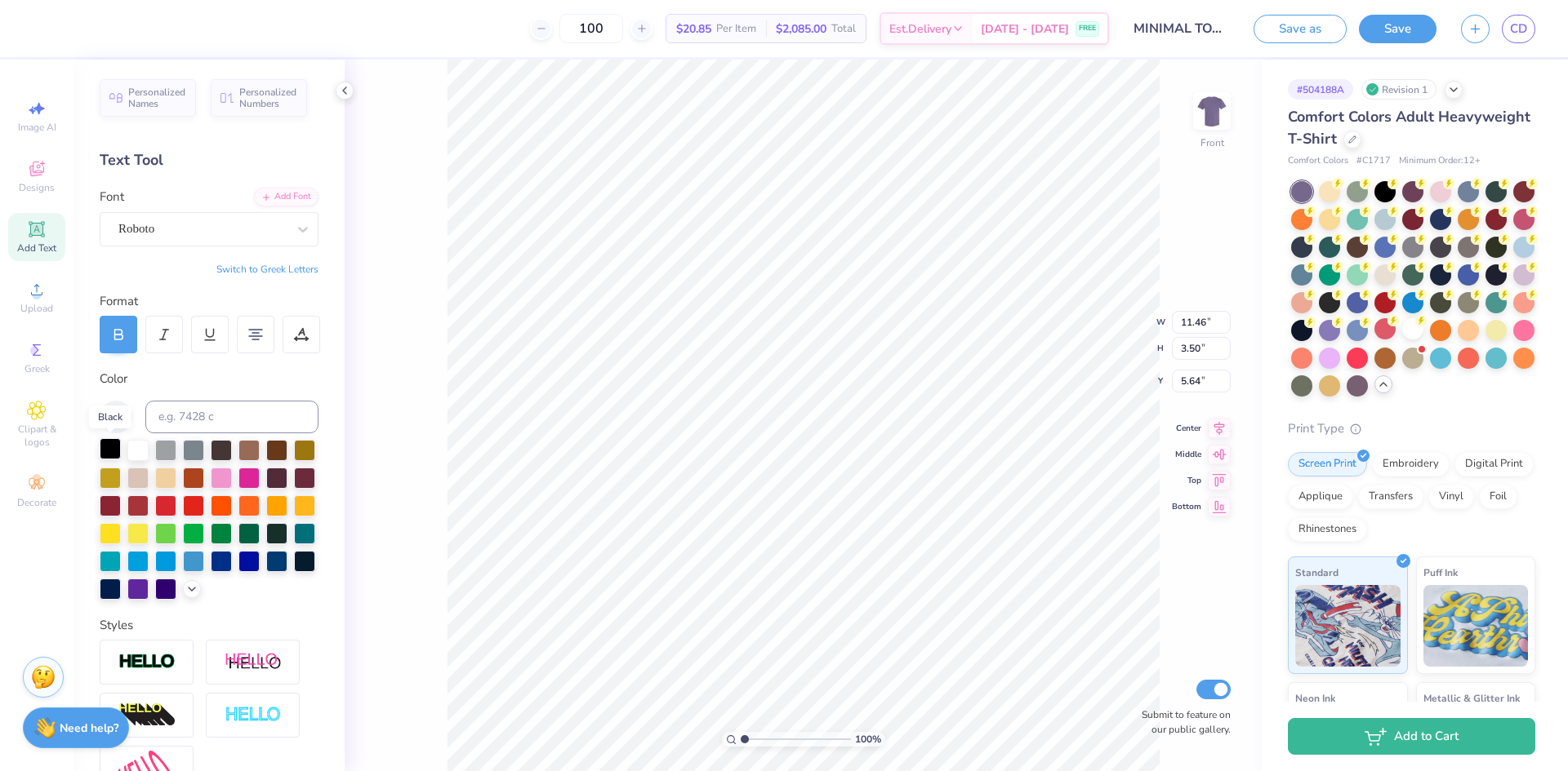
click at [114, 444] on div at bounding box center [111, 449] width 21 height 21
click at [121, 590] on div at bounding box center [111, 588] width 21 height 21
click at [185, 594] on icon at bounding box center [191, 587] width 13 height 13
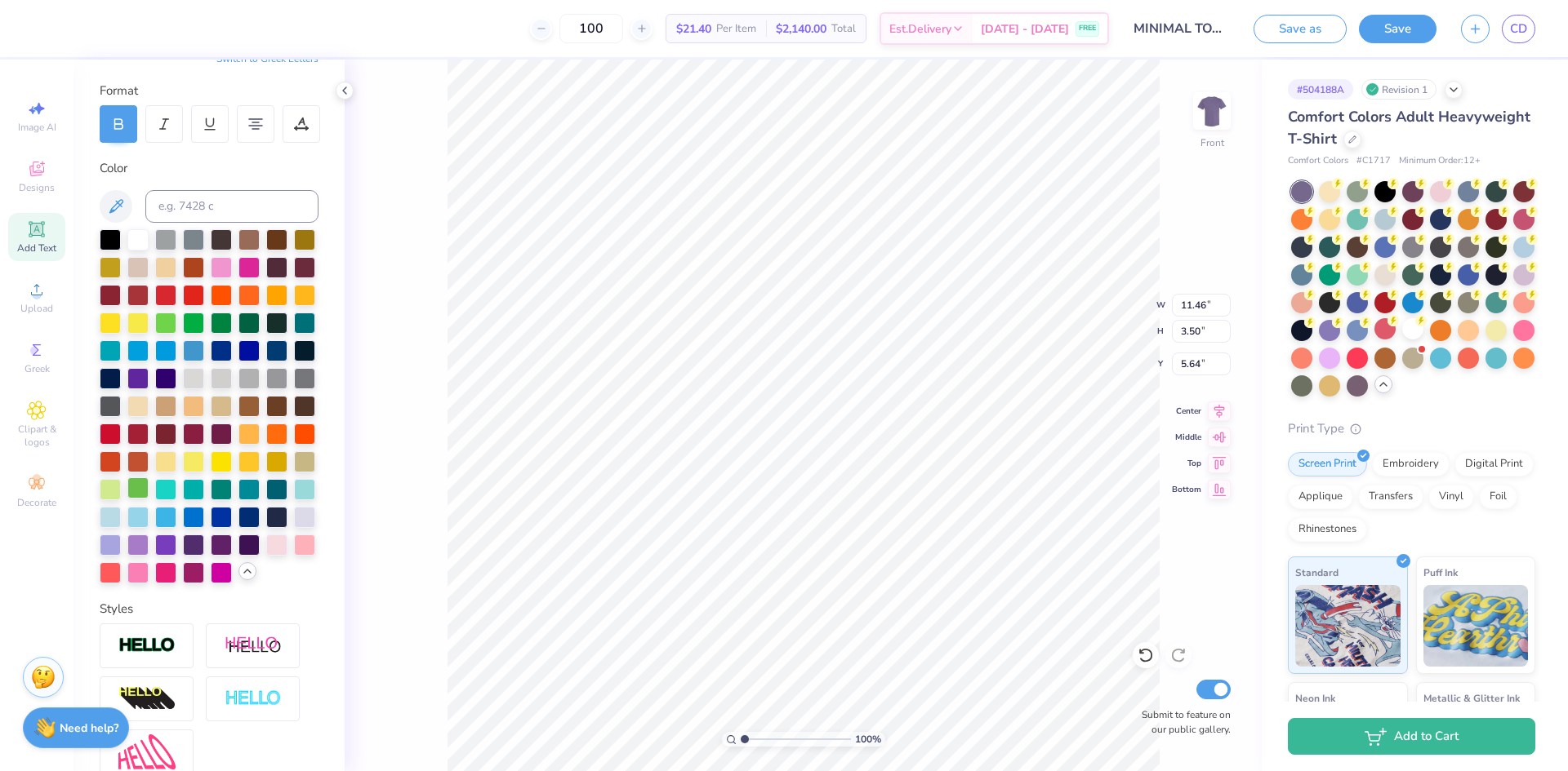
scroll to position [244, 0]
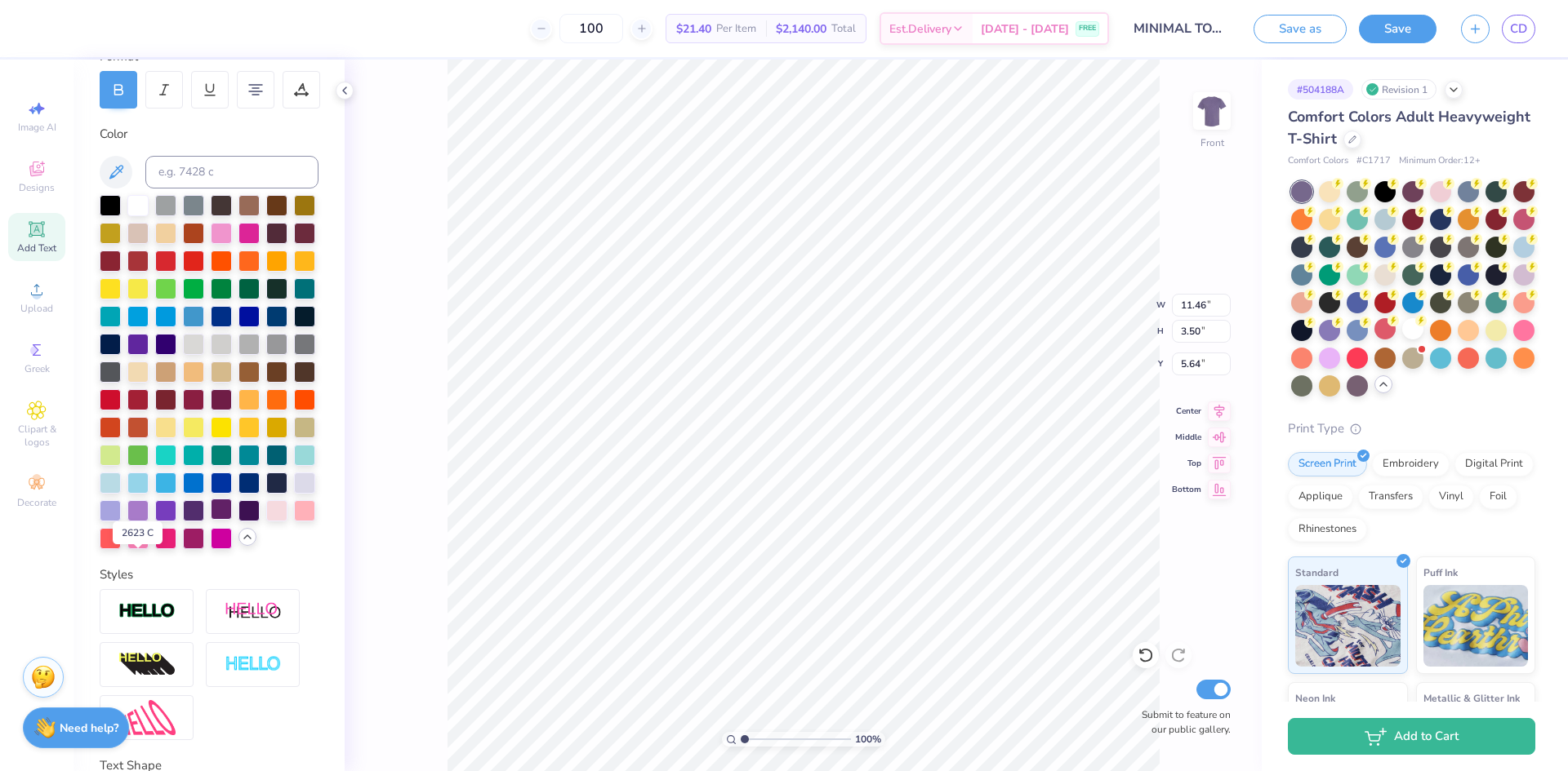
click at [211, 520] on div at bounding box center [221, 509] width 21 height 21
click at [182, 520] on div at bounding box center [193, 509] width 21 height 21
type input "2.64"
type input "0.95"
type input "10.74"
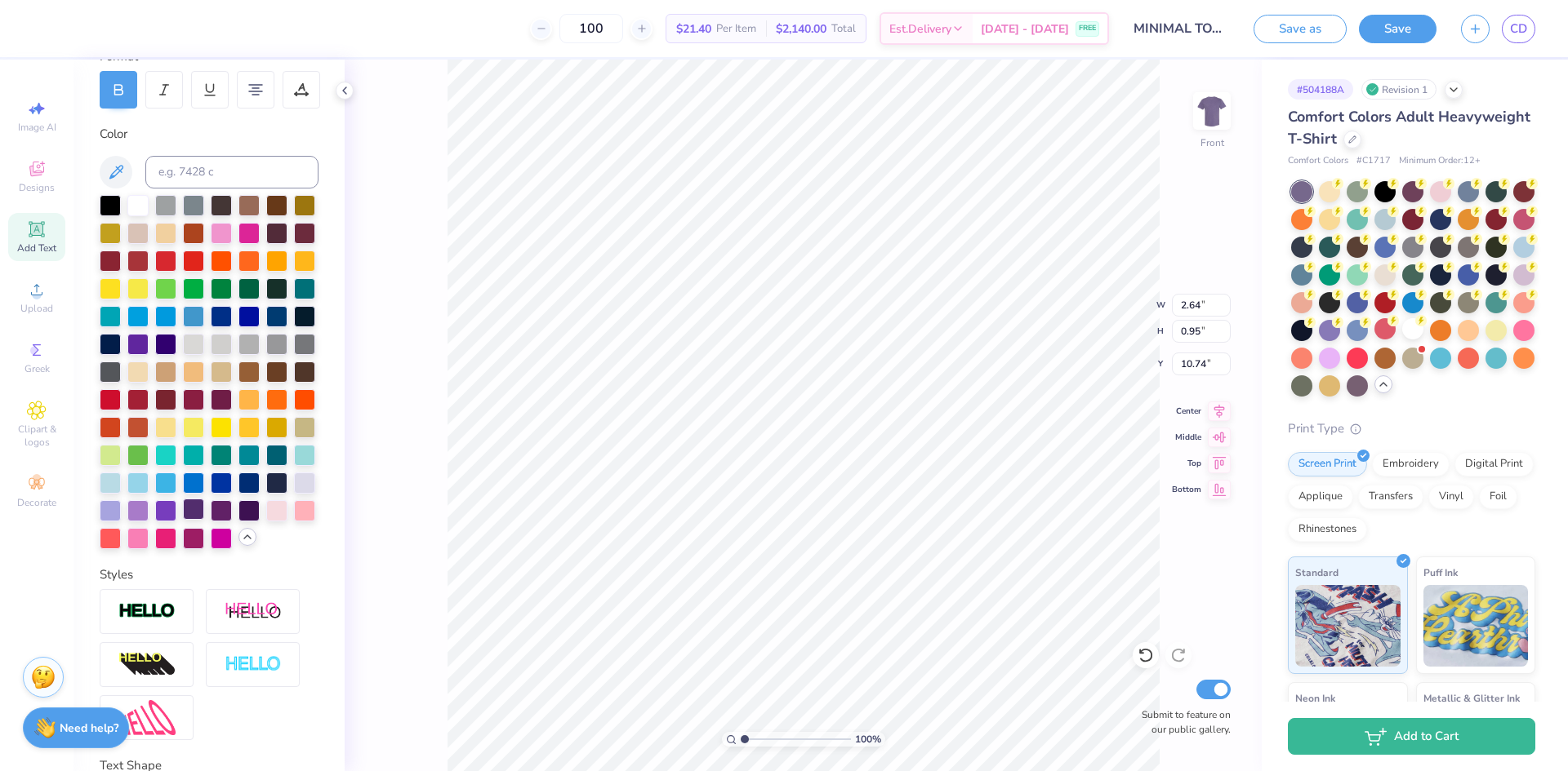
click at [182, 520] on div at bounding box center [193, 509] width 21 height 21
type input "3.52"
type input "0.95"
type input "10.74"
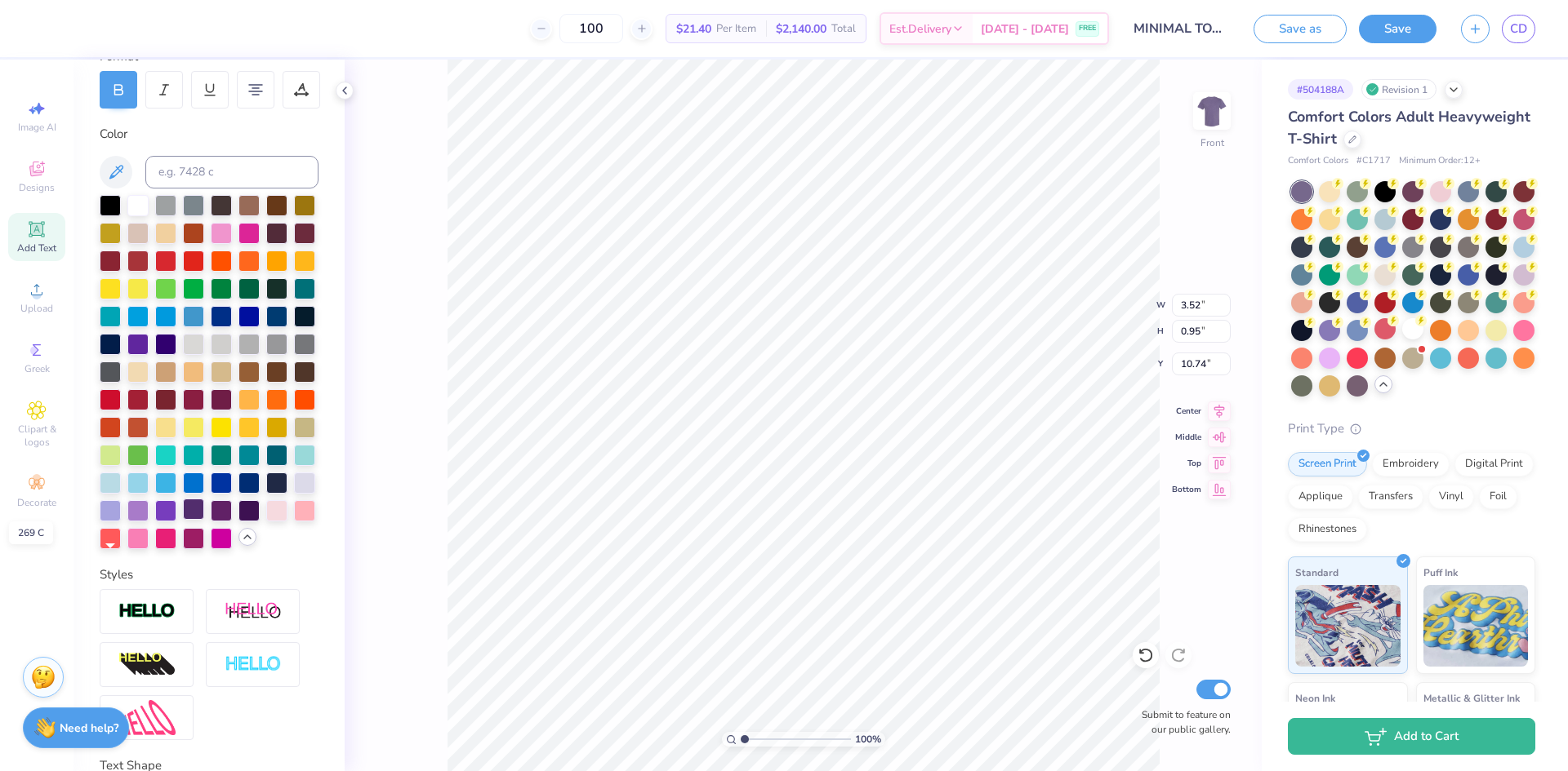
click at [182, 520] on div at bounding box center [193, 509] width 21 height 21
click at [1213, 114] on img at bounding box center [1211, 111] width 65 height 65
click at [1201, 100] on img at bounding box center [1212, 112] width 33 height 33
type input "4.49"
type input "4.60"
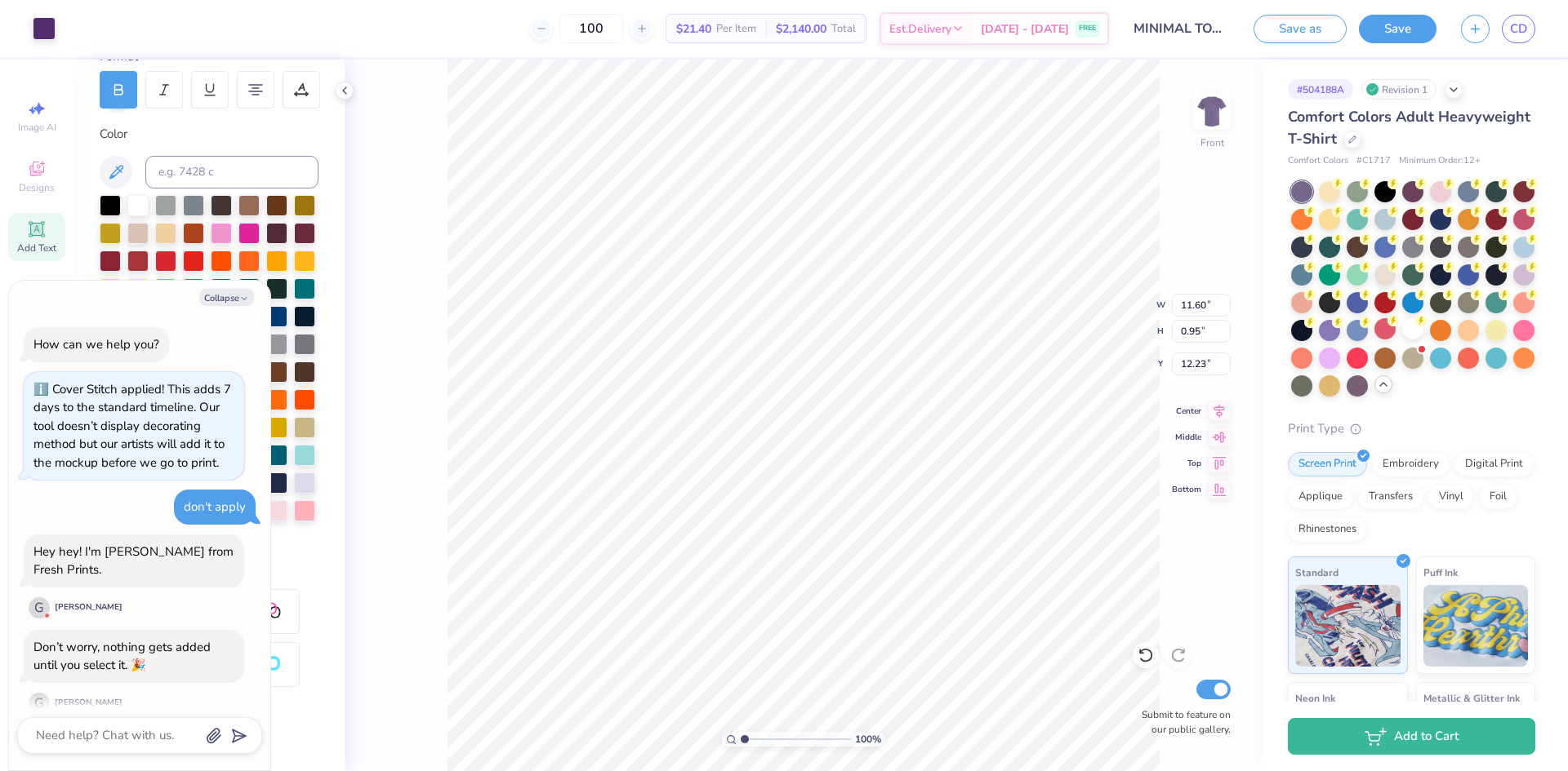
scroll to position [19, 0]
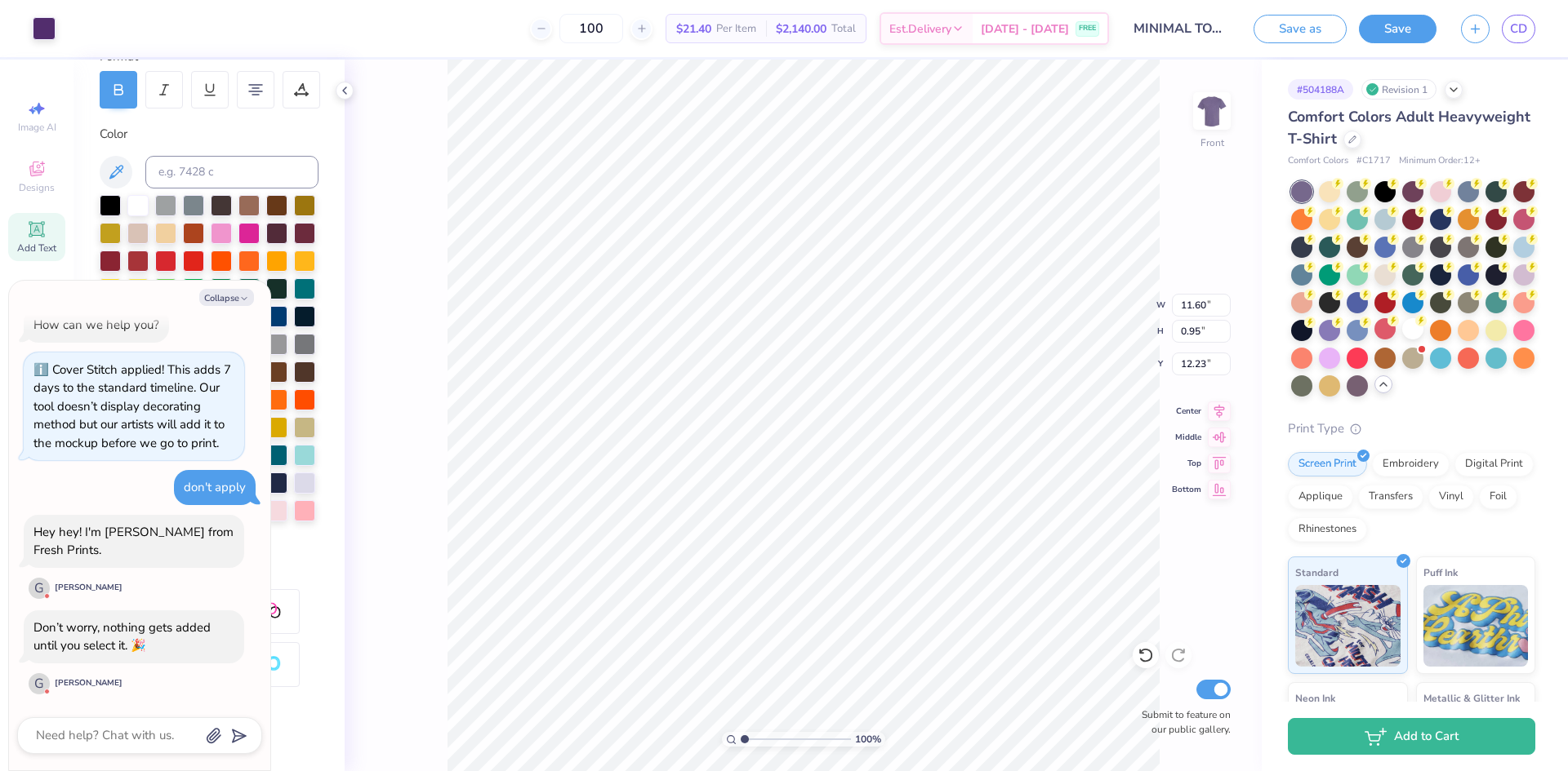
type textarea "x"
type input "12.80"
type textarea "x"
type input "12.23"
type textarea "x"
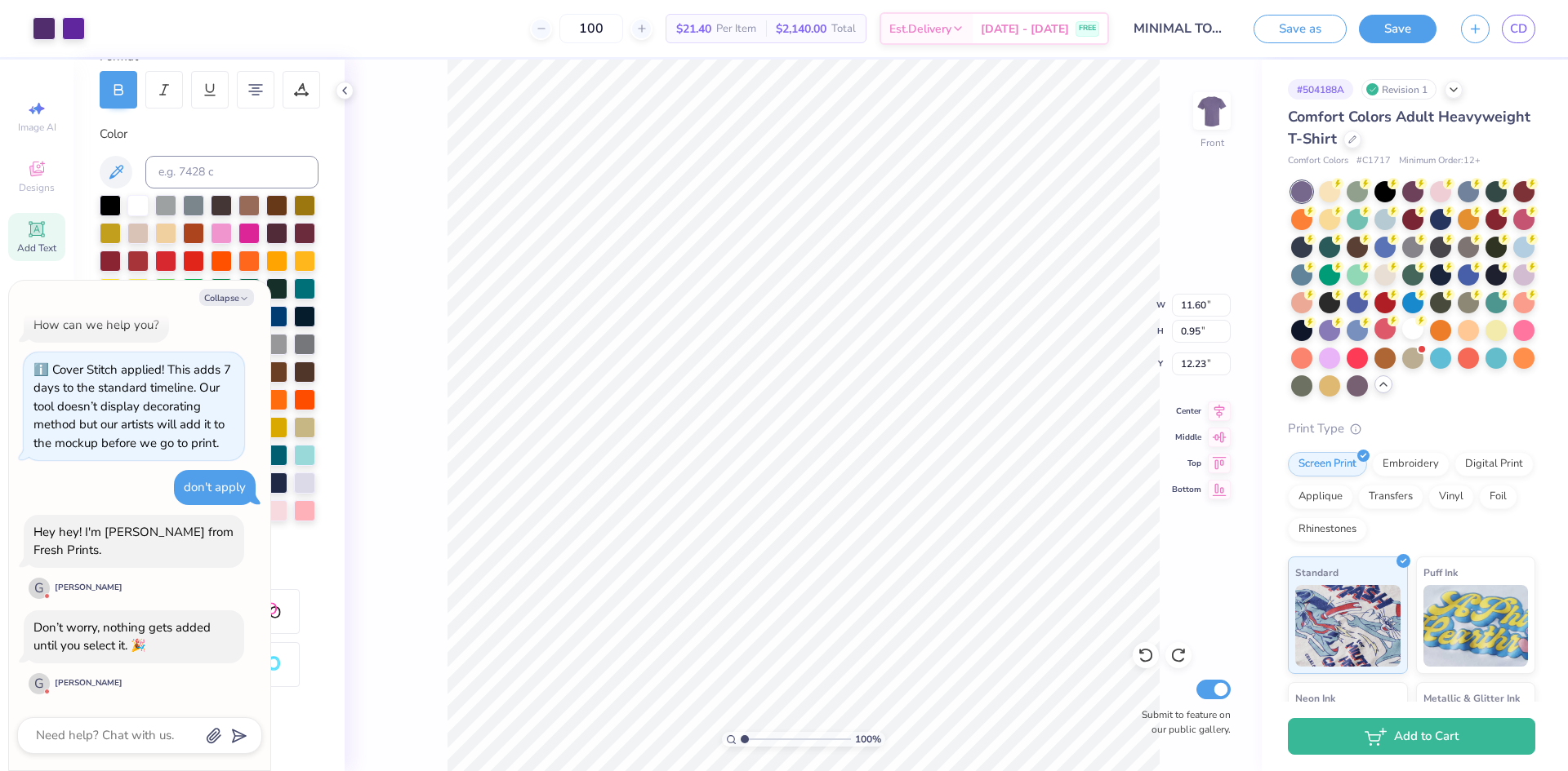
type input "13.75"
click at [240, 296] on icon "button" at bounding box center [245, 299] width 10 height 10
type textarea "x"
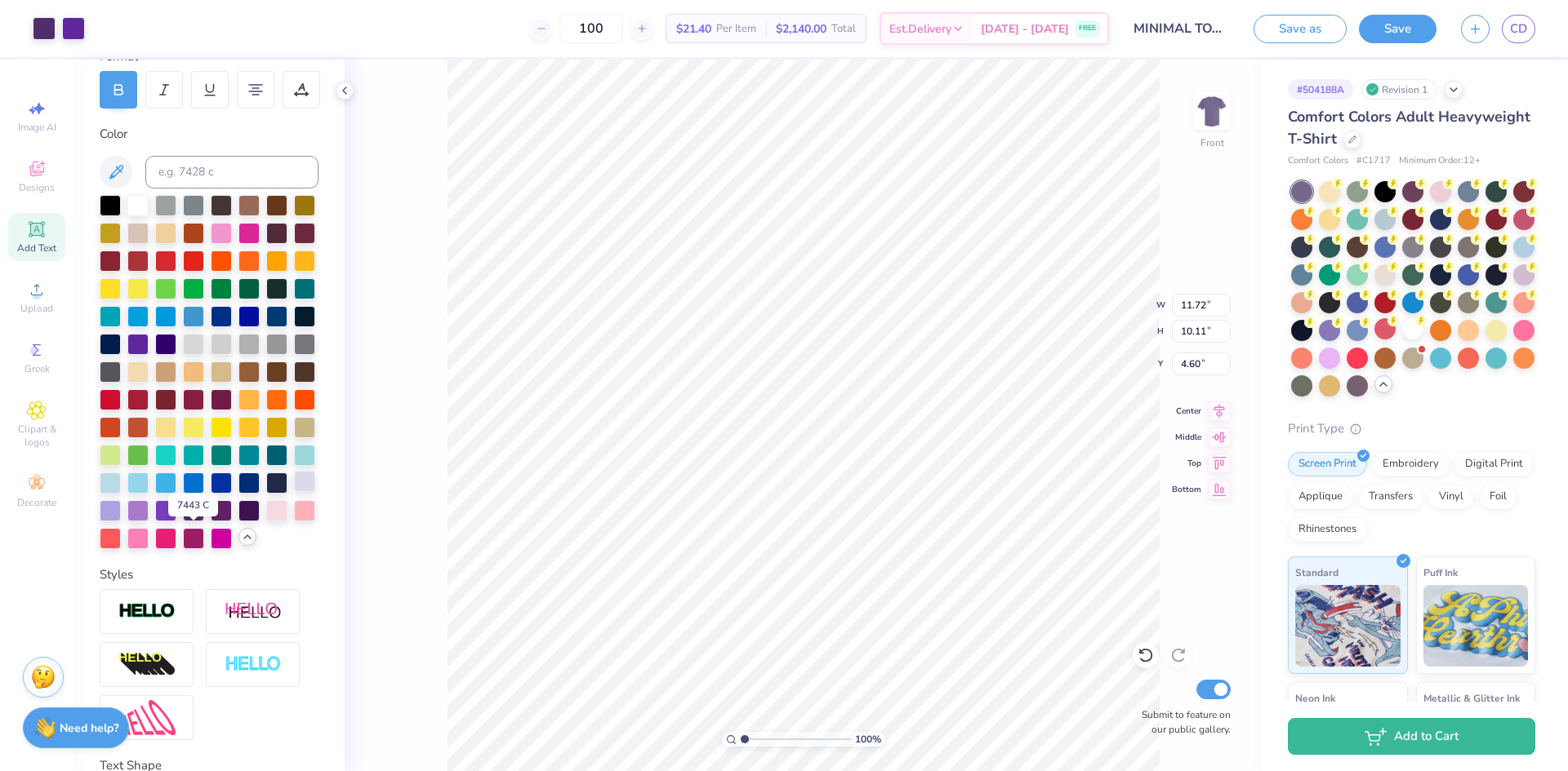
click at [294, 492] on div at bounding box center [305, 482] width 21 height 21
click at [412, 503] on div "100 % Front W 11.72 11.72 " H 10.11 10.11 " Y 4.60 4.60 " Center Middle Top Bot…" at bounding box center [802, 415] width 917 height 712
click at [294, 492] on div at bounding box center [305, 482] width 21 height 21
type input "3.52"
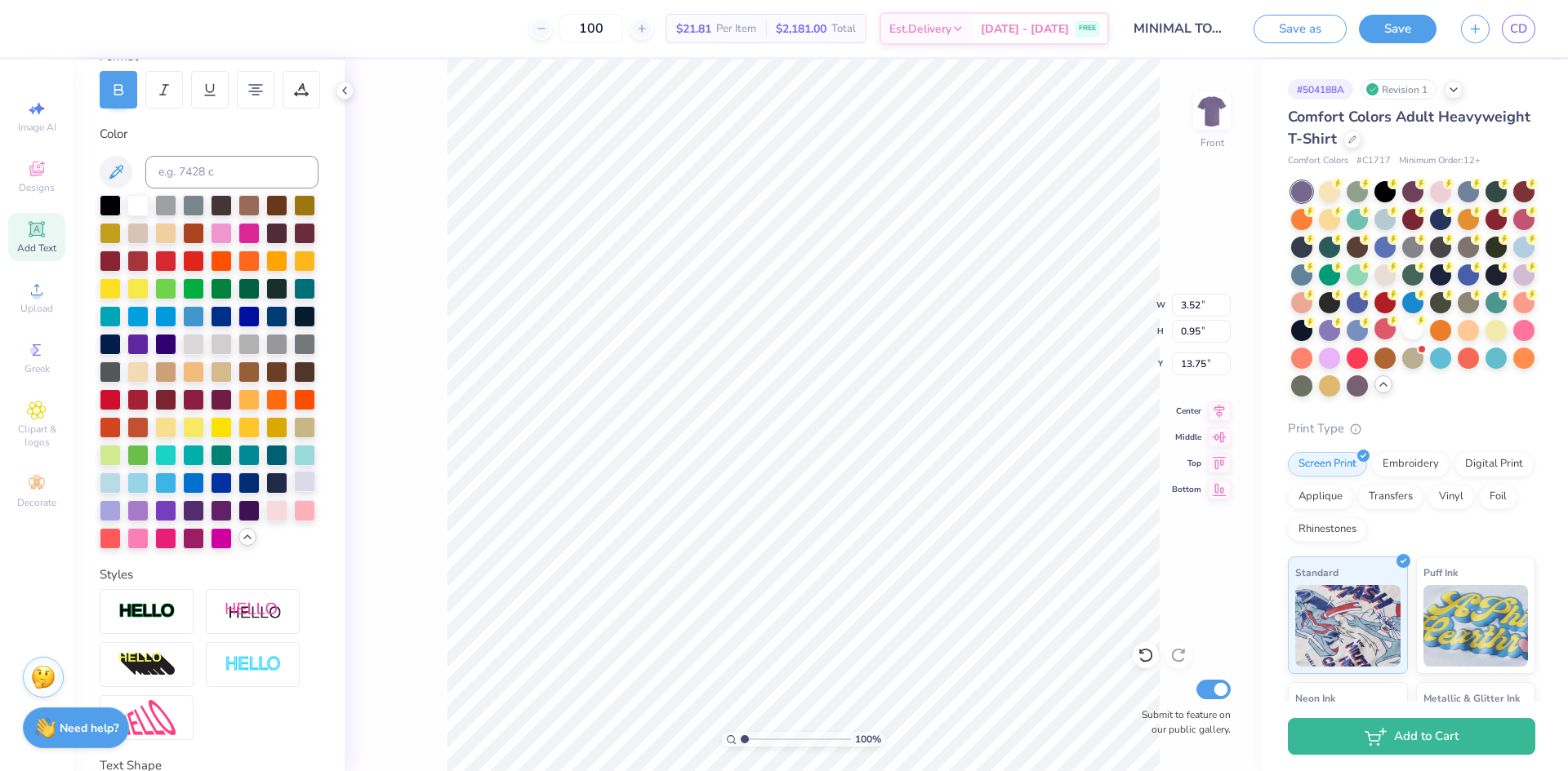
click at [294, 492] on div at bounding box center [305, 482] width 21 height 21
drag, startPoint x: 187, startPoint y: 543, endPoint x: 424, endPoint y: 488, distance: 243.3
click at [294, 494] on div at bounding box center [305, 483] width 21 height 21
click at [424, 488] on div "100 % Front W 0.18 0.18 " H 0.19 0.19 " Y 13.75 13.75 " Center Middle Top Botto…" at bounding box center [802, 415] width 917 height 712
click at [1224, 111] on img at bounding box center [1211, 111] width 65 height 65
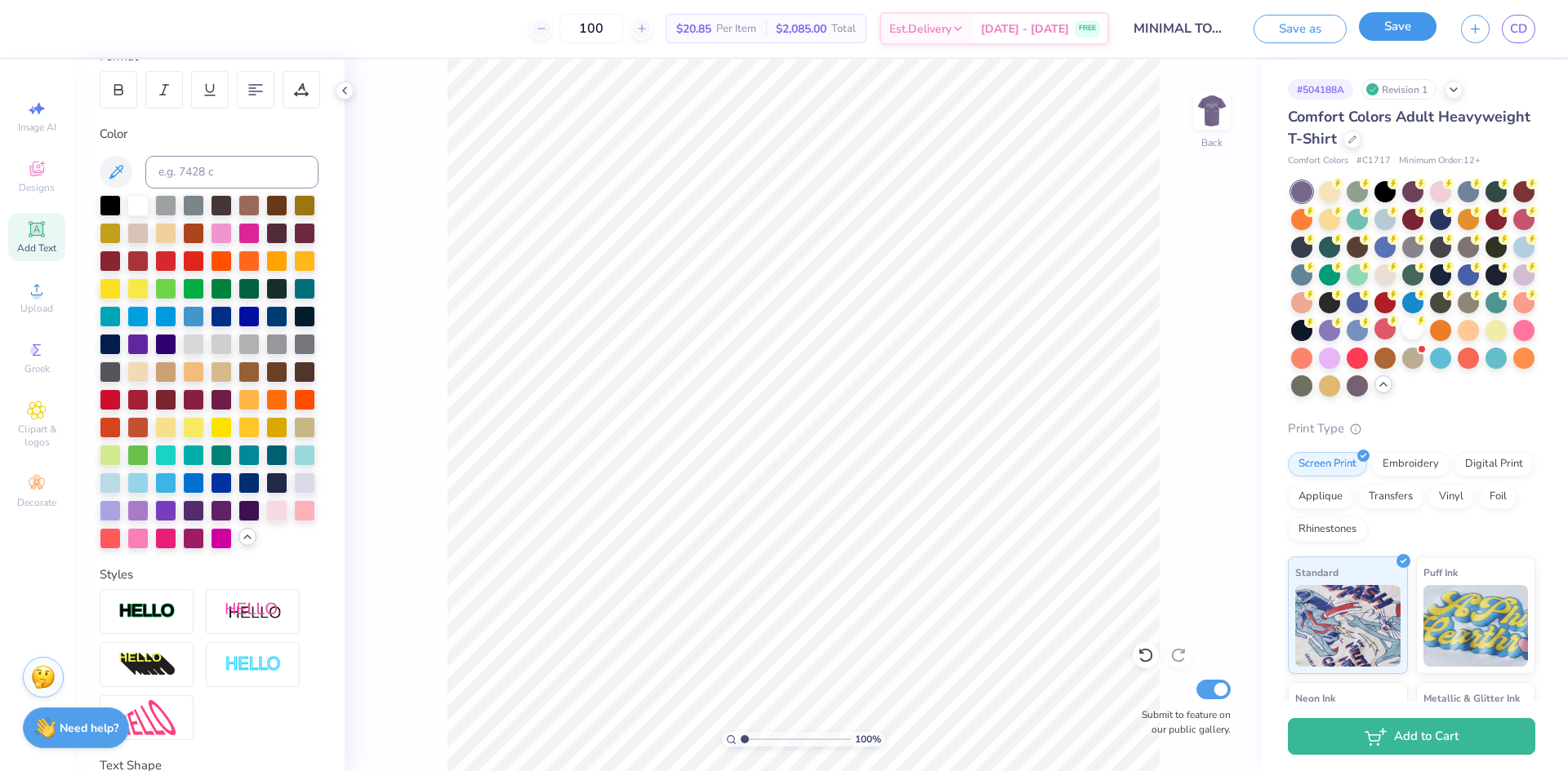
click at [1420, 22] on button "Save" at bounding box center [1397, 26] width 78 height 28
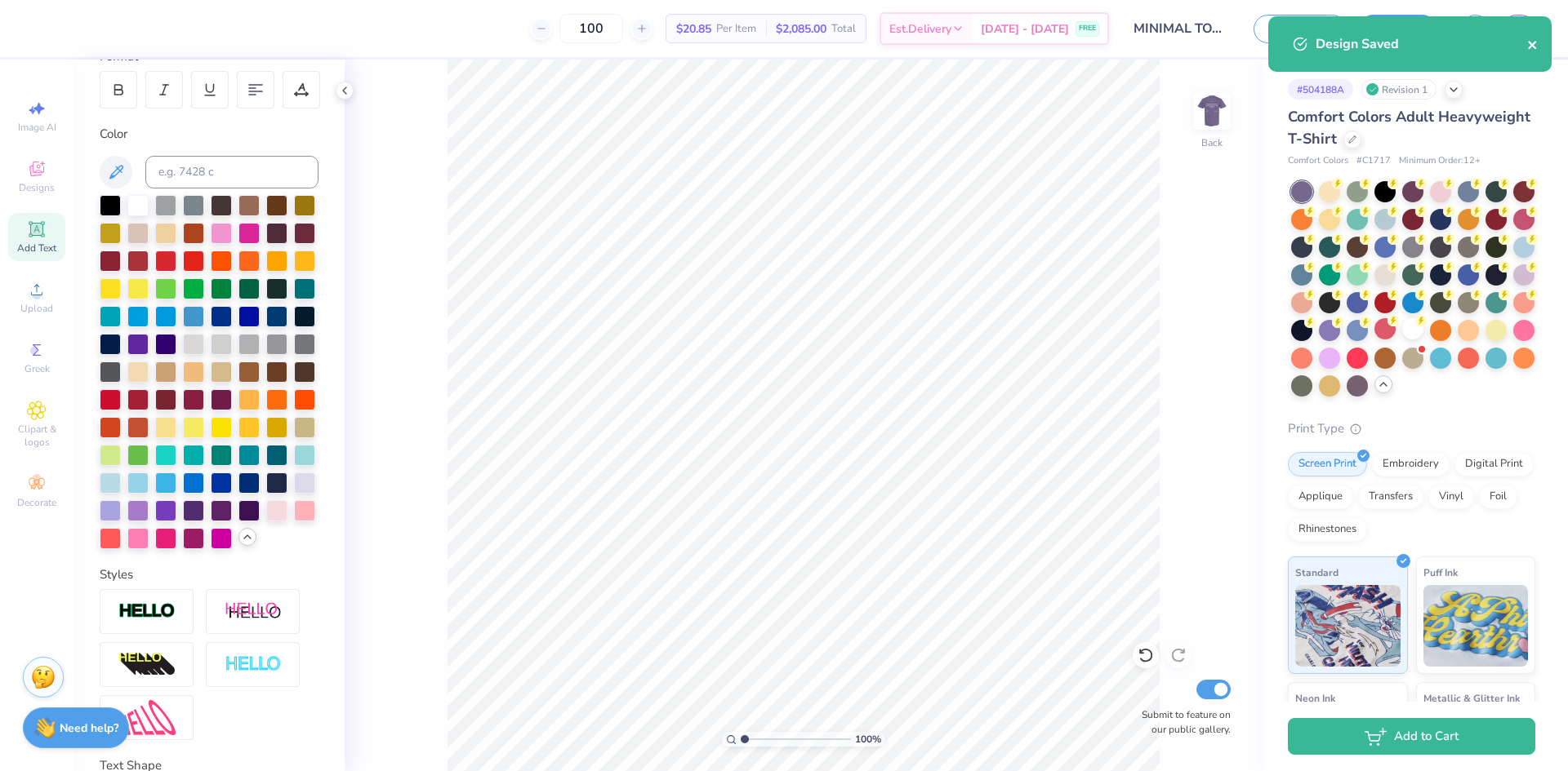
click at [1531, 42] on icon "close" at bounding box center [1532, 45] width 12 height 13
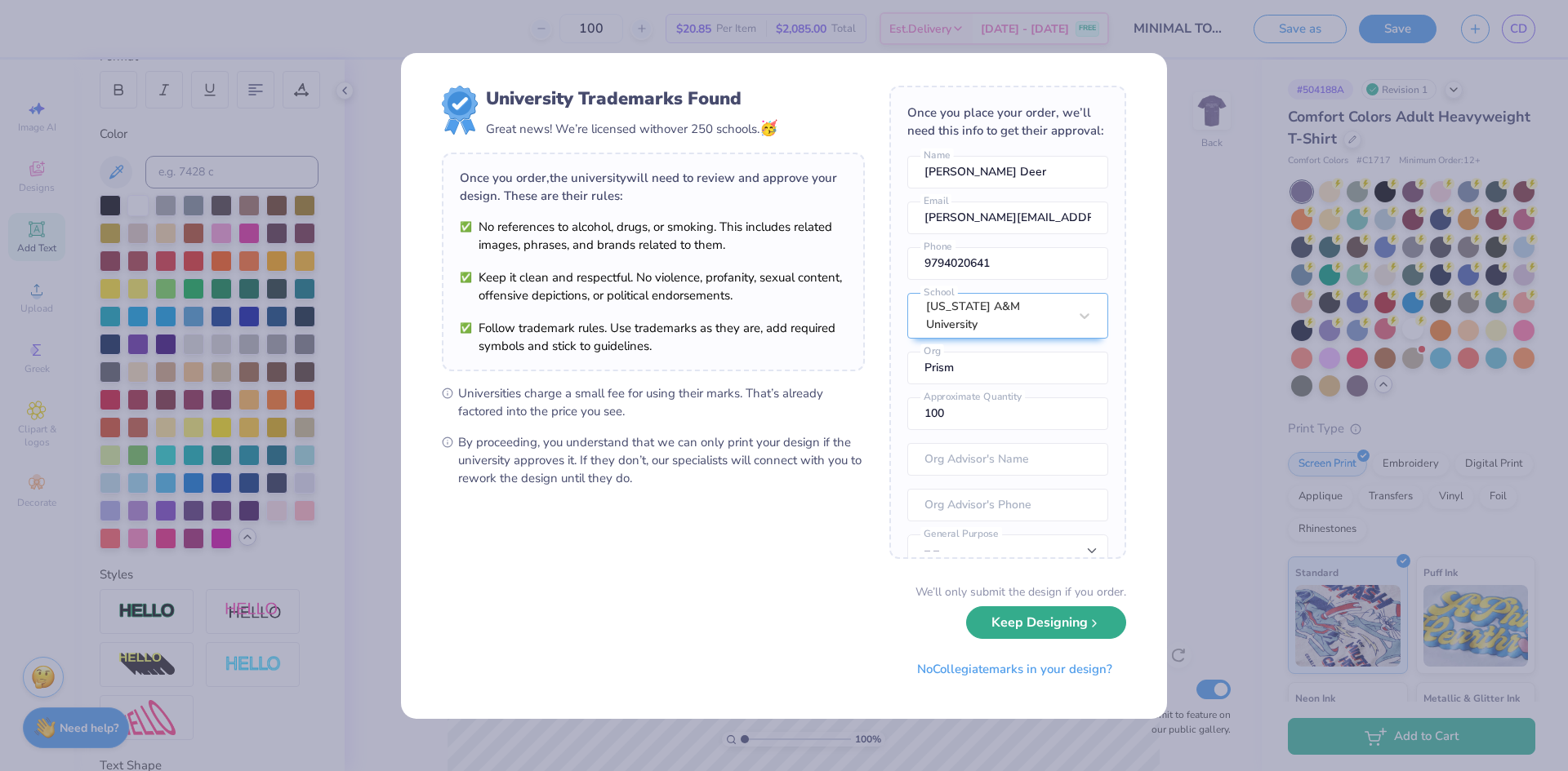
click at [1042, 626] on button "Keep Designing" at bounding box center [1045, 623] width 160 height 33
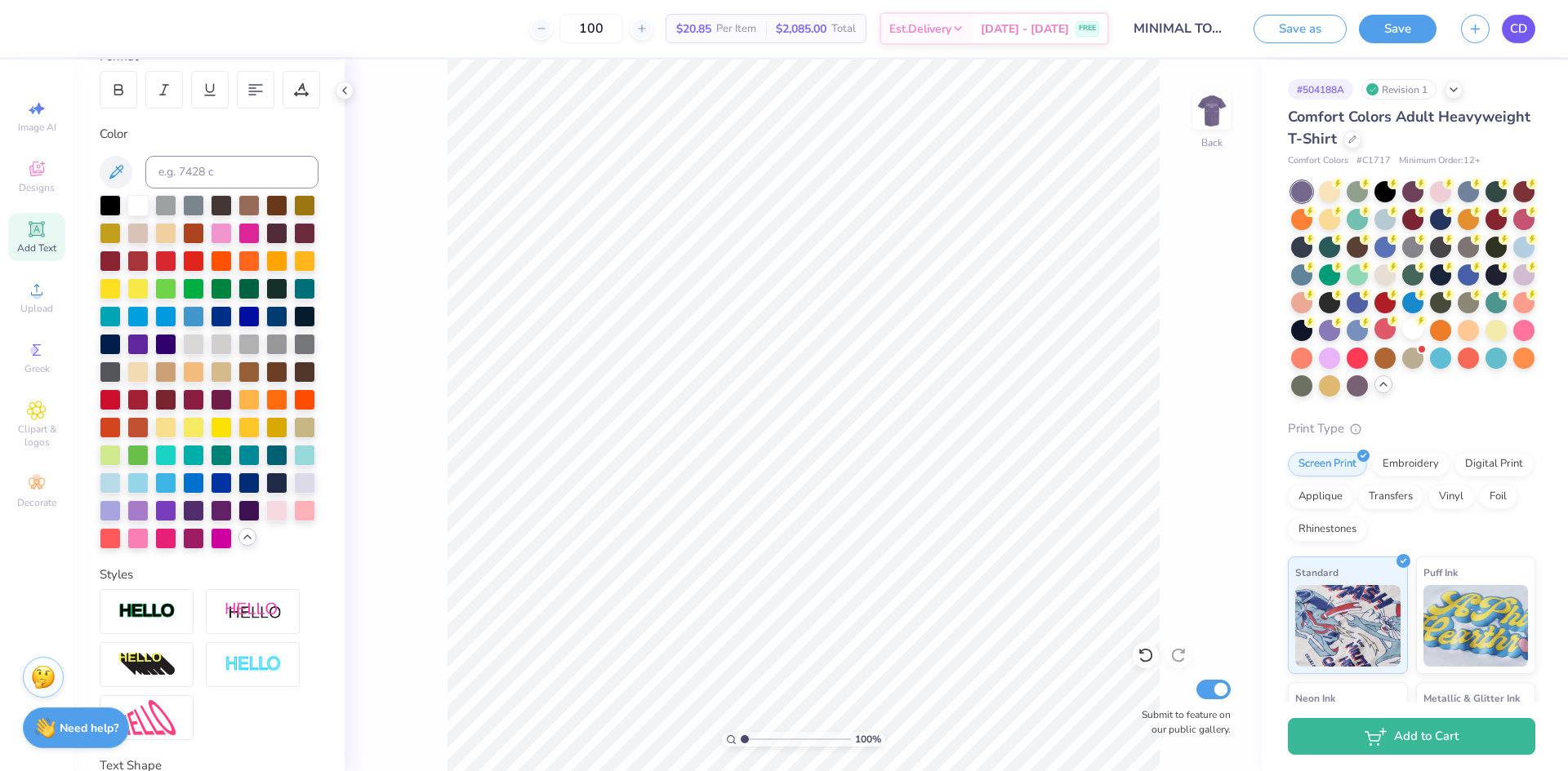
click at [1507, 29] on link "CD" at bounding box center [1518, 28] width 33 height 28
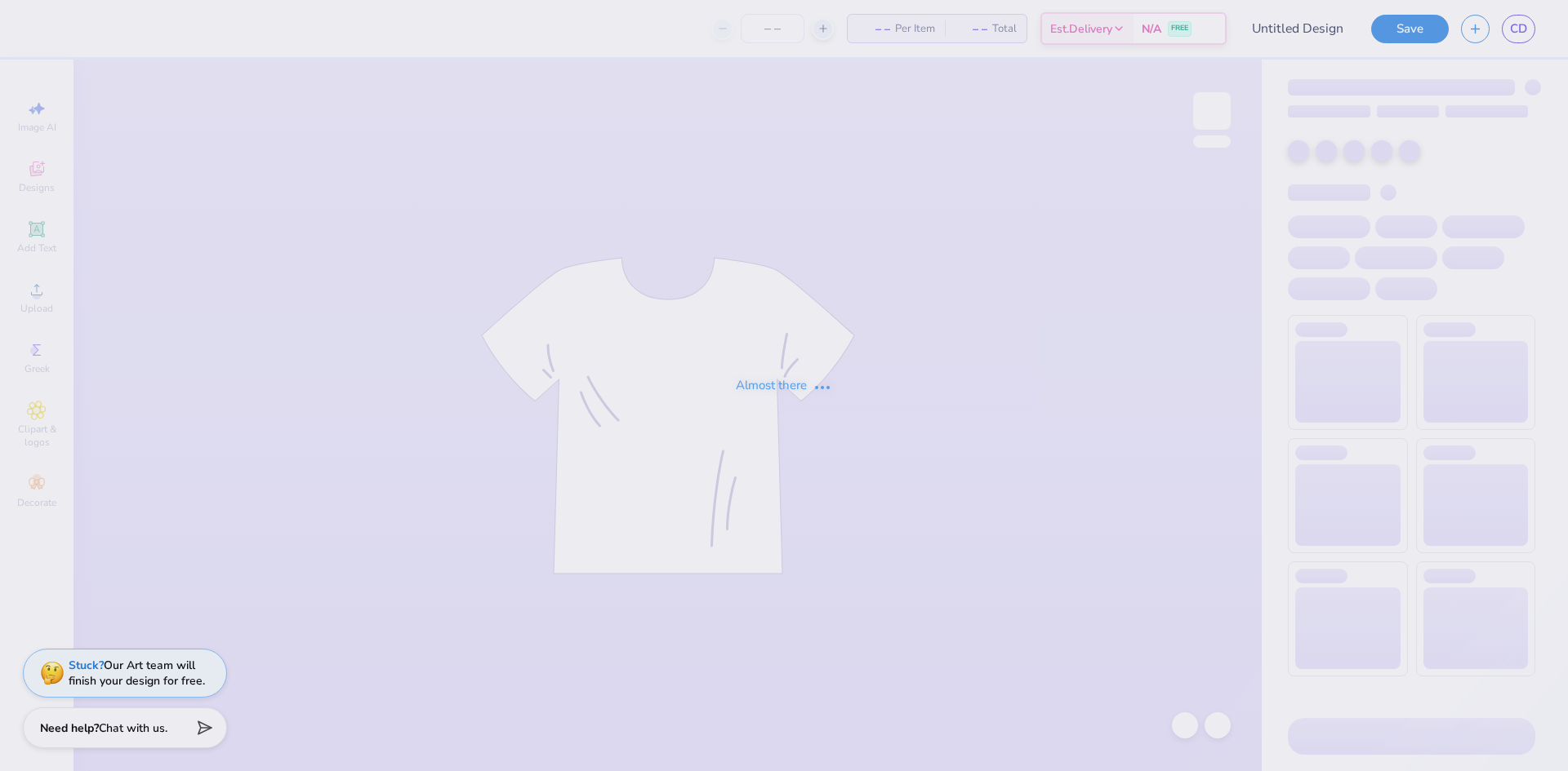
type input "MINIMAL TOTE PRISM"
type input "100"
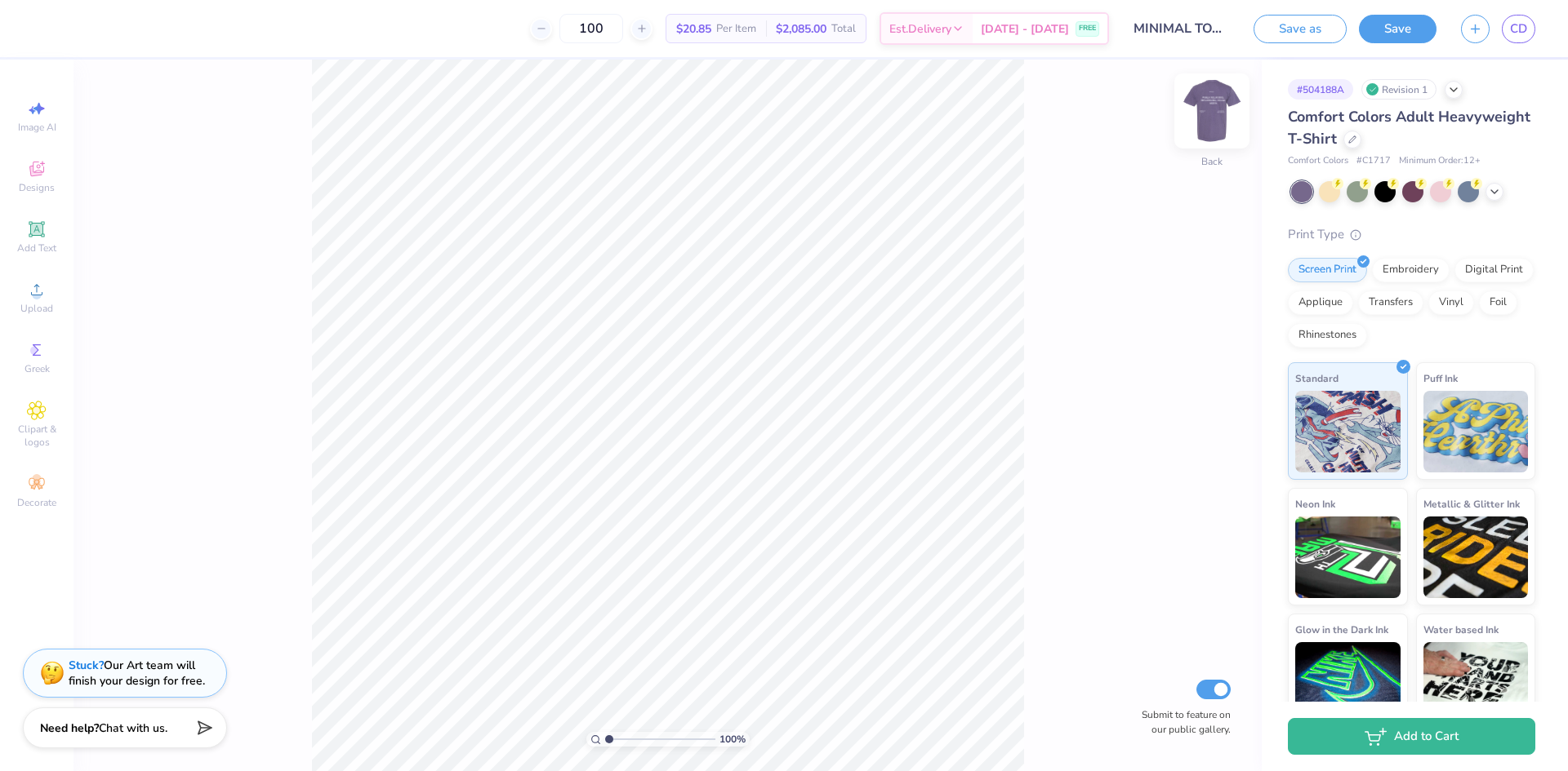
click at [1198, 124] on img at bounding box center [1211, 111] width 65 height 65
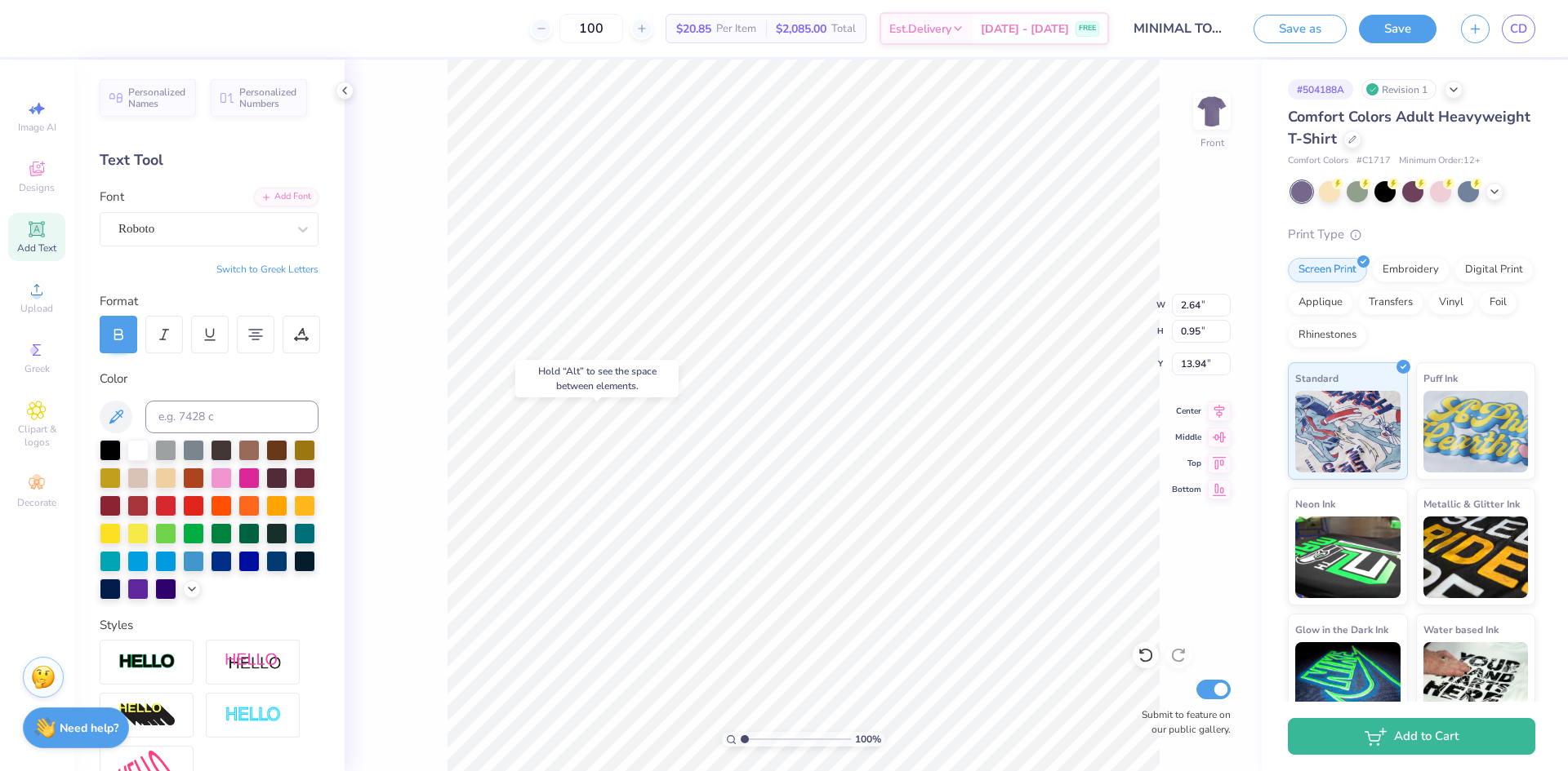
type input "13.94"
type input "3.52"
click at [1381, 29] on button "Save" at bounding box center [1397, 26] width 78 height 28
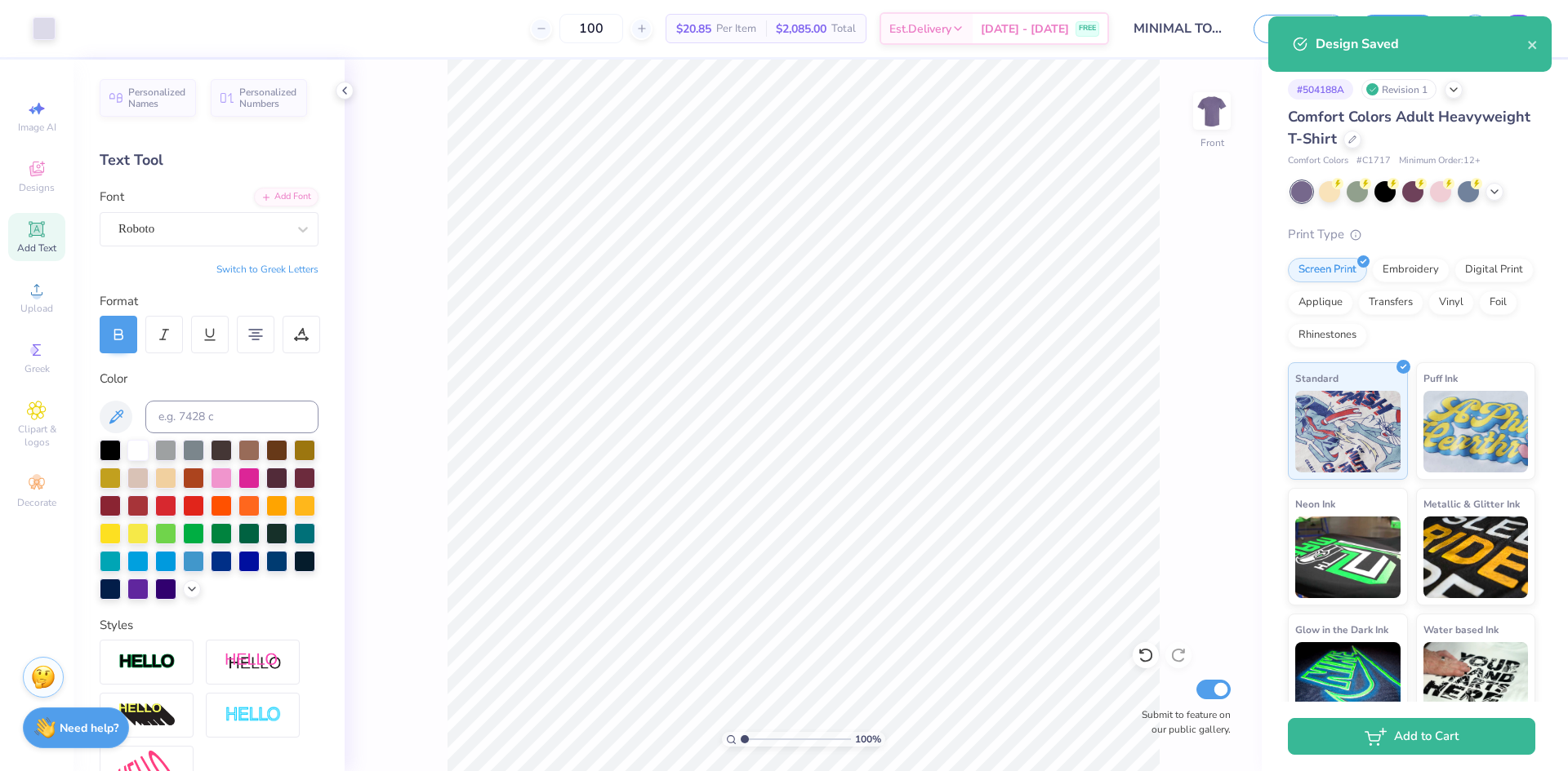
click at [1514, 33] on div "Design Saved" at bounding box center [1410, 44] width 283 height 55
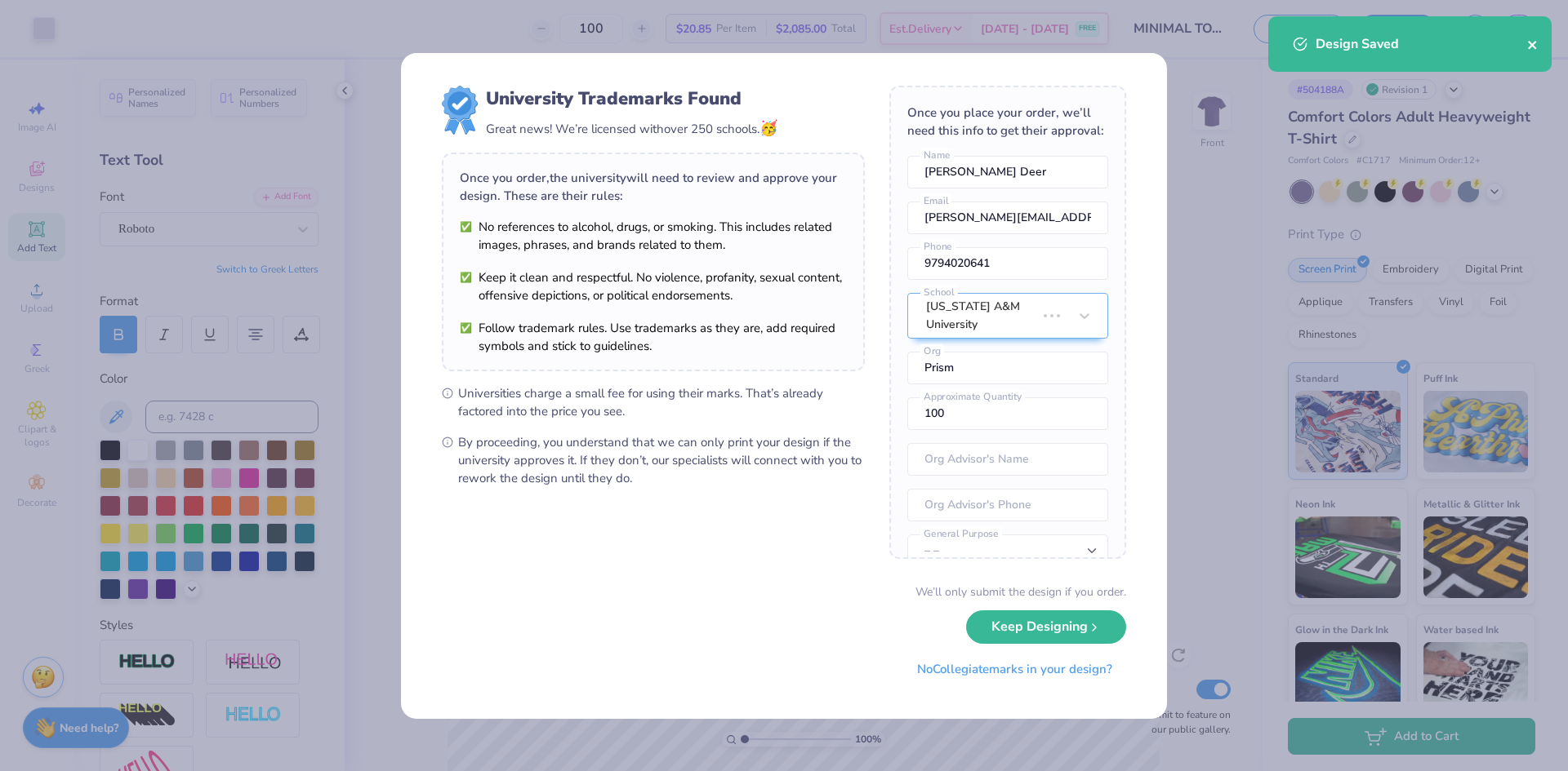
click at [1531, 43] on icon "close" at bounding box center [1532, 45] width 12 height 13
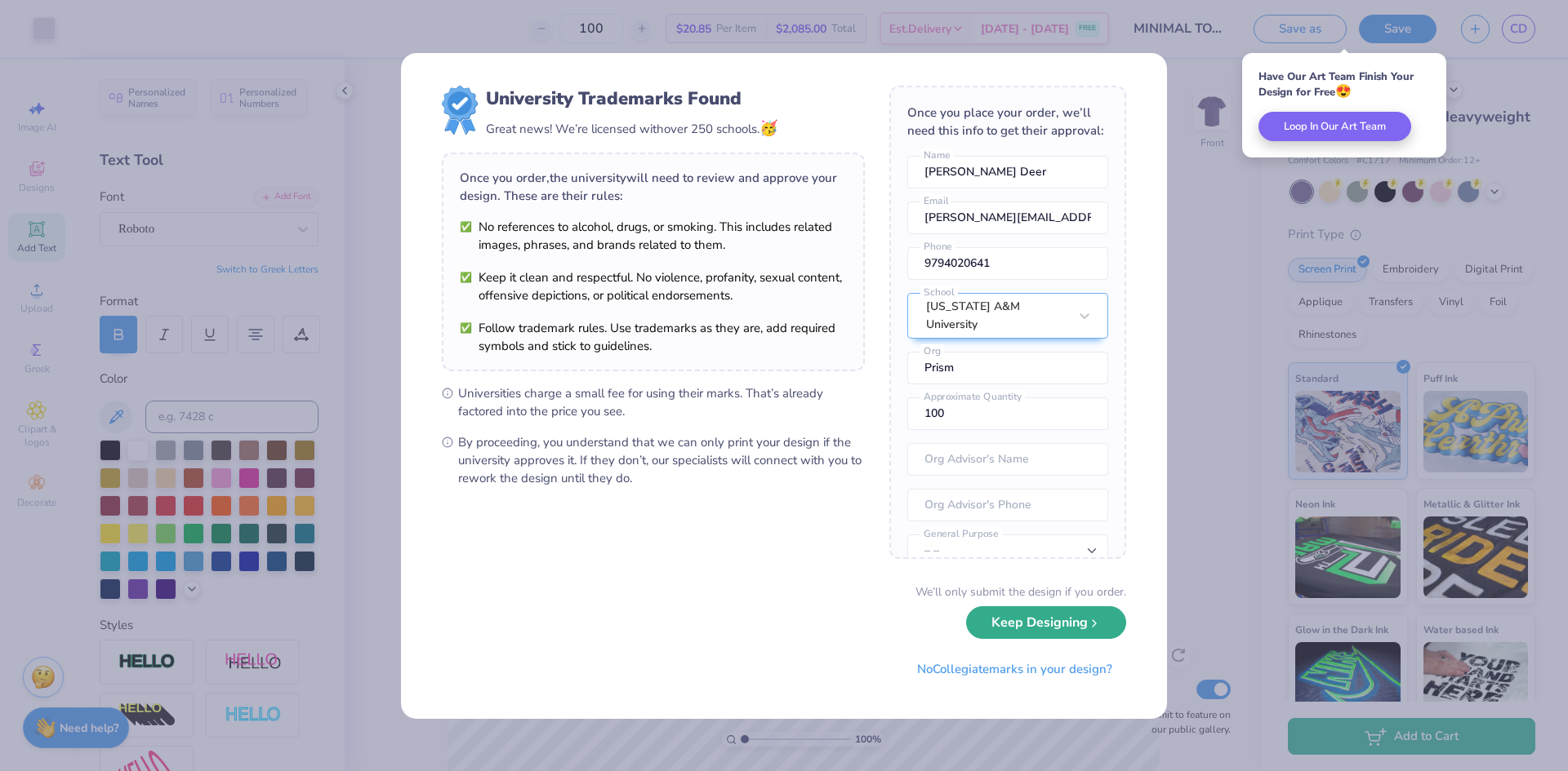
click at [1077, 619] on button "Keep Designing" at bounding box center [1045, 623] width 160 height 33
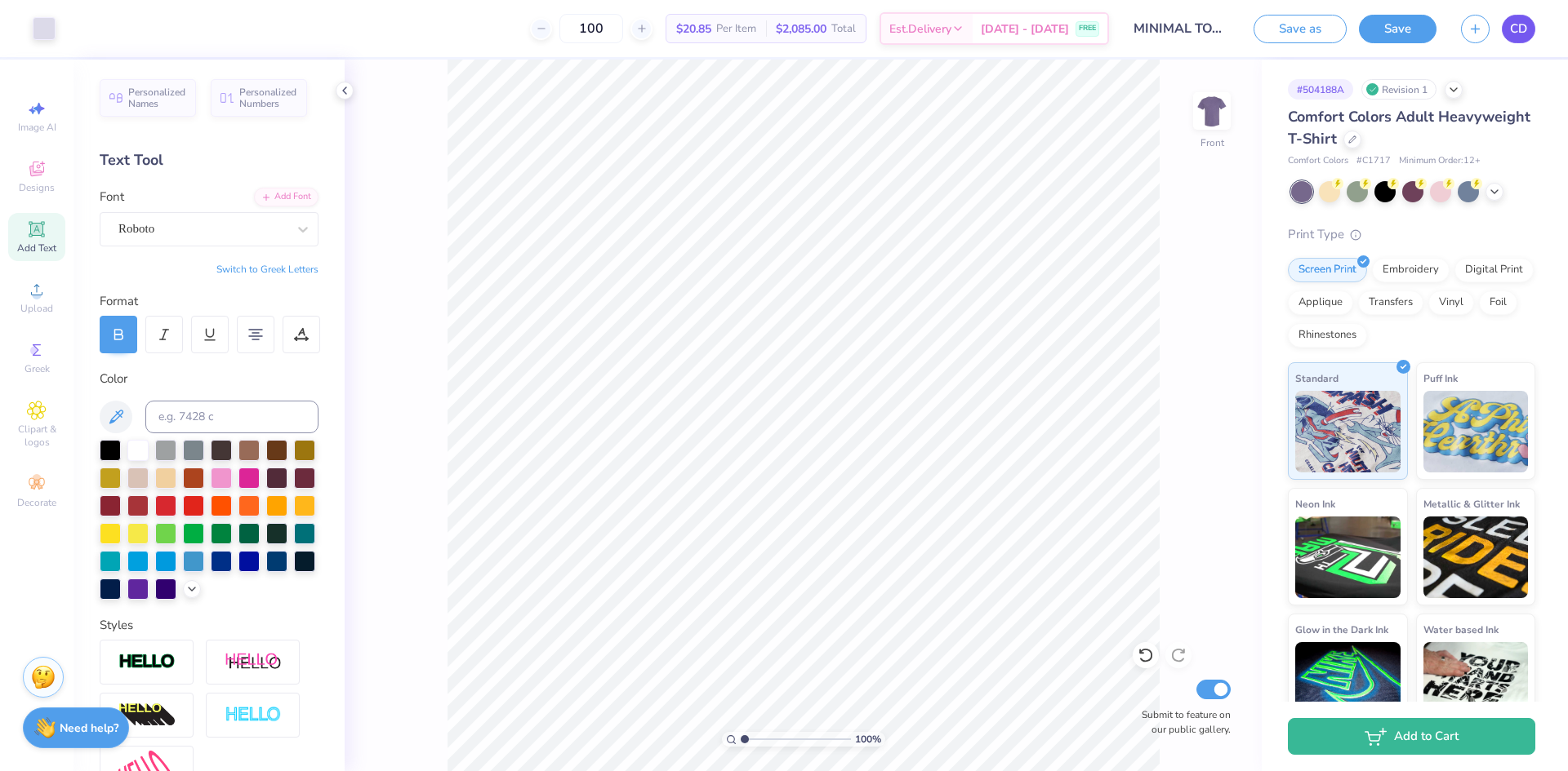
click at [1519, 33] on span "CD" at bounding box center [1519, 28] width 17 height 18
